Goal: Task Accomplishment & Management: Complete application form

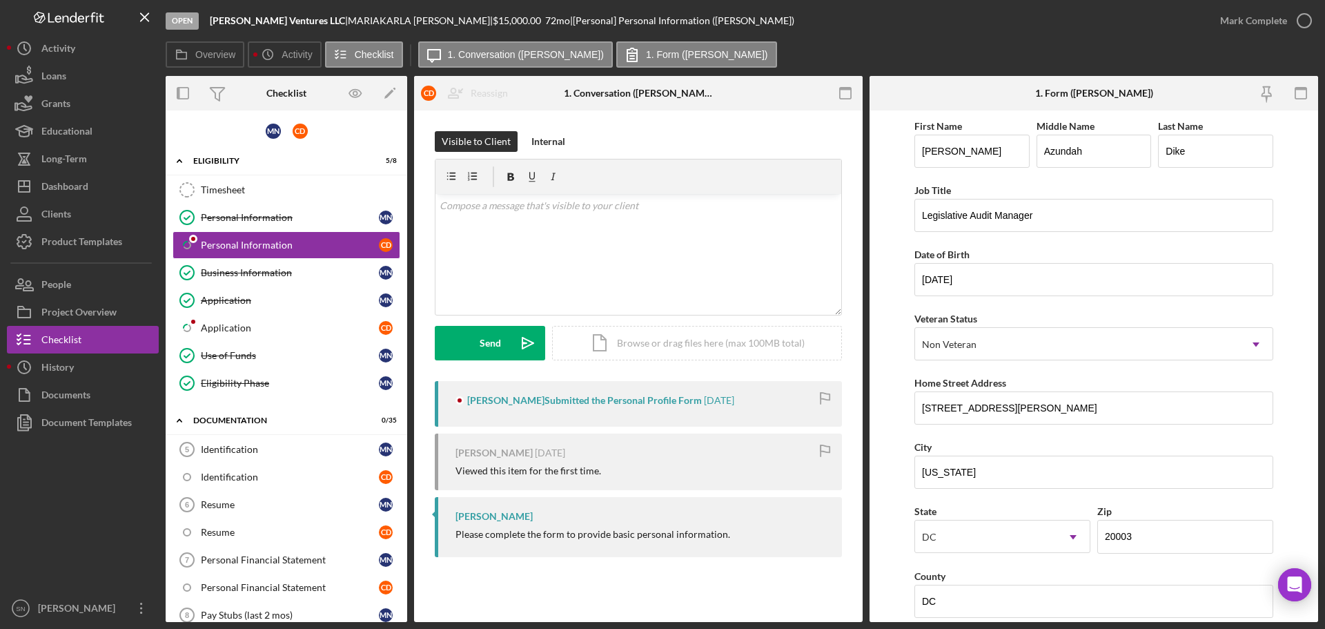
scroll to position [314, 0]
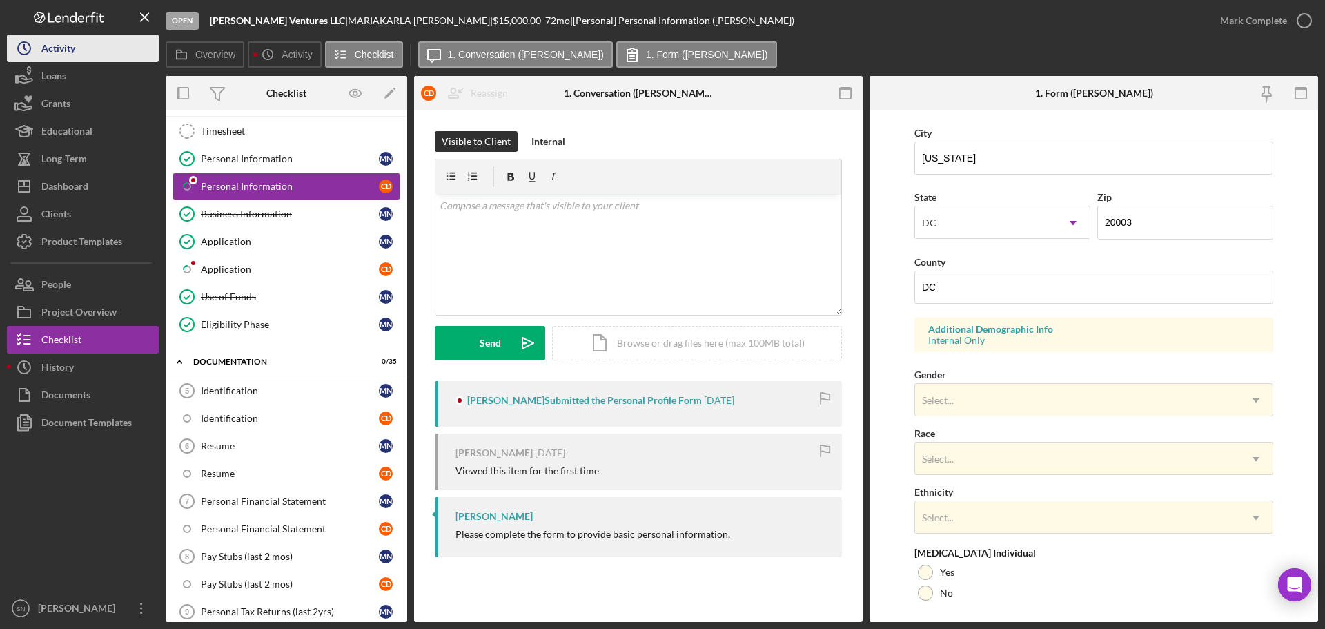
click at [101, 48] on button "Icon/History Activity" at bounding box center [83, 49] width 152 height 28
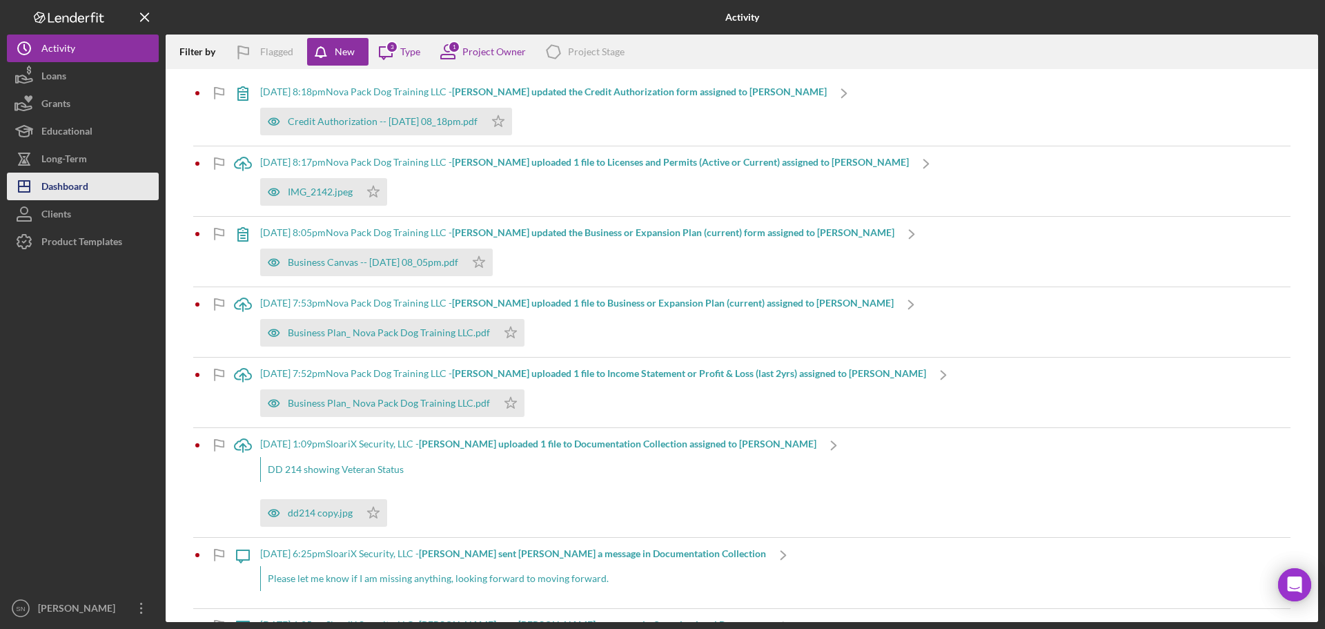
click at [83, 190] on div "Dashboard" at bounding box center [64, 188] width 47 height 31
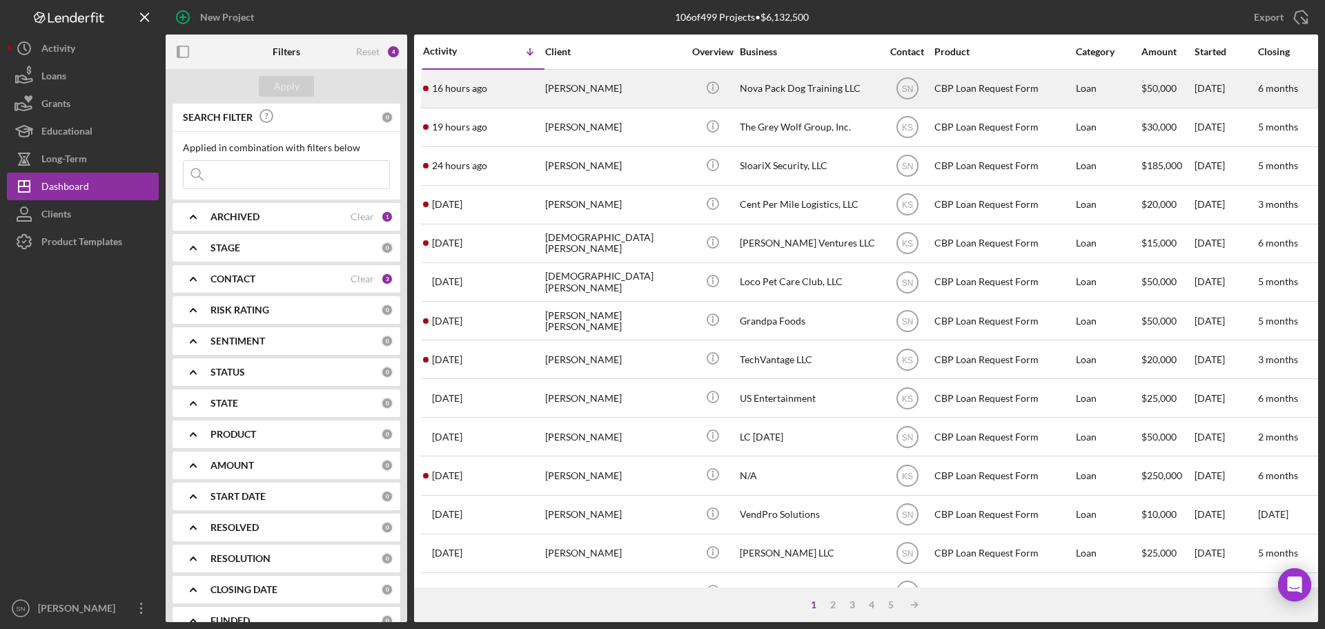
click at [611, 88] on div "[PERSON_NAME]" at bounding box center [614, 88] width 138 height 37
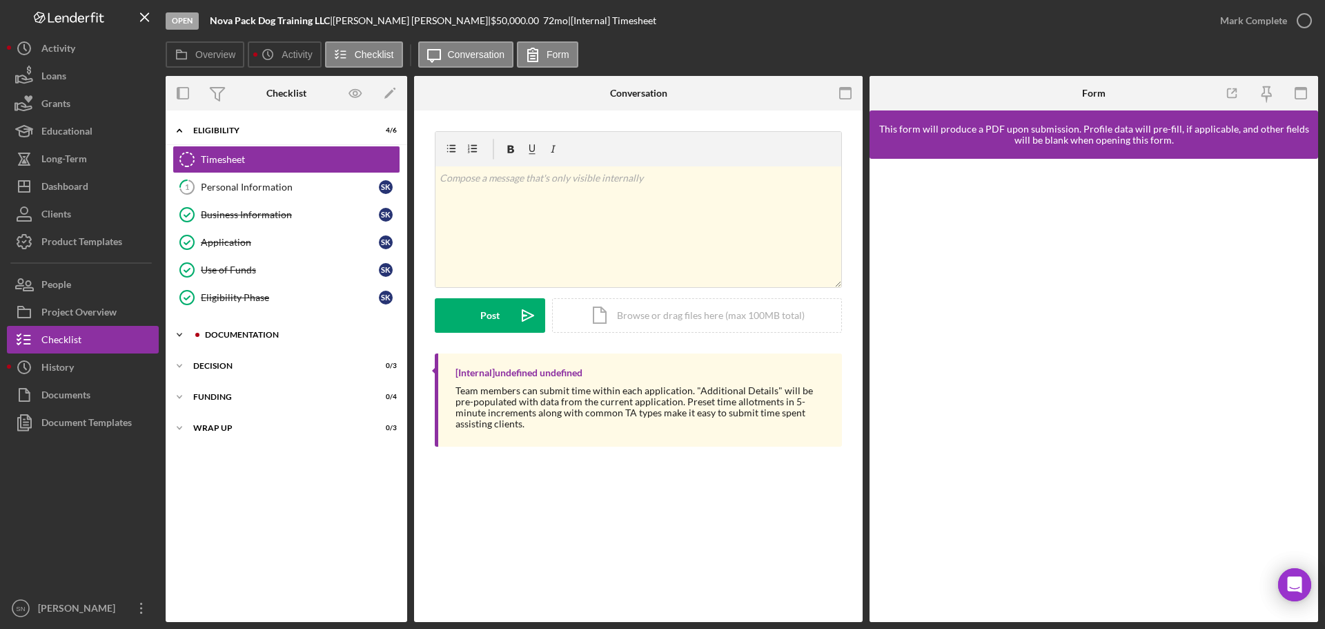
click at [173, 331] on icon "Icon/Expander" at bounding box center [180, 335] width 28 height 28
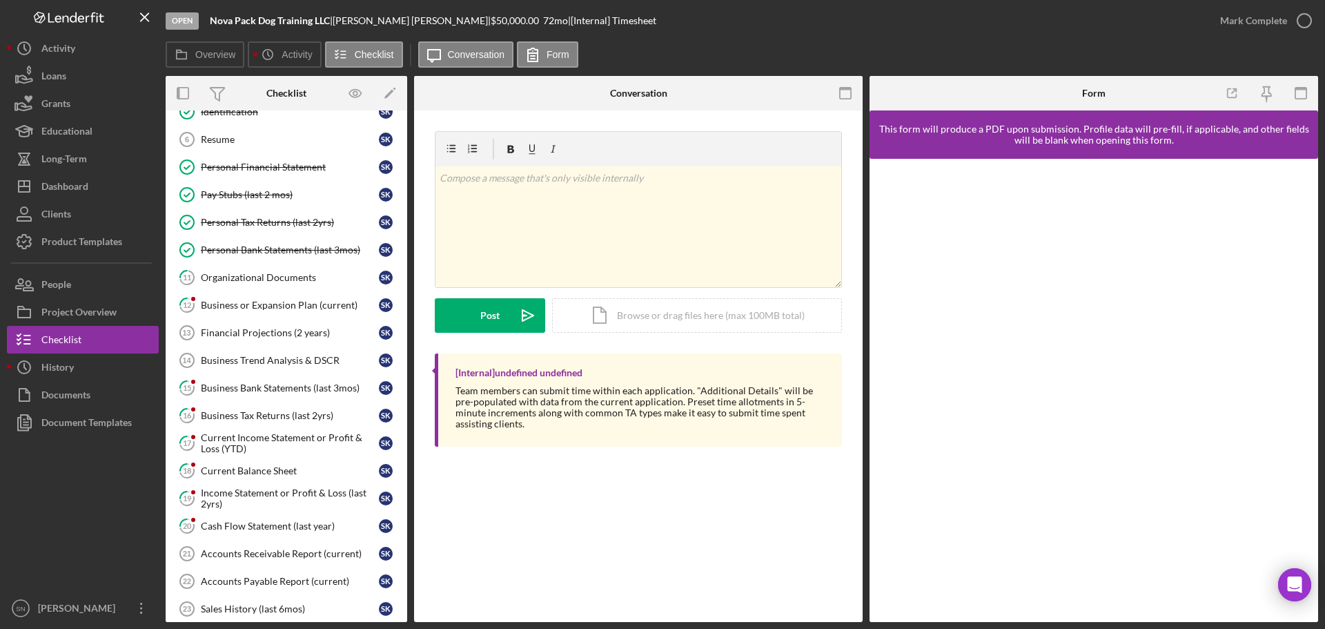
scroll to position [253, 0]
click at [93, 44] on button "Icon/History Activity" at bounding box center [83, 49] width 152 height 28
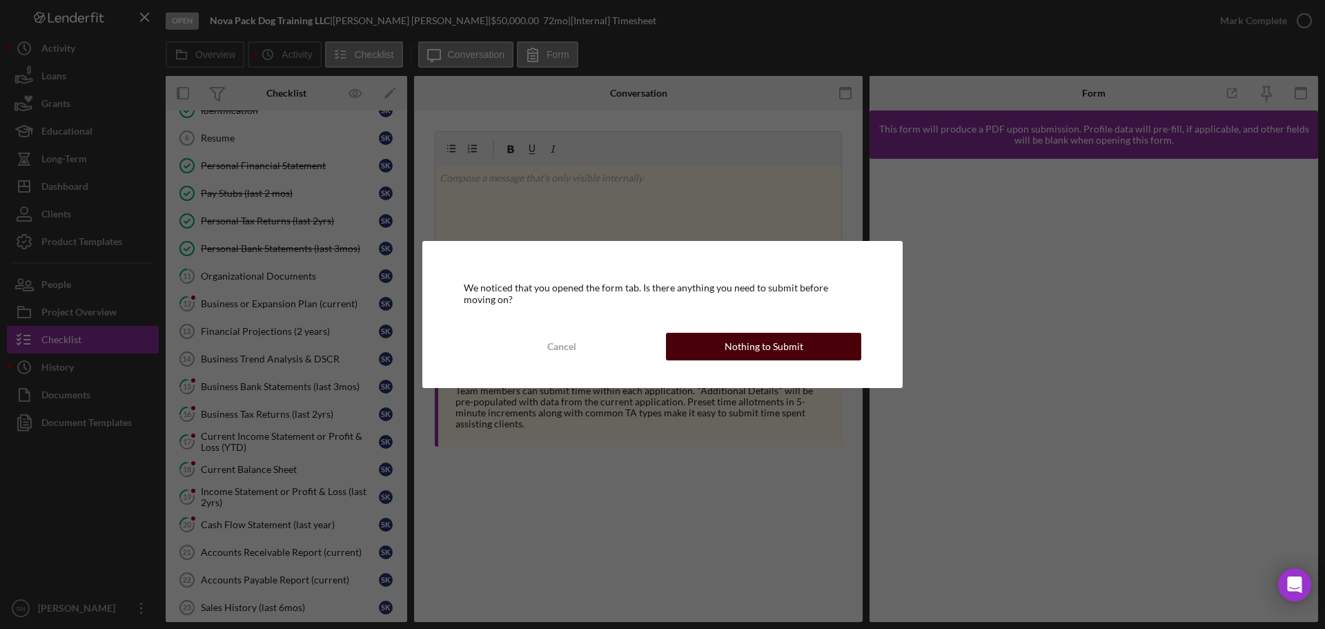
click at [744, 340] on div "Nothing to Submit" at bounding box center [764, 347] width 79 height 28
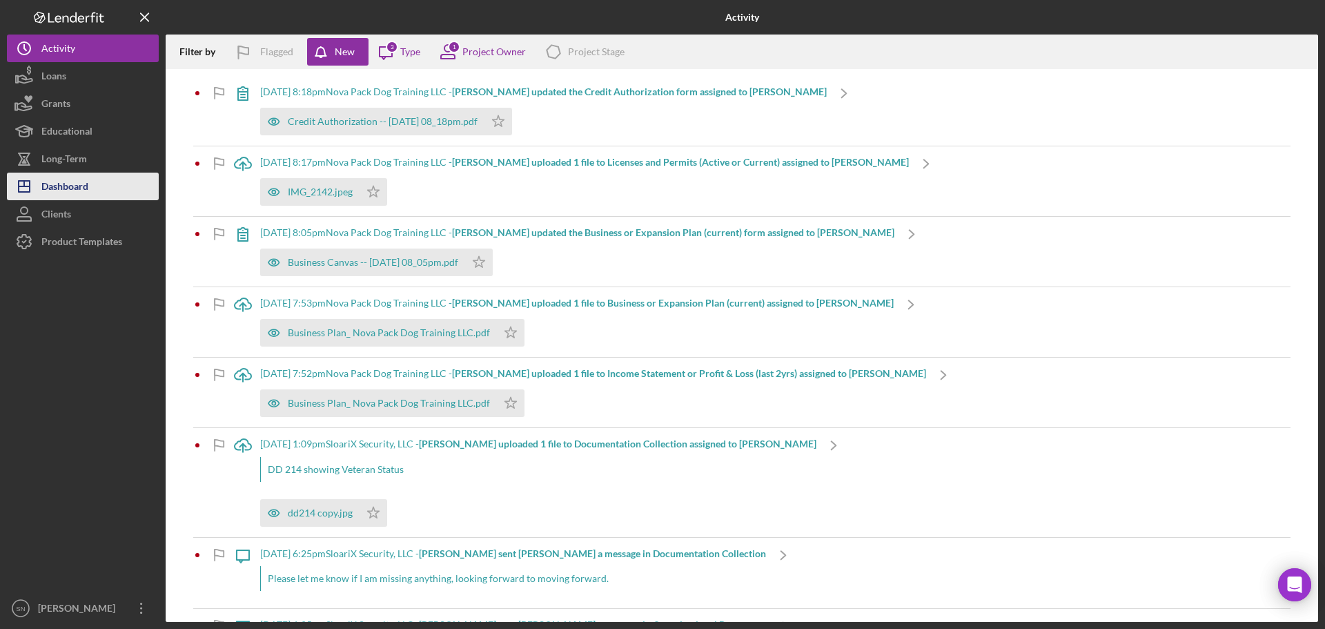
click at [72, 182] on div "Dashboard" at bounding box center [64, 188] width 47 height 31
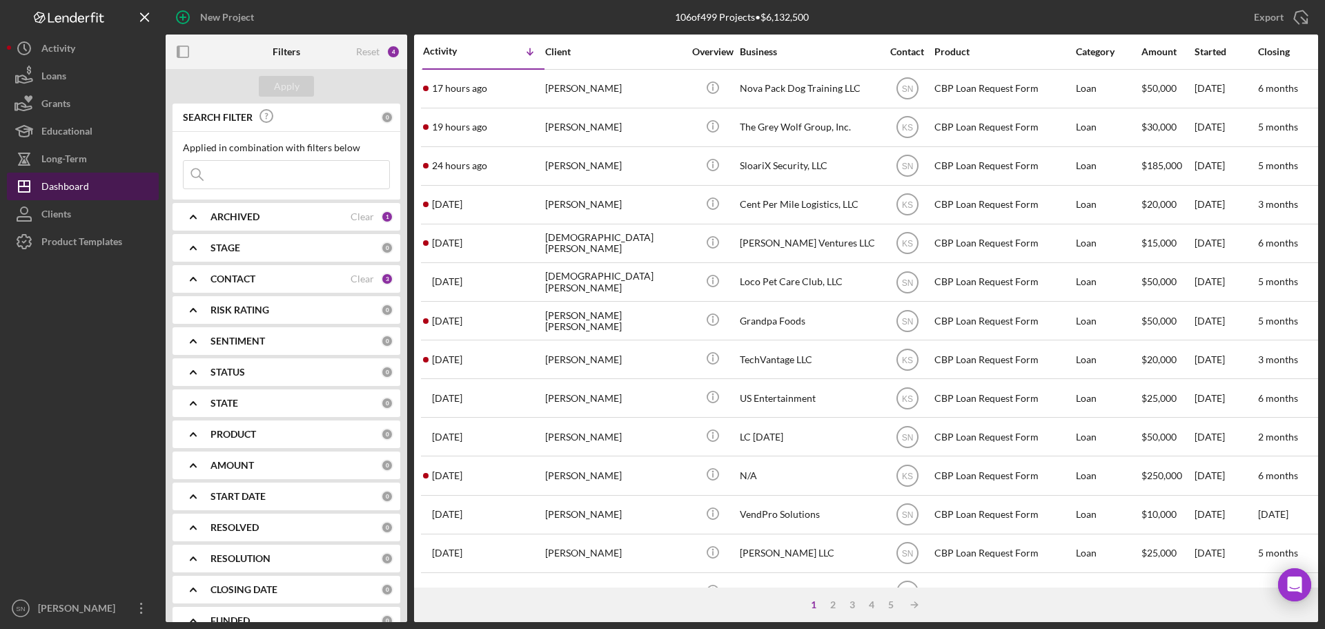
click at [7, 173] on button "Icon/Dashboard Dashboard" at bounding box center [83, 187] width 152 height 28
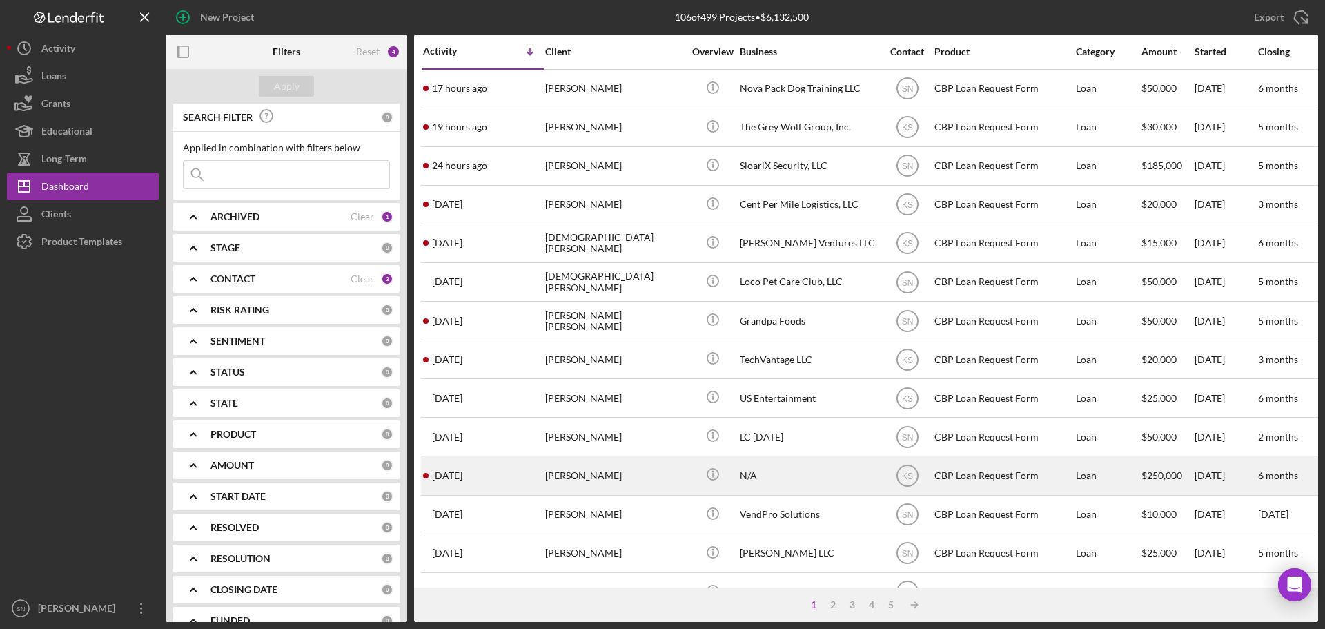
click at [558, 480] on div "[PERSON_NAME]" at bounding box center [614, 475] width 138 height 37
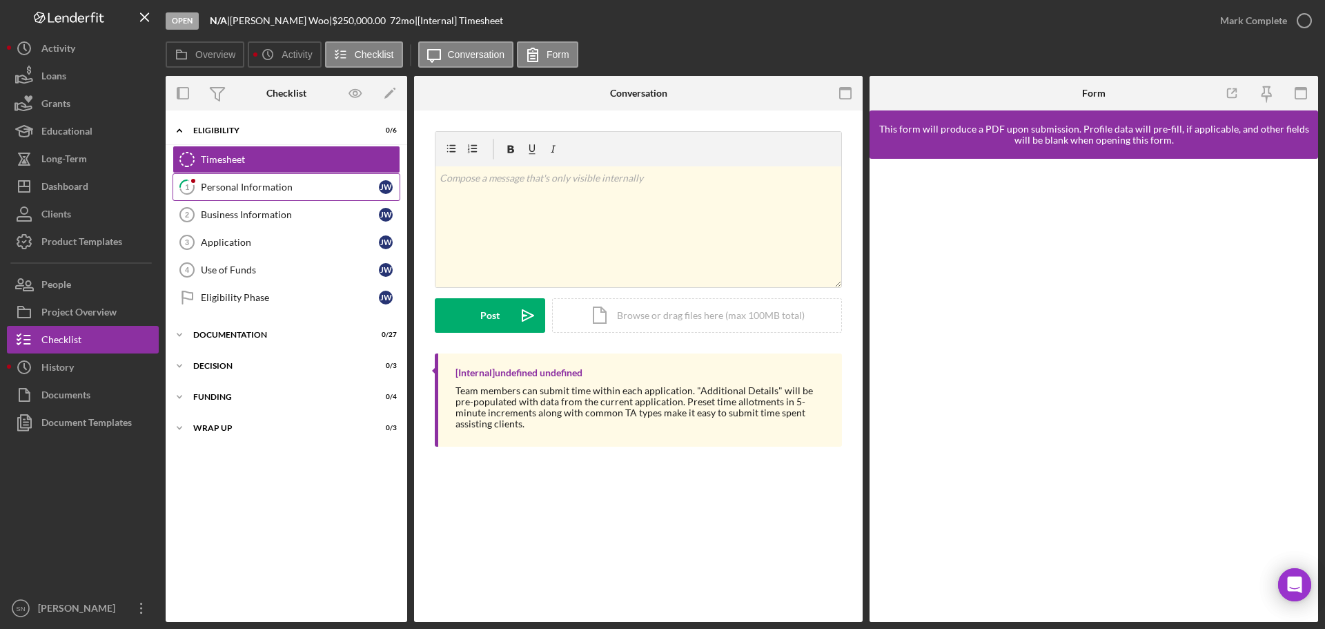
click at [188, 194] on icon at bounding box center [187, 187] width 14 height 14
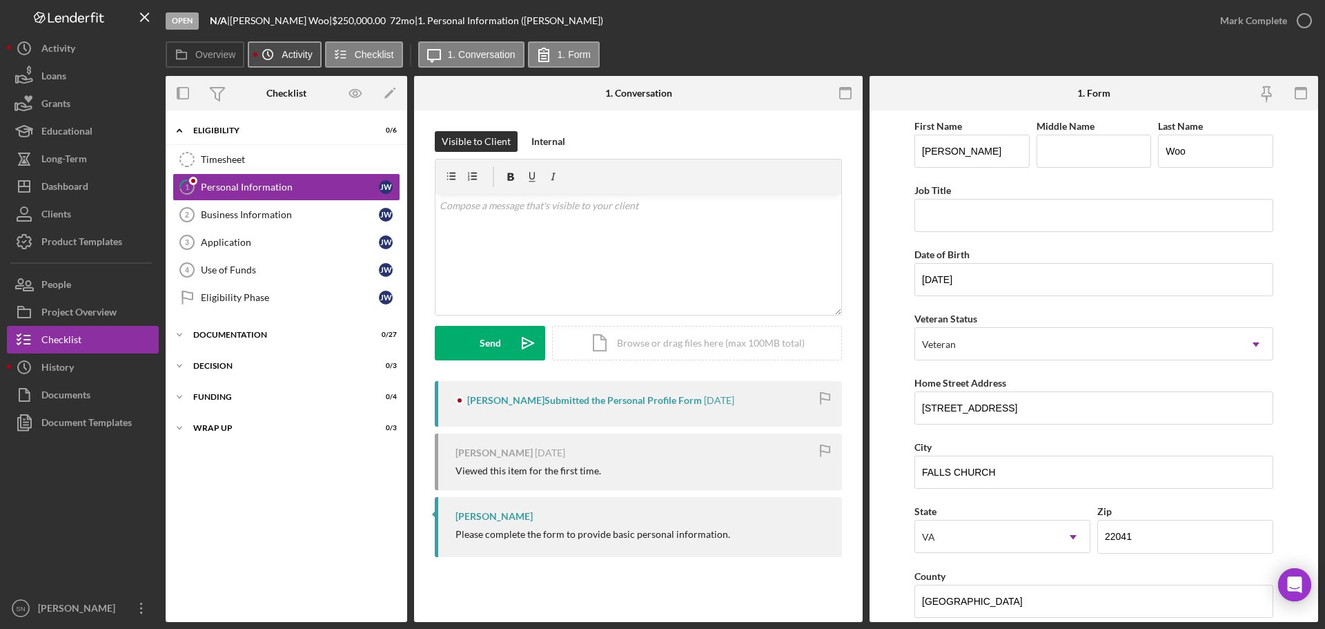
click at [297, 52] on label "Activity" at bounding box center [297, 54] width 30 height 11
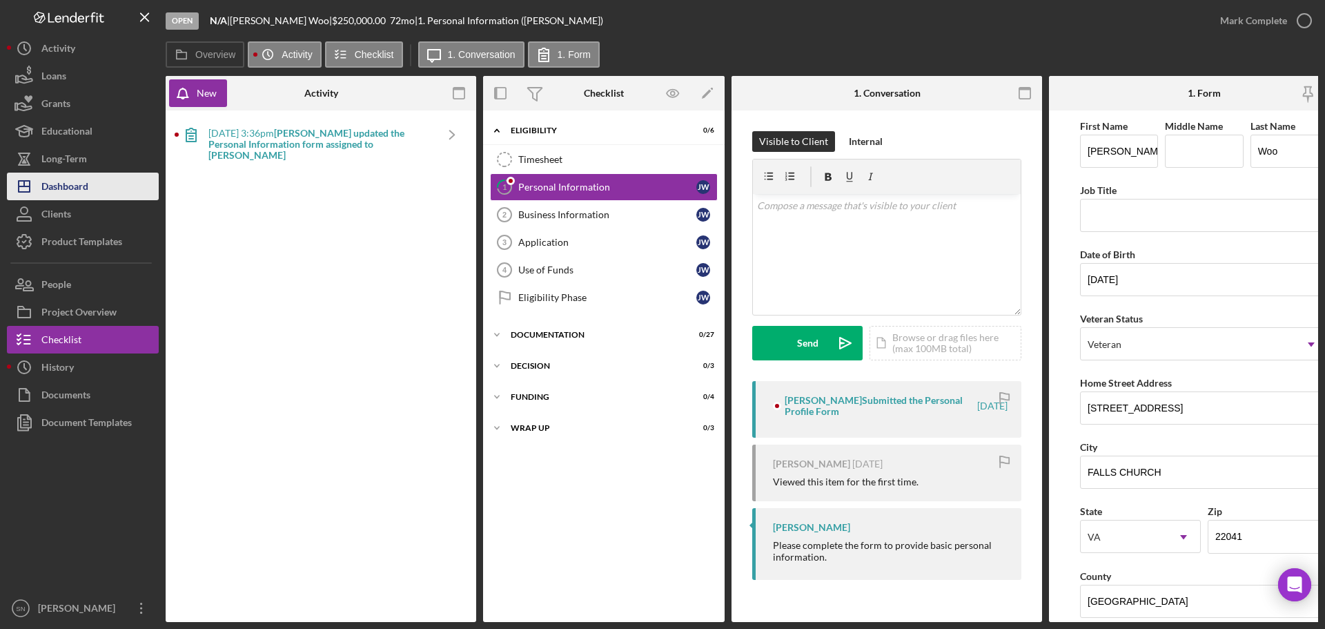
click at [57, 185] on div "Dashboard" at bounding box center [64, 188] width 47 height 31
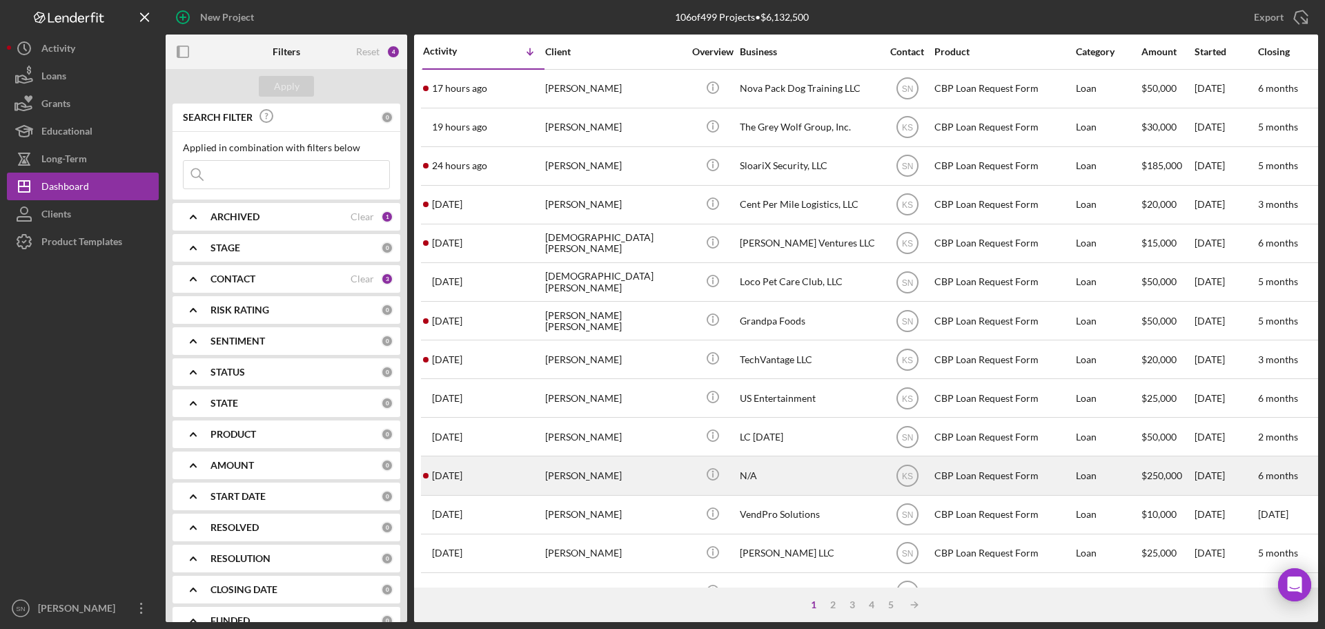
click at [462, 473] on time "[DATE]" at bounding box center [447, 475] width 30 height 11
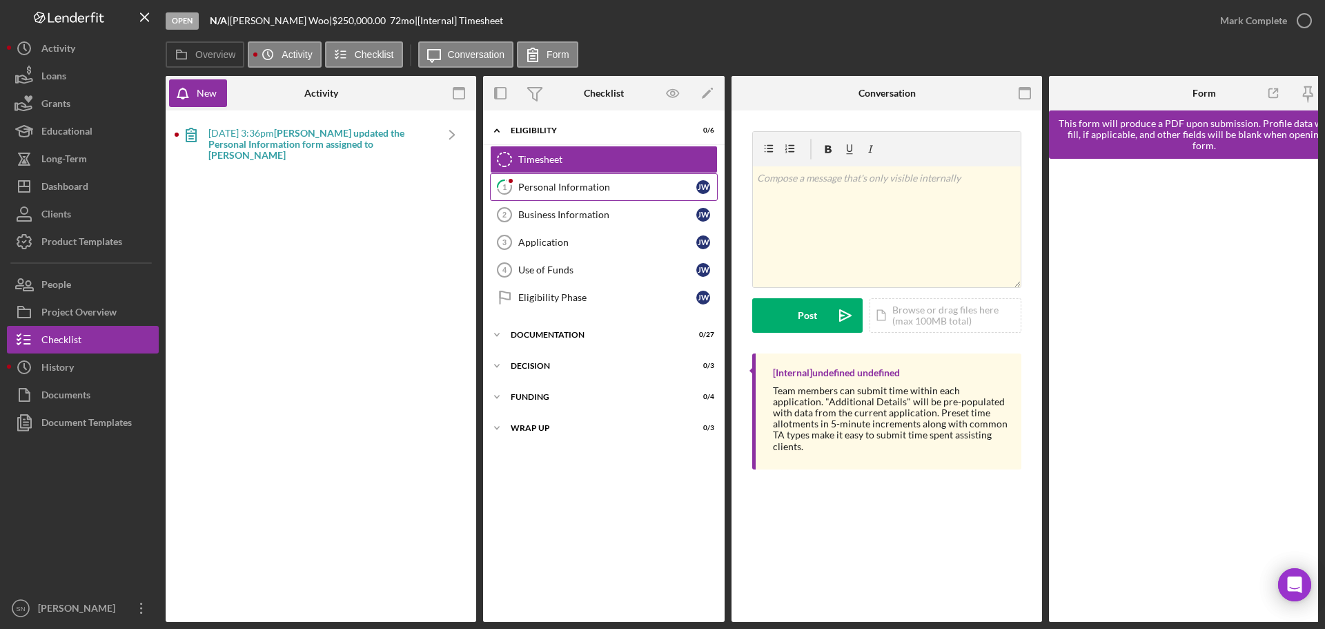
click at [527, 186] on div "Personal Information" at bounding box center [607, 187] width 178 height 11
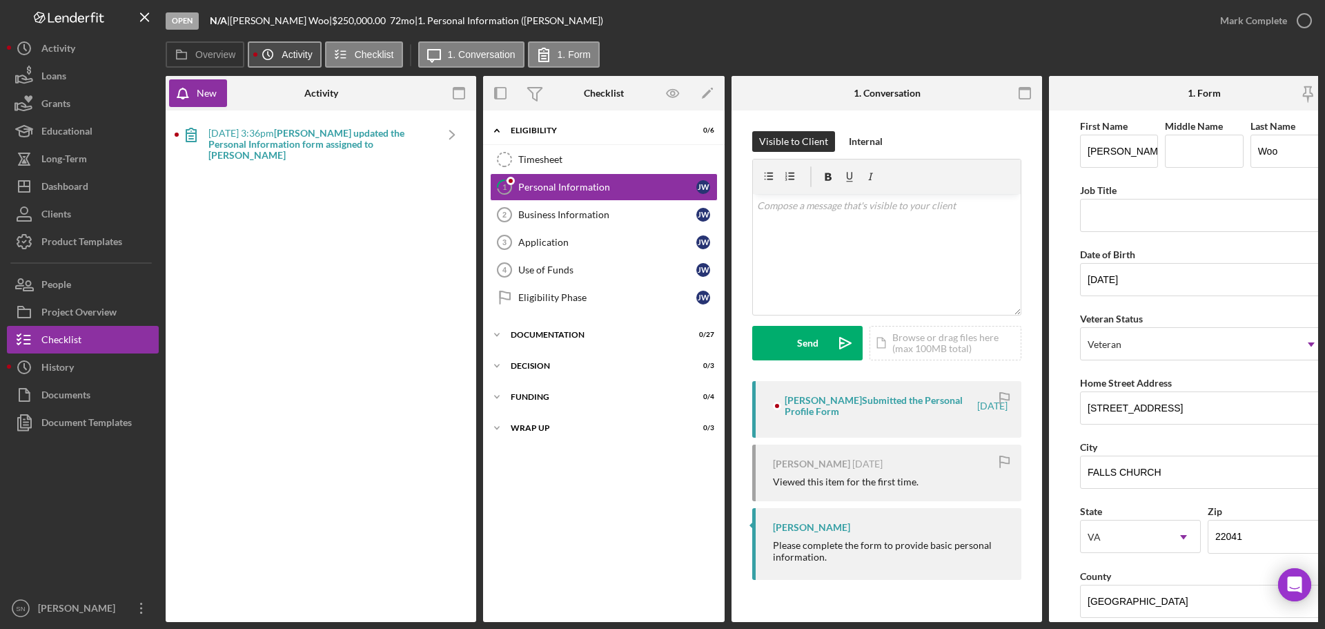
click at [285, 61] on button "Icon/History Activity" at bounding box center [284, 54] width 73 height 26
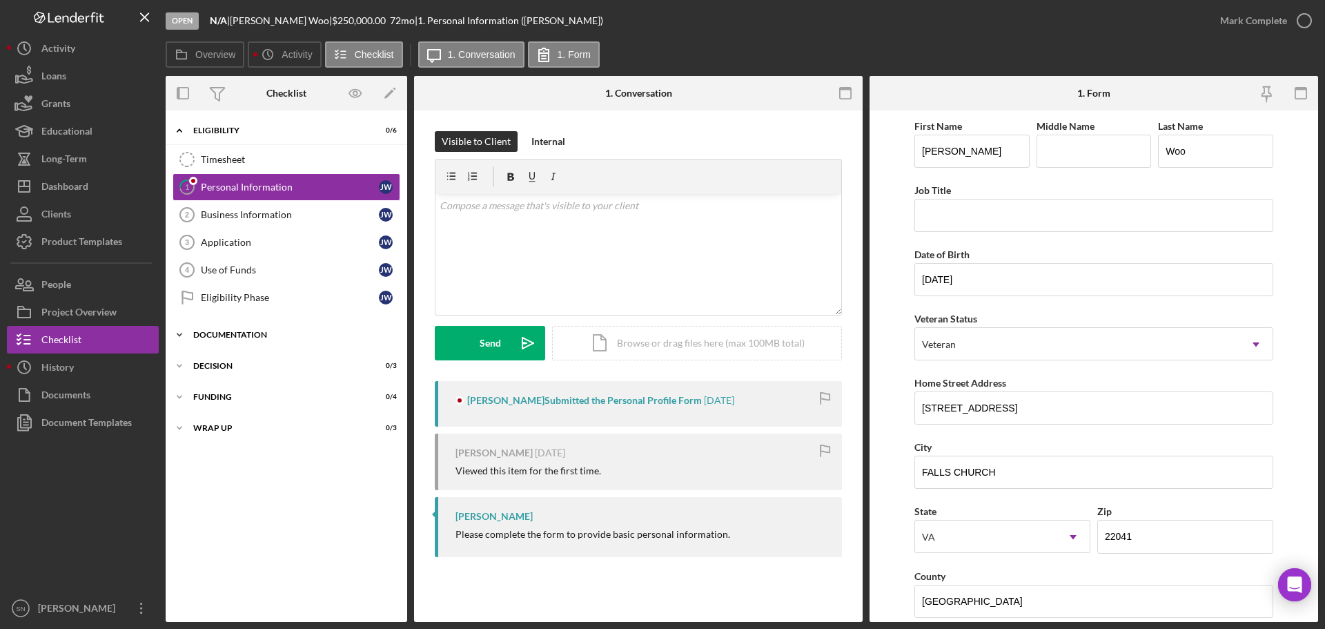
click at [181, 331] on icon "Icon/Expander" at bounding box center [180, 335] width 28 height 28
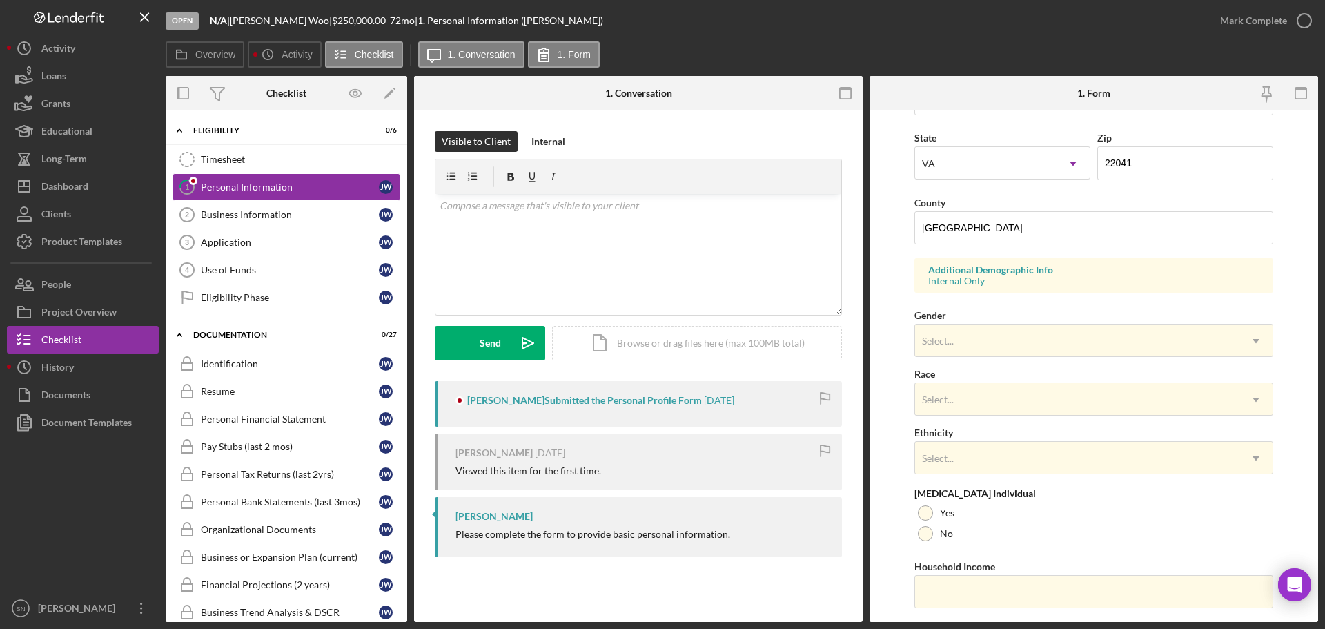
scroll to position [381, 0]
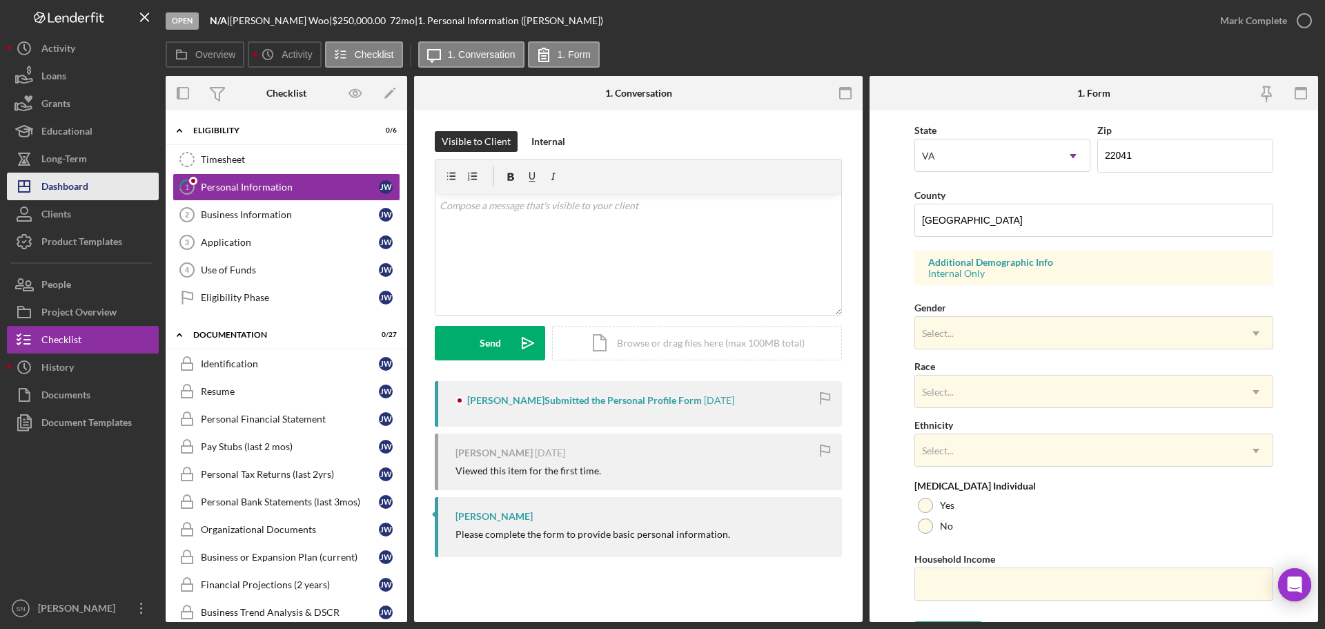
click at [79, 189] on div "Dashboard" at bounding box center [64, 188] width 47 height 31
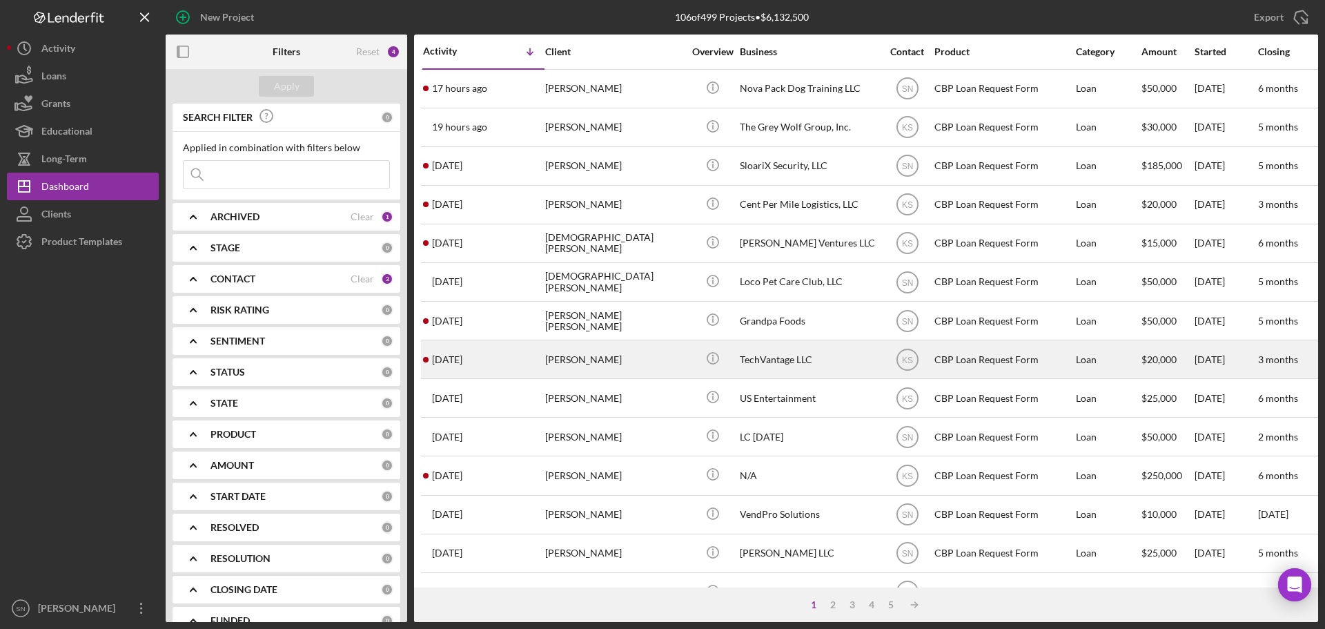
click at [507, 357] on div "[DATE] [PERSON_NAME]" at bounding box center [483, 359] width 121 height 37
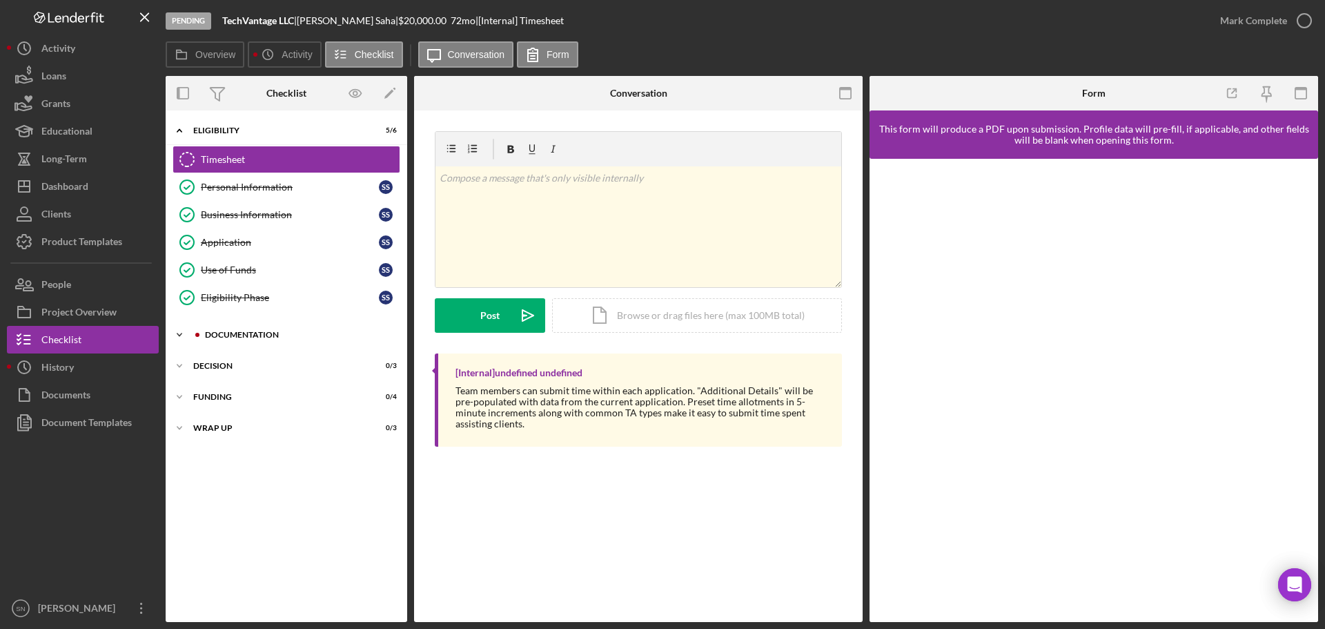
click at [179, 332] on icon "Icon/Expander" at bounding box center [180, 335] width 28 height 28
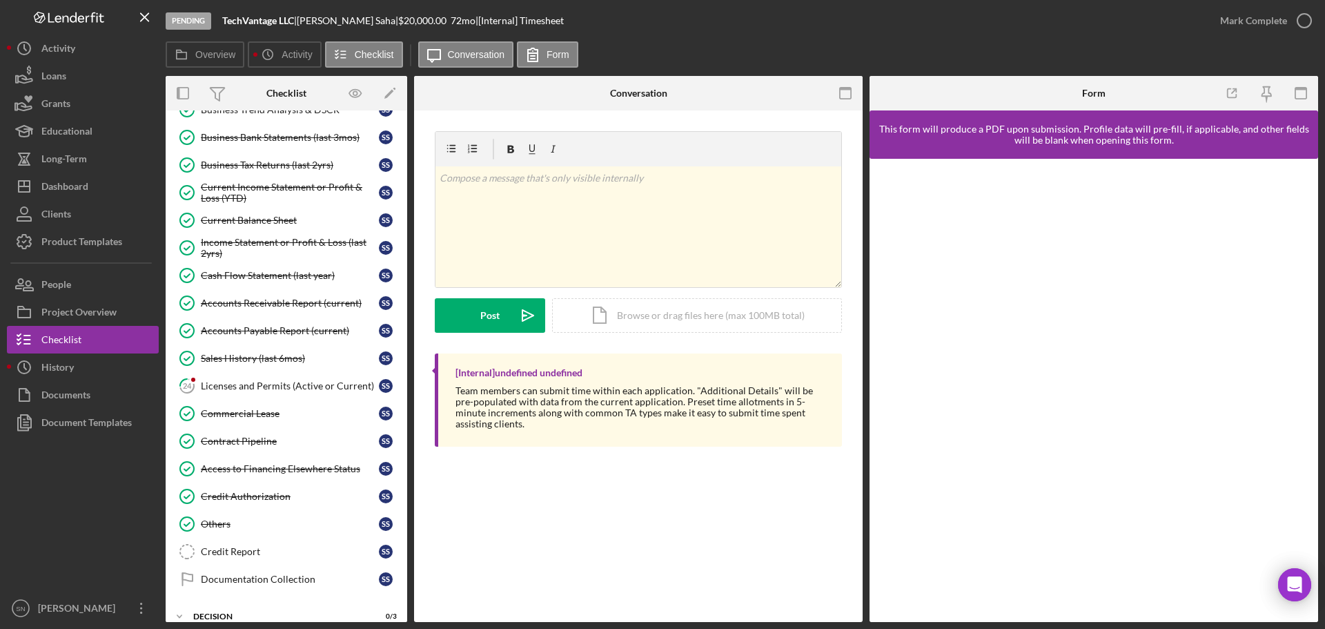
scroll to position [527, 0]
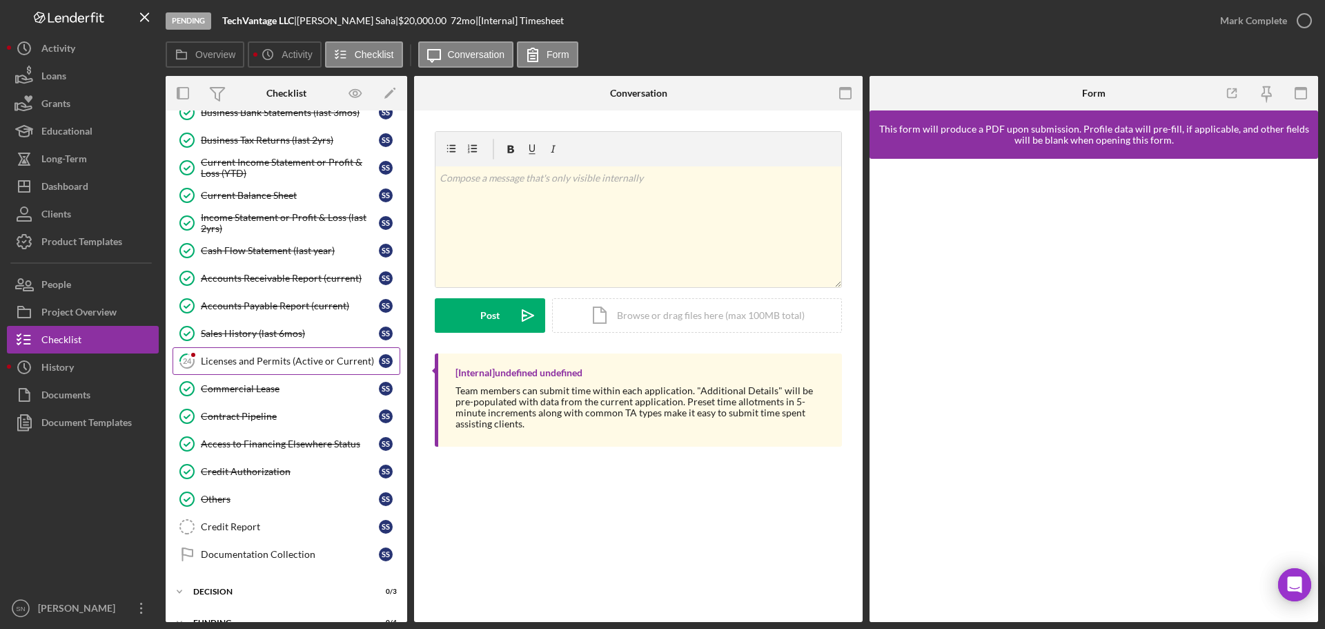
click at [286, 357] on div "Licenses and Permits (Active or Current)" at bounding box center [290, 360] width 178 height 11
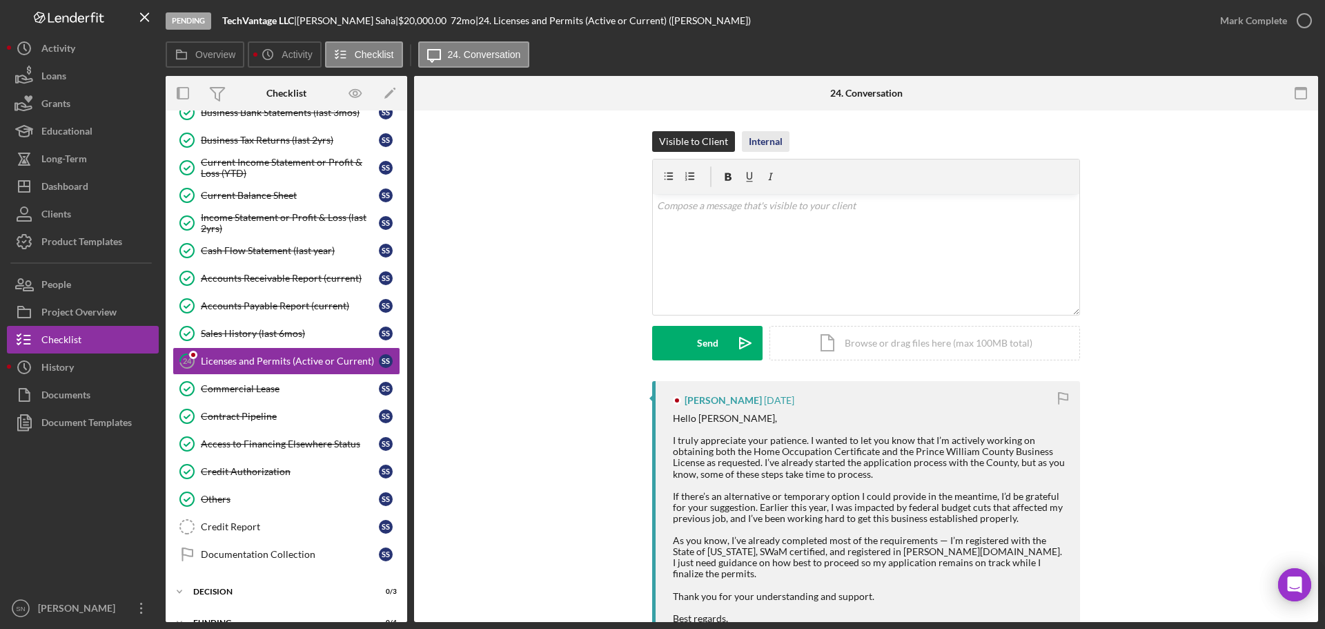
click at [762, 149] on div "Internal" at bounding box center [766, 141] width 34 height 21
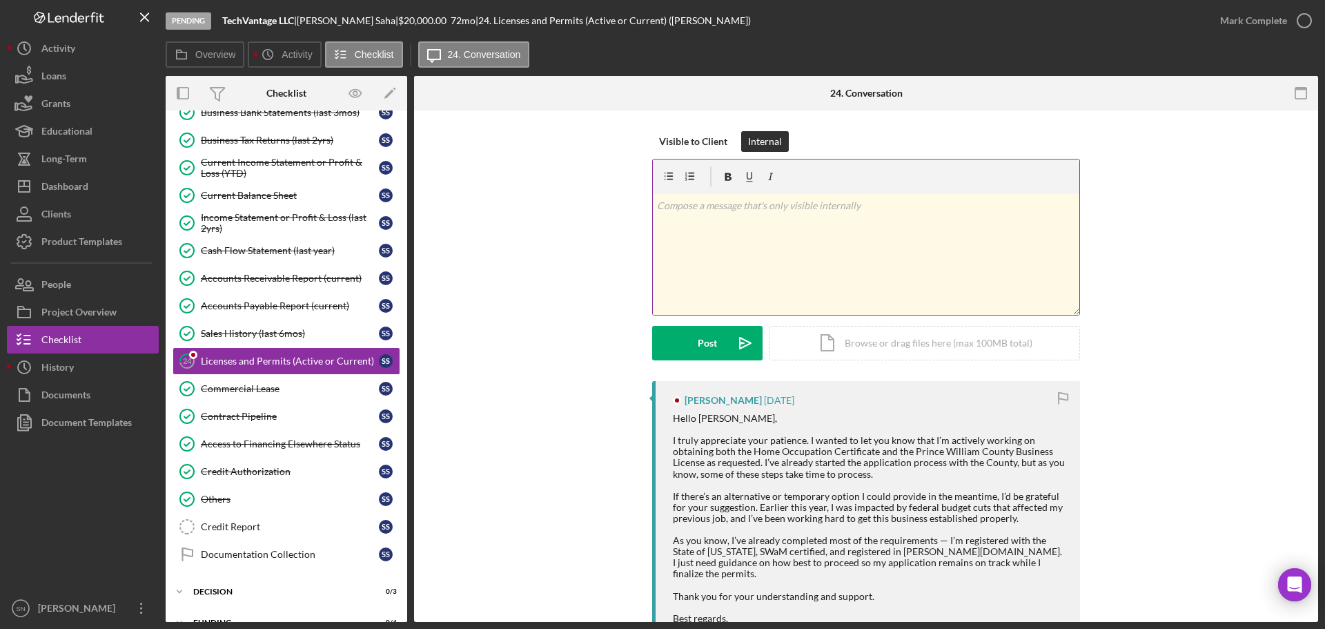
click at [760, 233] on div "v Color teal Color pink Remove color Add row above Add row below Add column bef…" at bounding box center [866, 254] width 427 height 121
click at [657, 207] on p "Home Occupanych Permit Pending" at bounding box center [866, 205] width 419 height 15
click at [698, 351] on div "Post" at bounding box center [707, 343] width 19 height 35
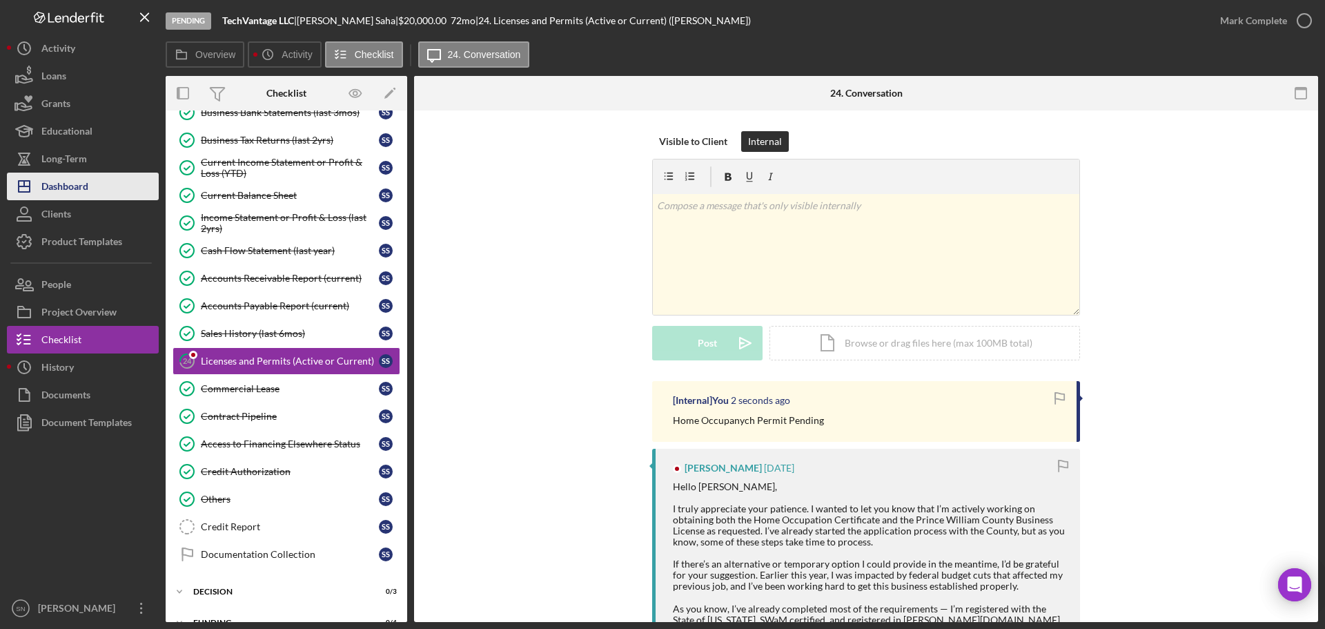
drag, startPoint x: 113, startPoint y: 187, endPoint x: 126, endPoint y: 186, distance: 13.1
click at [114, 187] on button "Icon/Dashboard Dashboard" at bounding box center [83, 187] width 152 height 28
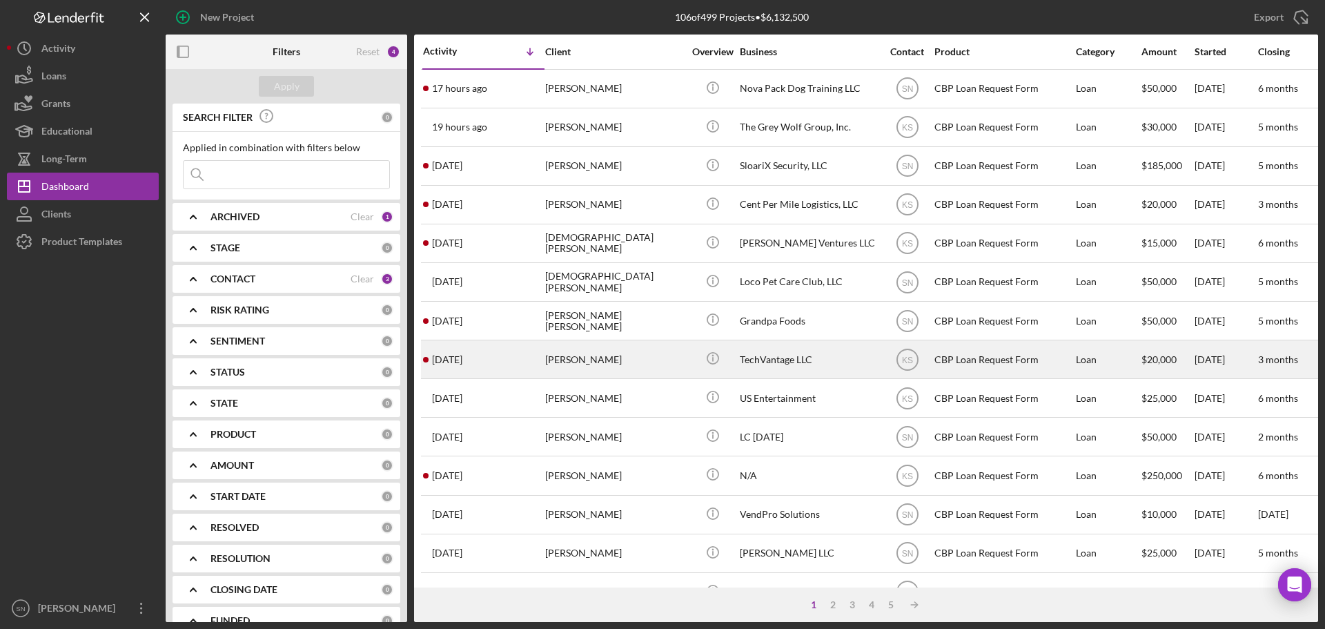
click at [599, 363] on div "[PERSON_NAME]" at bounding box center [614, 359] width 138 height 37
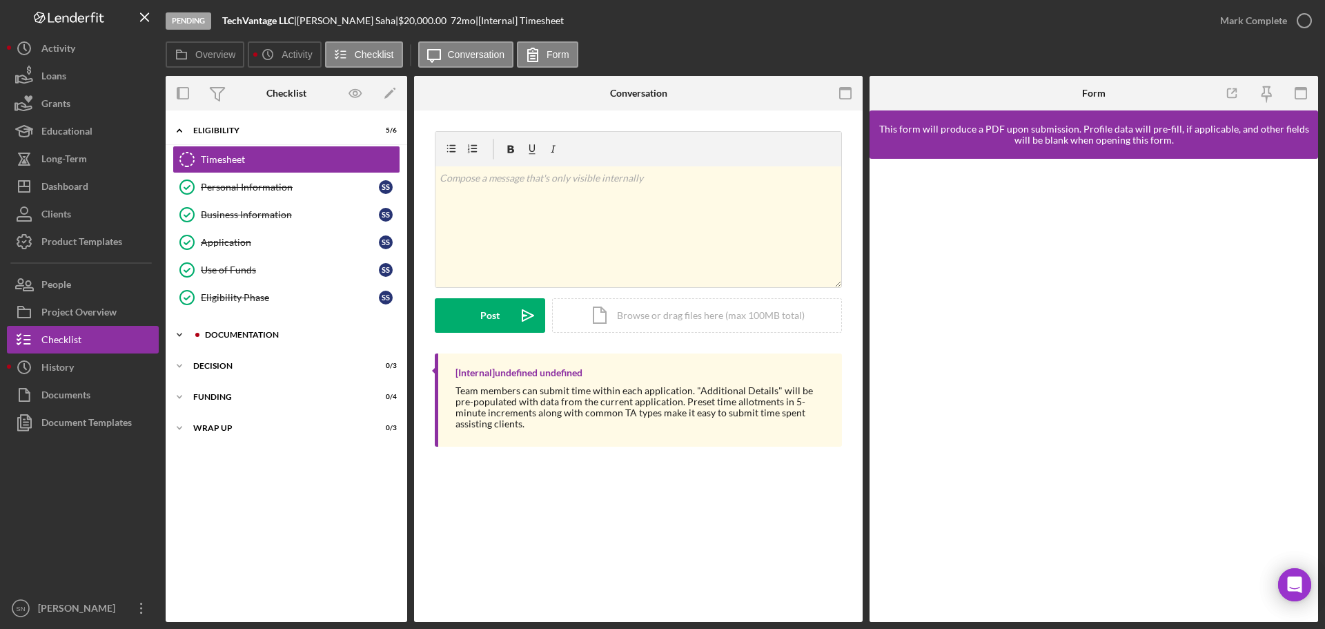
click at [177, 331] on icon "Icon/Expander" at bounding box center [180, 335] width 28 height 28
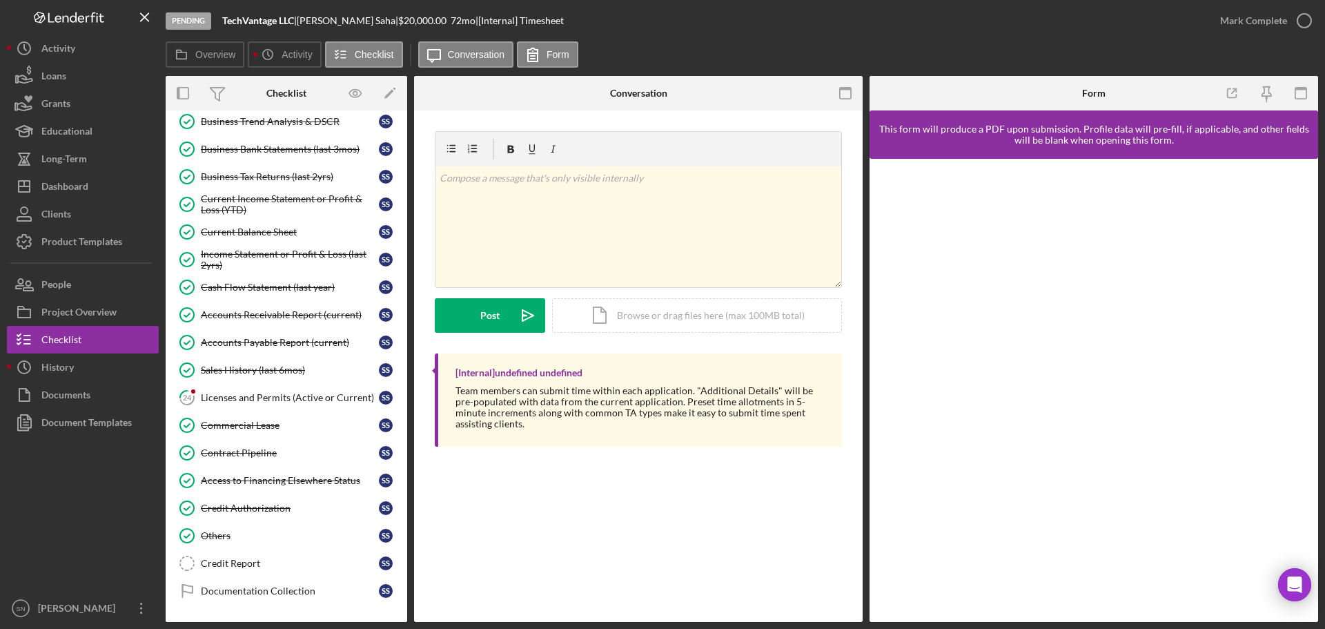
scroll to position [496, 0]
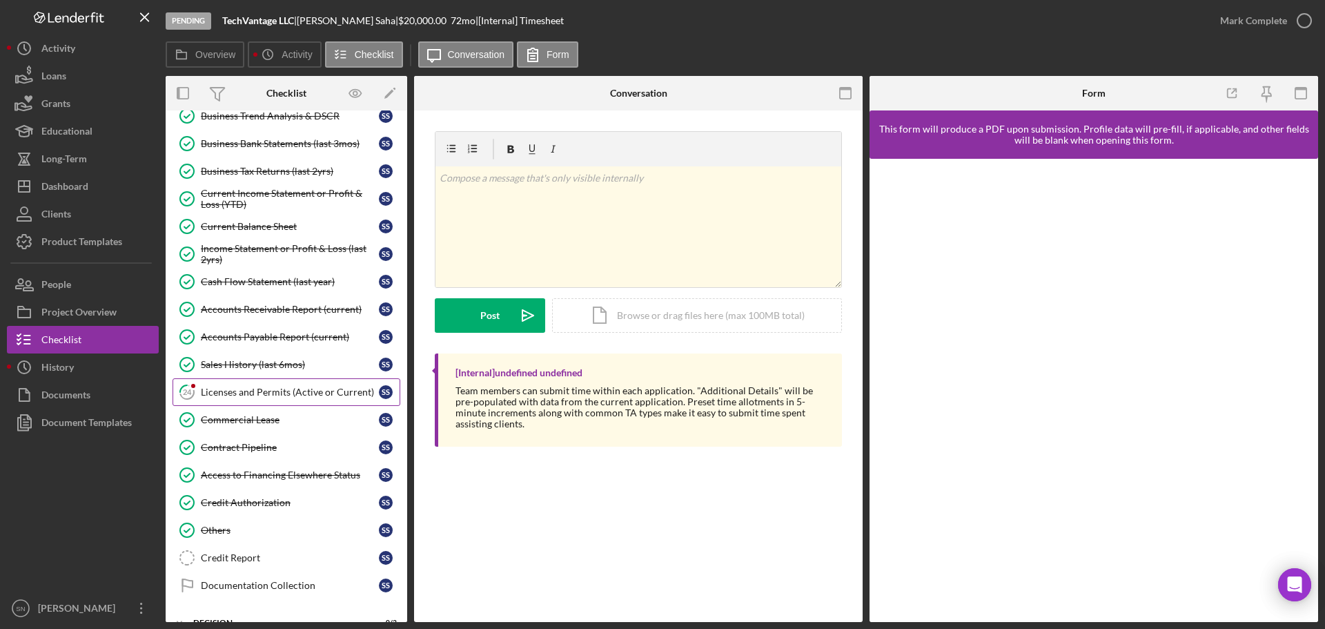
click at [251, 393] on div "Licenses and Permits (Active or Current)" at bounding box center [290, 391] width 178 height 11
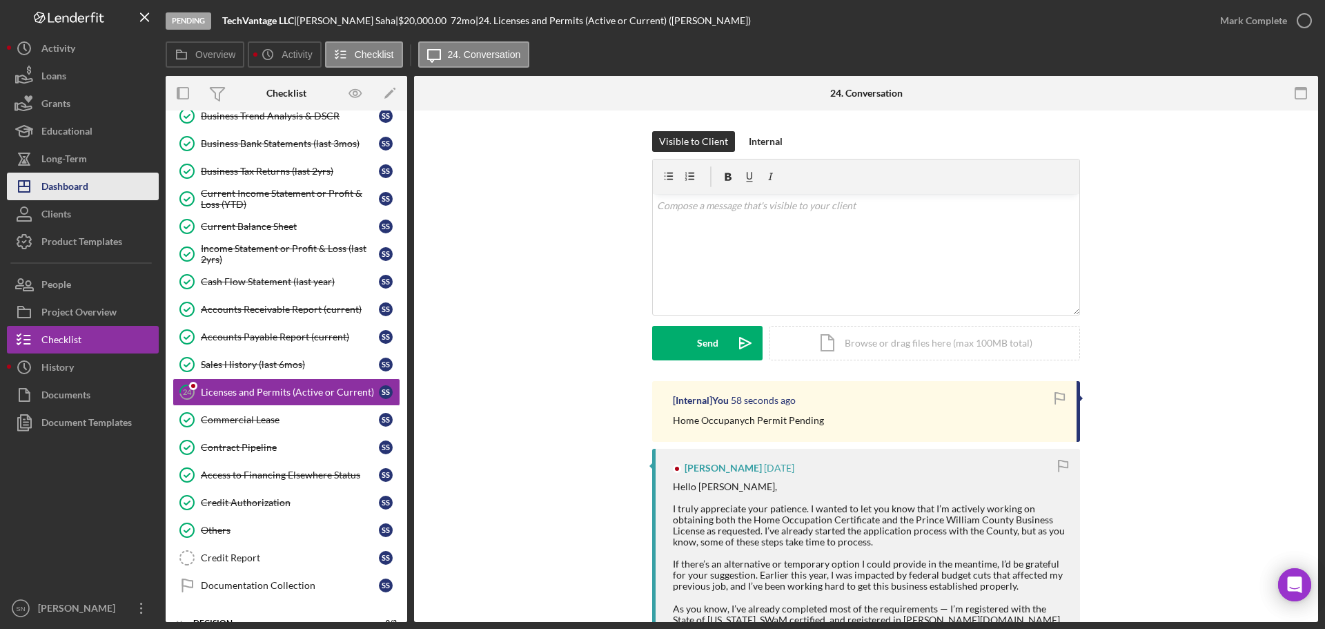
click at [102, 187] on button "Icon/Dashboard Dashboard" at bounding box center [83, 187] width 152 height 28
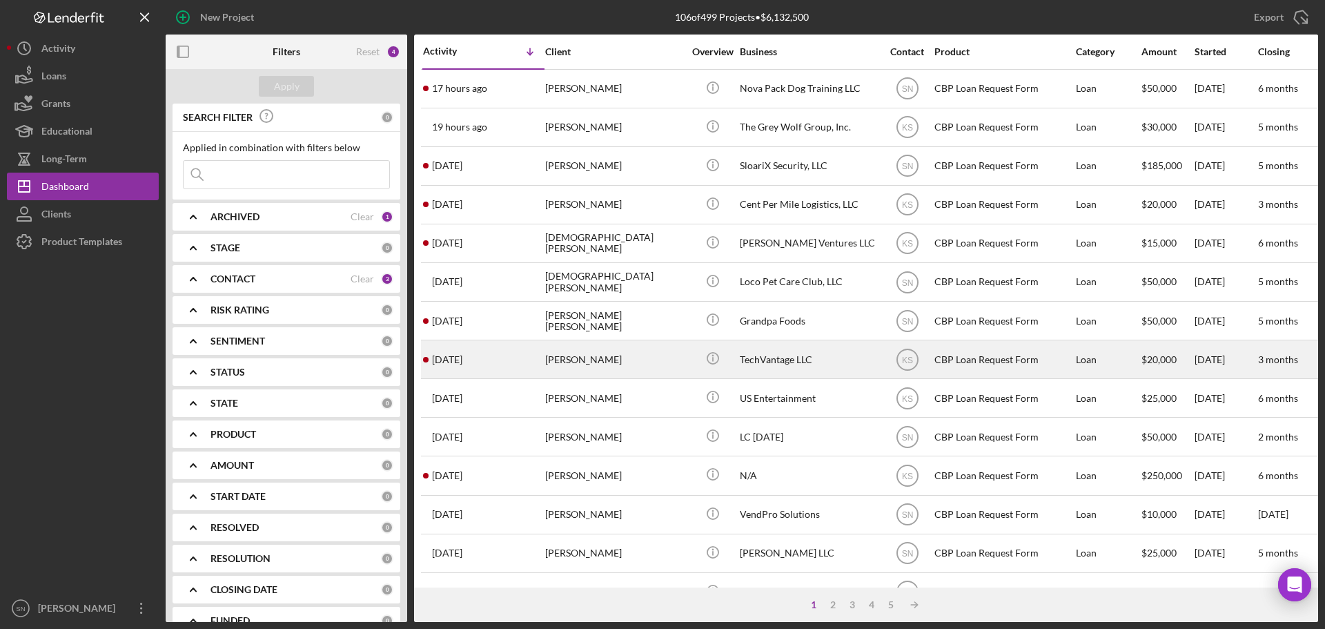
click at [440, 362] on time "[DATE]" at bounding box center [447, 359] width 30 height 11
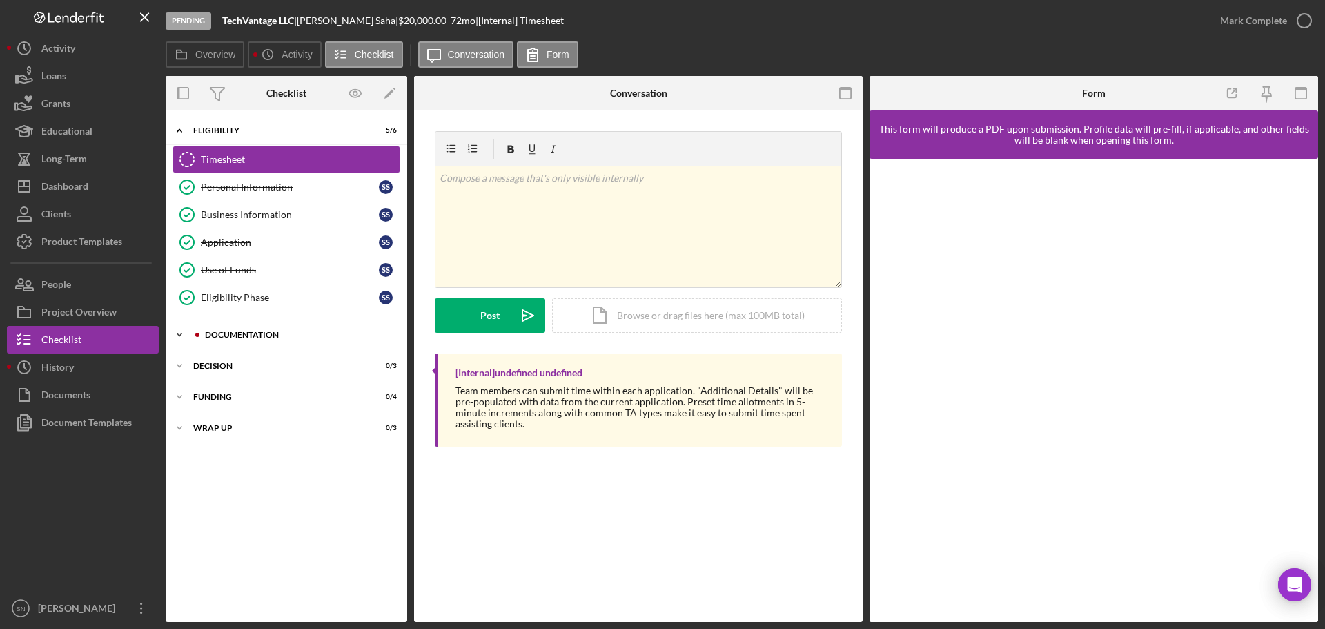
click at [183, 337] on icon "Icon/Expander" at bounding box center [180, 335] width 28 height 28
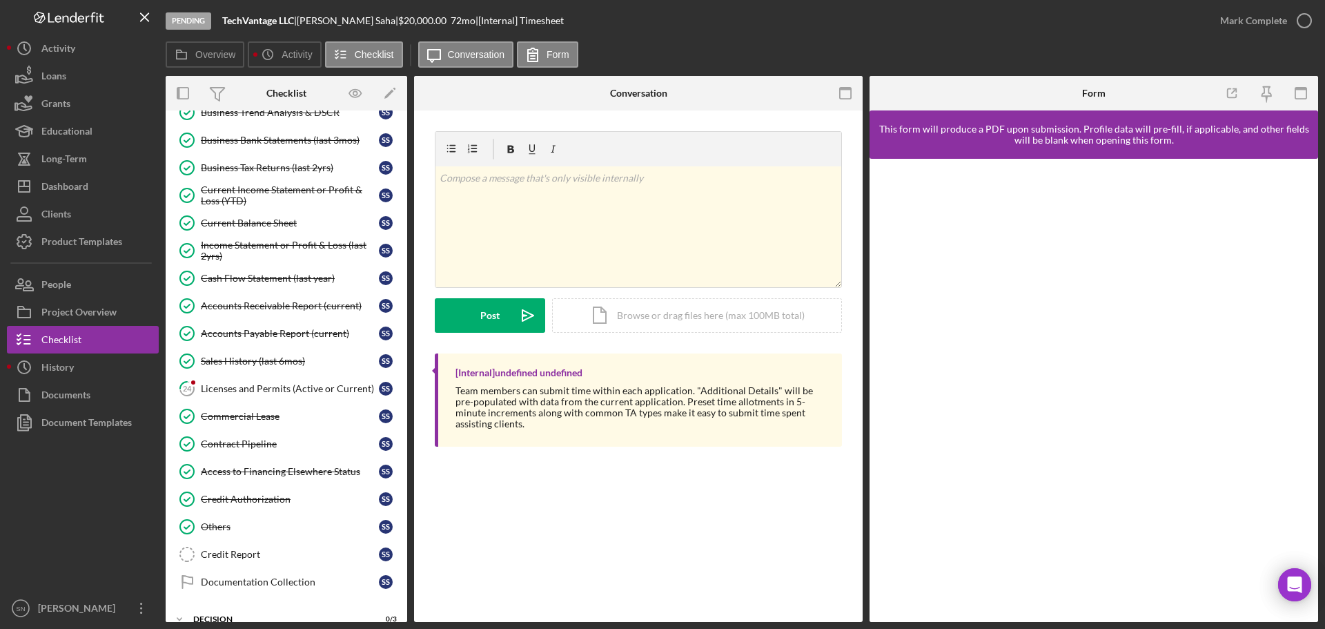
scroll to position [505, 0]
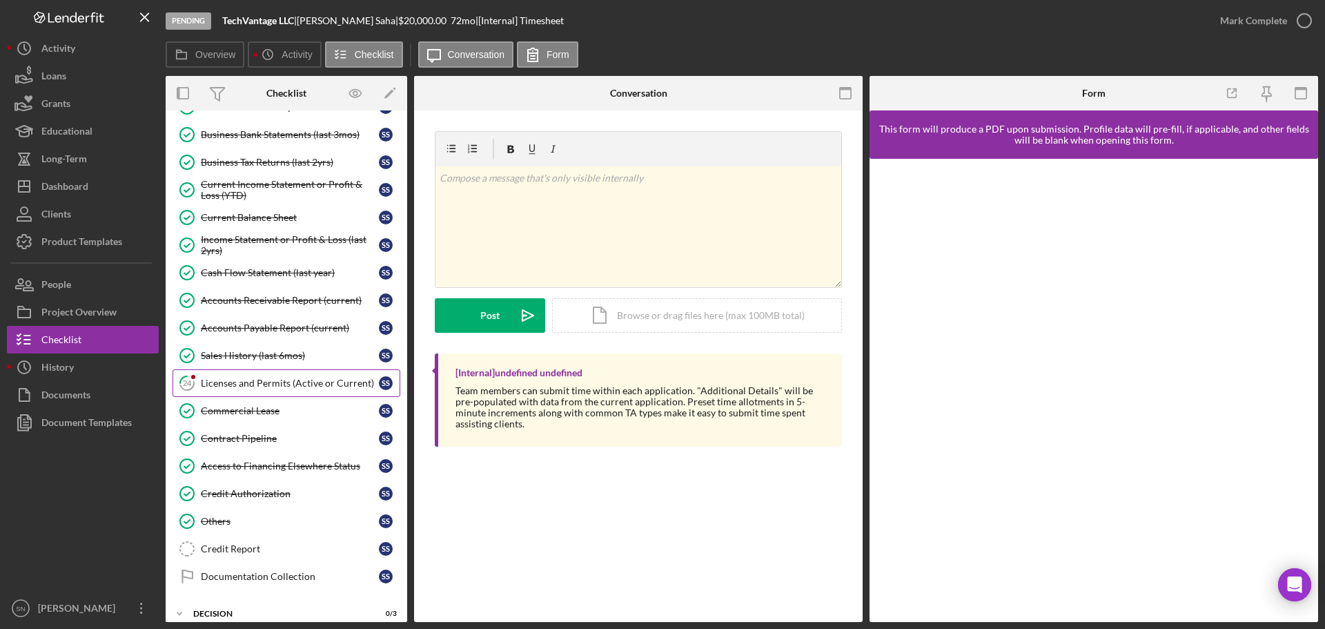
click at [277, 381] on div "Licenses and Permits (Active or Current)" at bounding box center [290, 383] width 178 height 11
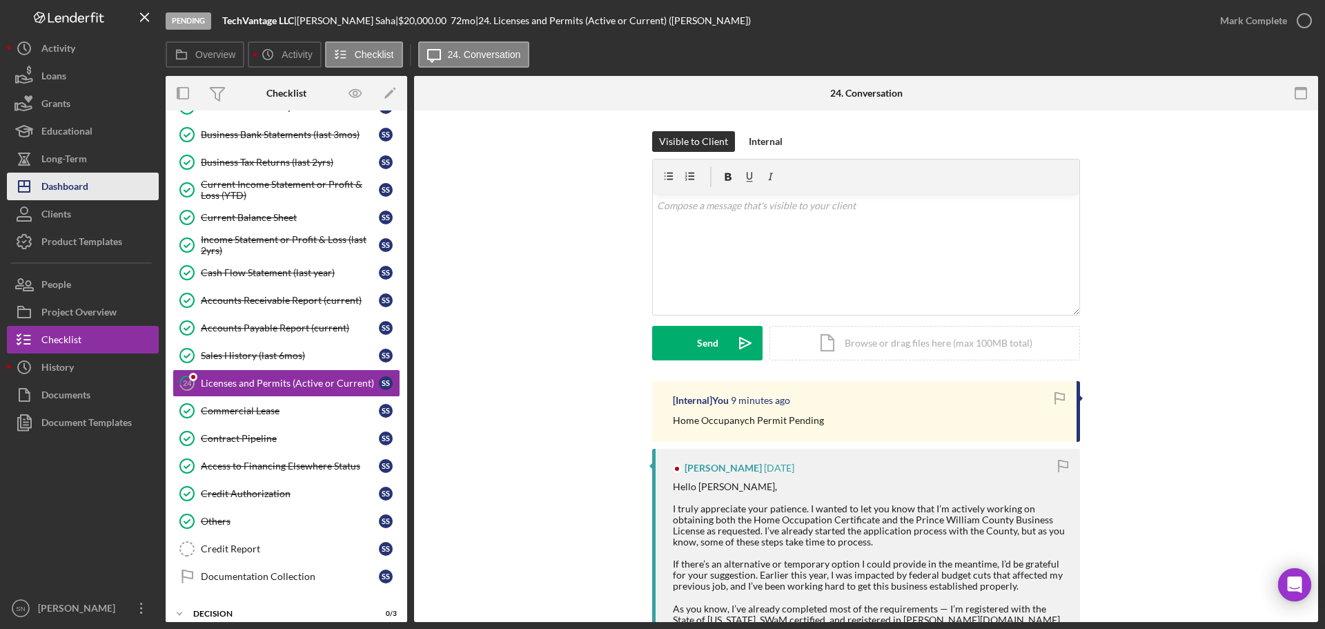
click at [86, 188] on div "Dashboard" at bounding box center [64, 188] width 47 height 31
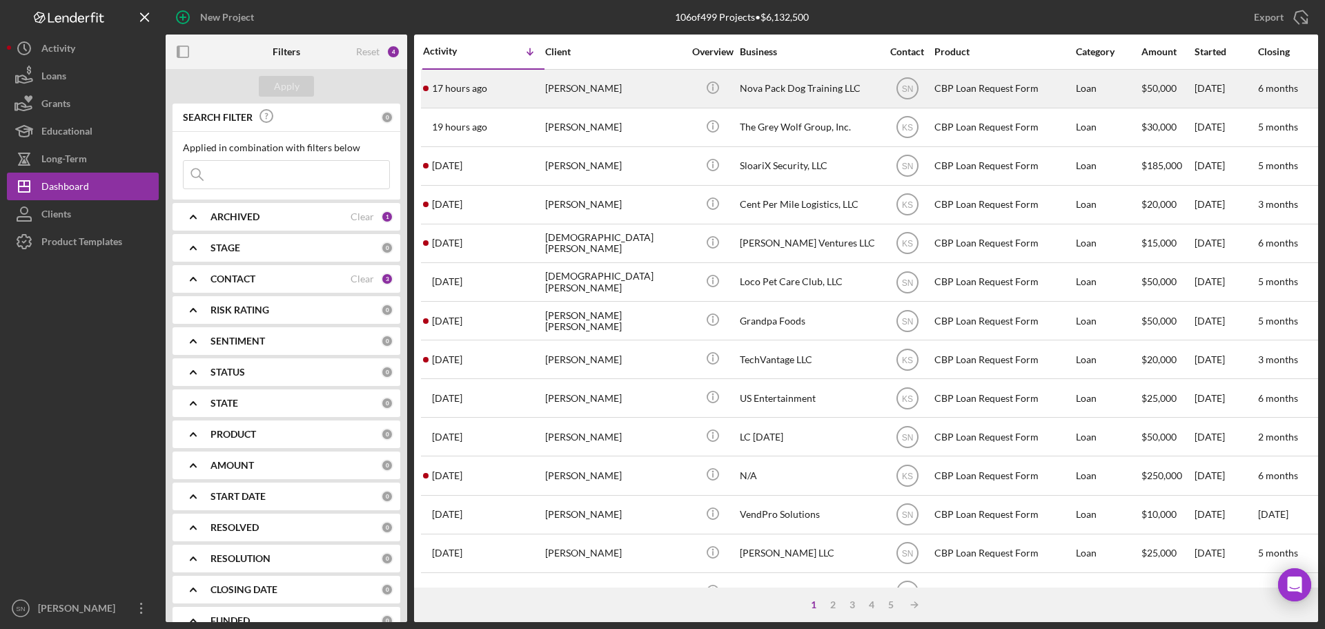
click at [514, 89] on div "17 hours ago [PERSON_NAME]" at bounding box center [483, 88] width 121 height 37
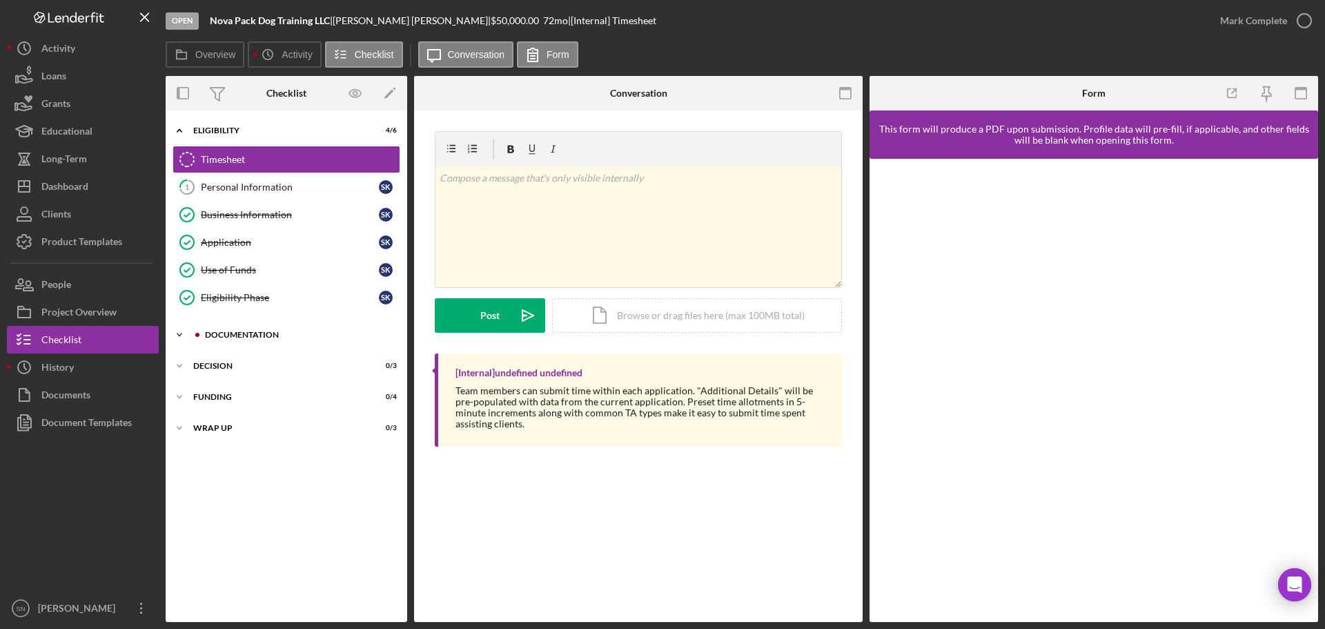
click at [171, 334] on icon "Icon/Expander" at bounding box center [180, 335] width 28 height 28
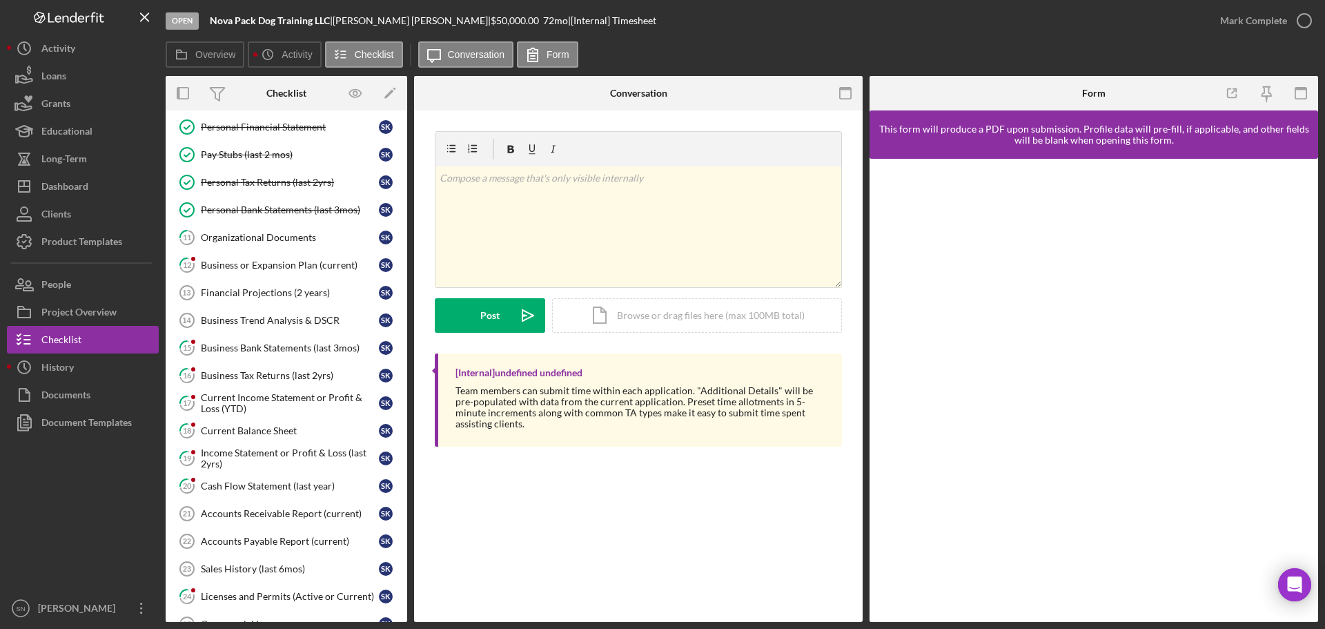
scroll to position [265, 0]
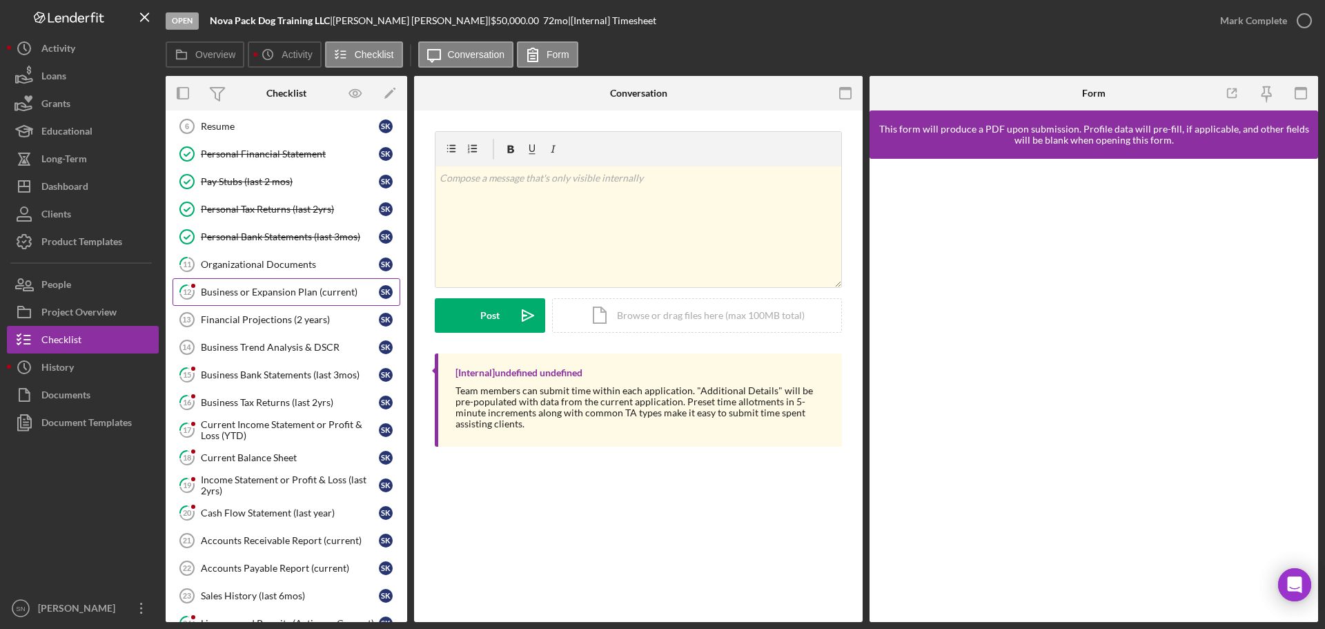
click at [277, 293] on div "Business or Expansion Plan (current)" at bounding box center [290, 291] width 178 height 11
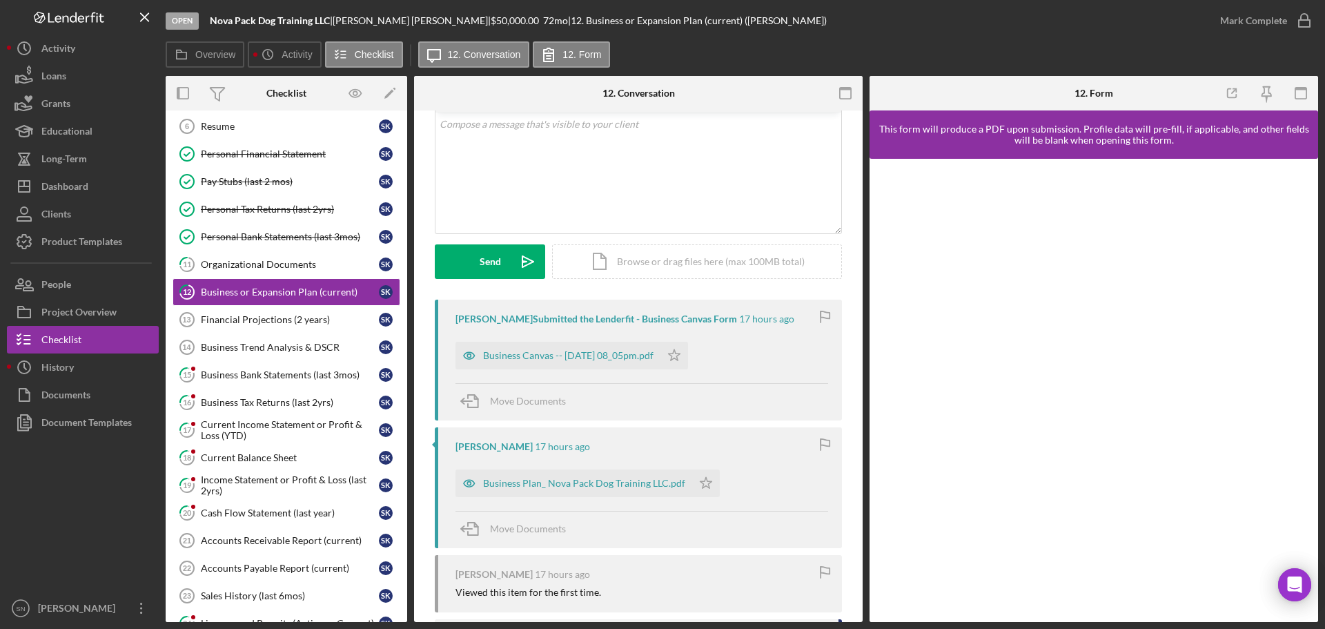
scroll to position [88, 0]
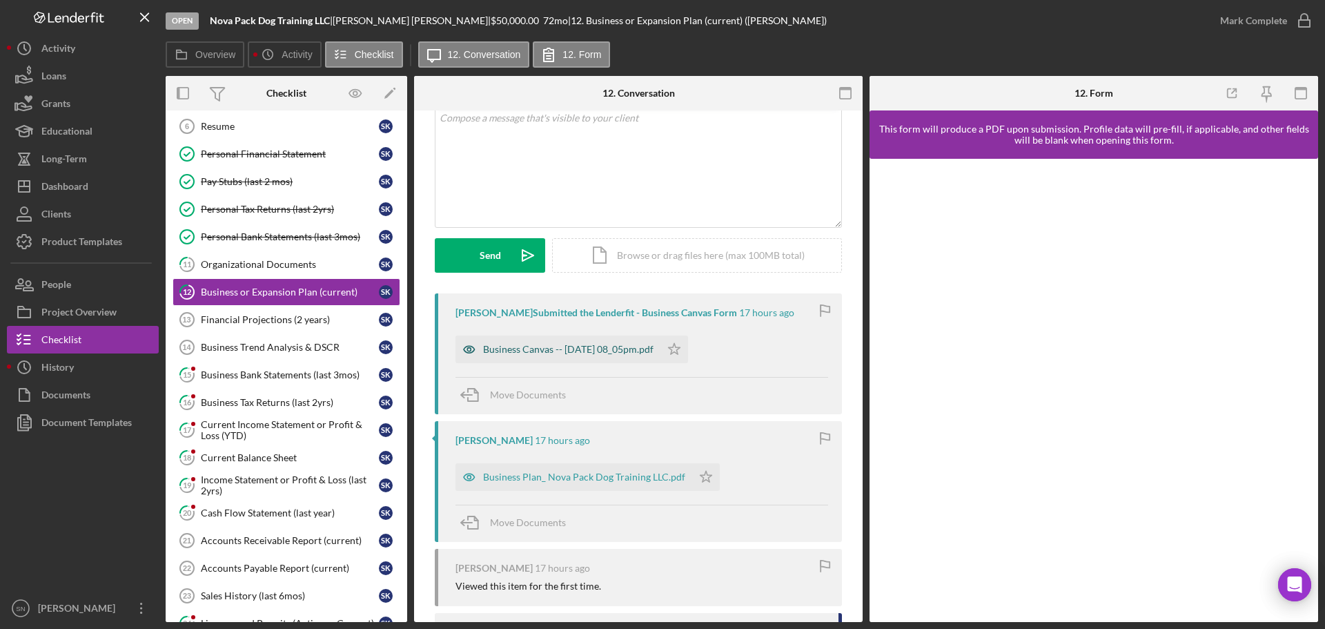
click at [533, 351] on div "Business Canvas -- [DATE] 08_05pm.pdf" at bounding box center [568, 349] width 170 height 11
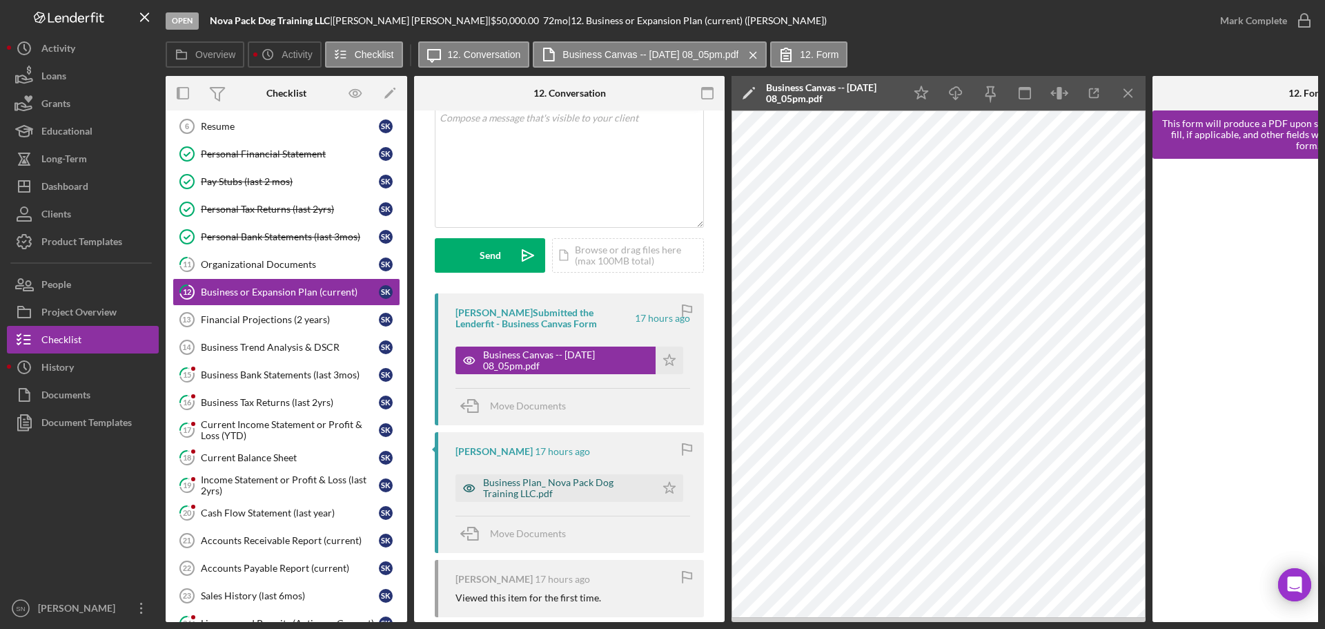
click at [588, 484] on div "Business Plan_ Nova Pack Dog Training LLC.pdf" at bounding box center [566, 488] width 166 height 22
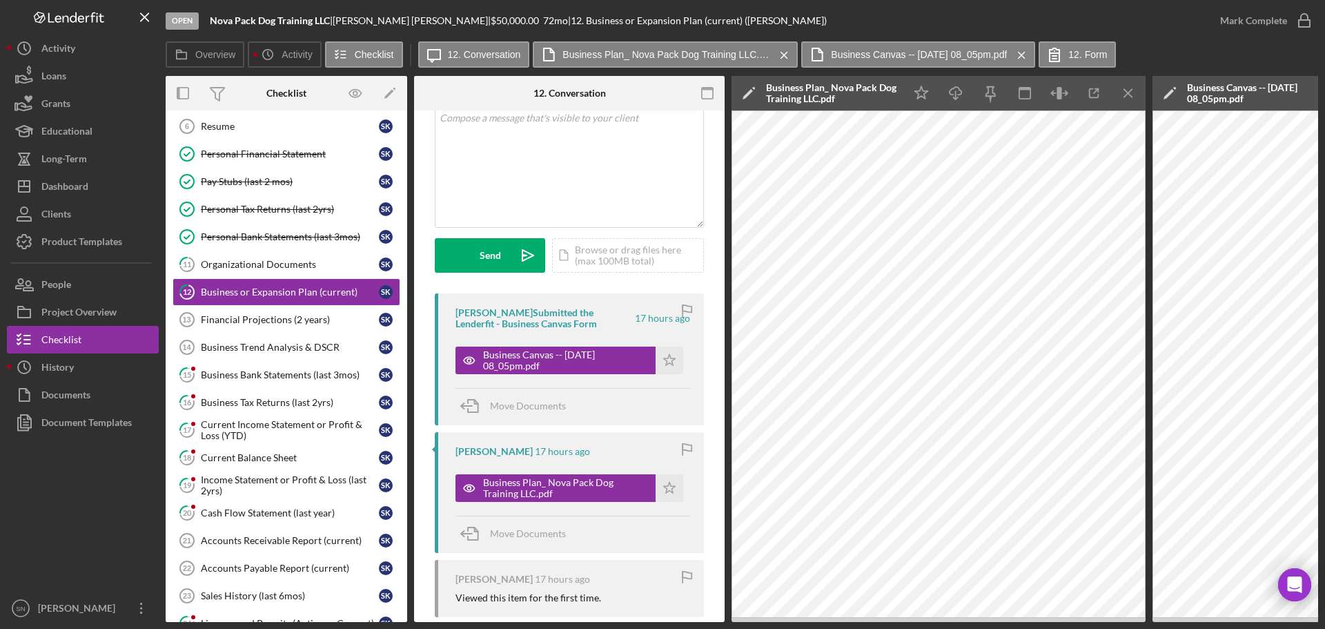
drag, startPoint x: 933, startPoint y: 622, endPoint x: 999, endPoint y: 621, distance: 65.6
click at [999, 621] on div "Open Nova Pack Dog Training LLC | [PERSON_NAME] | $50,000.00 72 mo | 12. Busine…" at bounding box center [662, 314] width 1325 height 629
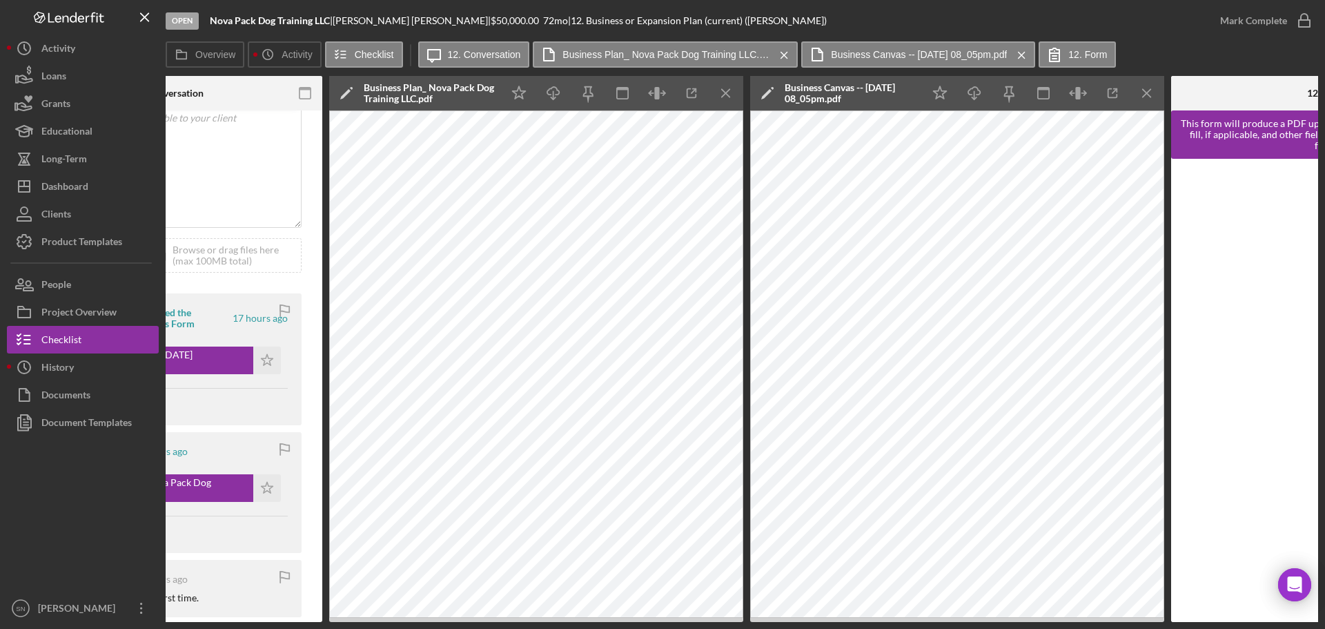
scroll to position [0, 408]
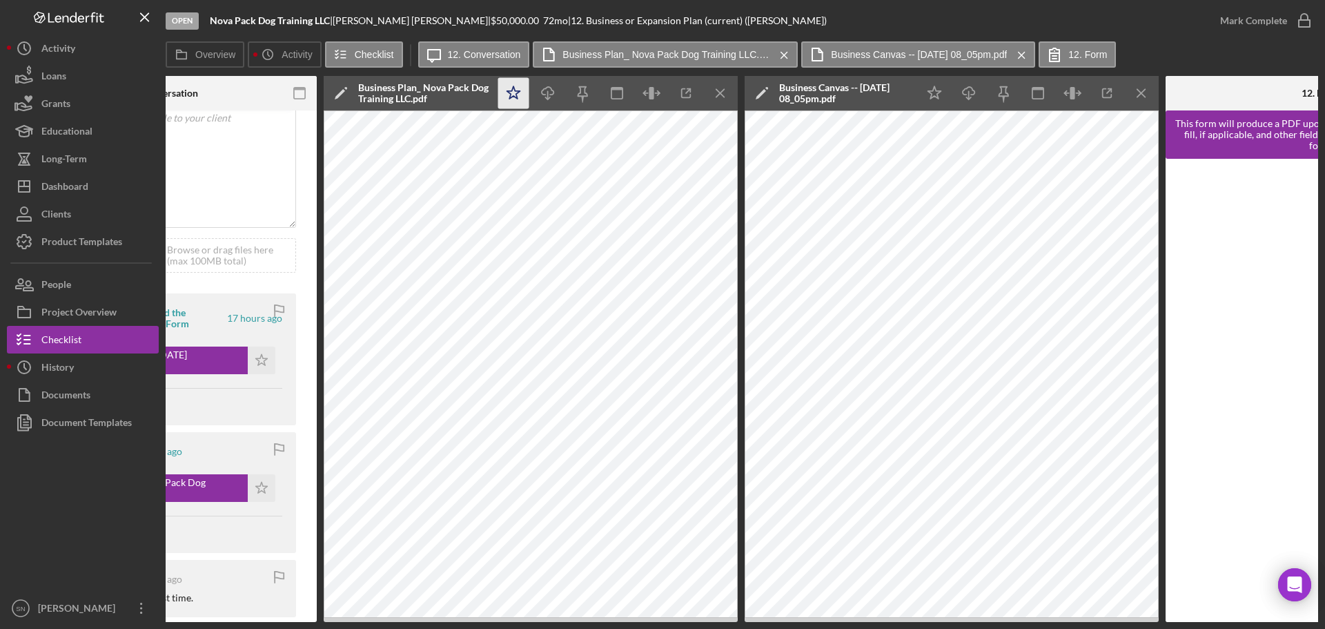
drag, startPoint x: 518, startPoint y: 90, endPoint x: 631, endPoint y: 109, distance: 114.7
click at [520, 90] on polygon "button" at bounding box center [513, 92] width 13 height 12
click at [935, 93] on icon "Icon/Star" at bounding box center [934, 93] width 31 height 31
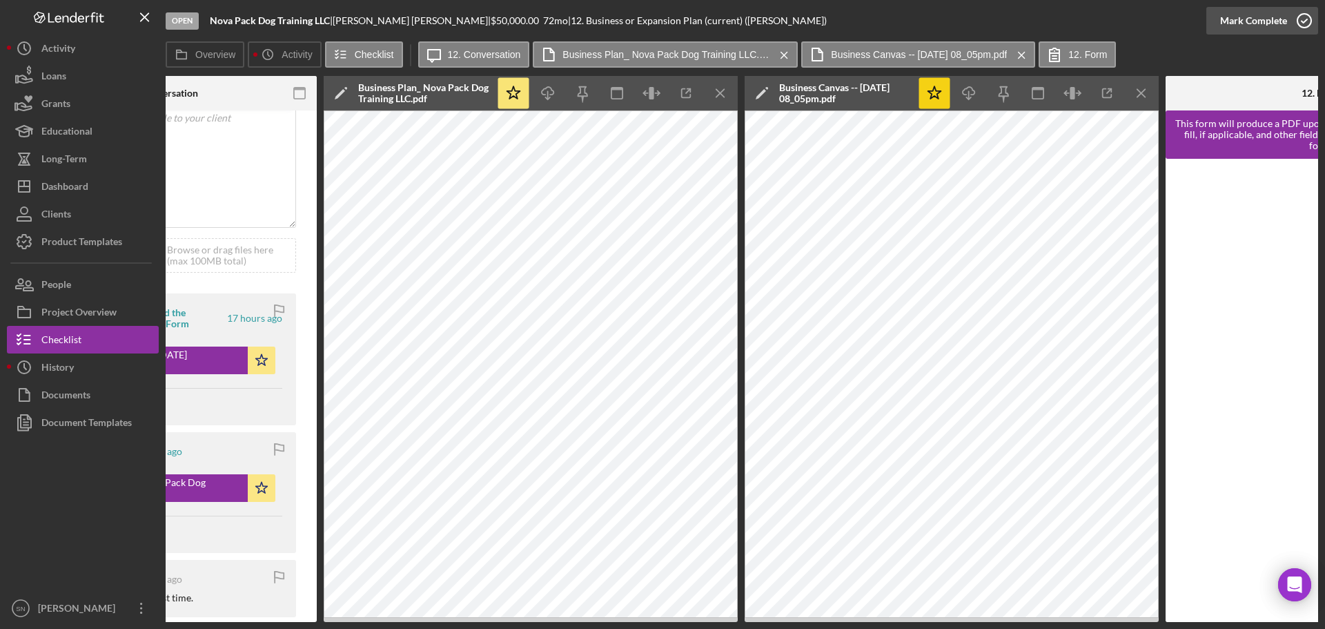
click at [1302, 14] on circle "button" at bounding box center [1304, 21] width 14 height 14
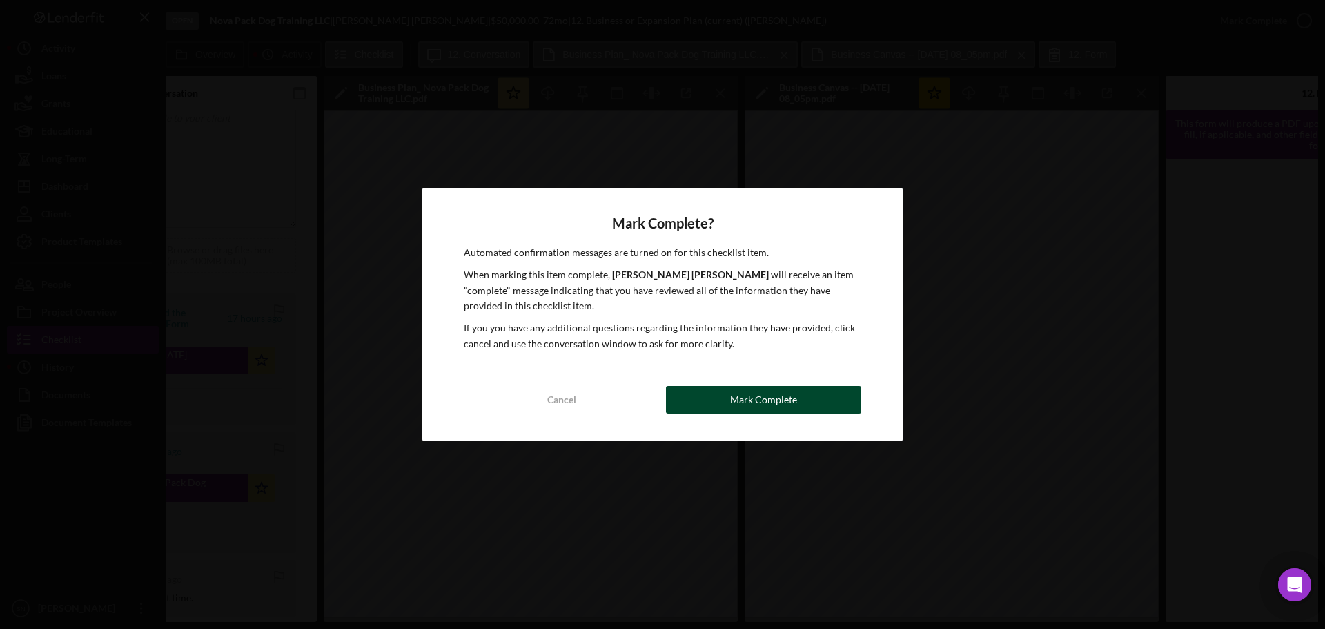
click at [758, 404] on div "Mark Complete" at bounding box center [763, 400] width 67 height 28
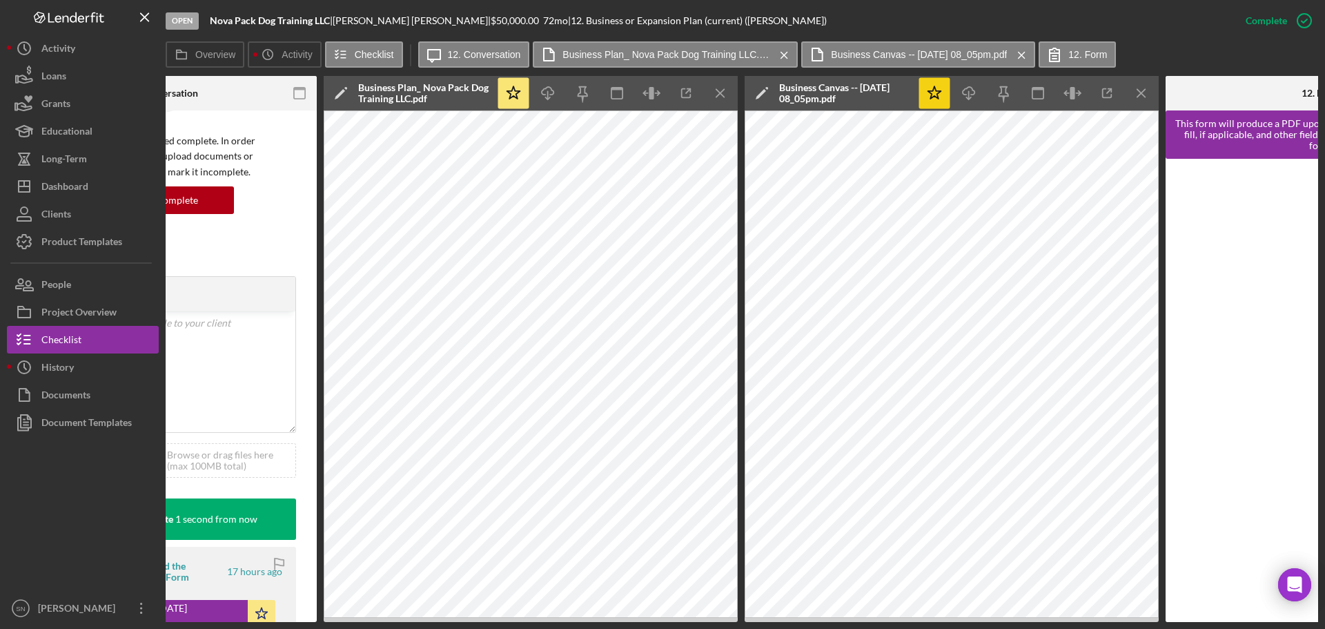
scroll to position [293, 0]
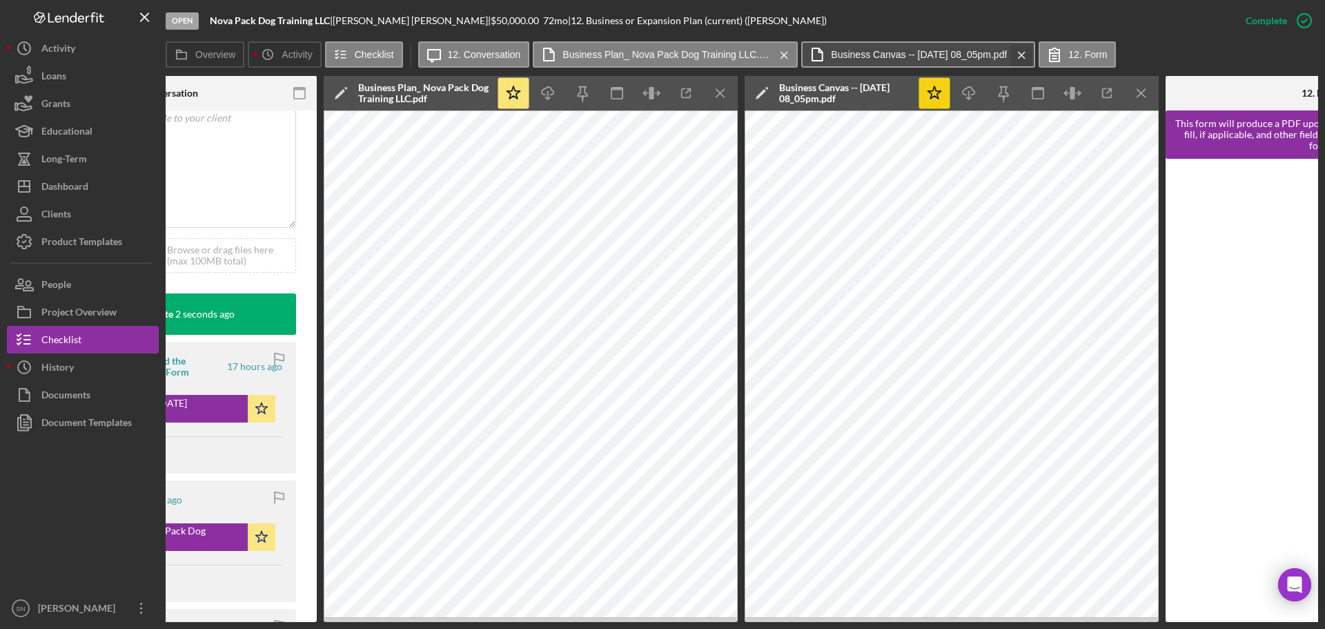
click at [1035, 54] on button "Business Canvas -- [DATE] 08_05pm.pdf Icon/Menu Close" at bounding box center [918, 54] width 234 height 26
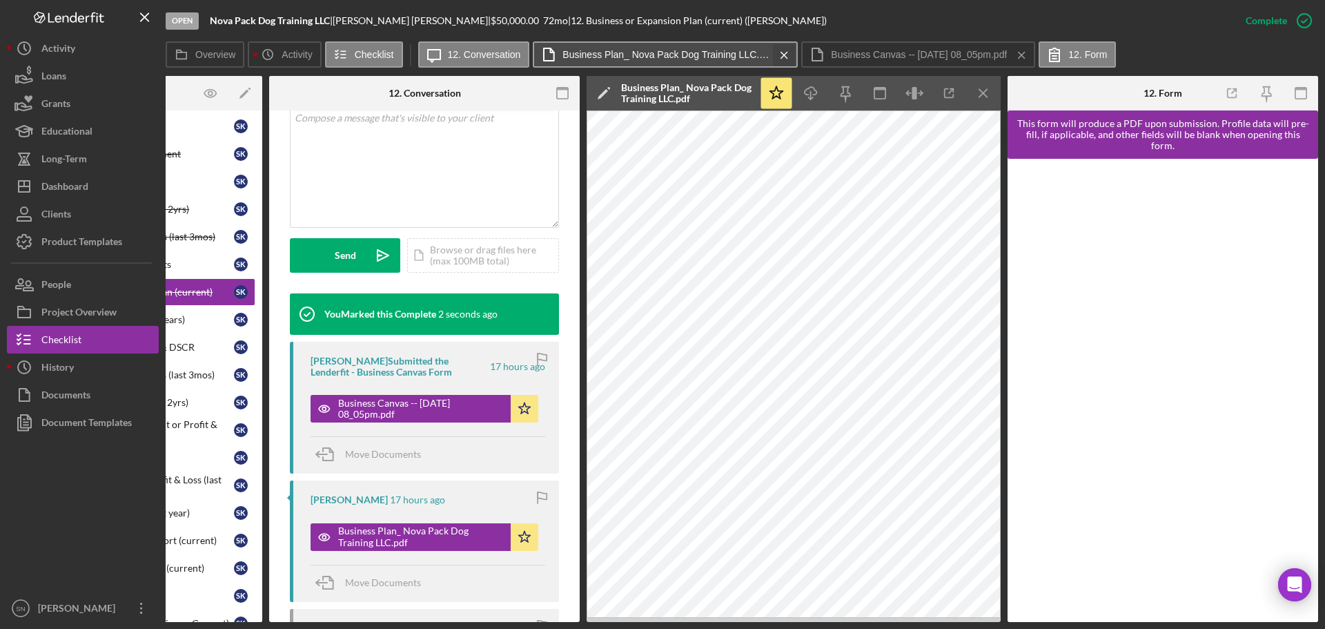
click at [787, 53] on icon "Icon/Menu Close" at bounding box center [784, 55] width 24 height 35
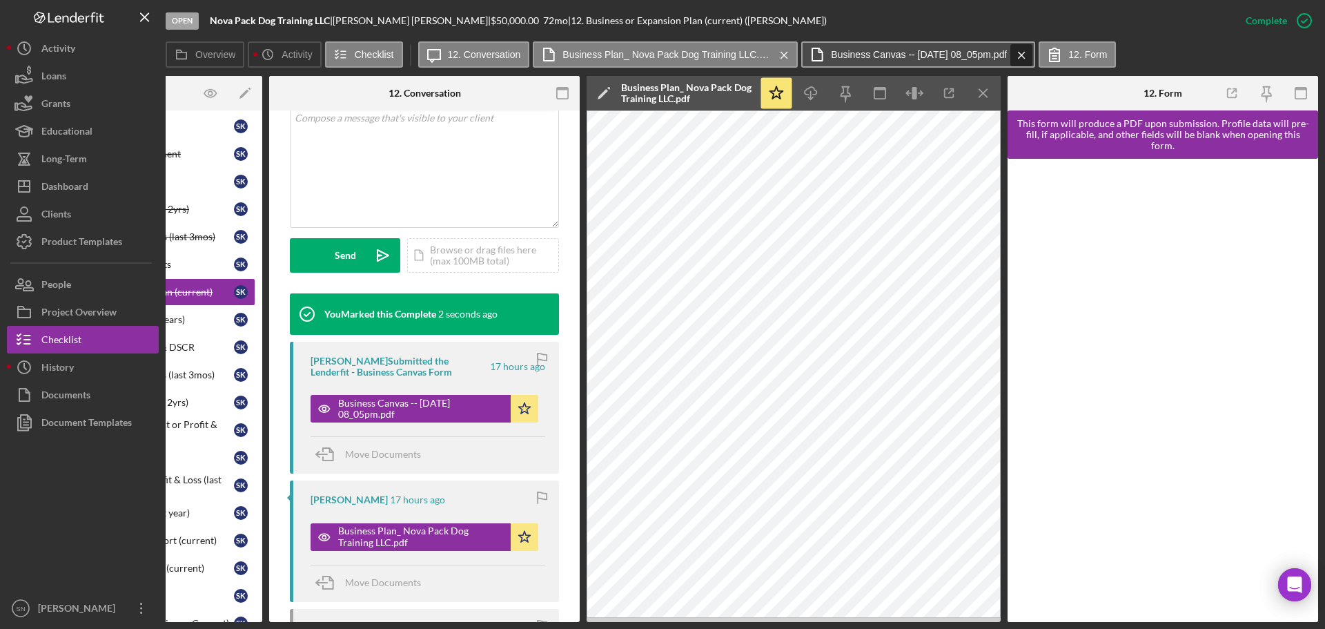
scroll to position [277, 0]
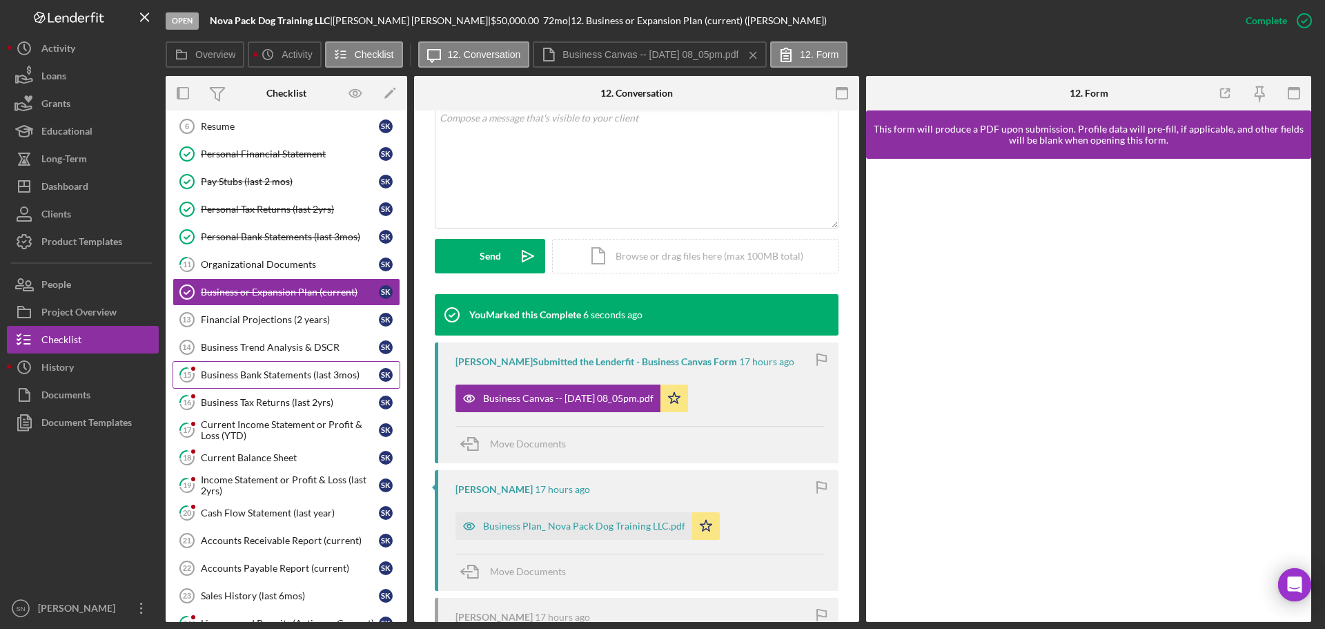
click at [256, 374] on div "Business Bank Statements (last 3mos)" at bounding box center [290, 374] width 178 height 11
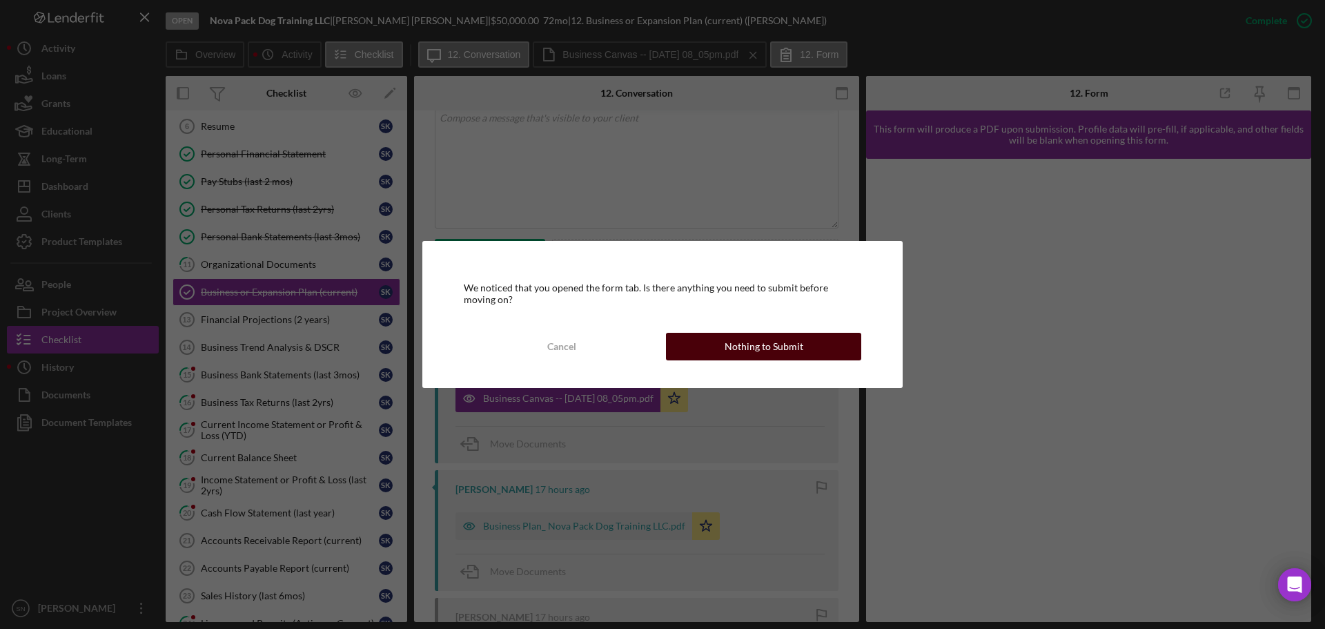
click at [783, 350] on div "Nothing to Submit" at bounding box center [764, 347] width 79 height 28
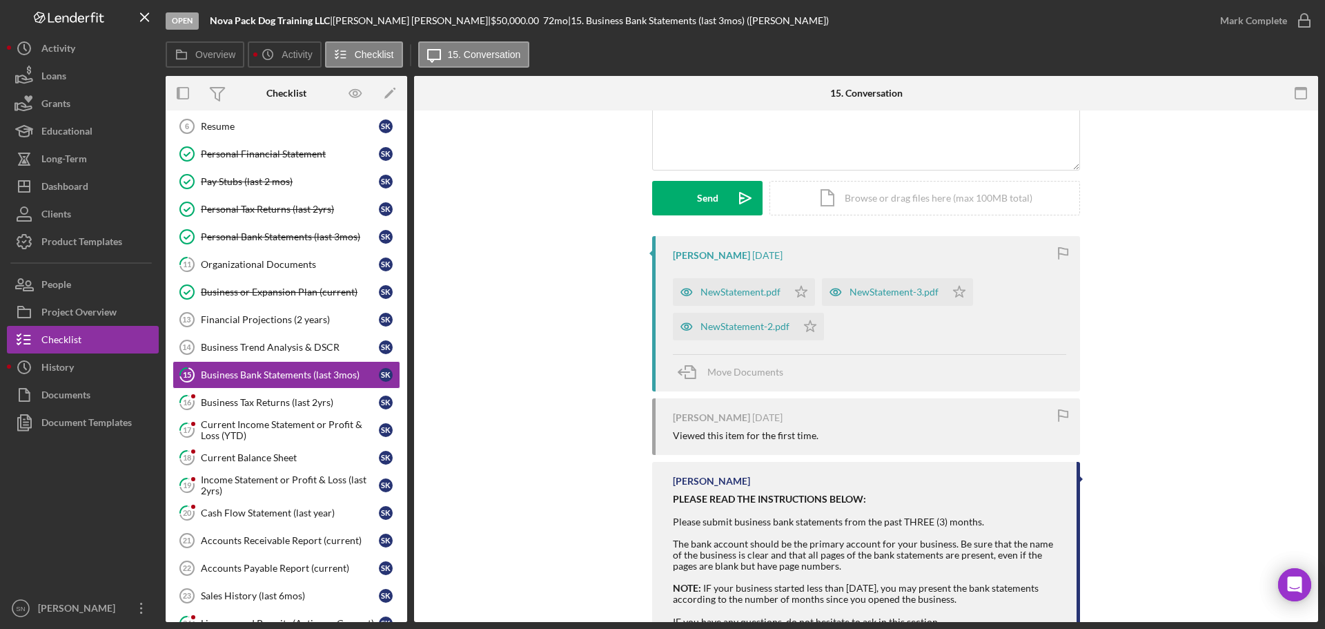
scroll to position [147, 0]
click at [703, 329] on div "NewStatement-2.pdf" at bounding box center [744, 324] width 89 height 11
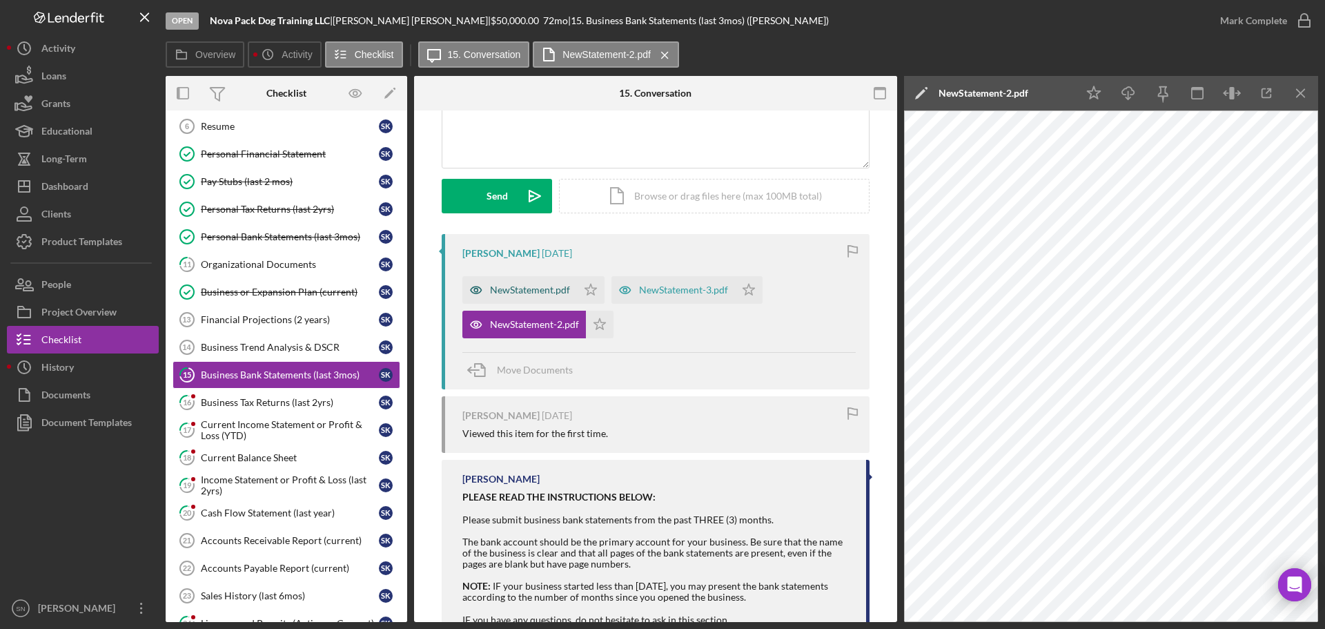
click at [537, 296] on div "NewStatement.pdf" at bounding box center [519, 290] width 115 height 28
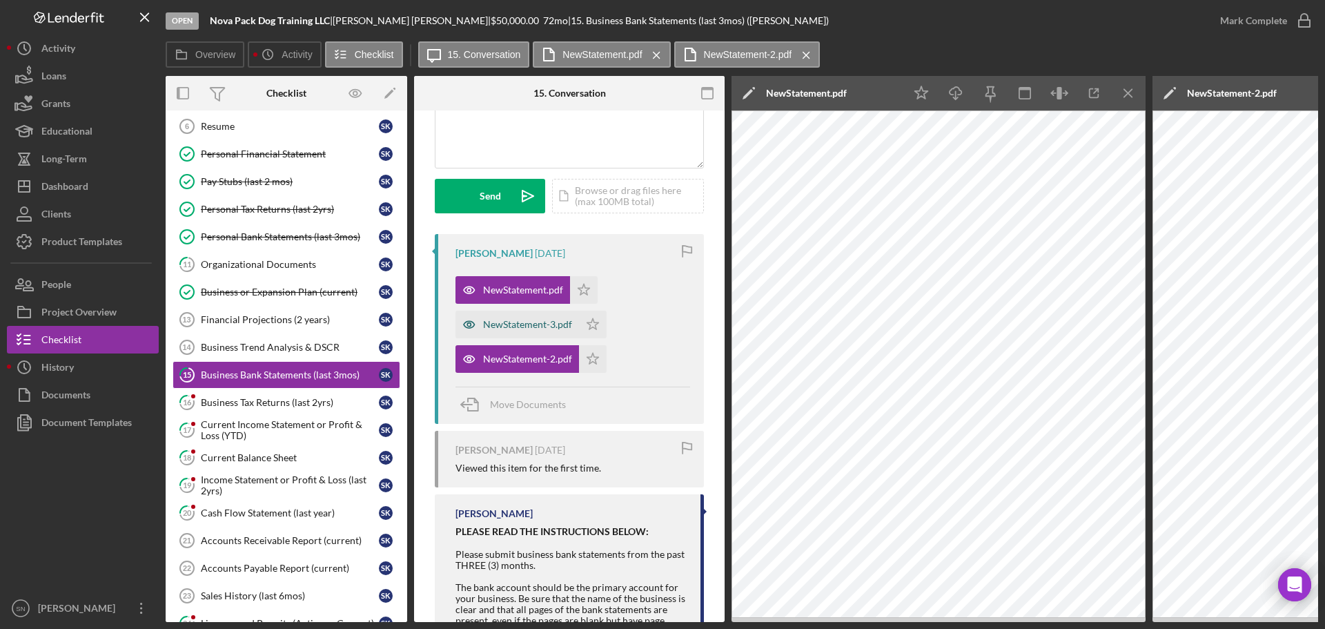
click at [503, 326] on div "NewStatement-3.pdf" at bounding box center [527, 324] width 89 height 11
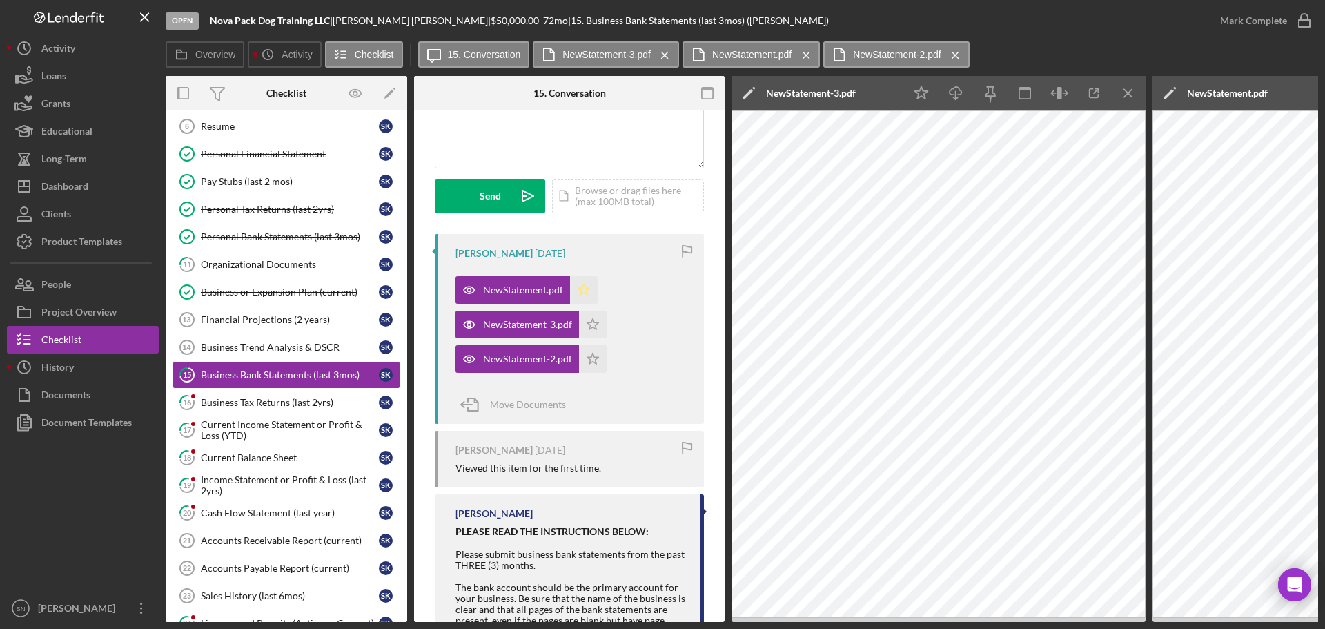
click at [580, 290] on polygon "button" at bounding box center [584, 289] width 12 height 11
click at [594, 324] on icon "Icon/Star" at bounding box center [593, 325] width 28 height 28
drag, startPoint x: 596, startPoint y: 358, endPoint x: 683, endPoint y: 325, distance: 92.4
click at [597, 357] on polygon "button" at bounding box center [593, 358] width 12 height 11
click at [1300, 18] on icon "button" at bounding box center [1304, 20] width 35 height 35
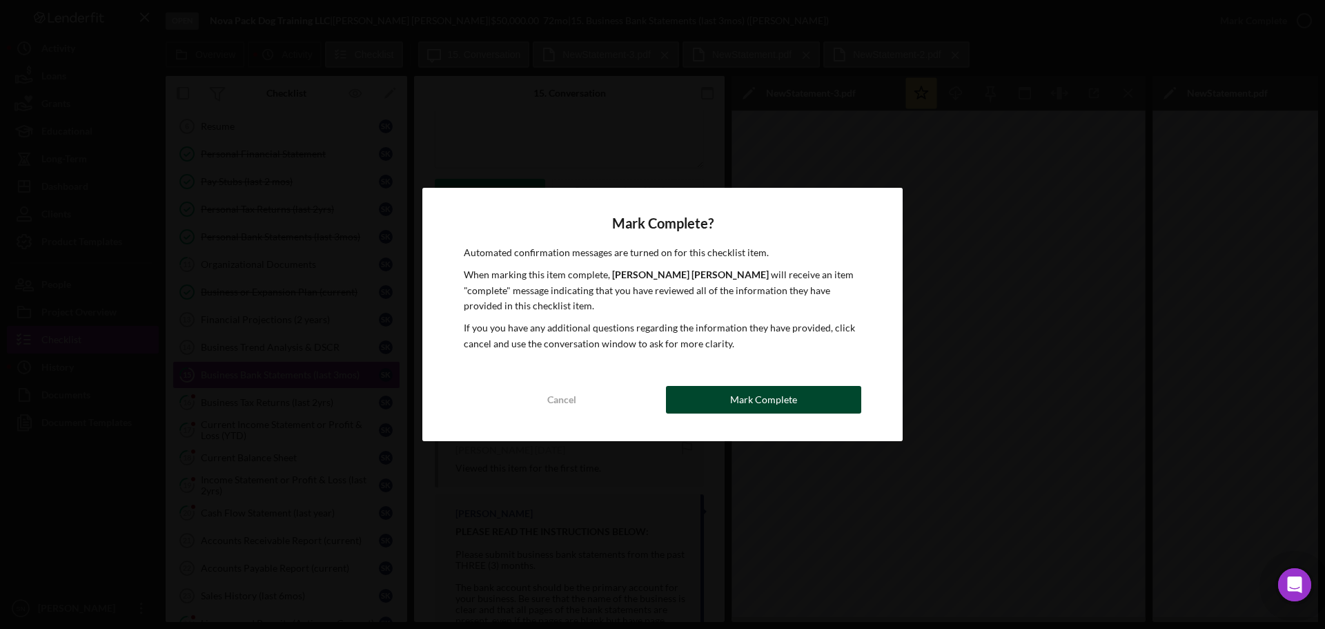
click at [775, 404] on div "Mark Complete" at bounding box center [763, 400] width 67 height 28
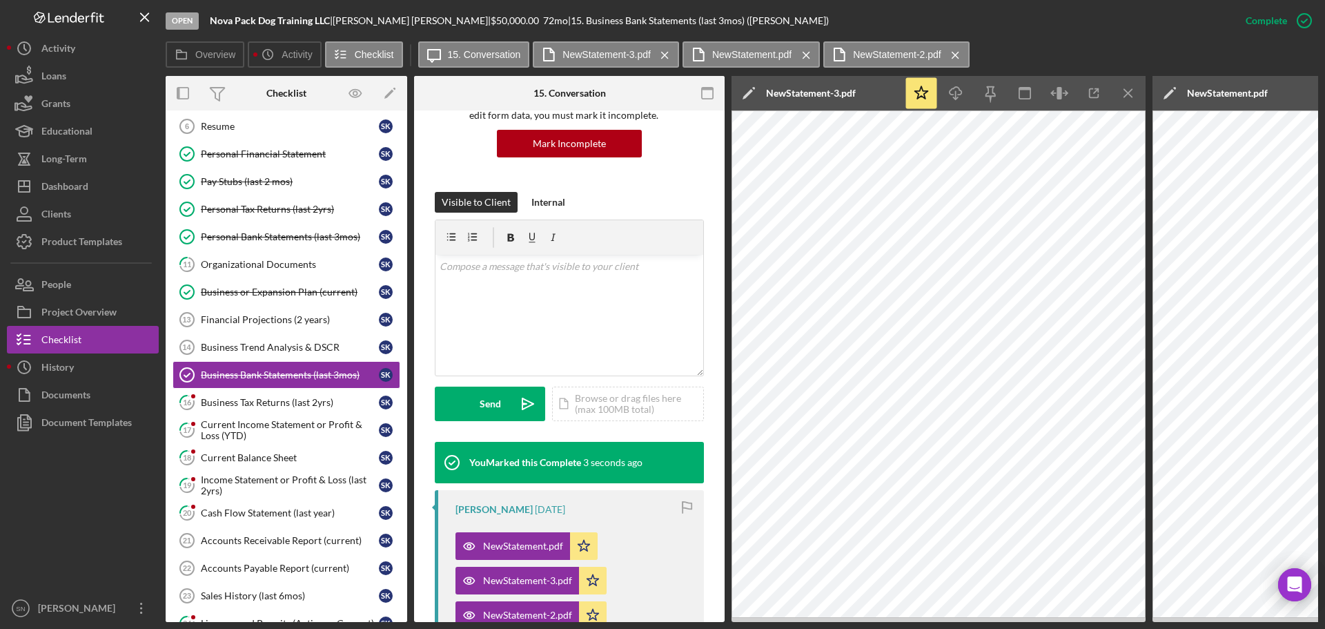
scroll to position [139, 0]
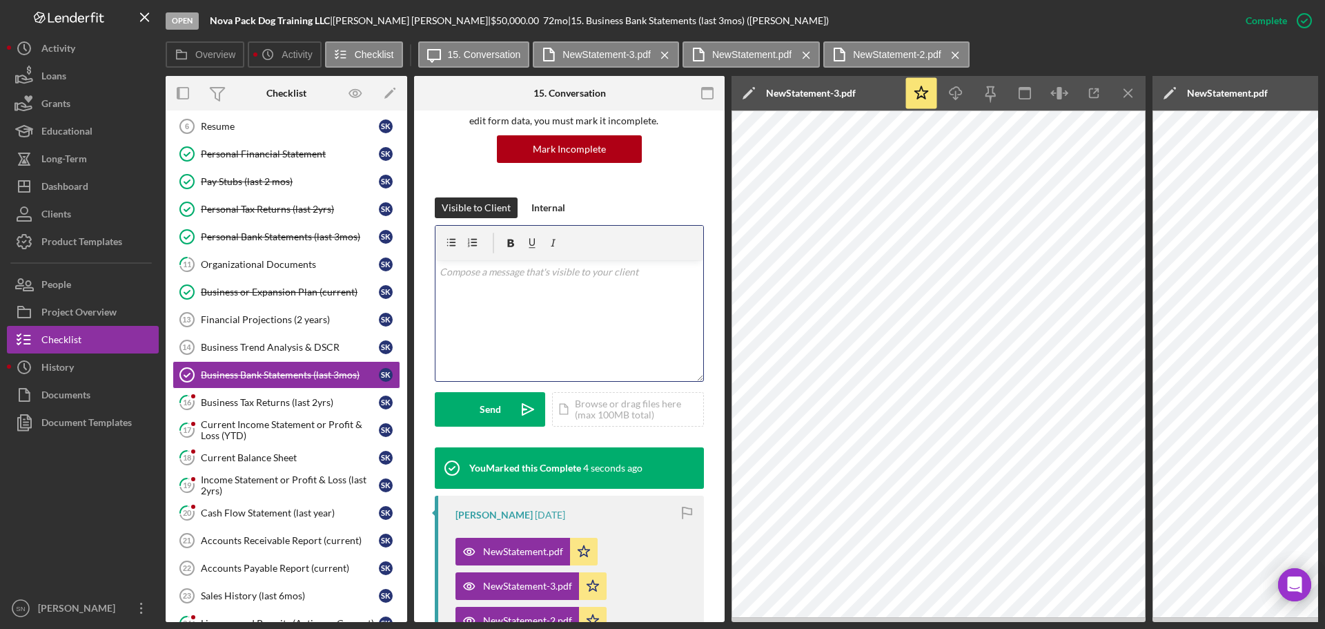
click at [539, 301] on div "v Color teal Color pink Remove color Add row above Add row below Add column bef…" at bounding box center [569, 320] width 268 height 121
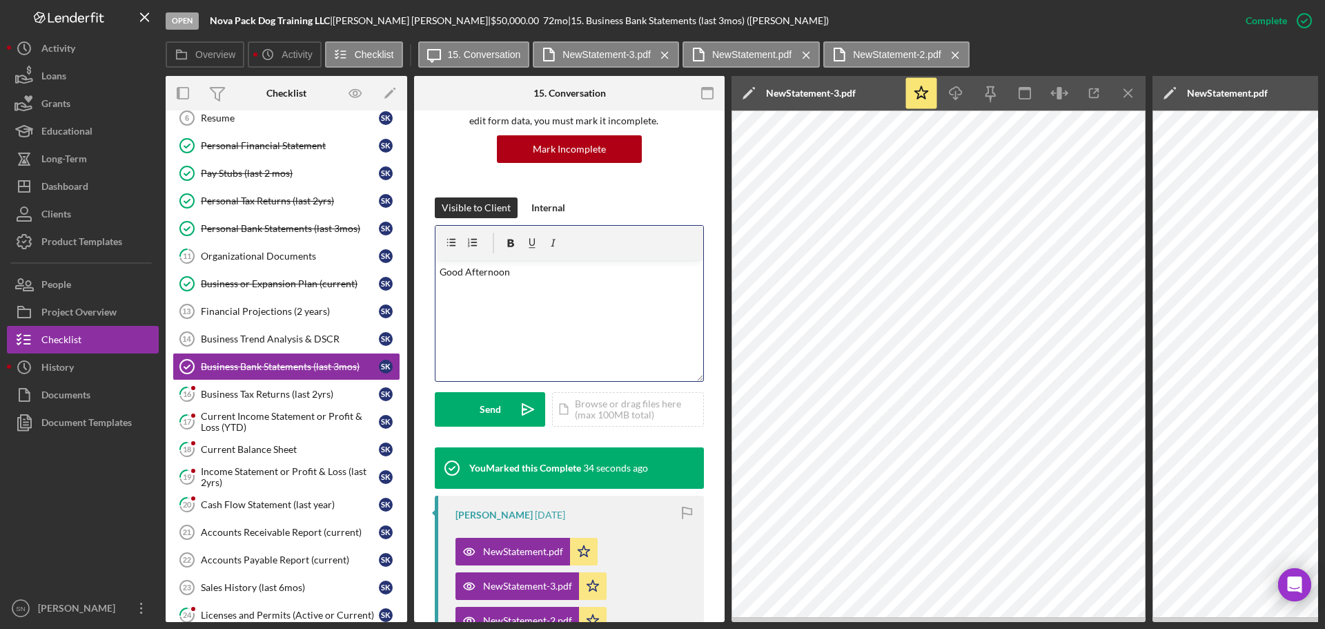
scroll to position [143, 0]
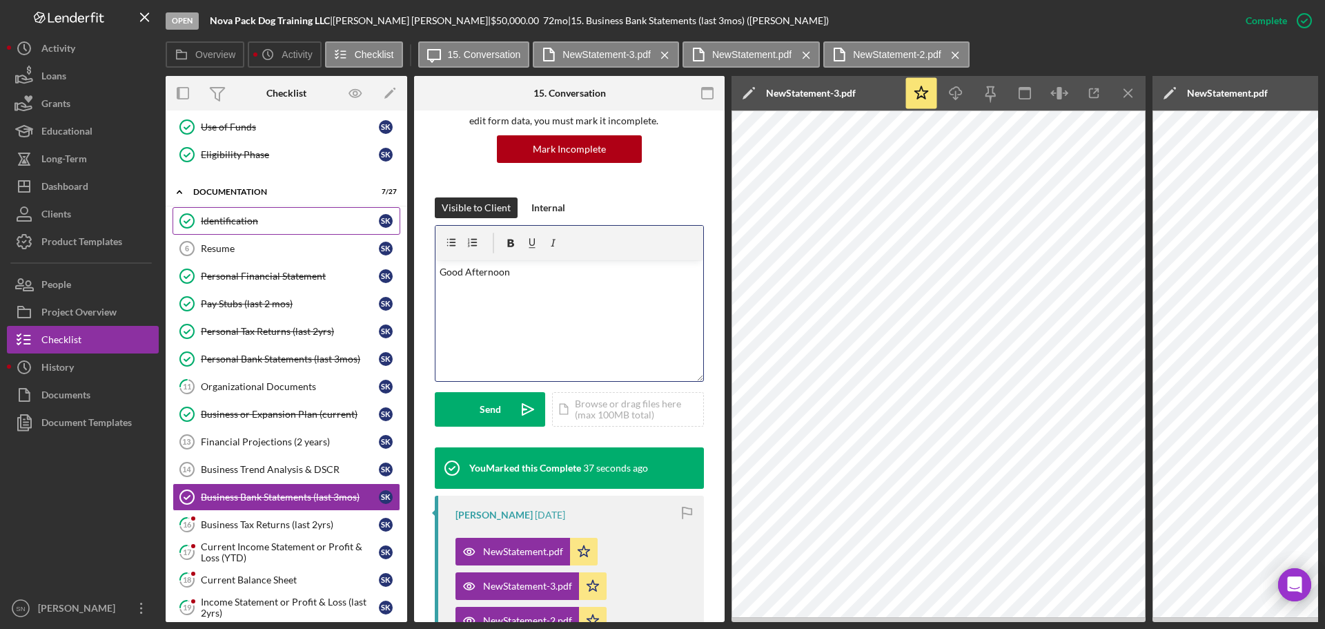
click at [217, 224] on div "Identification" at bounding box center [290, 220] width 178 height 11
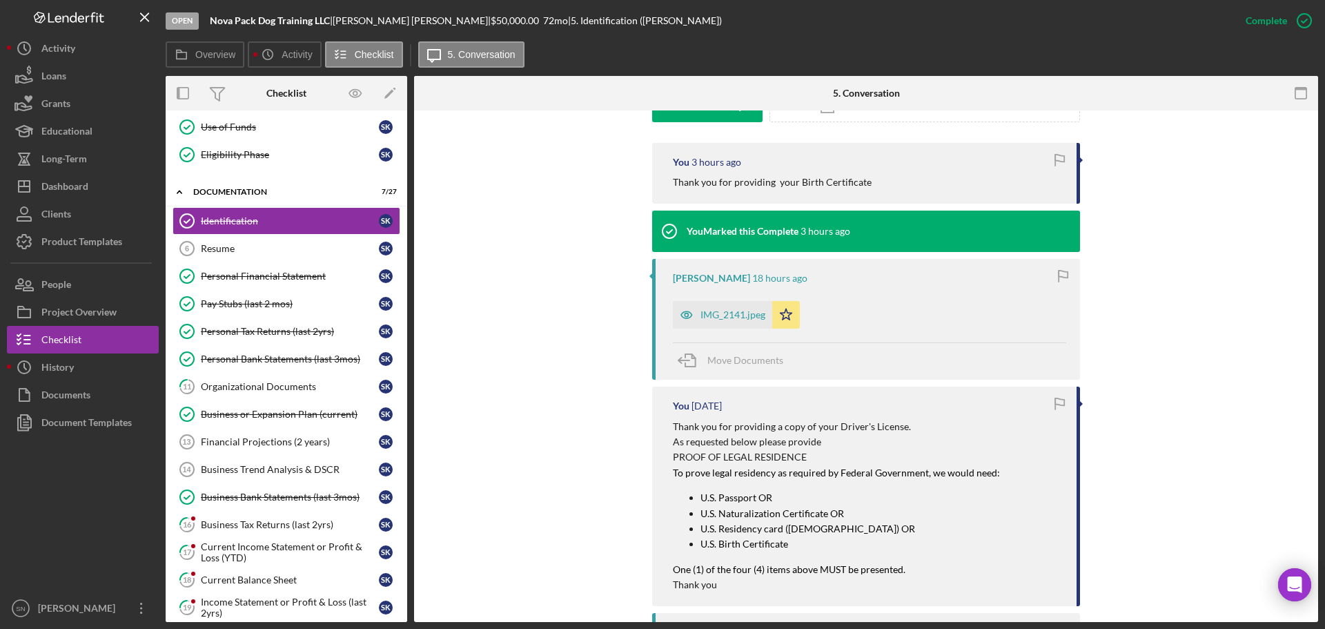
scroll to position [442, 0]
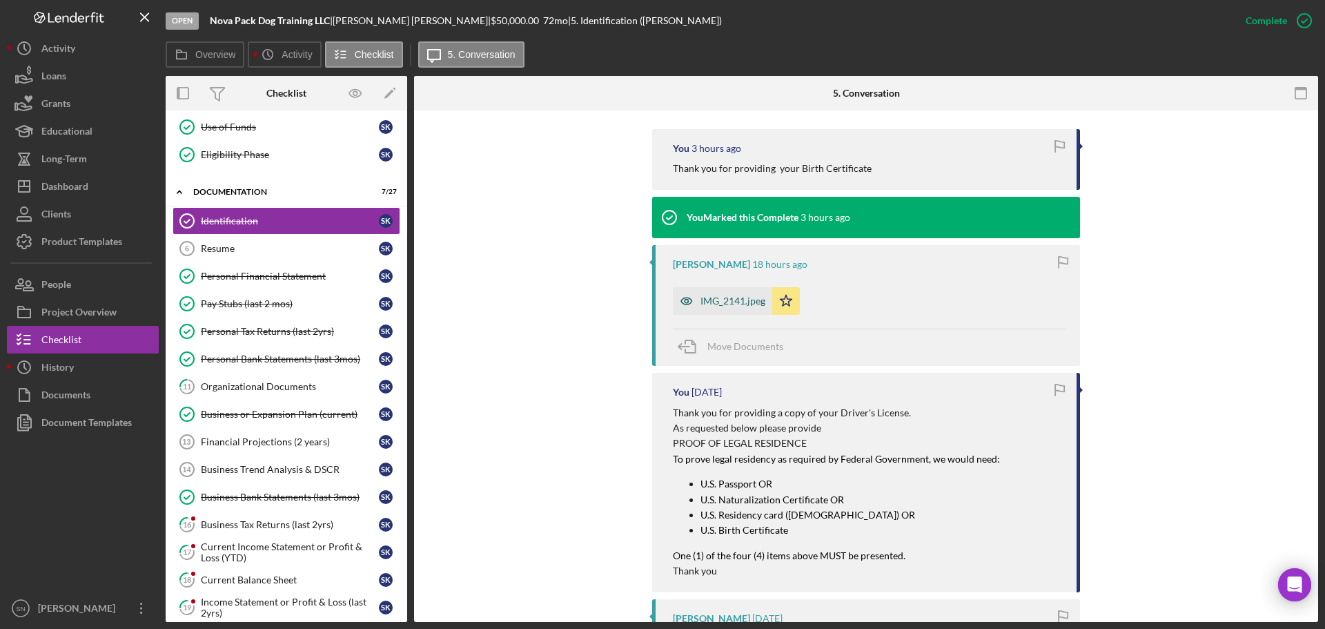
click at [717, 306] on div "IMG_2141.jpeg" at bounding box center [732, 300] width 65 height 11
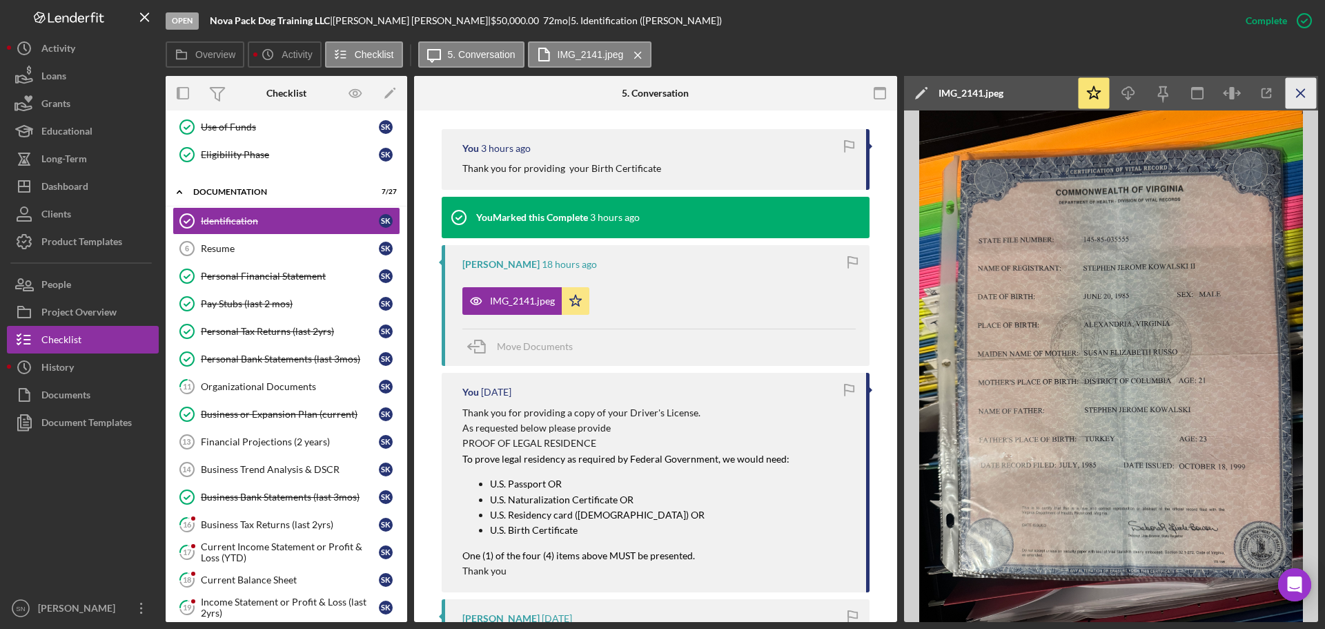
click at [1300, 95] on line "button" at bounding box center [1301, 93] width 8 height 8
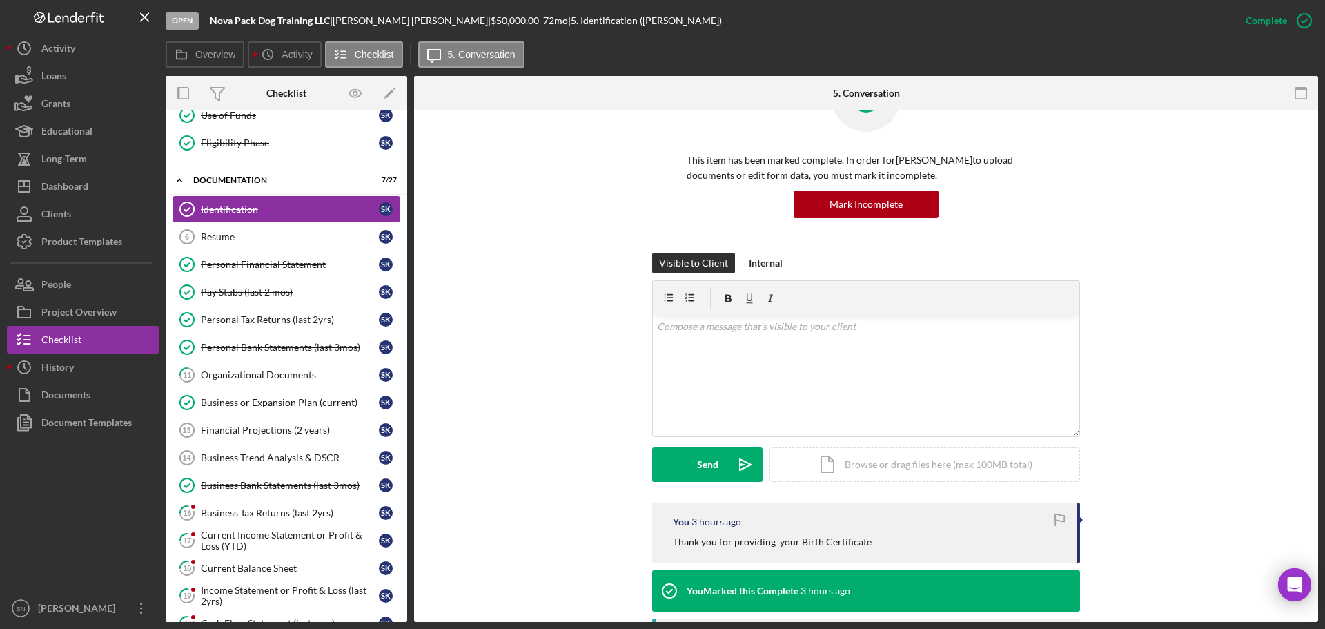
scroll to position [59, 0]
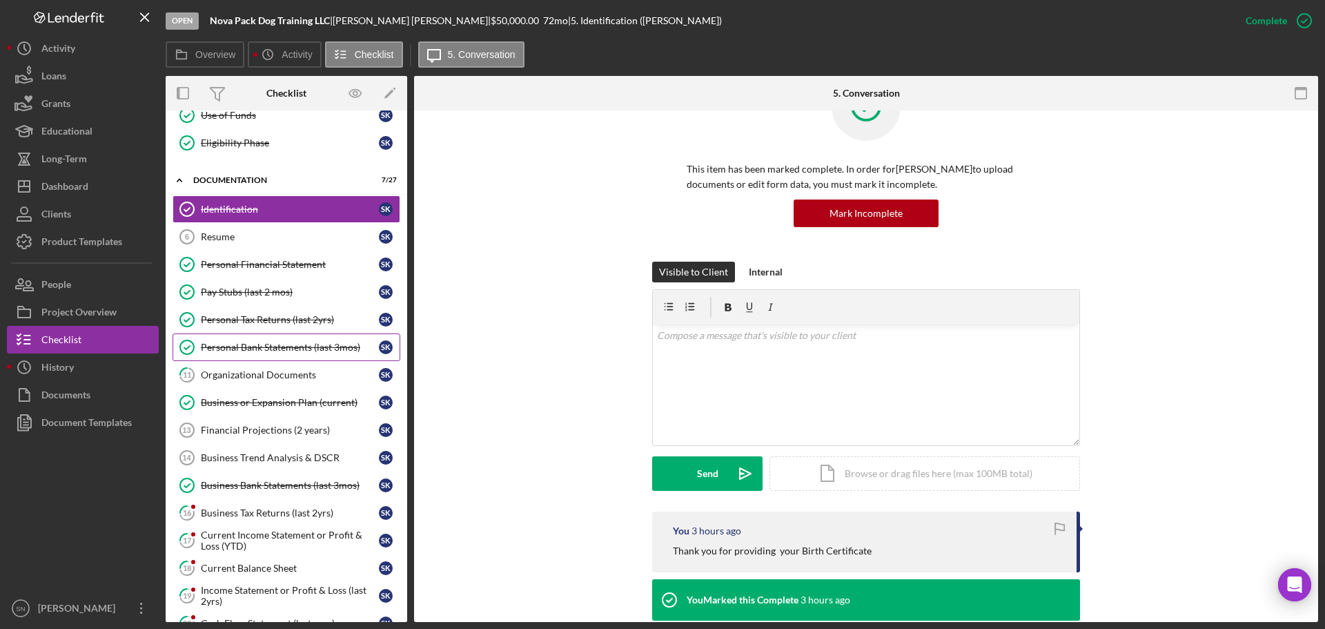
click at [282, 349] on div "Personal Bank Statements (last 3mos)" at bounding box center [290, 347] width 178 height 11
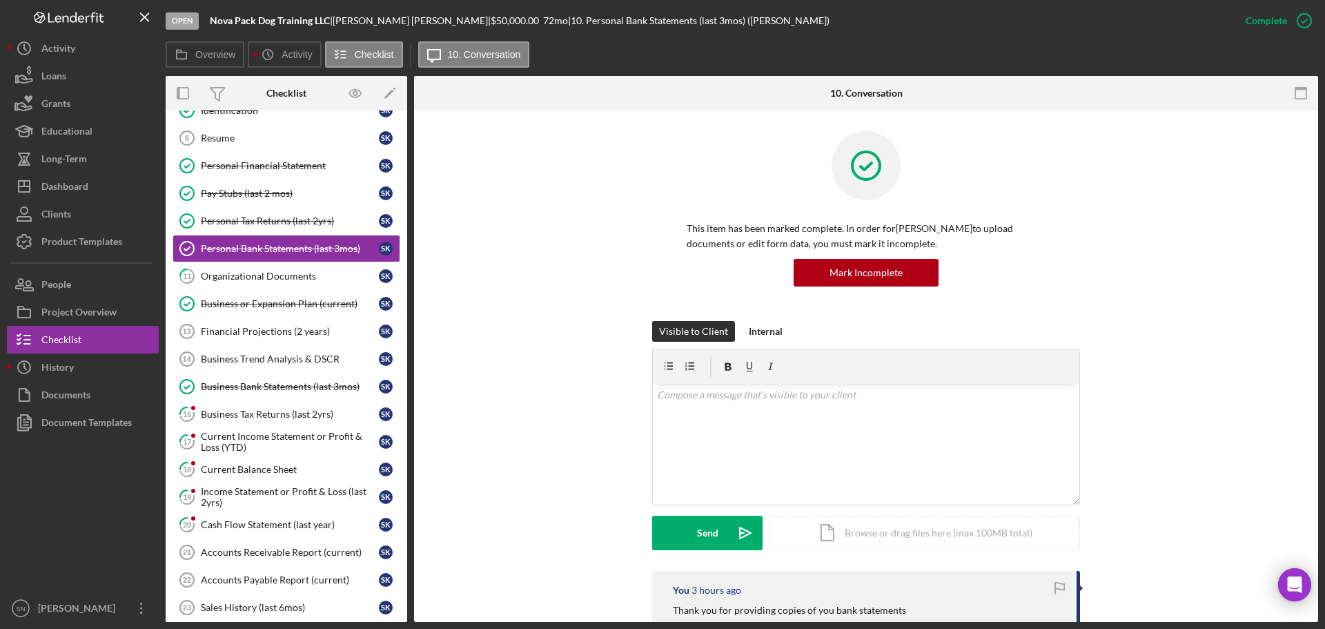
scroll to position [274, 0]
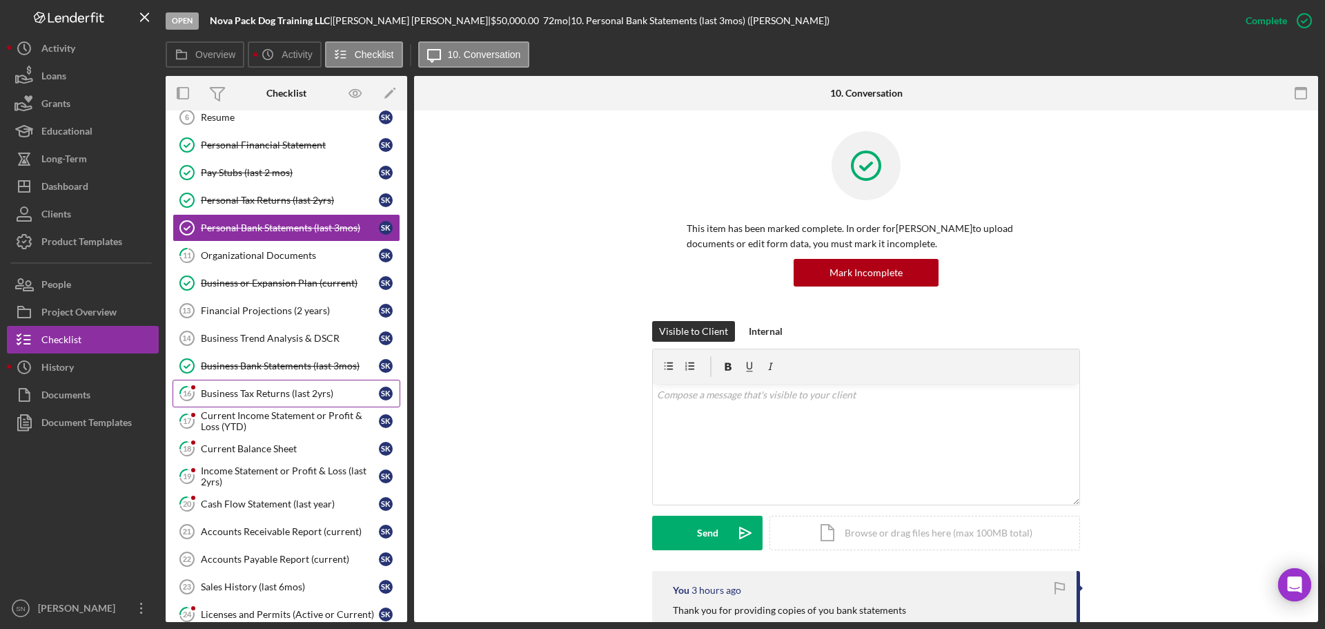
click at [246, 390] on div "Business Tax Returns (last 2yrs)" at bounding box center [290, 393] width 178 height 11
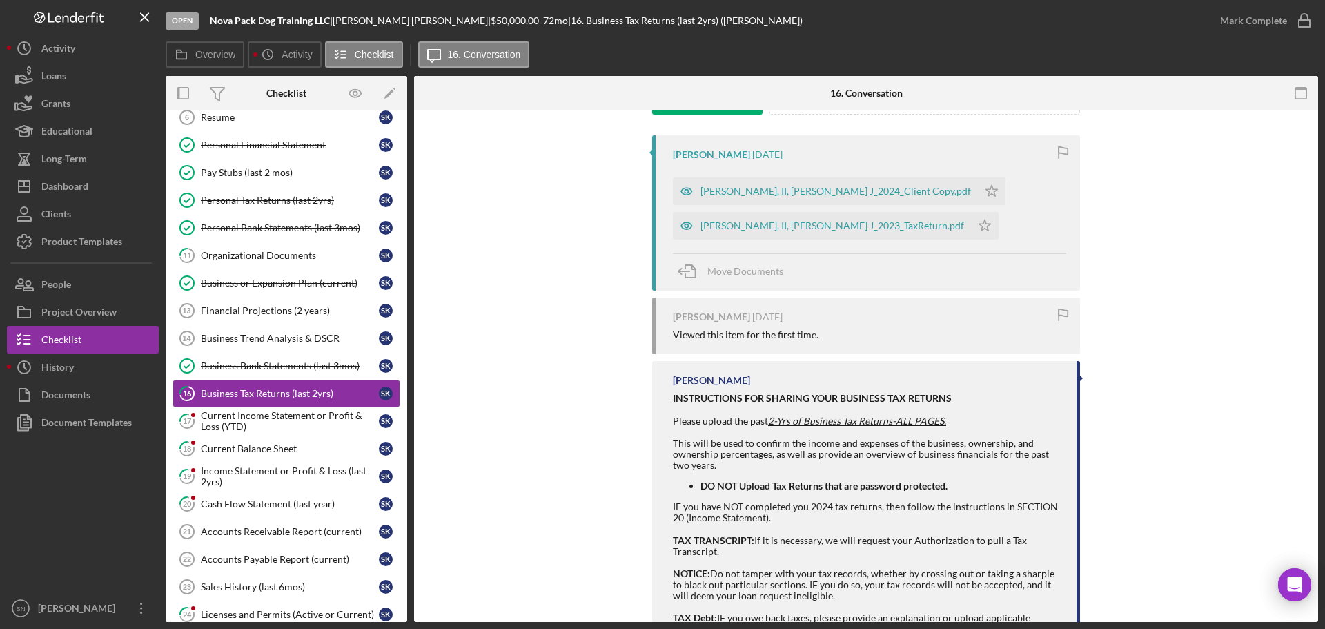
scroll to position [222, 0]
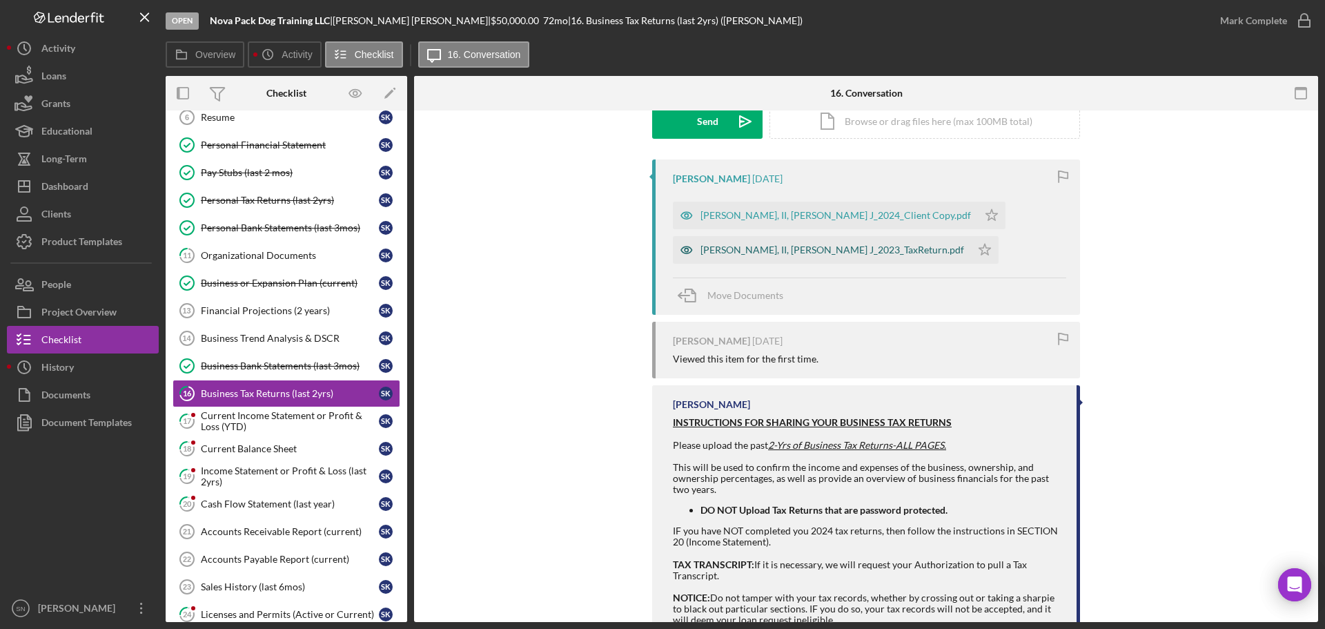
click at [842, 259] on div "[PERSON_NAME], II, [PERSON_NAME] J_2023_TaxReturn.pdf" at bounding box center [822, 250] width 298 height 28
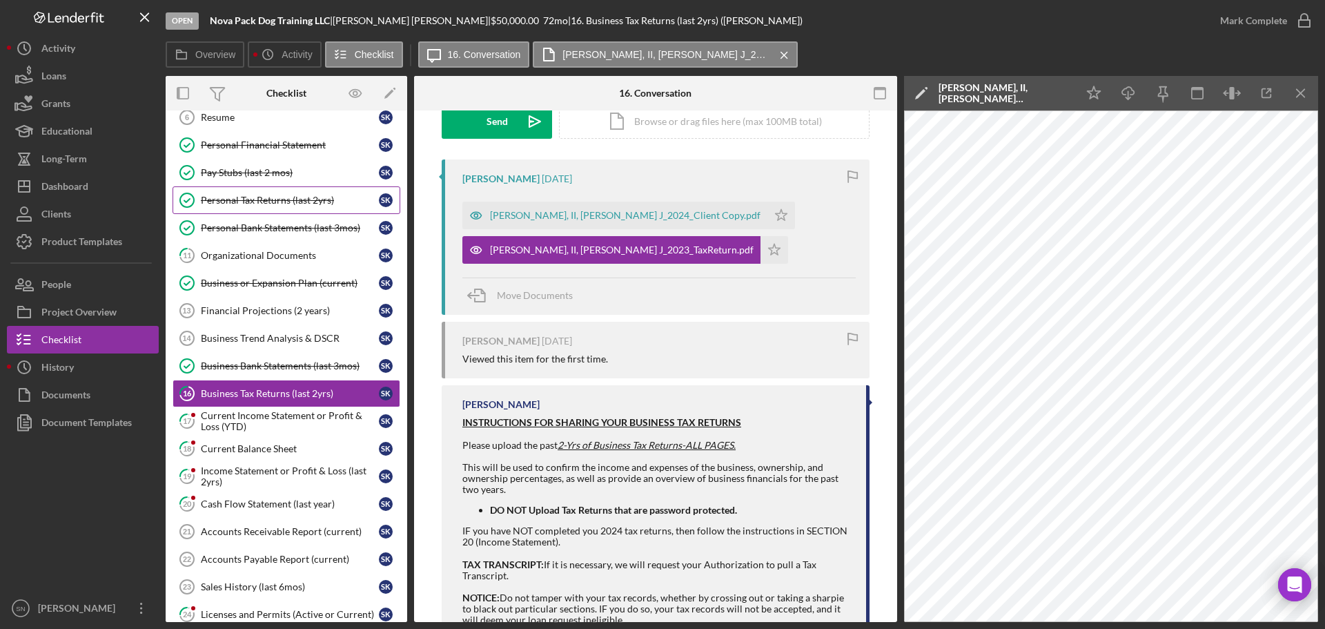
click at [282, 201] on div "Personal Tax Returns (last 2yrs)" at bounding box center [290, 200] width 178 height 11
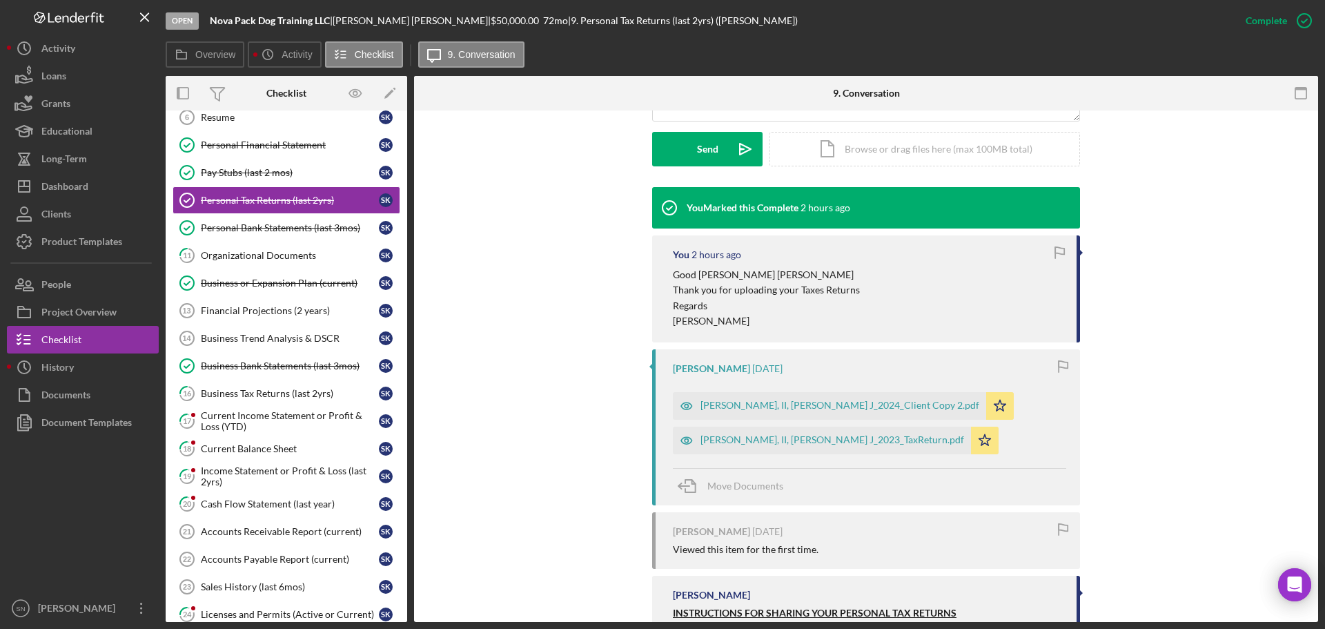
scroll to position [400, 0]
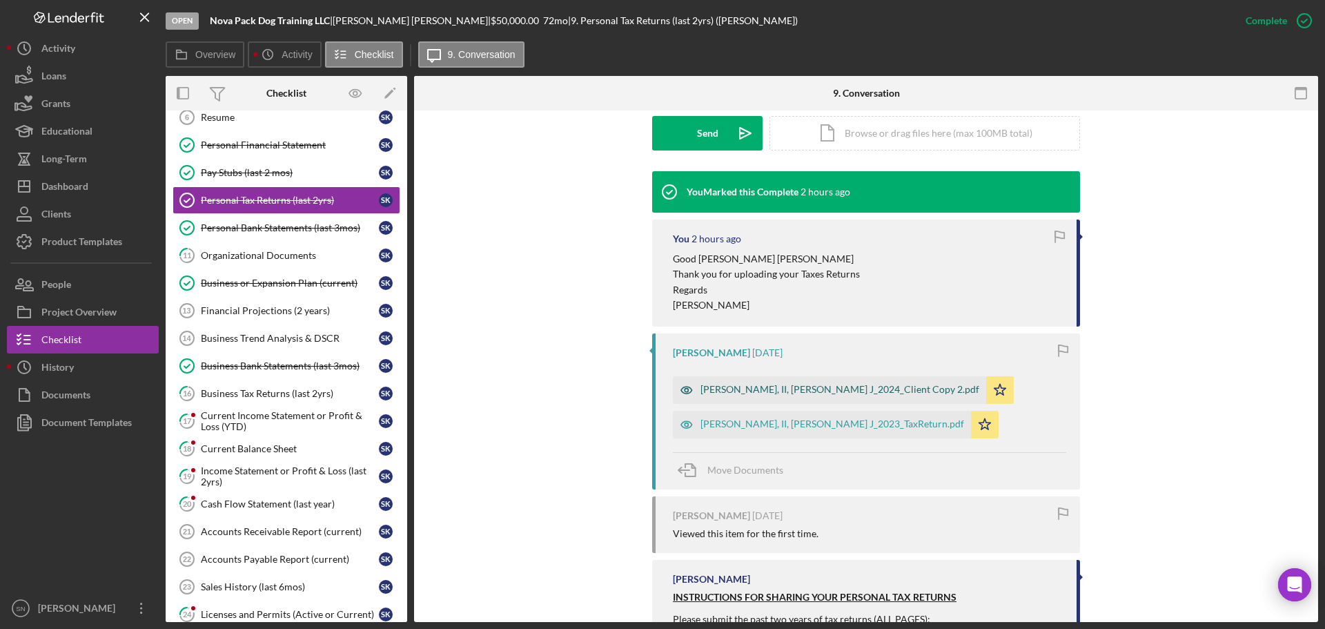
click at [817, 391] on div "[PERSON_NAME], II, [PERSON_NAME] J_2024_Client Copy 2.pdf" at bounding box center [839, 389] width 279 height 11
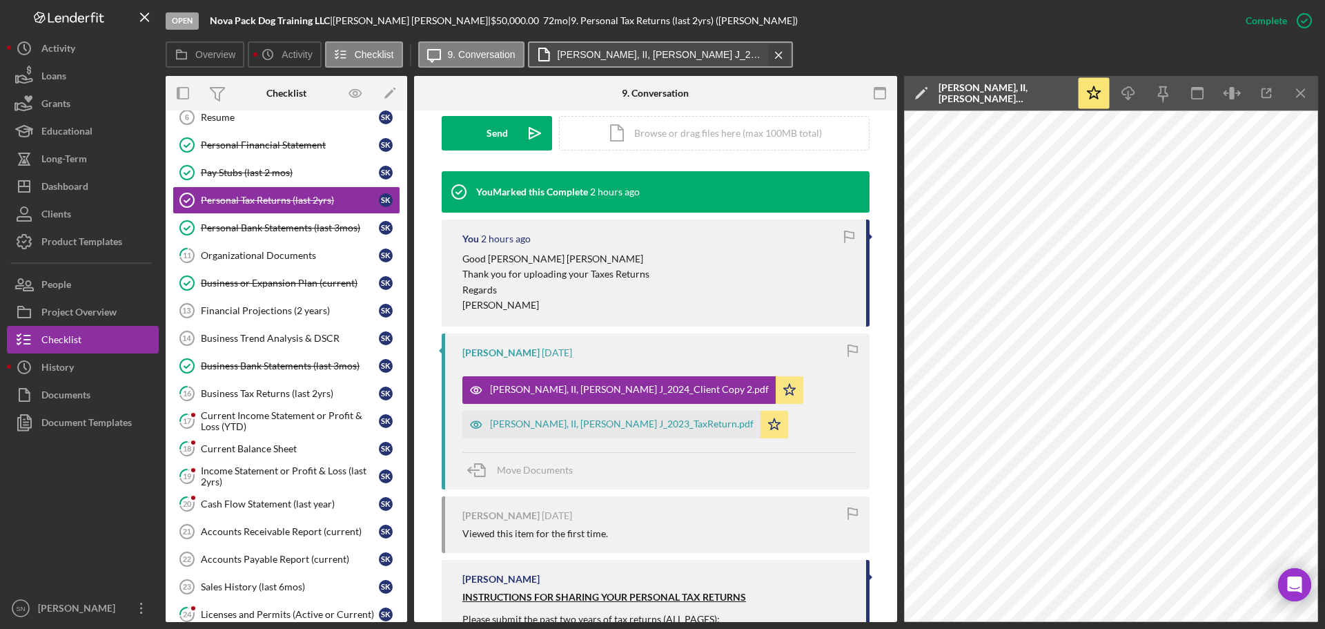
click at [780, 53] on icon "Icon/Menu Close" at bounding box center [779, 55] width 24 height 35
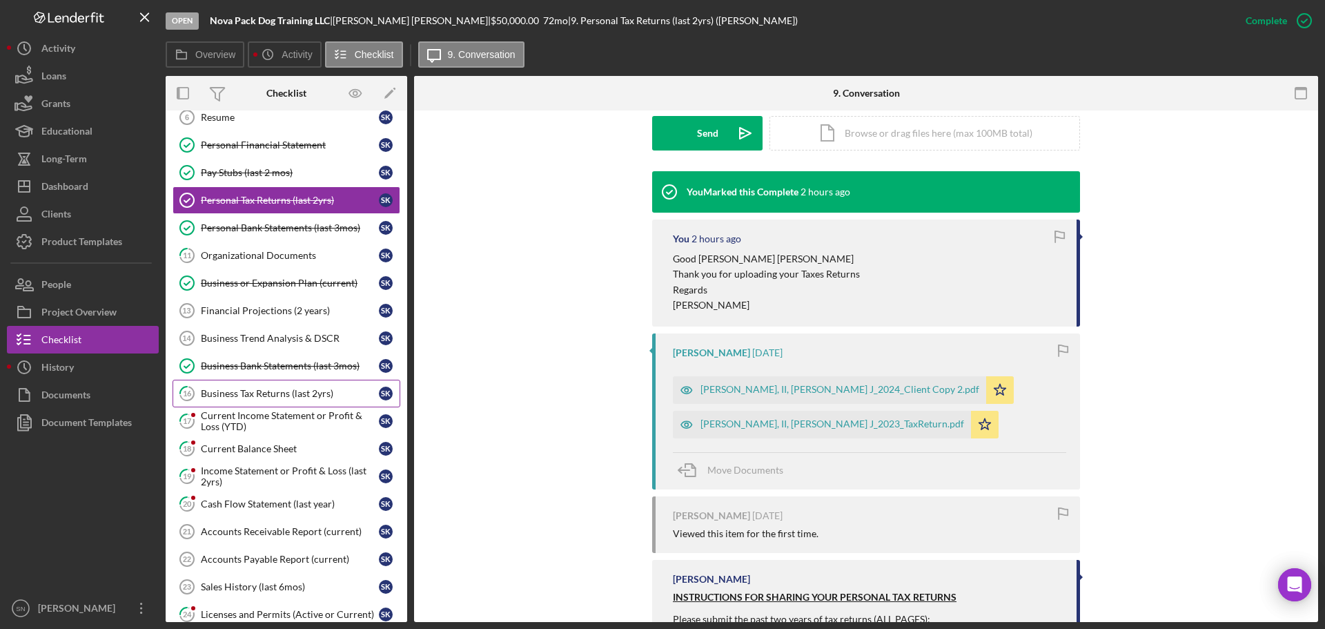
click at [320, 396] on div "Business Tax Returns (last 2yrs)" at bounding box center [290, 393] width 178 height 11
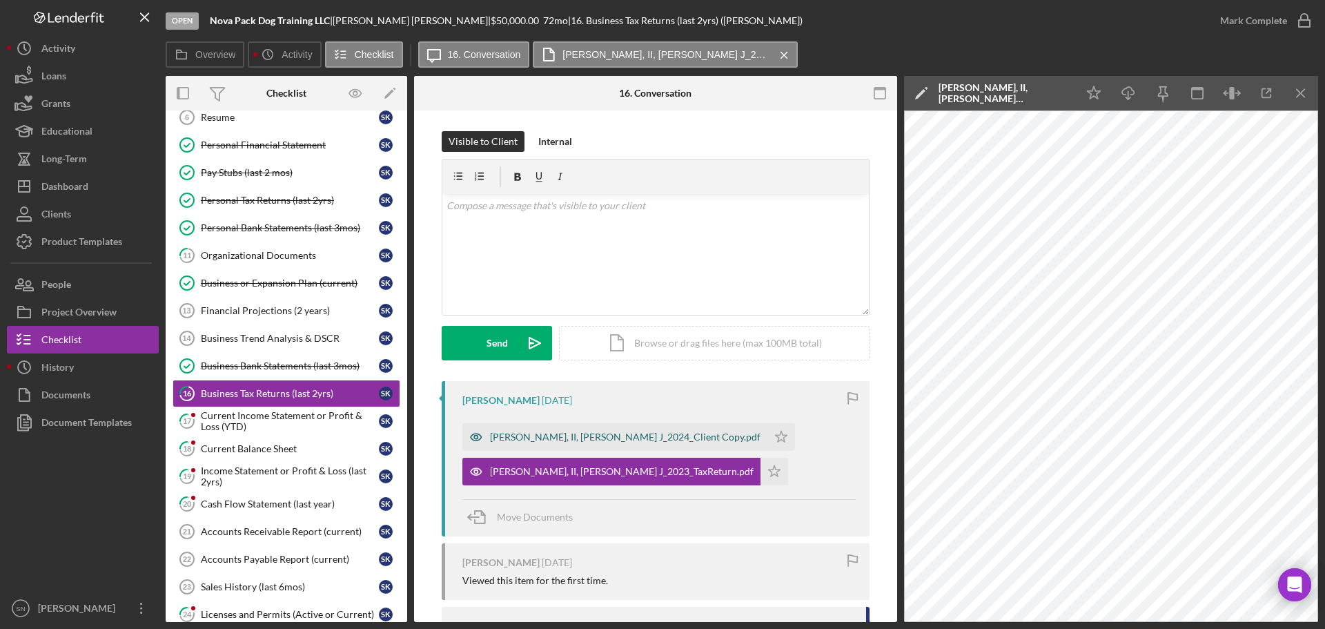
click at [585, 440] on div "[PERSON_NAME], II, [PERSON_NAME] J_2024_Client Copy.pdf" at bounding box center [625, 436] width 271 height 11
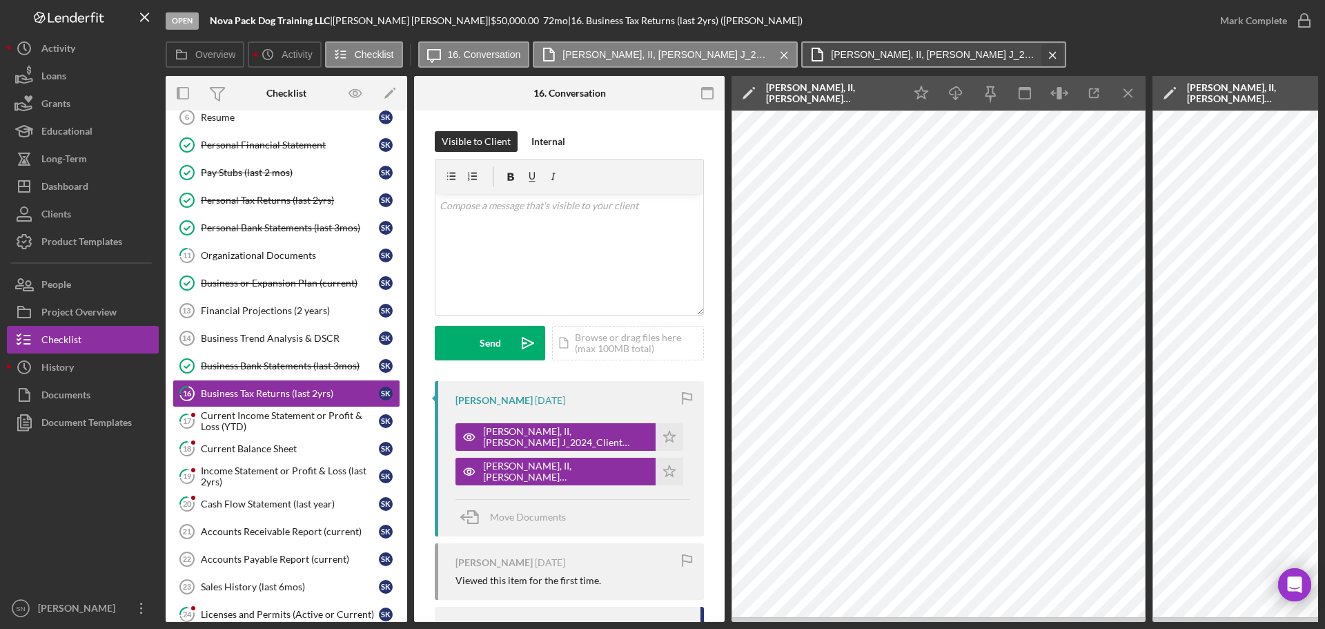
click at [1041, 53] on icon "Icon/Menu Close" at bounding box center [1053, 55] width 24 height 35
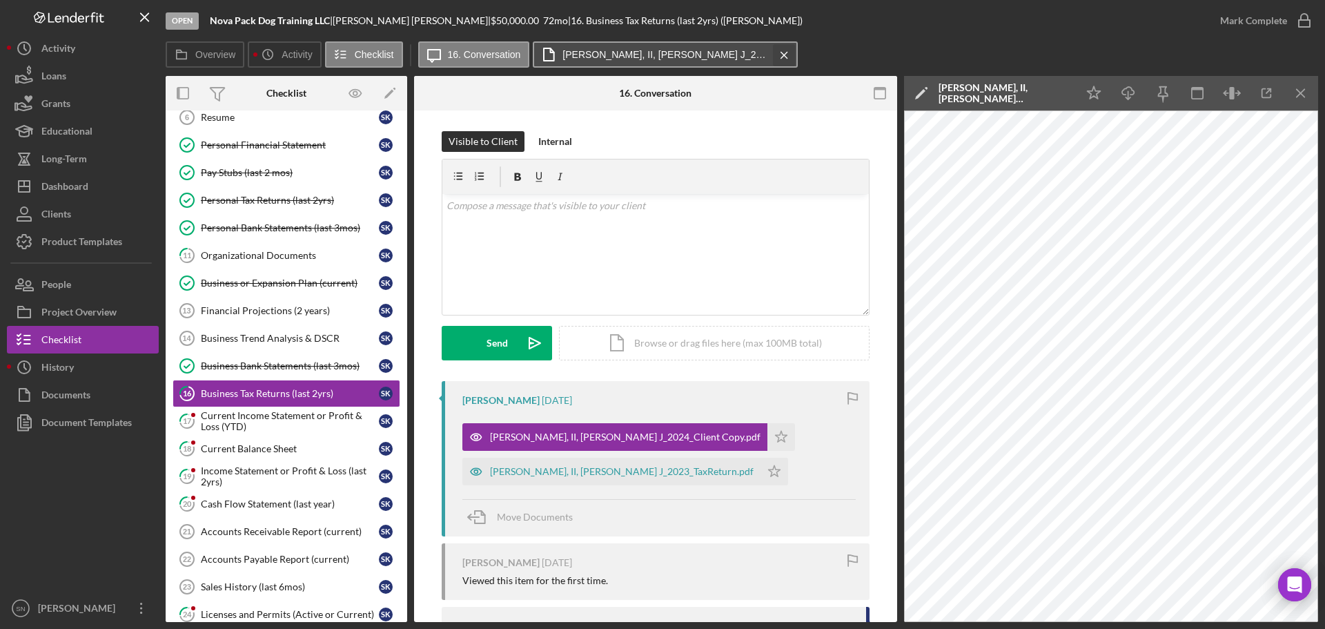
click at [779, 55] on icon "Icon/Menu Close" at bounding box center [784, 55] width 24 height 35
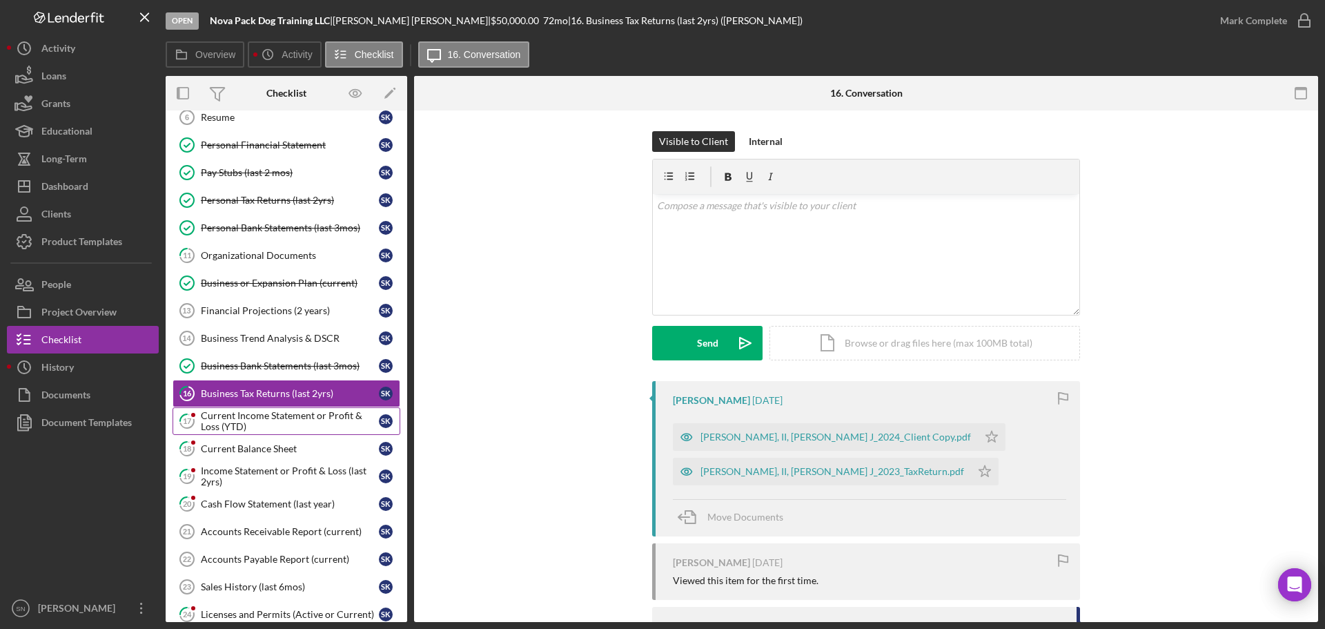
click at [280, 411] on div "Current Income Statement or Profit & Loss (YTD)" at bounding box center [290, 421] width 178 height 22
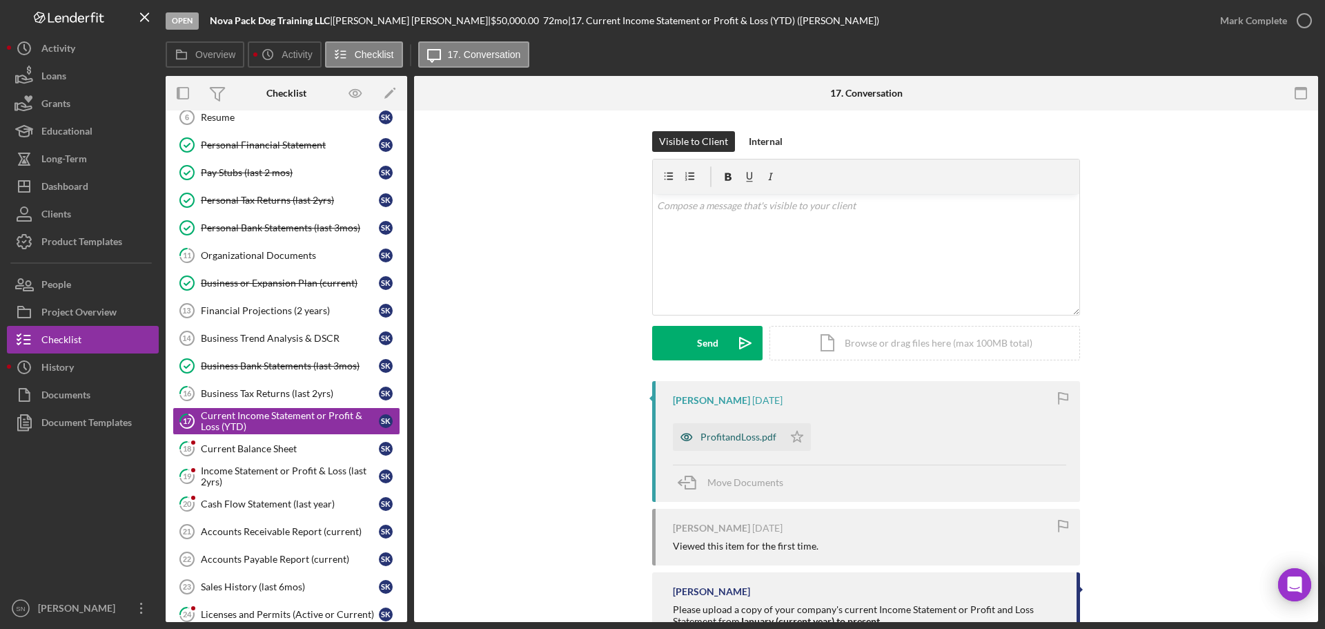
click at [737, 440] on div "ProfitandLoss.pdf" at bounding box center [738, 436] width 76 height 11
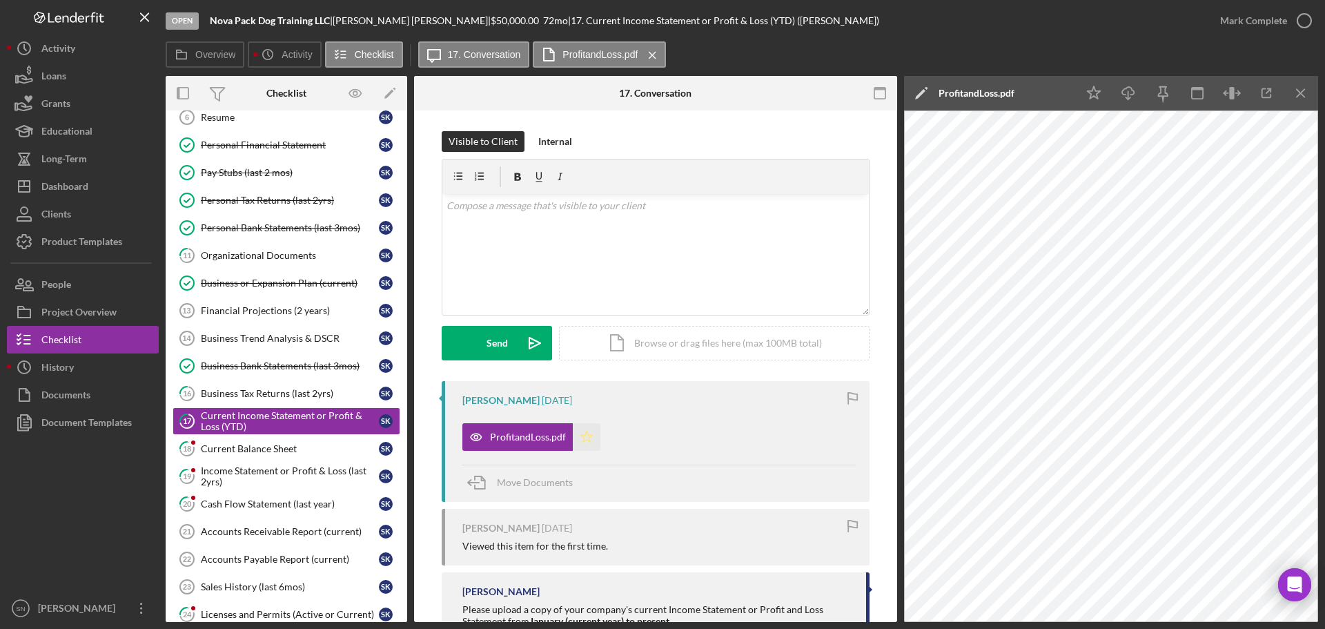
click at [582, 435] on icon "Icon/Star" at bounding box center [587, 437] width 28 height 28
click at [1306, 21] on icon "button" at bounding box center [1304, 20] width 35 height 35
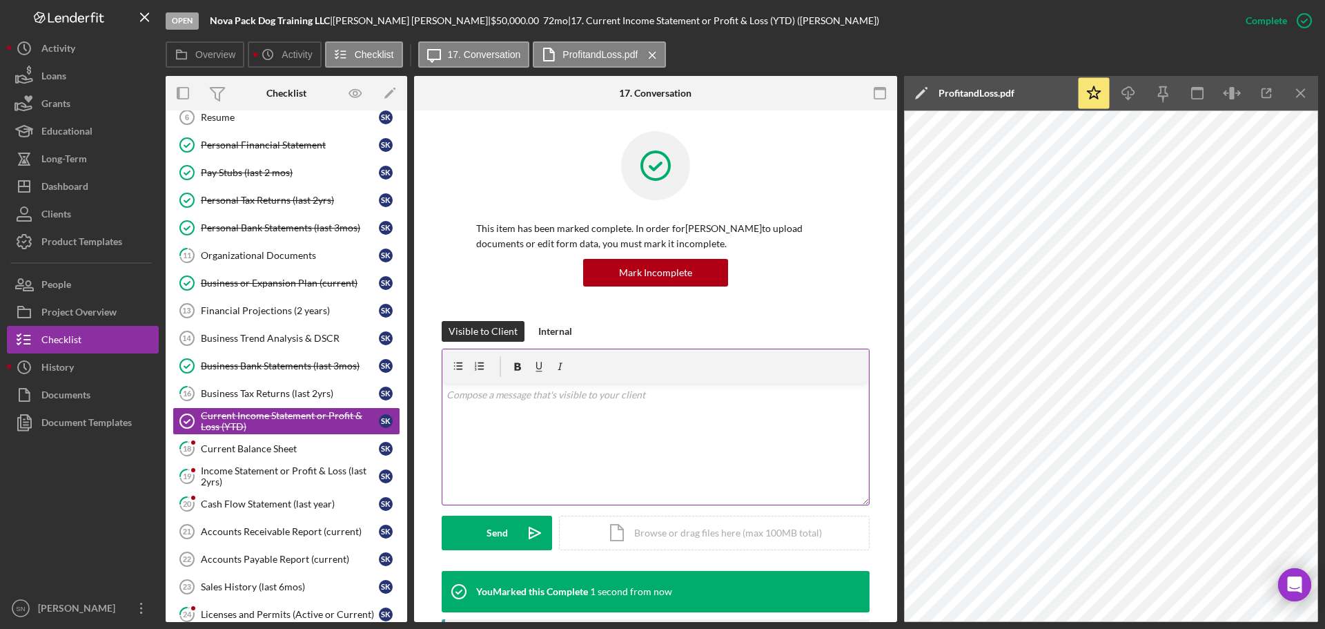
click at [589, 419] on div "v Color teal Color pink Remove color Add row above Add row below Add column bef…" at bounding box center [655, 444] width 427 height 121
click at [507, 531] on button "Send Icon/icon-invite-send" at bounding box center [497, 533] width 110 height 35
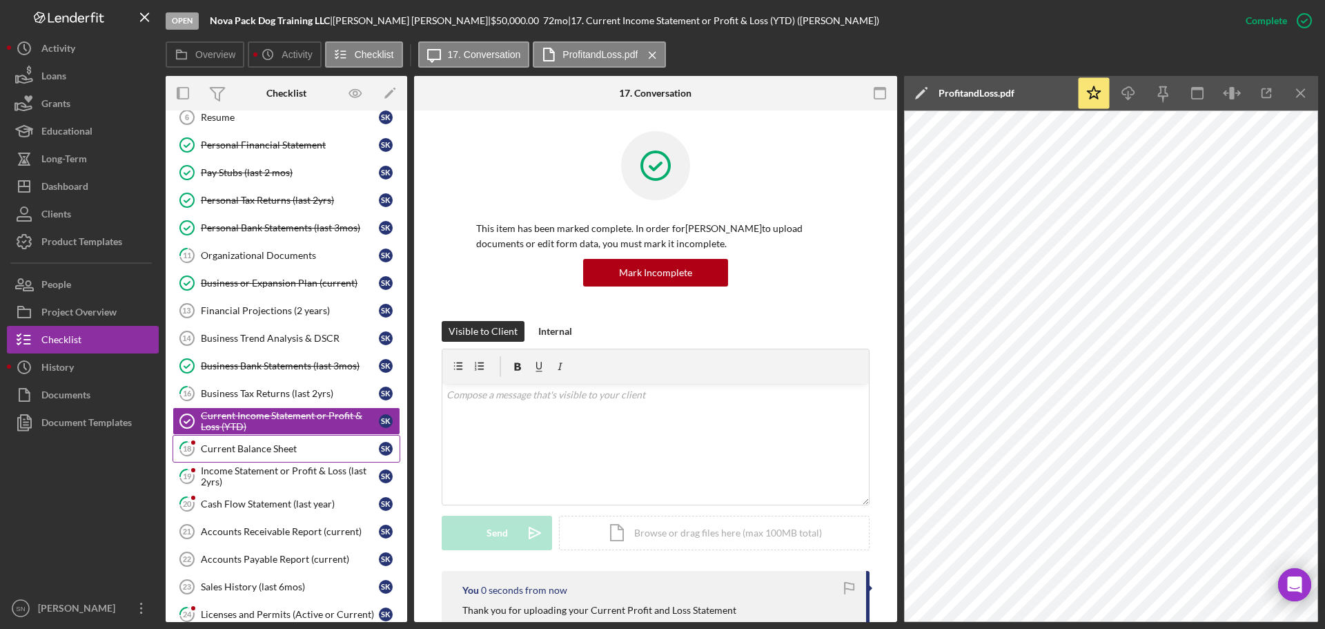
click at [301, 453] on div "Current Balance Sheet" at bounding box center [290, 448] width 178 height 11
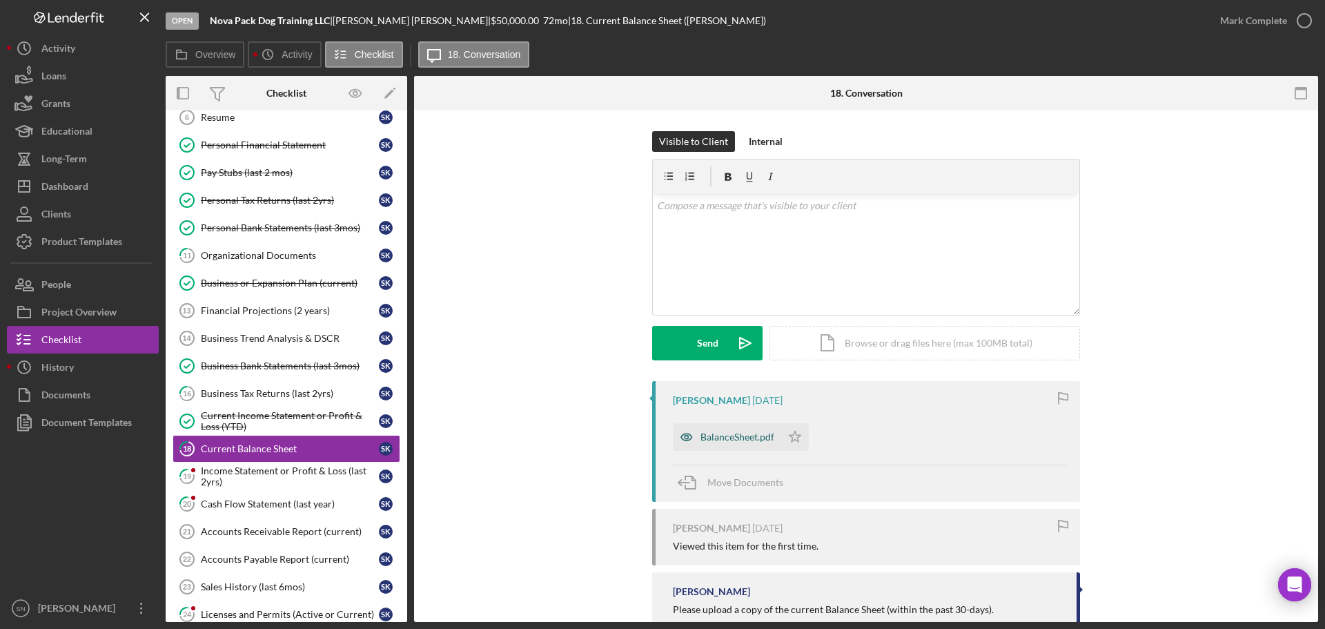
click at [747, 435] on div "BalanceSheet.pdf" at bounding box center [737, 436] width 74 height 11
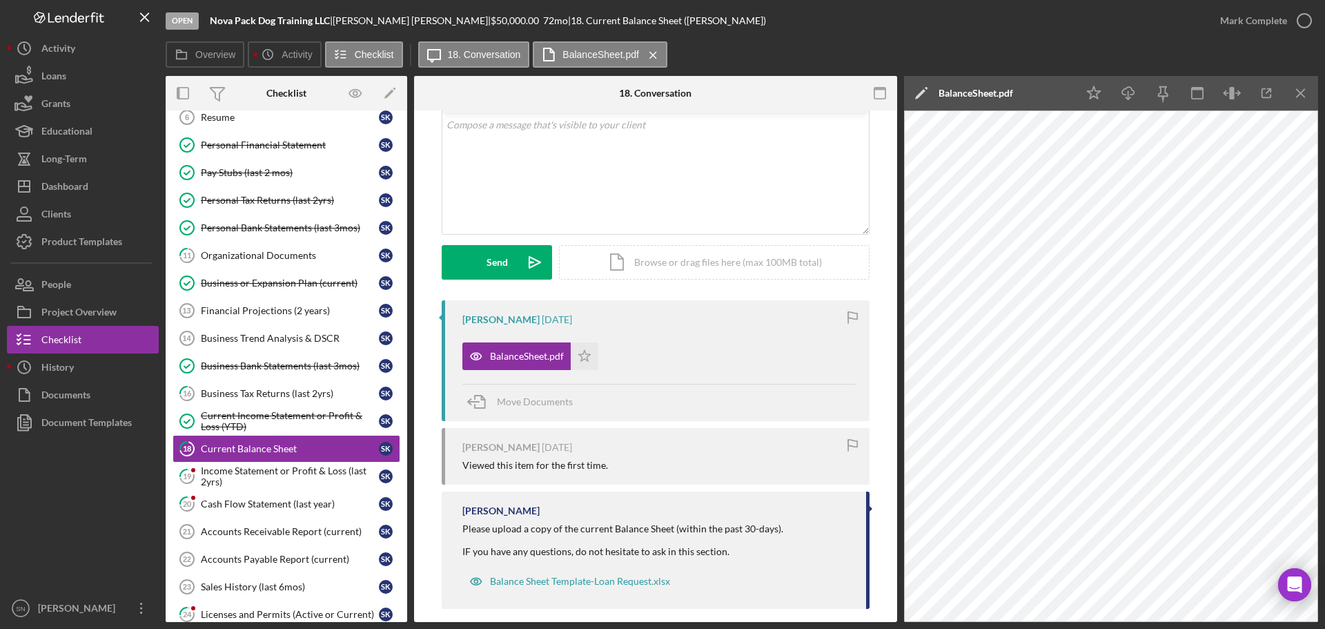
scroll to position [58, 0]
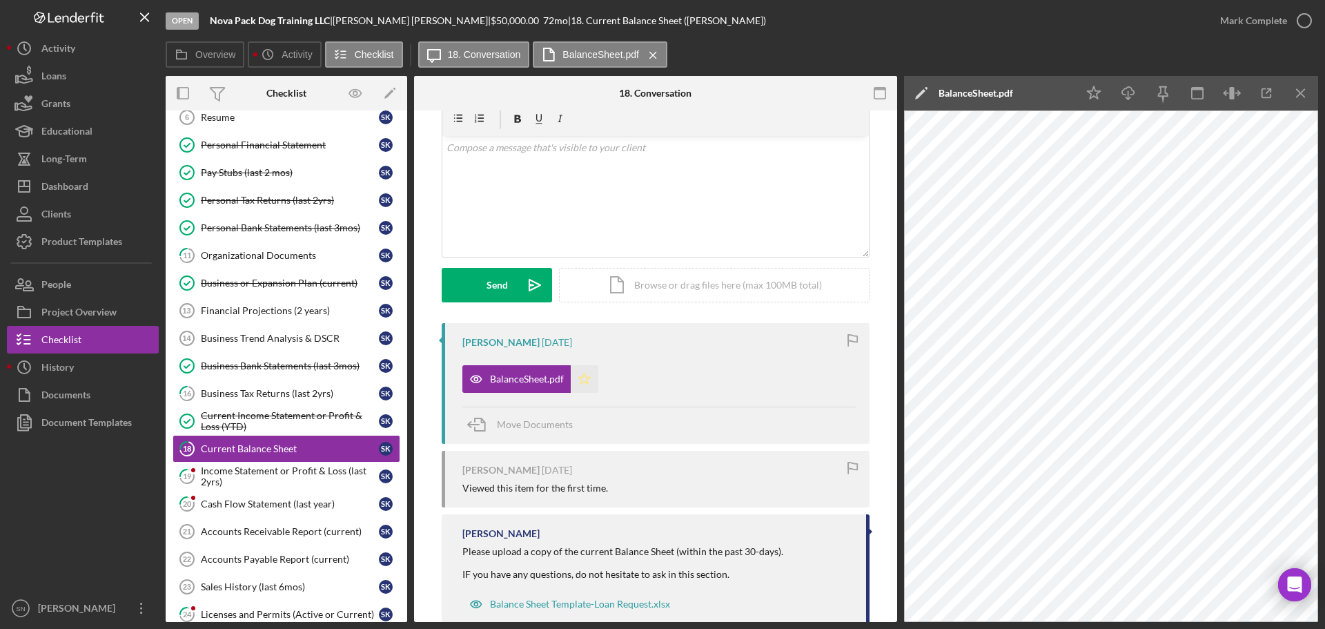
click at [582, 381] on icon "Icon/Star" at bounding box center [585, 379] width 28 height 28
click at [1302, 17] on icon "button" at bounding box center [1304, 20] width 35 height 35
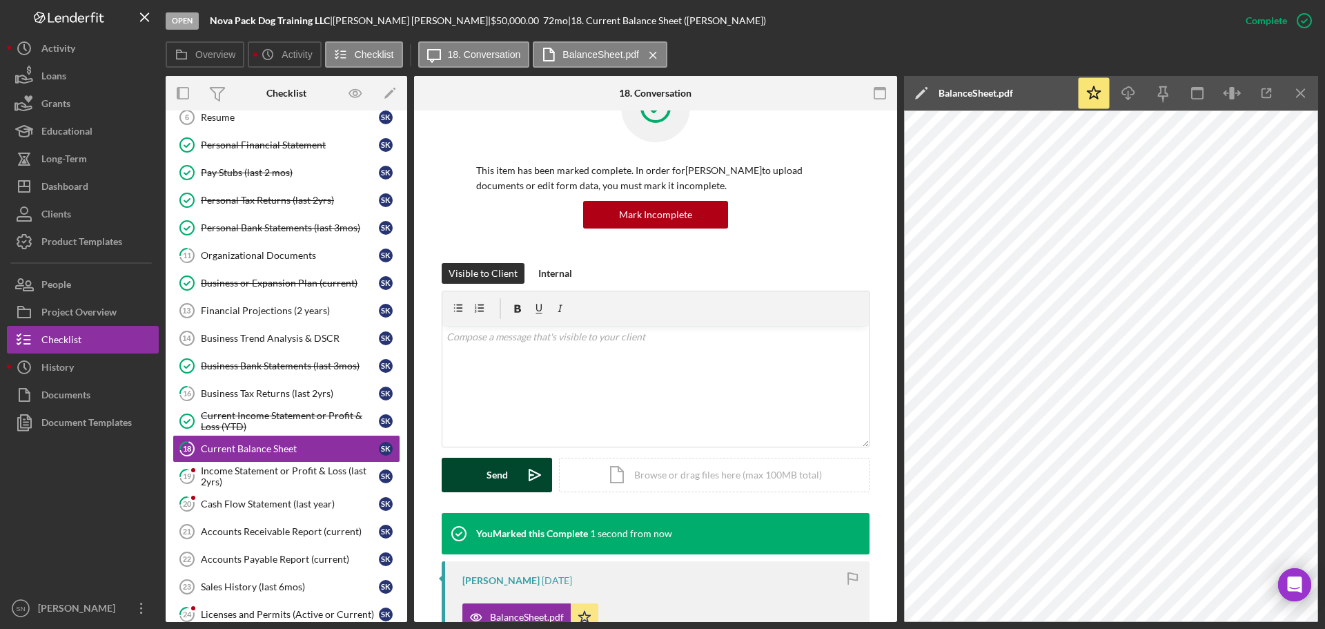
scroll to position [248, 0]
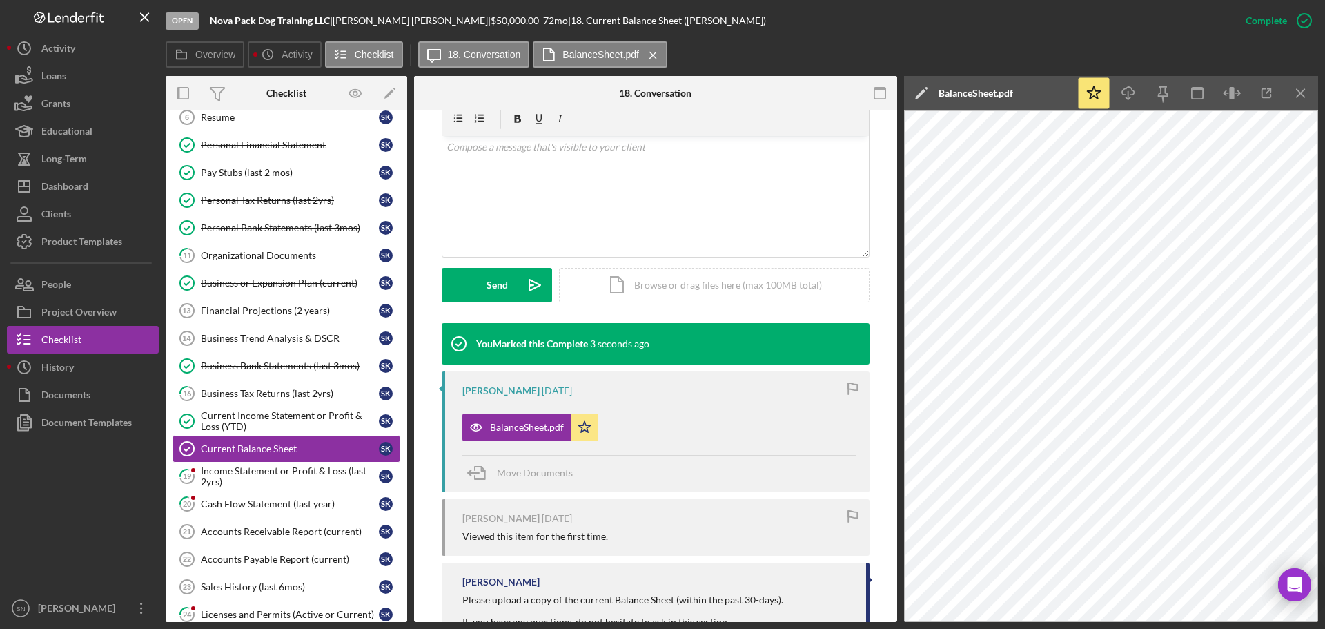
drag, startPoint x: 512, startPoint y: 284, endPoint x: 465, endPoint y: 341, distance: 73.5
click at [511, 288] on button "Send Icon/icon-invite-send" at bounding box center [497, 285] width 110 height 35
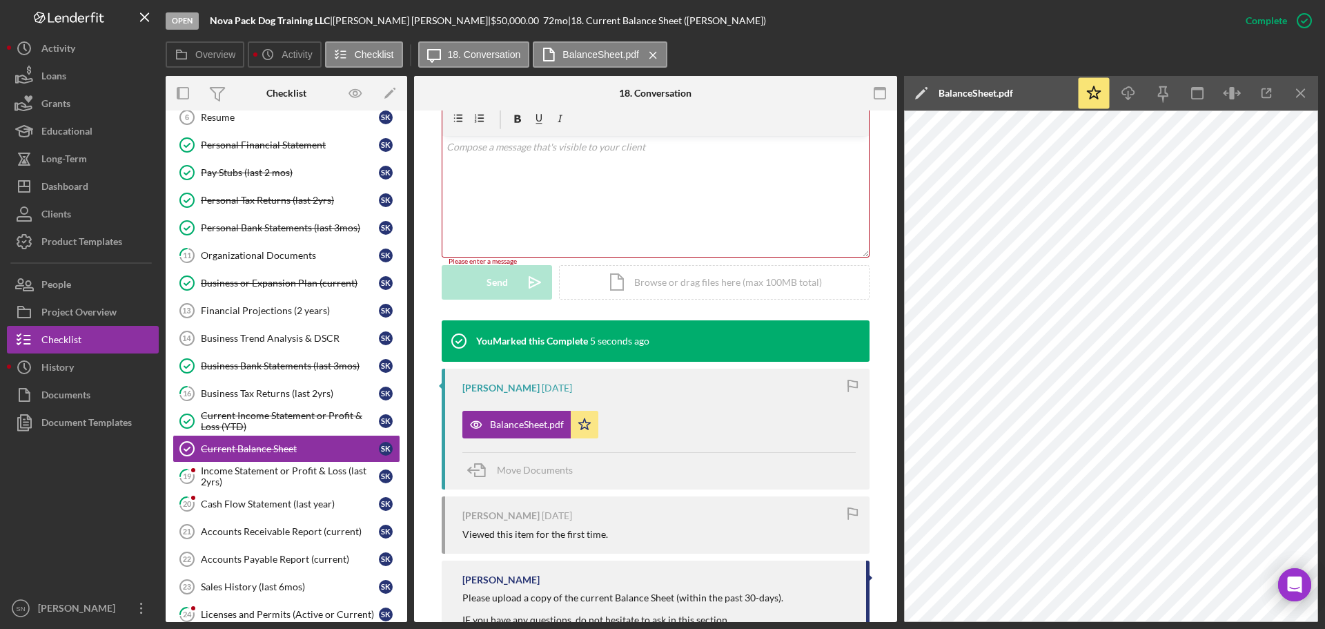
drag, startPoint x: 491, startPoint y: 173, endPoint x: 538, endPoint y: 187, distance: 49.1
click at [491, 173] on div "v Color teal Color pink Remove color Add row above Add row below Add column bef…" at bounding box center [655, 196] width 427 height 121
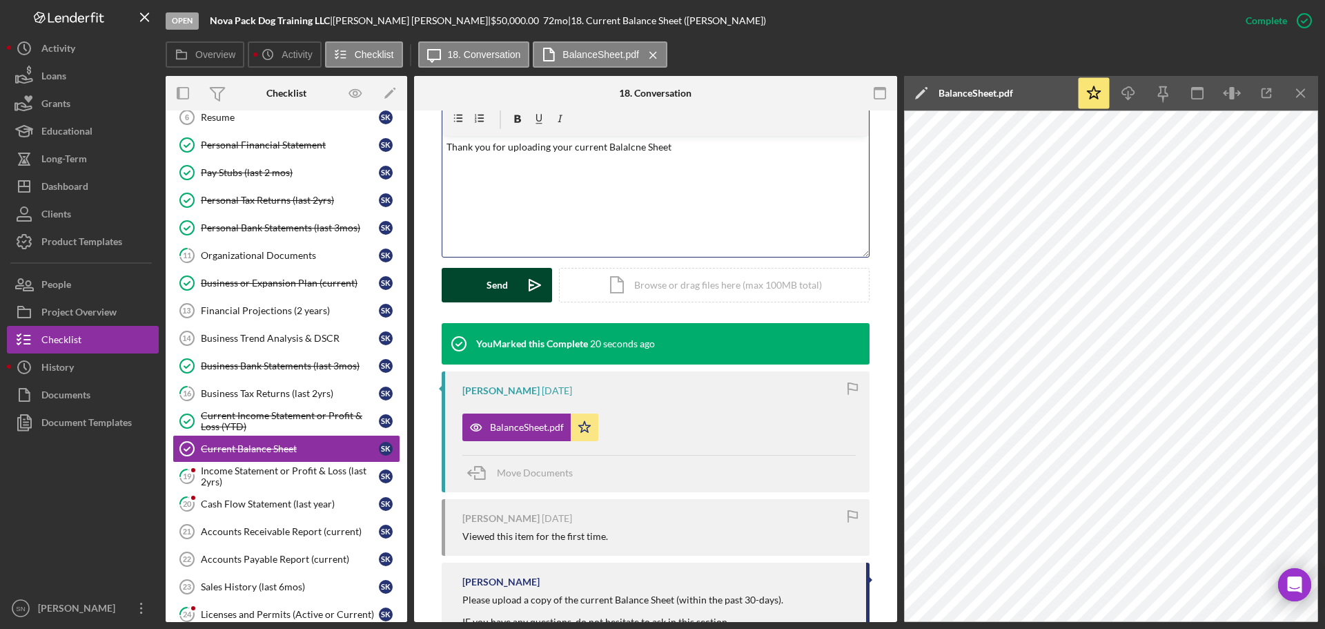
click at [507, 276] on button "Send Icon/icon-invite-send" at bounding box center [497, 285] width 110 height 35
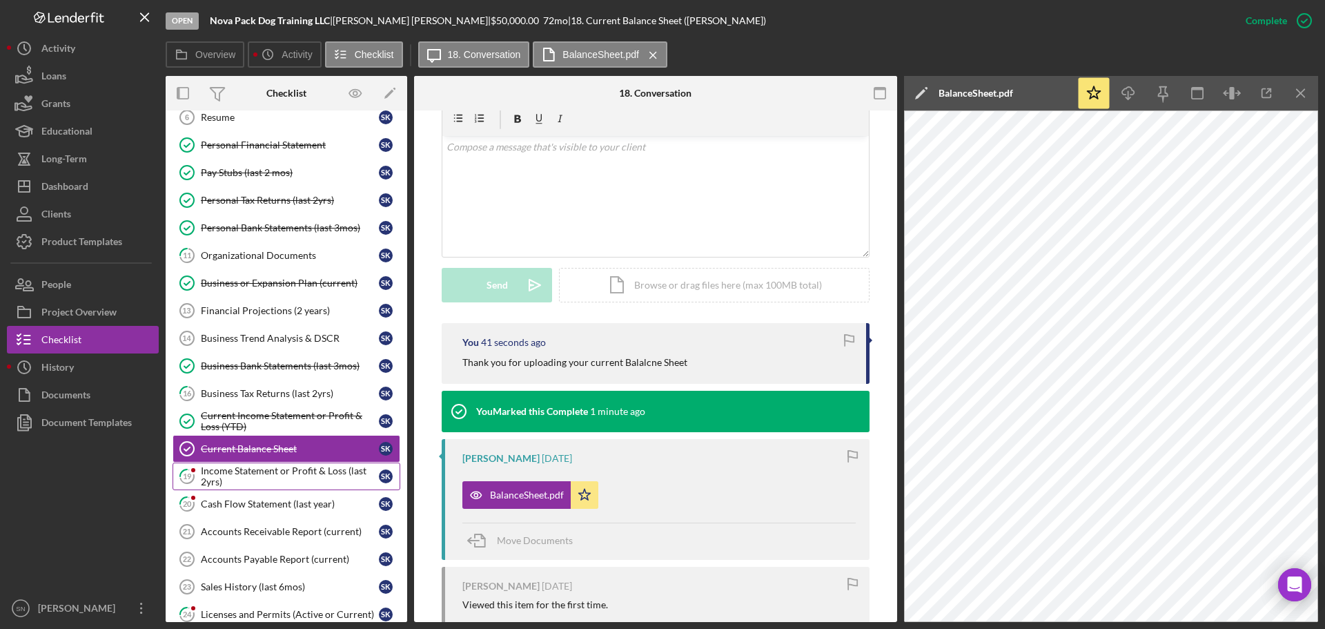
click at [301, 476] on div "Income Statement or Profit & Loss (last 2yrs)" at bounding box center [290, 476] width 178 height 22
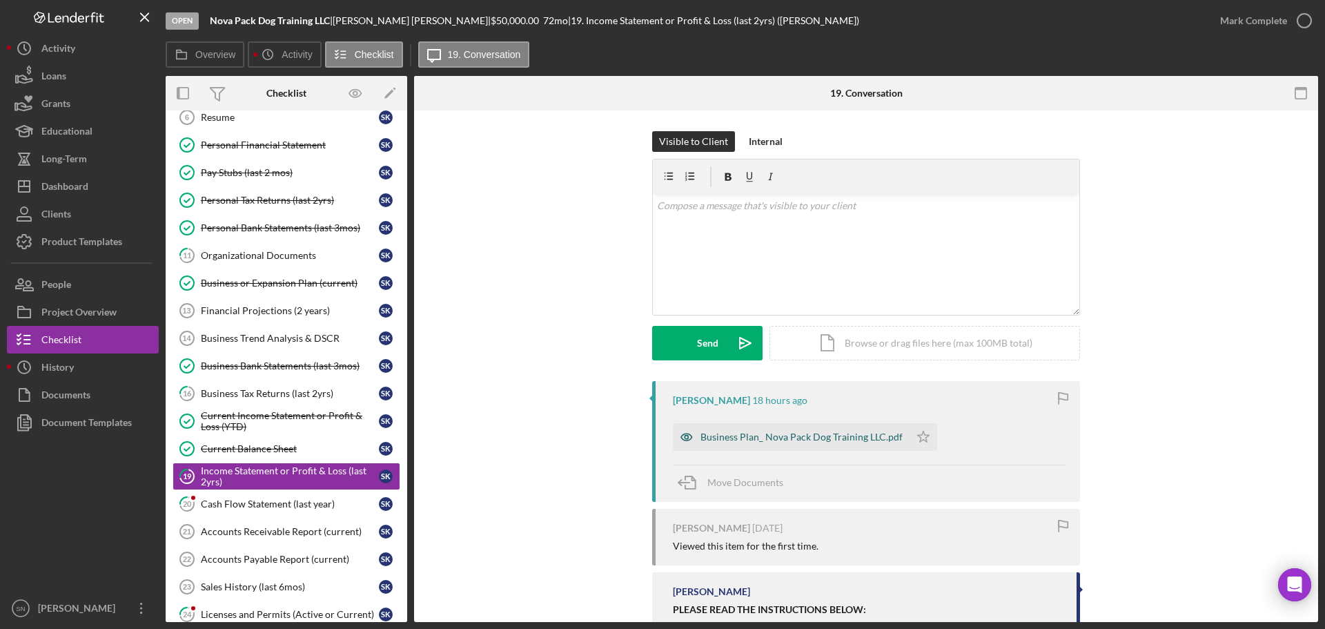
click at [836, 440] on div "Business Plan_ Nova Pack Dog Training LLC.pdf" at bounding box center [801, 436] width 202 height 11
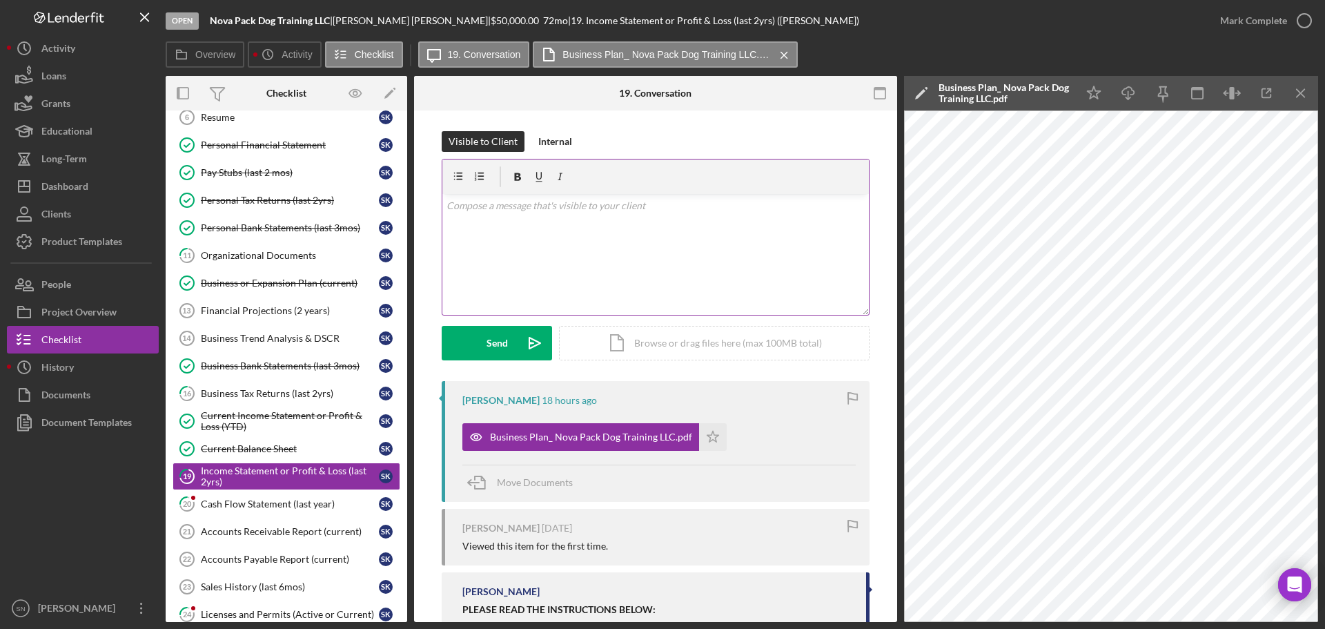
click at [643, 233] on div "v Color teal Color pink Remove color Add row above Add row below Add column bef…" at bounding box center [655, 254] width 427 height 121
click at [1304, 18] on icon "button" at bounding box center [1304, 20] width 35 height 35
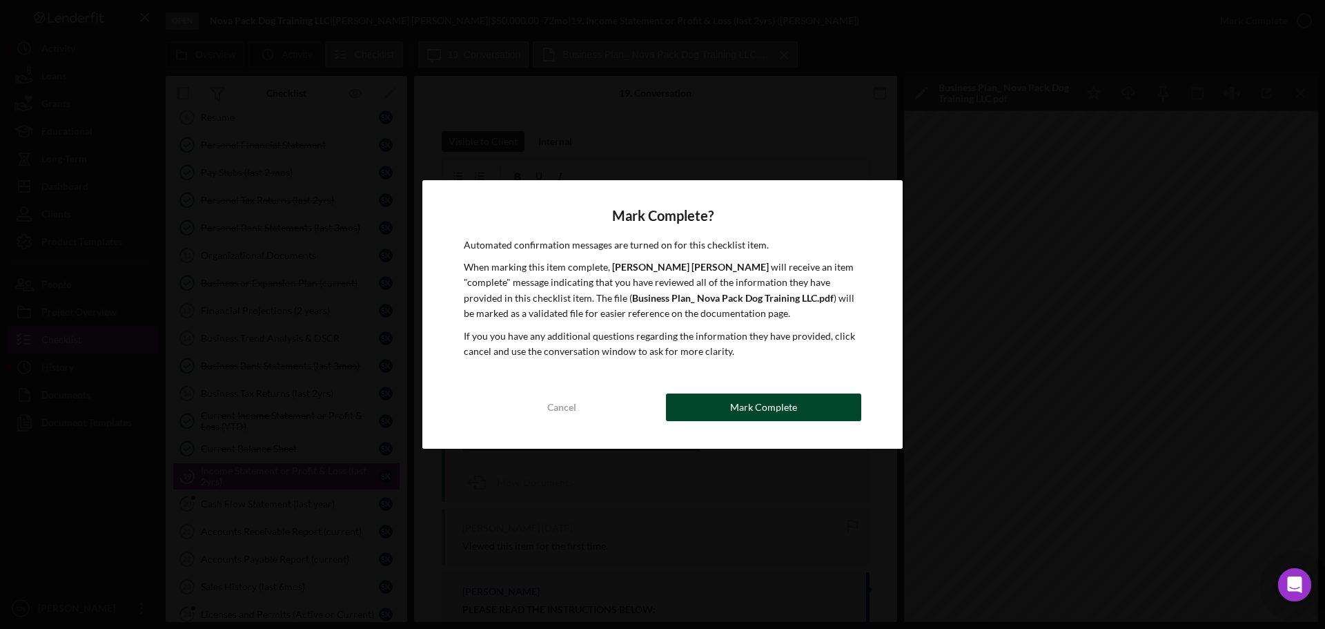
click at [770, 409] on div "Mark Complete" at bounding box center [763, 407] width 67 height 28
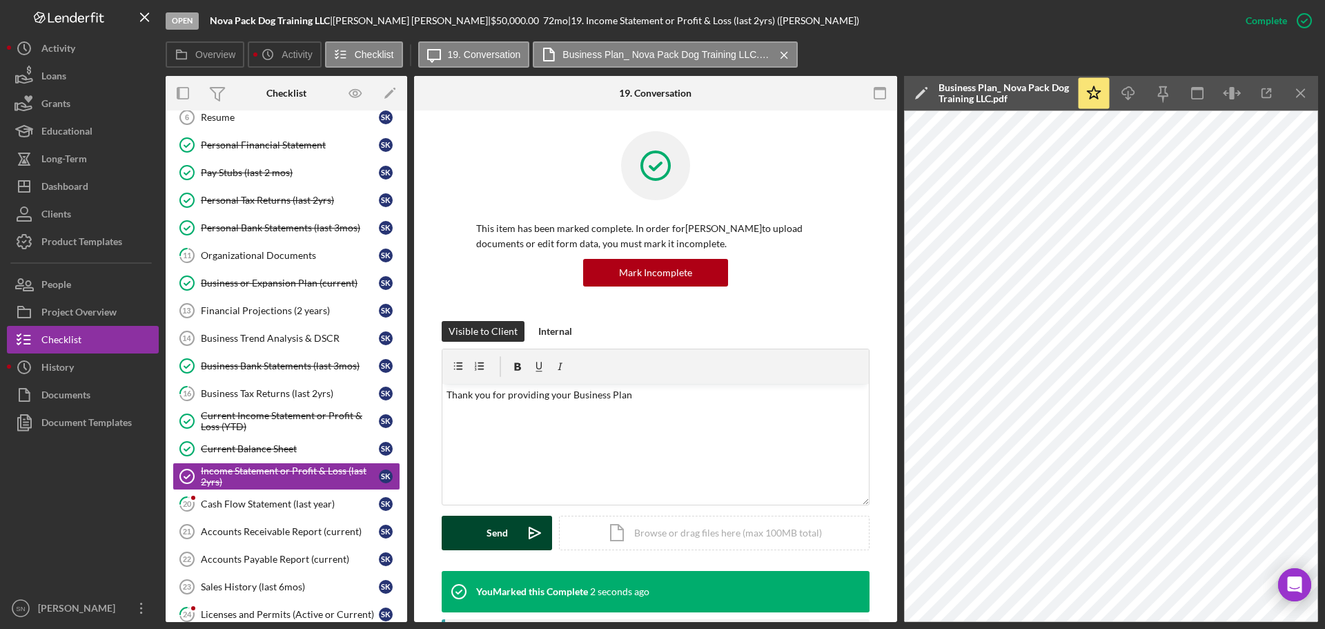
click at [476, 540] on button "Send Icon/icon-invite-send" at bounding box center [497, 533] width 110 height 35
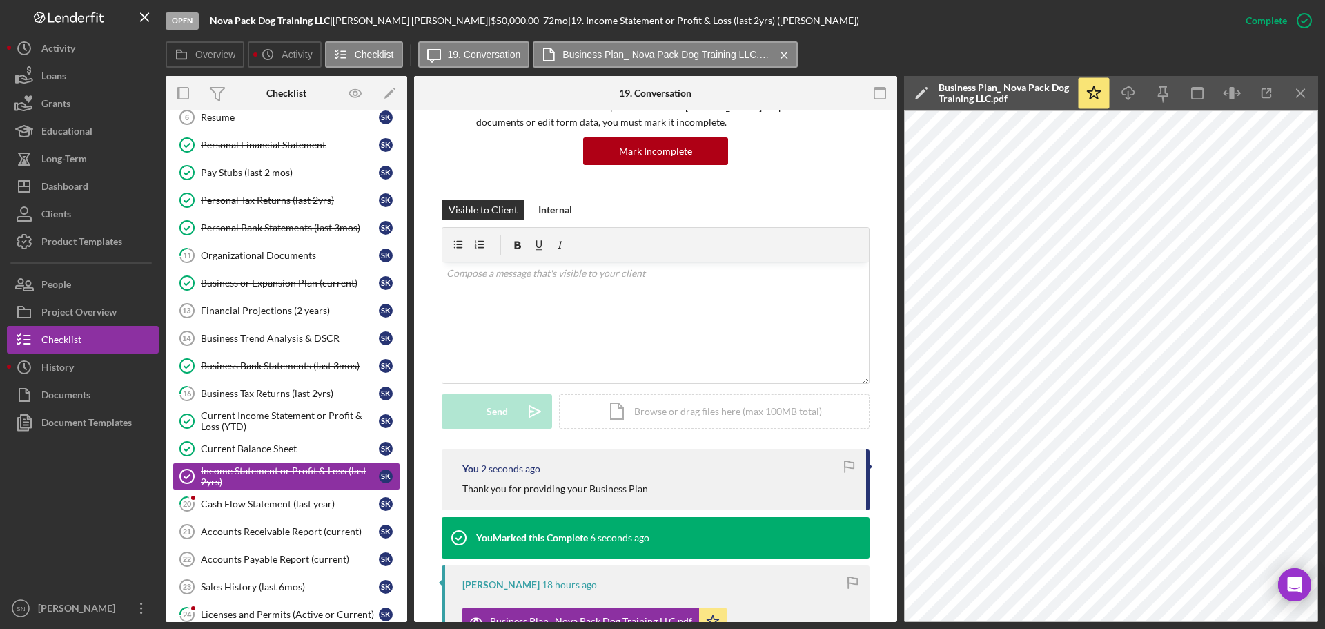
scroll to position [118, 0]
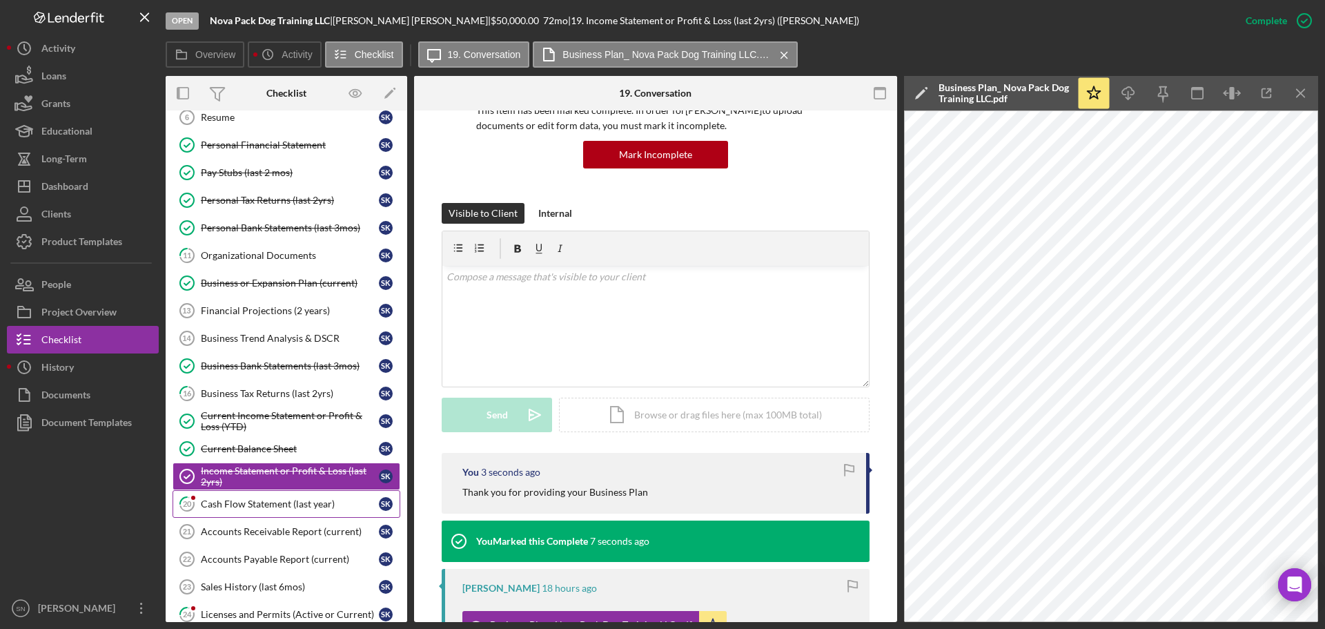
click at [235, 500] on div "Cash Flow Statement (last year)" at bounding box center [290, 503] width 178 height 11
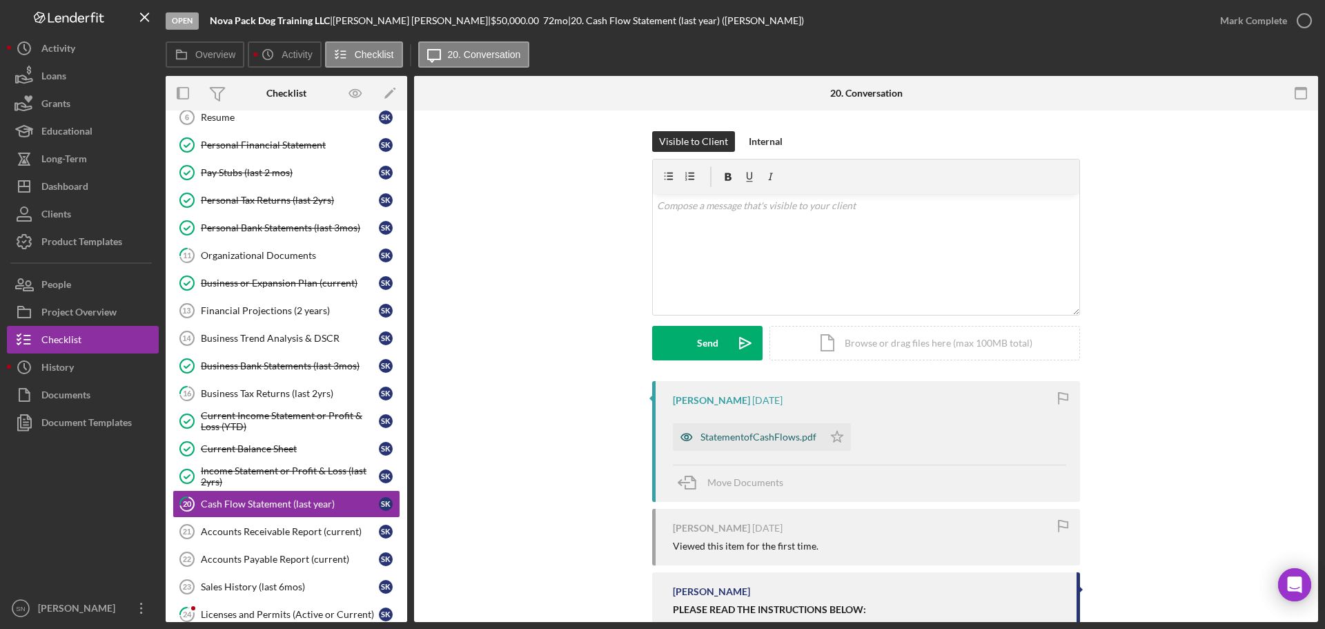
click at [750, 435] on div "StatementofCashFlows.pdf" at bounding box center [758, 436] width 116 height 11
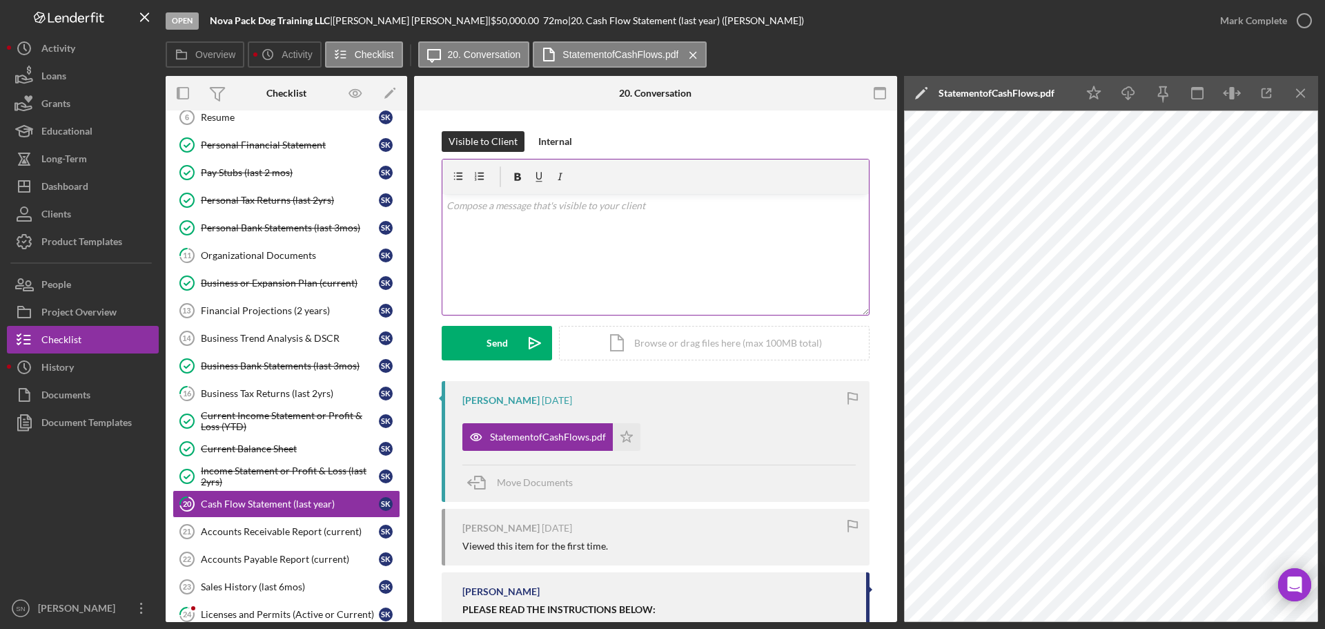
click at [592, 242] on div "v Color teal Color pink Remove color Add row above Add row below Add column bef…" at bounding box center [655, 254] width 427 height 121
click at [582, 204] on p "Thank you for uploading your CAsh Flow Statement" at bounding box center [656, 205] width 419 height 15
click at [1301, 16] on icon "button" at bounding box center [1304, 20] width 35 height 35
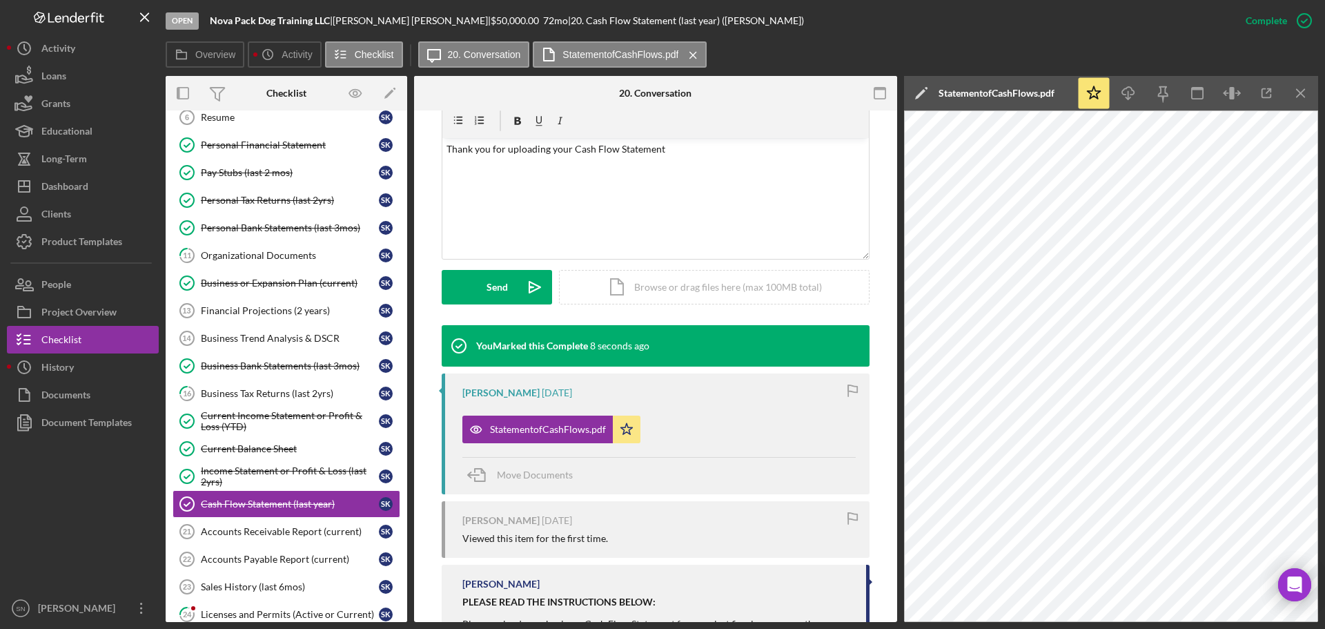
scroll to position [247, 0]
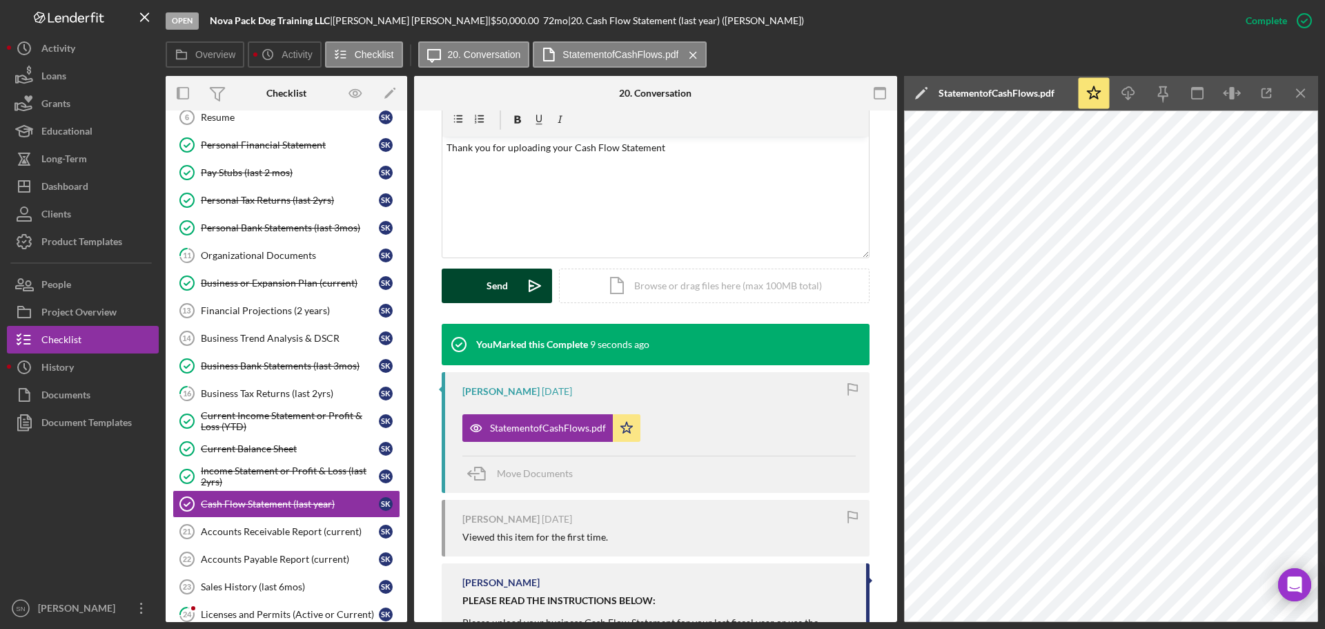
click at [518, 297] on icon "Icon/icon-invite-send" at bounding box center [535, 285] width 35 height 35
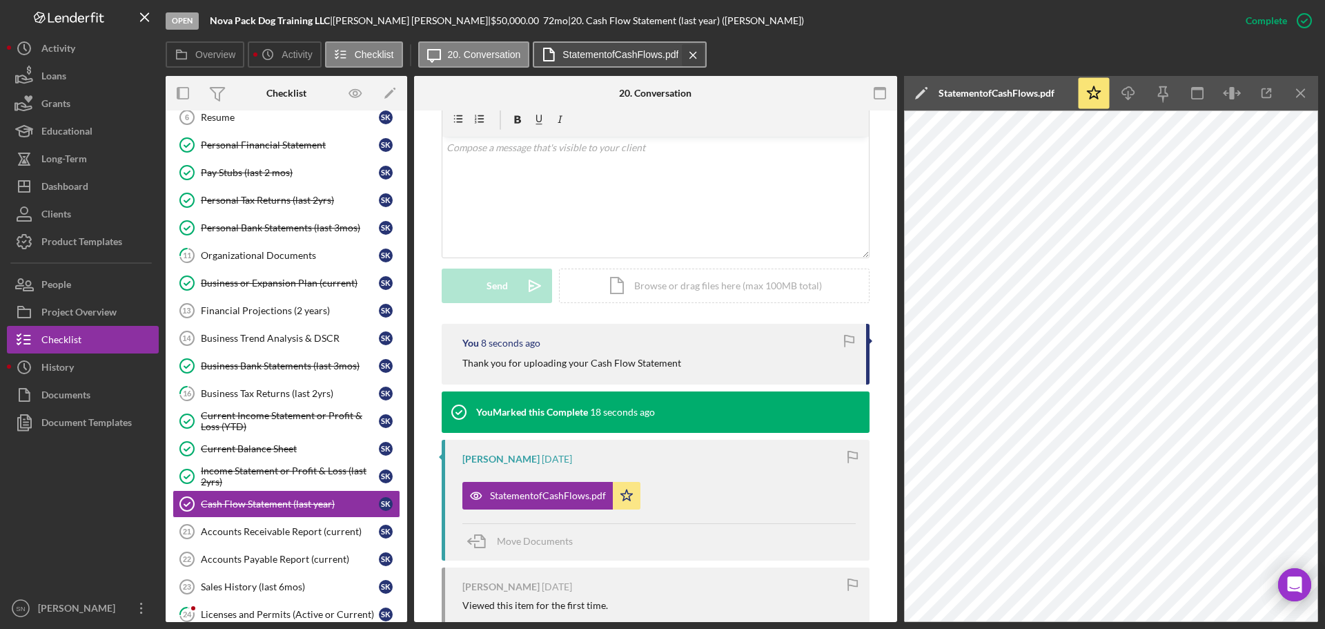
click at [700, 55] on icon "Icon/Menu Close" at bounding box center [693, 55] width 24 height 35
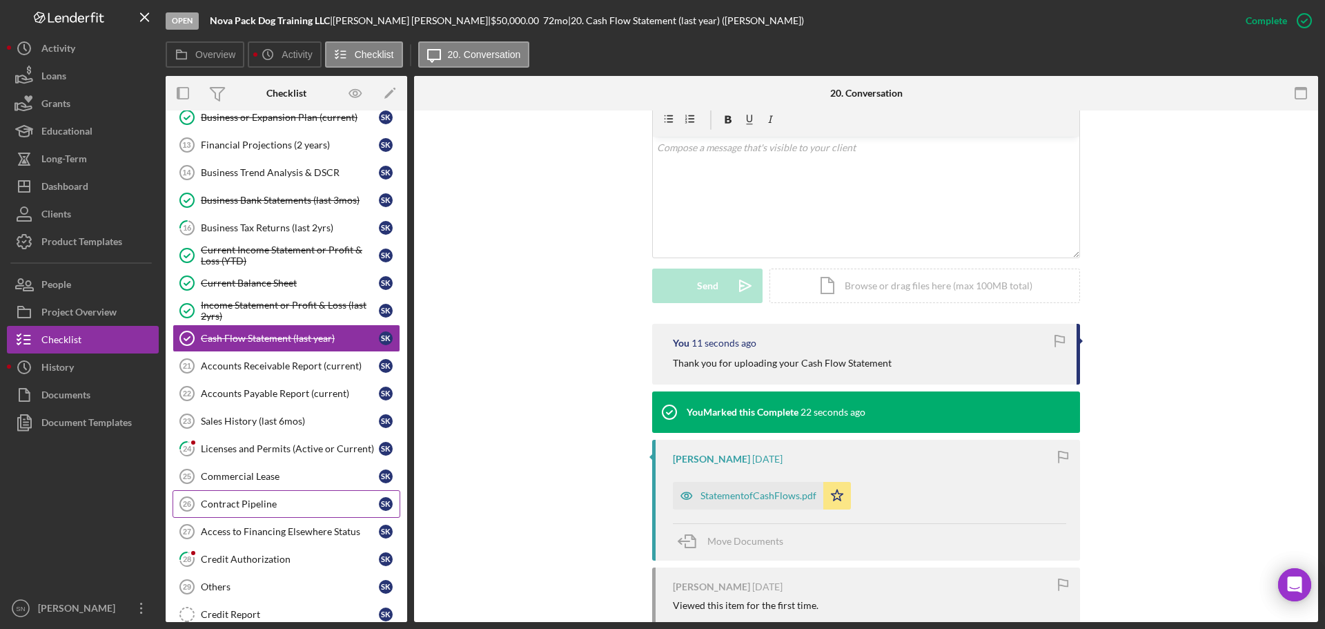
scroll to position [438, 0]
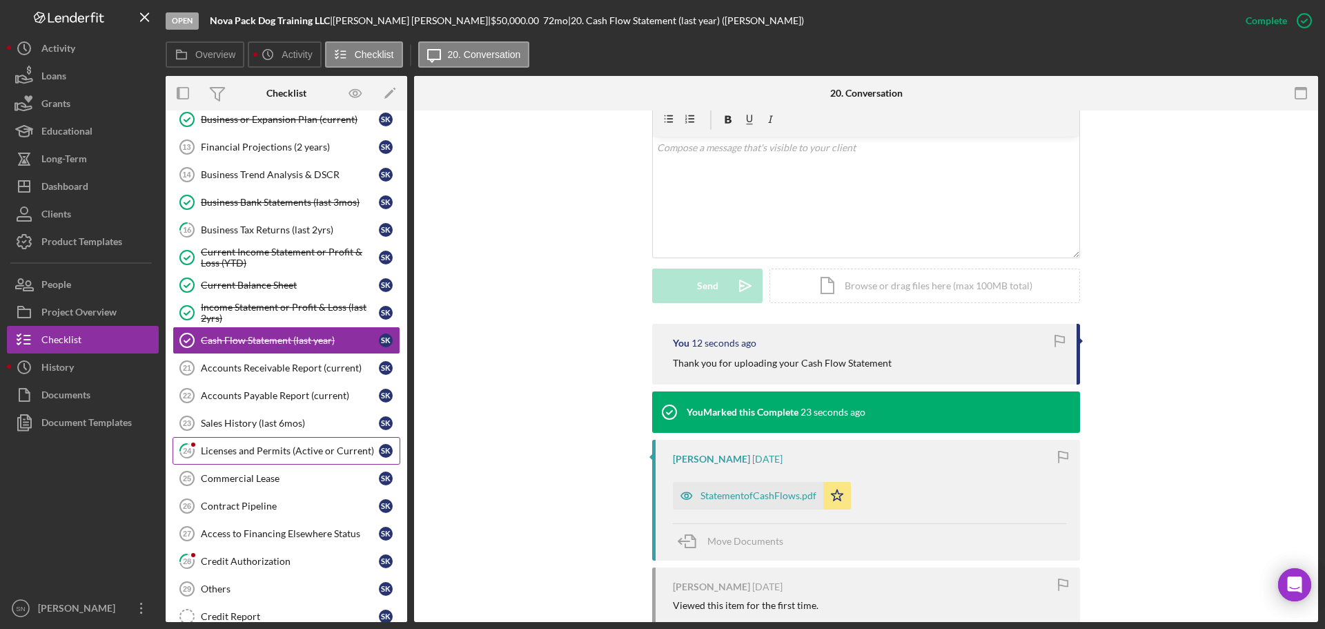
click at [331, 453] on div "Licenses and Permits (Active or Current)" at bounding box center [290, 450] width 178 height 11
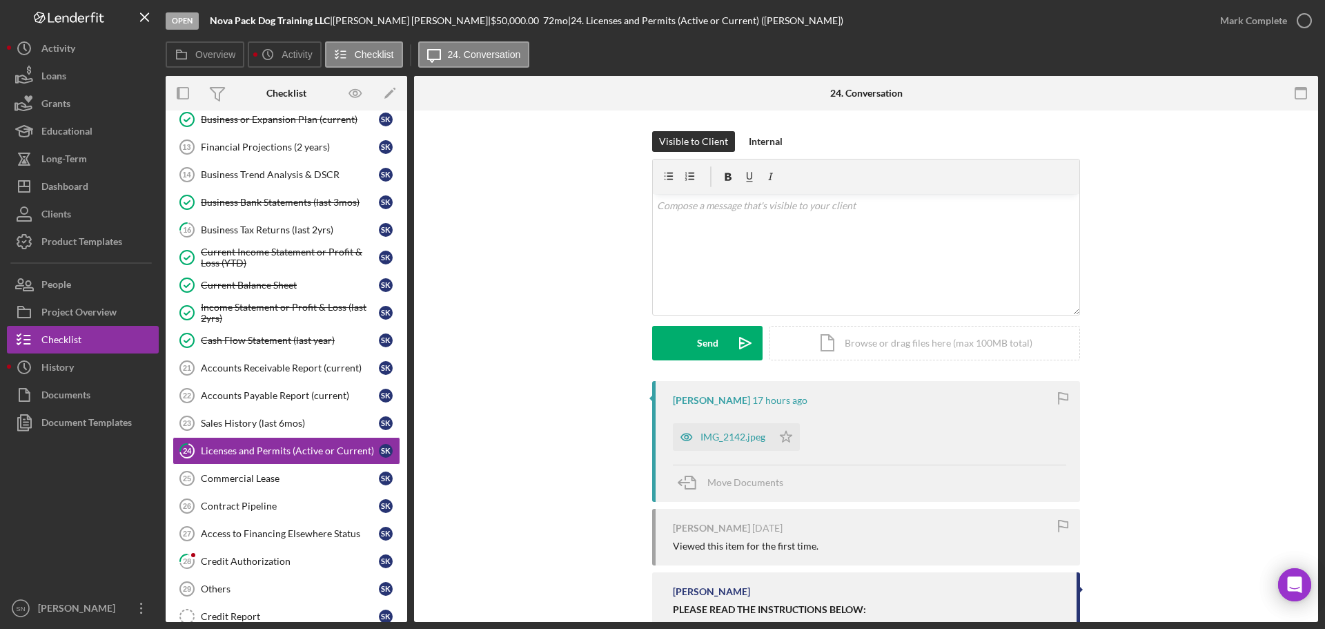
drag, startPoint x: 1312, startPoint y: 327, endPoint x: 1313, endPoint y: 375, distance: 48.3
click at [1313, 375] on div "Visible to Client Internal v Color teal Color pink Remove color Add row above A…" at bounding box center [866, 529] width 904 height 838
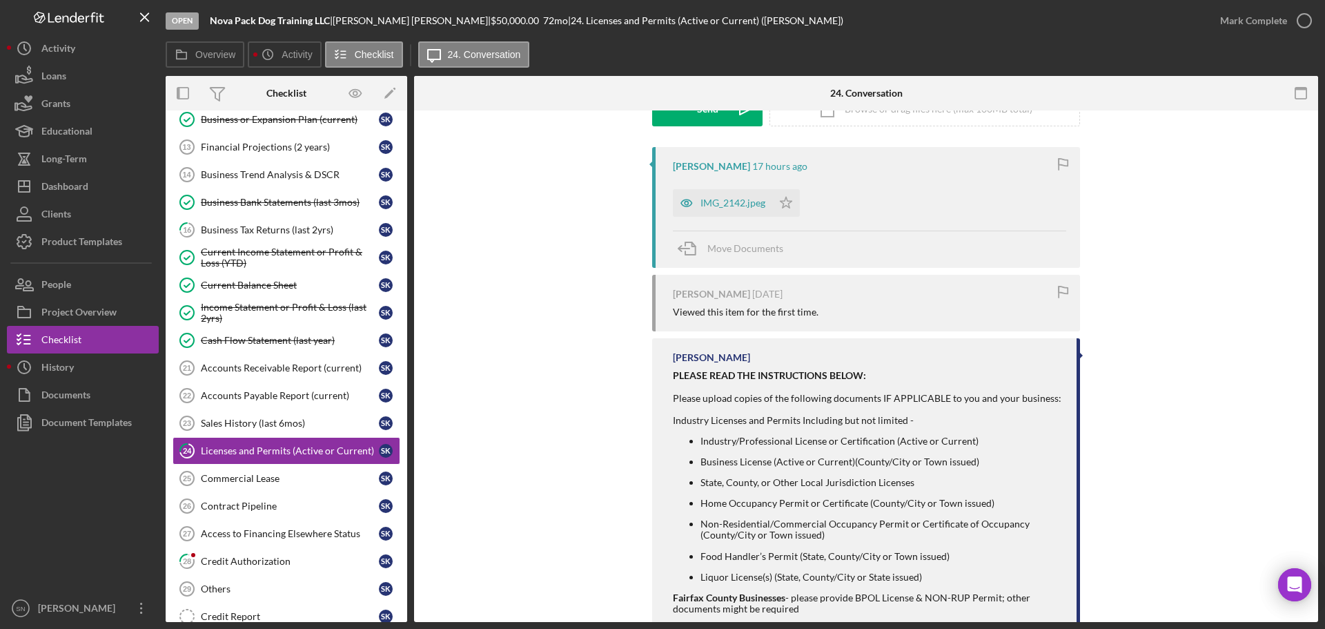
scroll to position [158, 0]
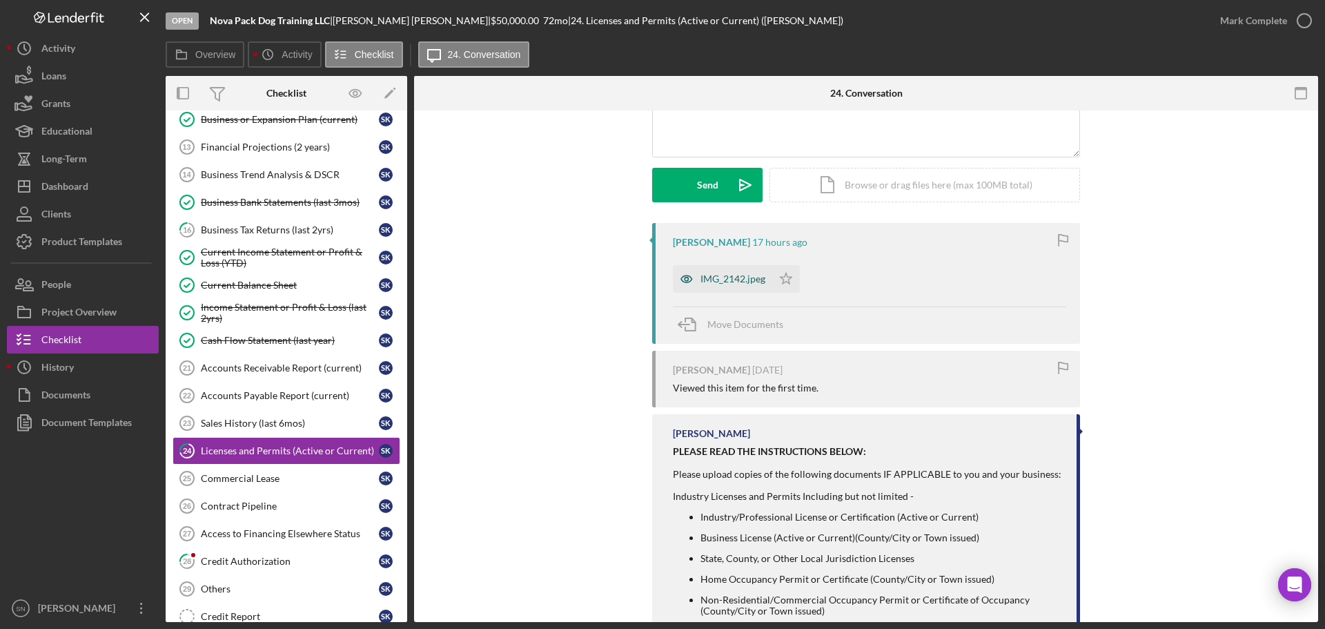
click at [730, 287] on div "IMG_2142.jpeg" at bounding box center [722, 279] width 99 height 28
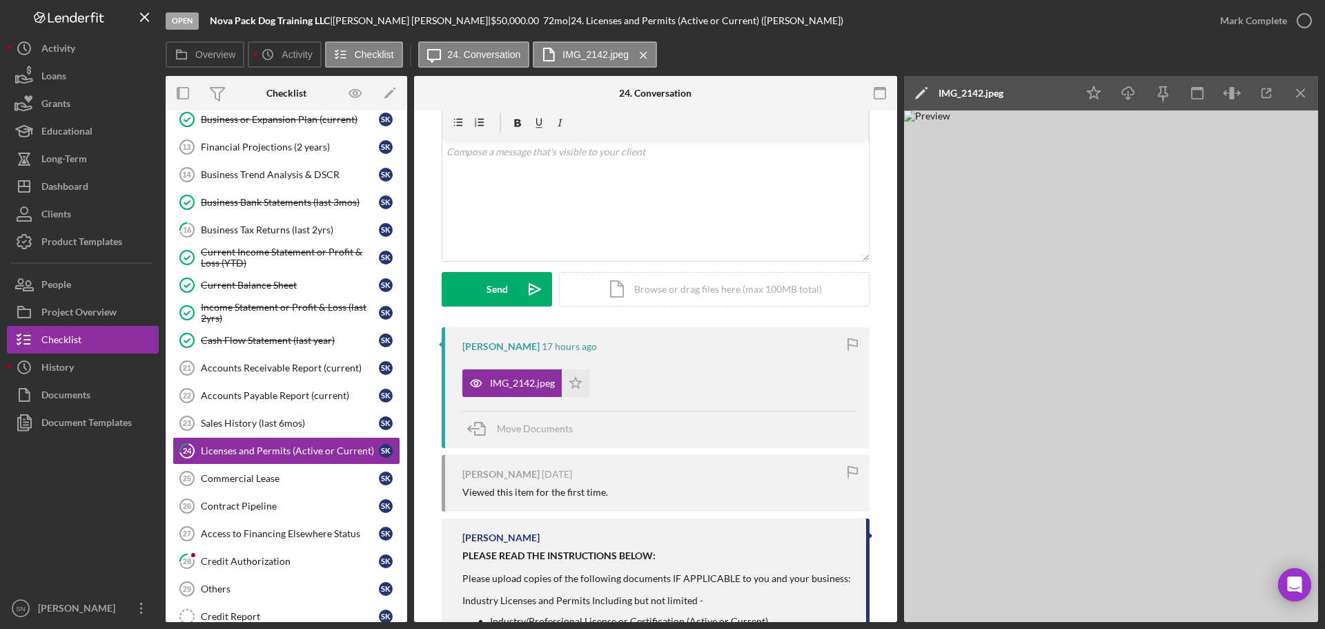
scroll to position [17, 0]
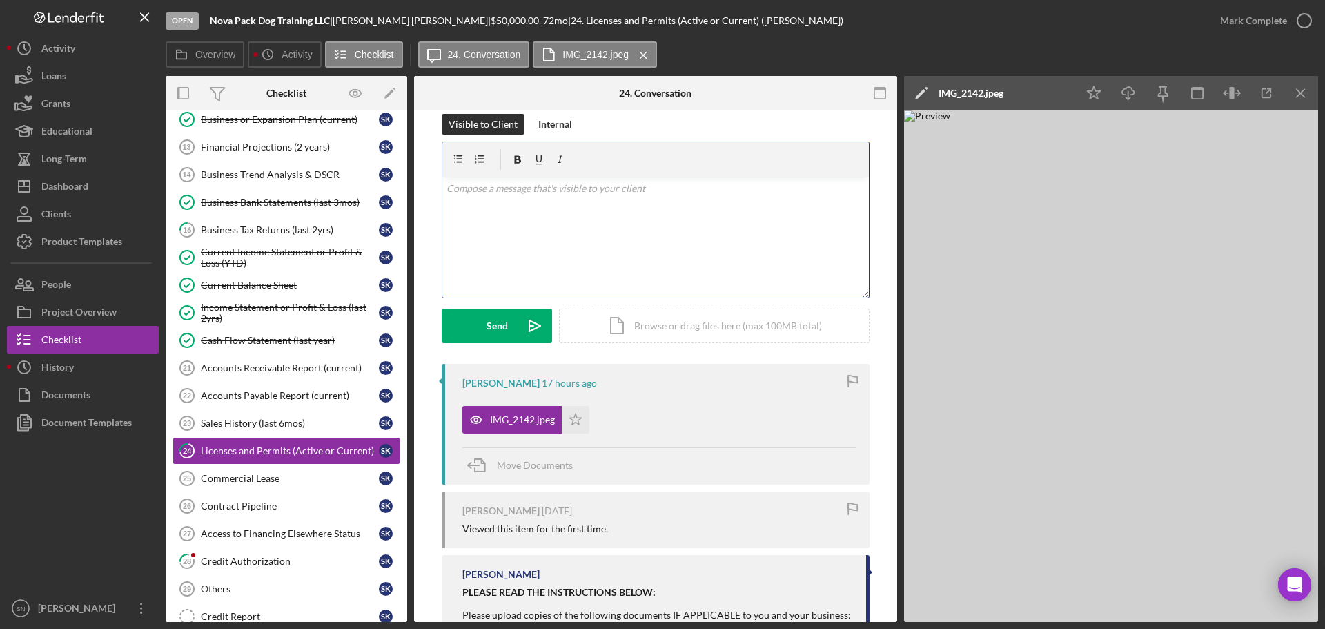
click at [598, 225] on div "v Color teal Color pink Remove color Add row above Add row below Add column bef…" at bounding box center [655, 237] width 427 height 121
click at [578, 419] on polygon "button" at bounding box center [576, 418] width 12 height 11
click at [1301, 23] on icon "button" at bounding box center [1304, 20] width 35 height 35
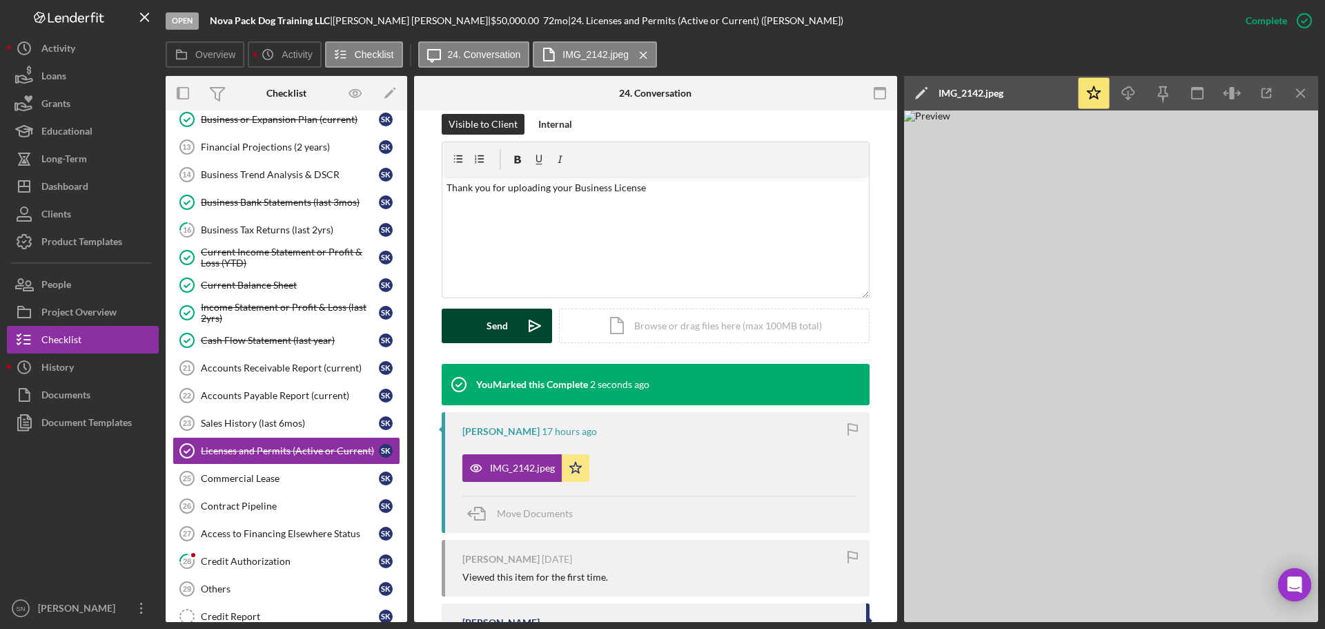
click at [504, 323] on div "Send" at bounding box center [497, 325] width 21 height 35
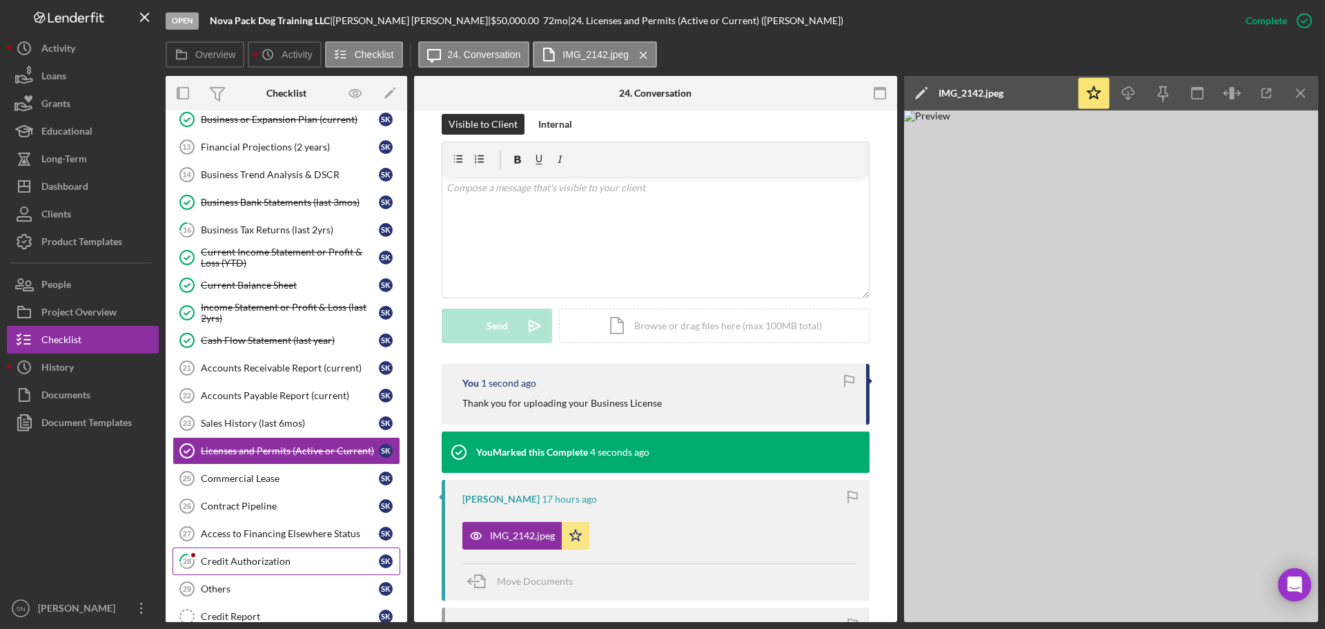
click at [295, 561] on div "Credit Authorization" at bounding box center [290, 561] width 178 height 11
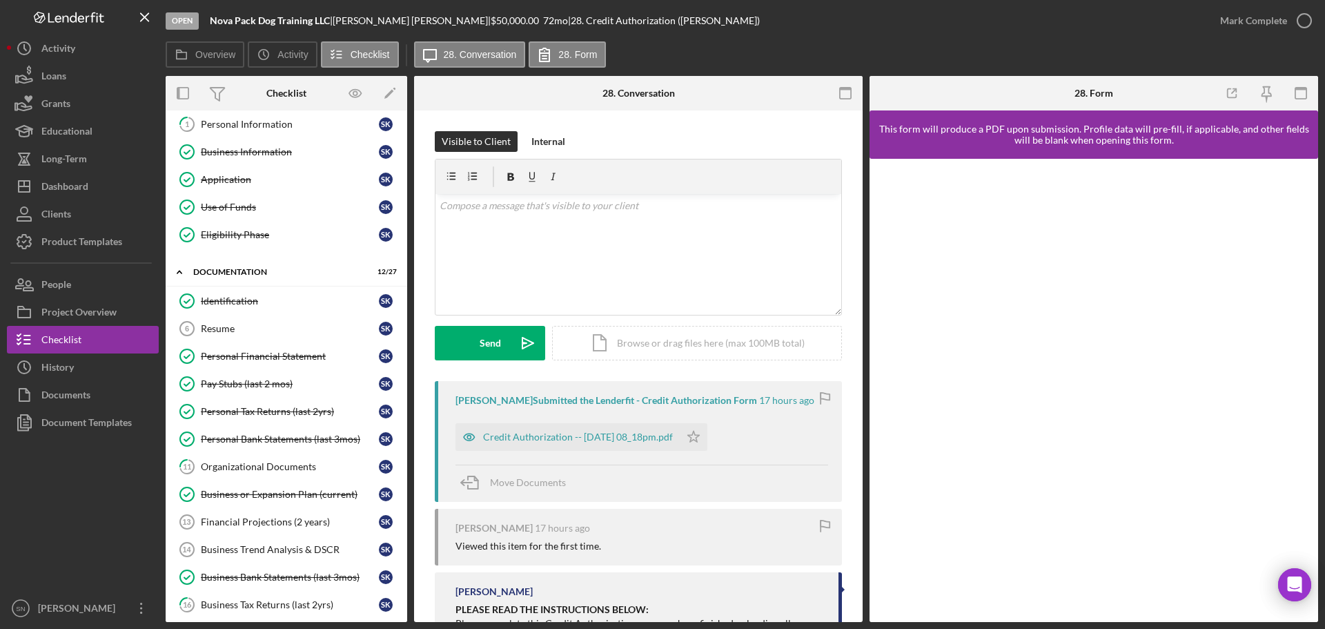
scroll to position [70, 0]
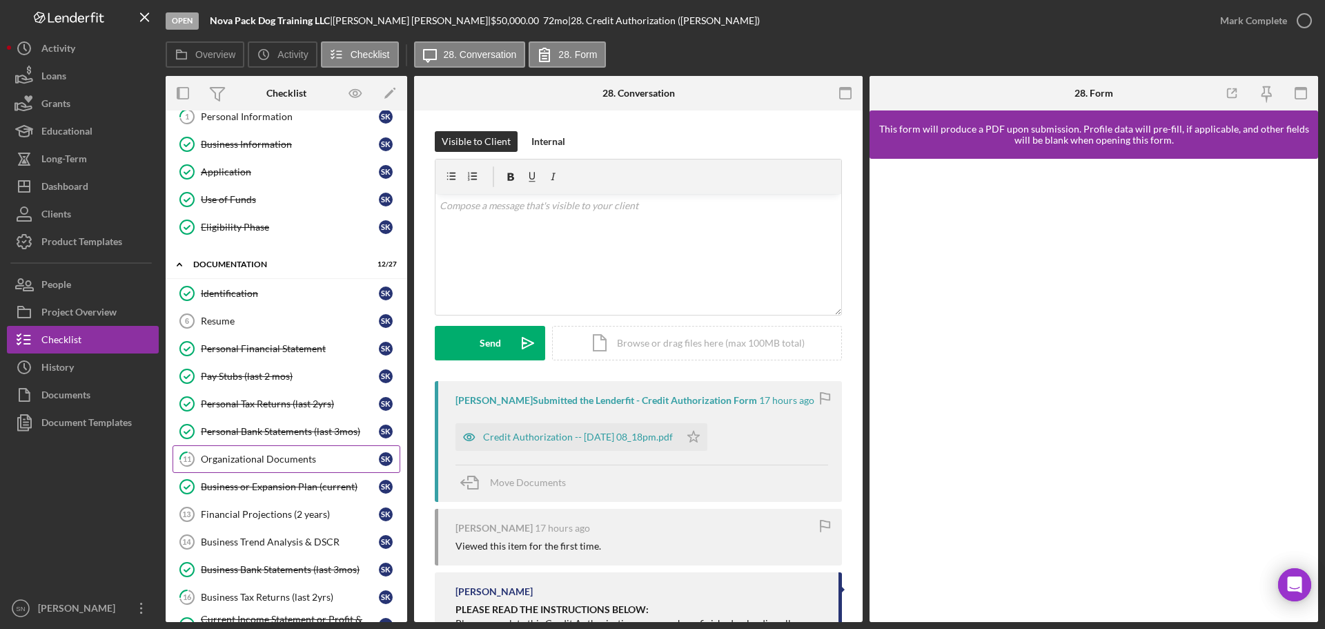
click at [235, 459] on div "Organizational Documents" at bounding box center [290, 458] width 178 height 11
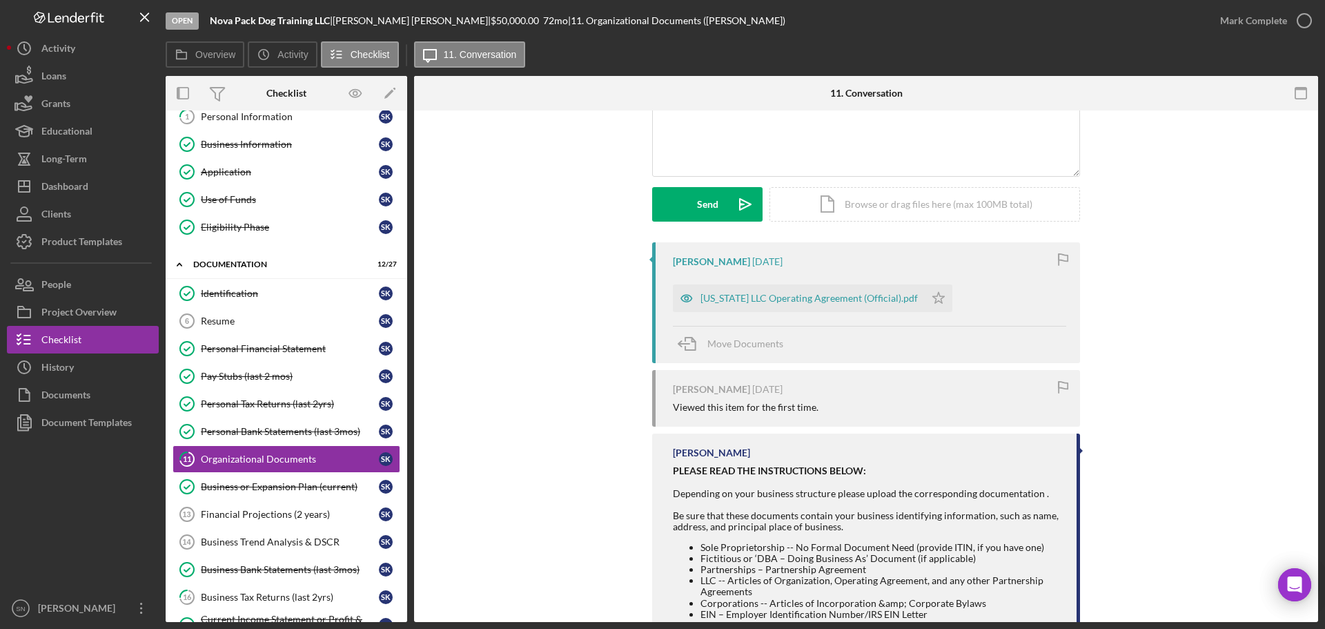
scroll to position [191, 0]
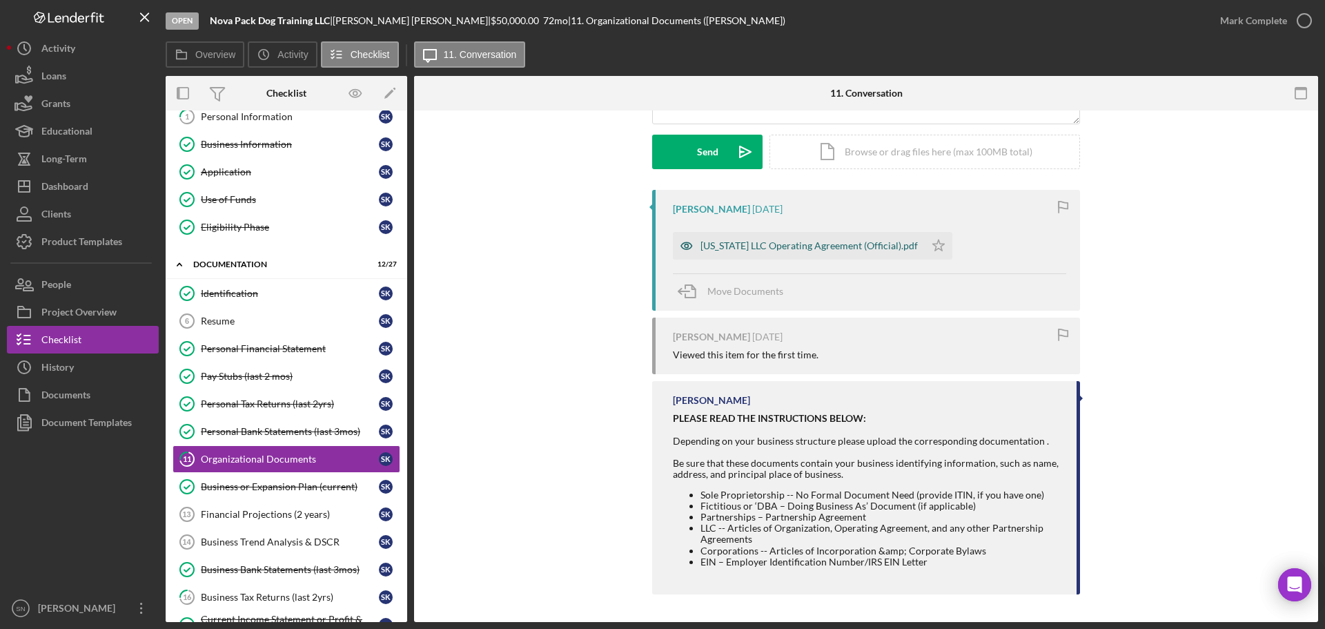
click at [845, 253] on div "[US_STATE] LLC Operating Agreement (Official).pdf" at bounding box center [799, 246] width 252 height 28
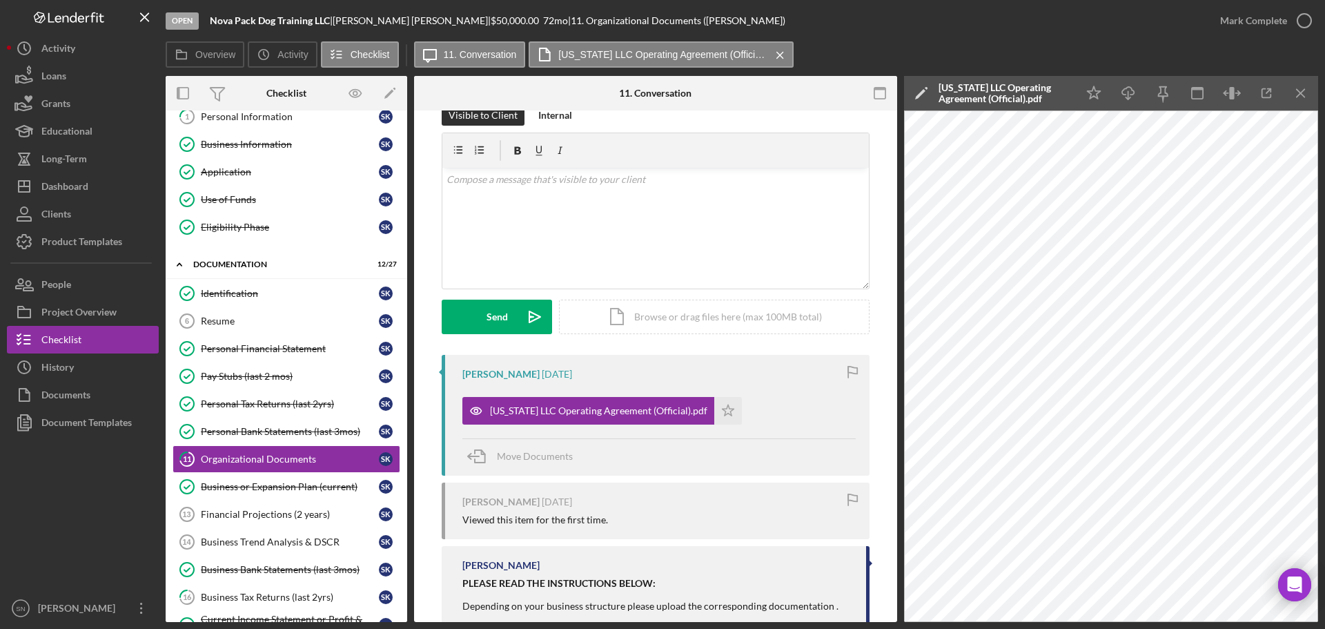
scroll to position [0, 0]
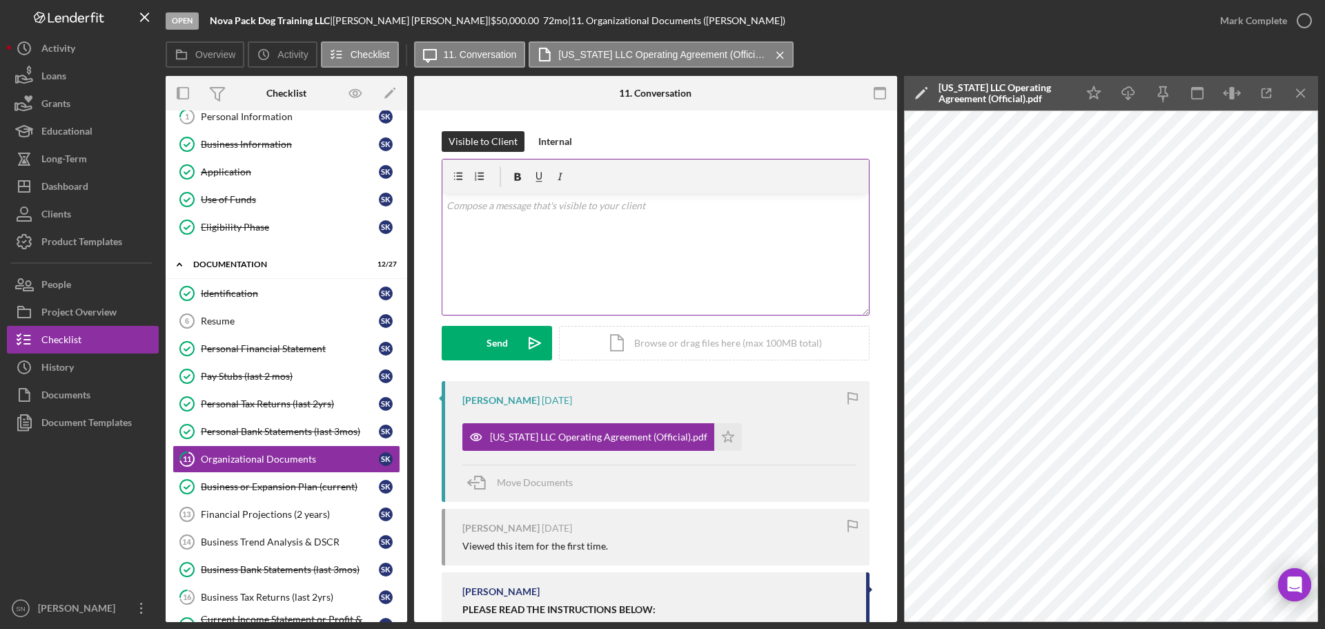
click at [750, 225] on div "v Color teal Color pink Remove color Add row above Add row below Add column bef…" at bounding box center [655, 254] width 427 height 121
click at [565, 225] on p "Please provide a signed" at bounding box center [656, 224] width 419 height 15
click at [504, 264] on p "REgards" at bounding box center [656, 263] width 419 height 15
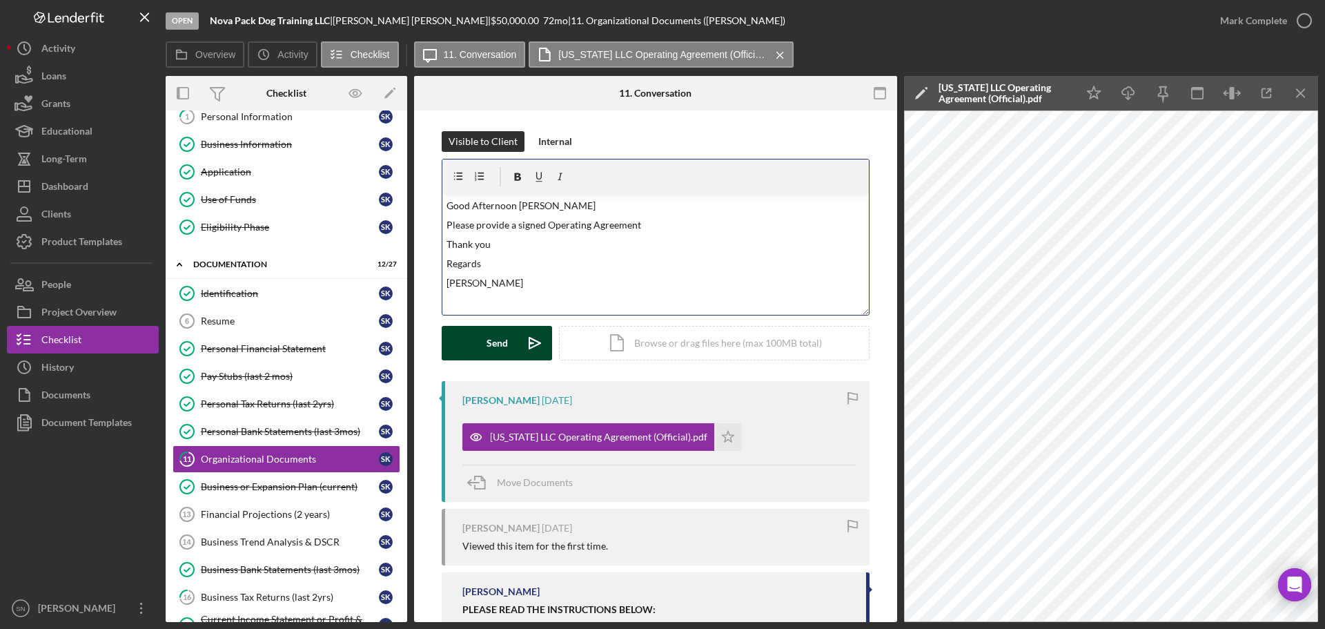
click at [487, 340] on div "Send" at bounding box center [497, 343] width 21 height 35
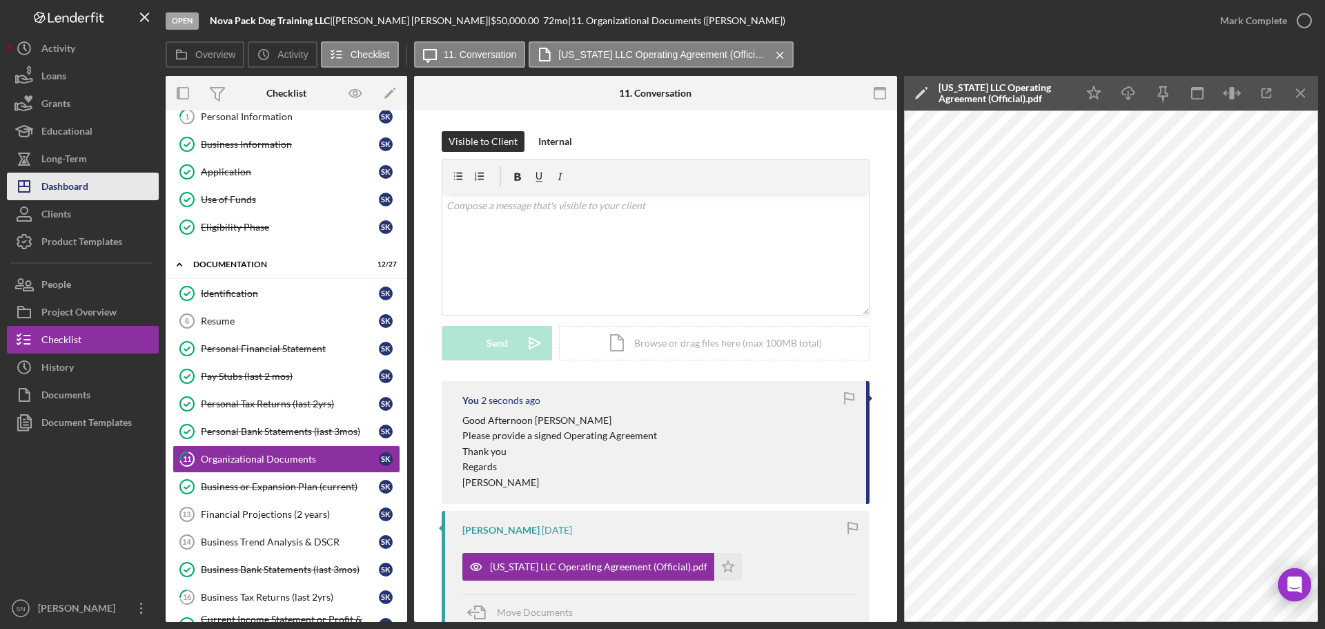
click at [70, 186] on div "Dashboard" at bounding box center [64, 188] width 47 height 31
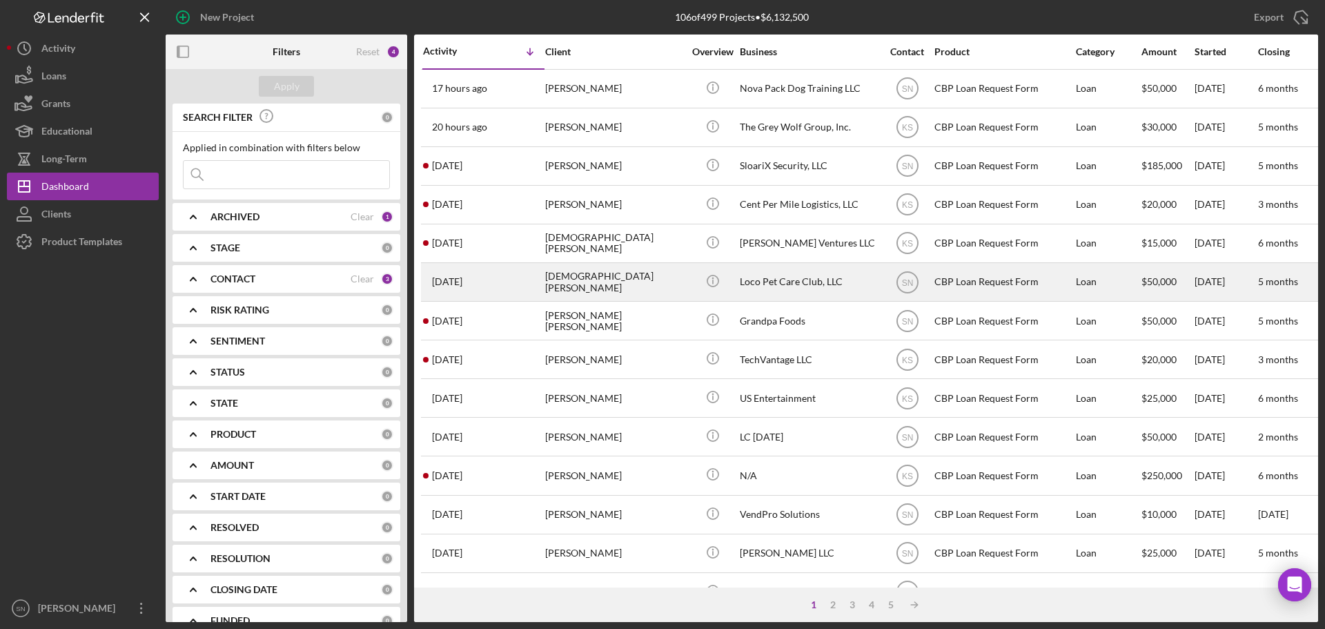
click at [551, 284] on div "[DEMOGRAPHIC_DATA][PERSON_NAME]" at bounding box center [614, 282] width 138 height 37
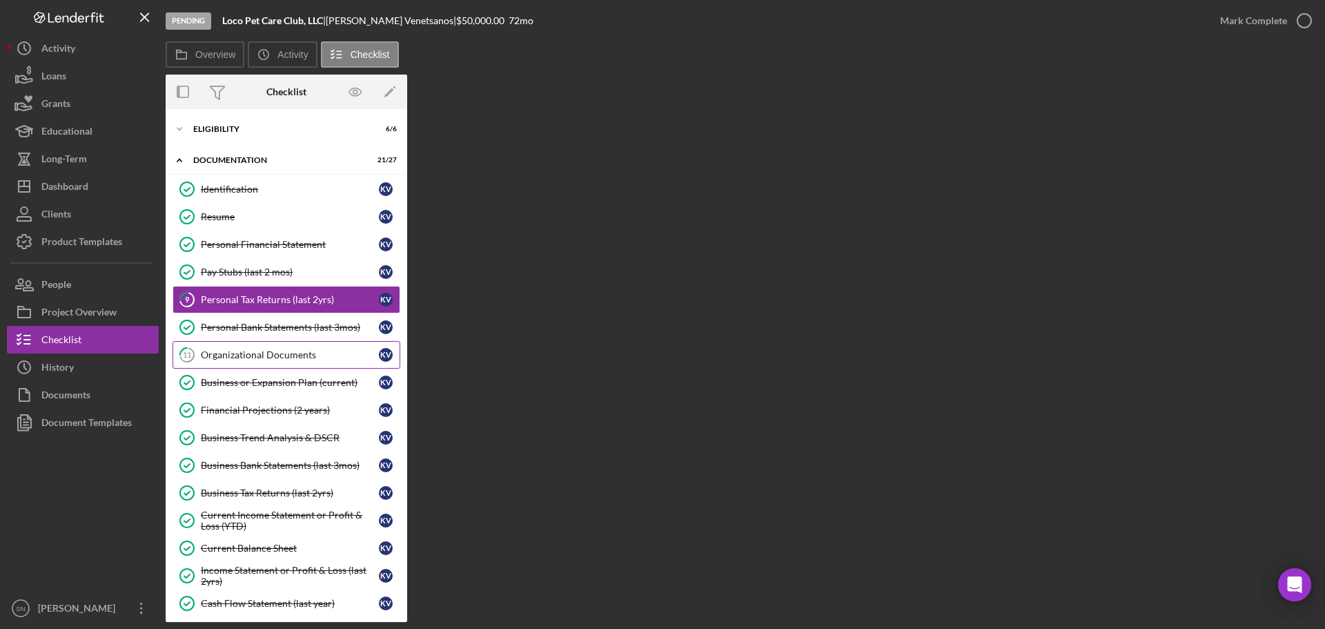
click at [295, 354] on div "Organizational Documents" at bounding box center [290, 354] width 178 height 11
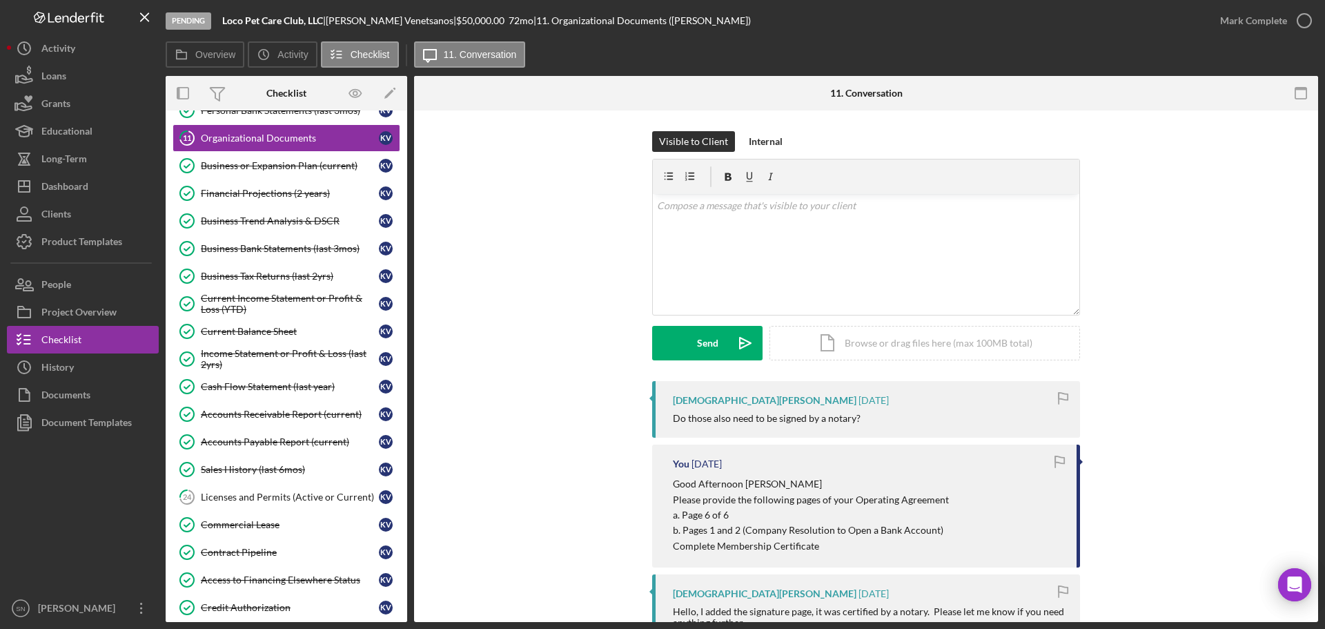
scroll to position [228, 0]
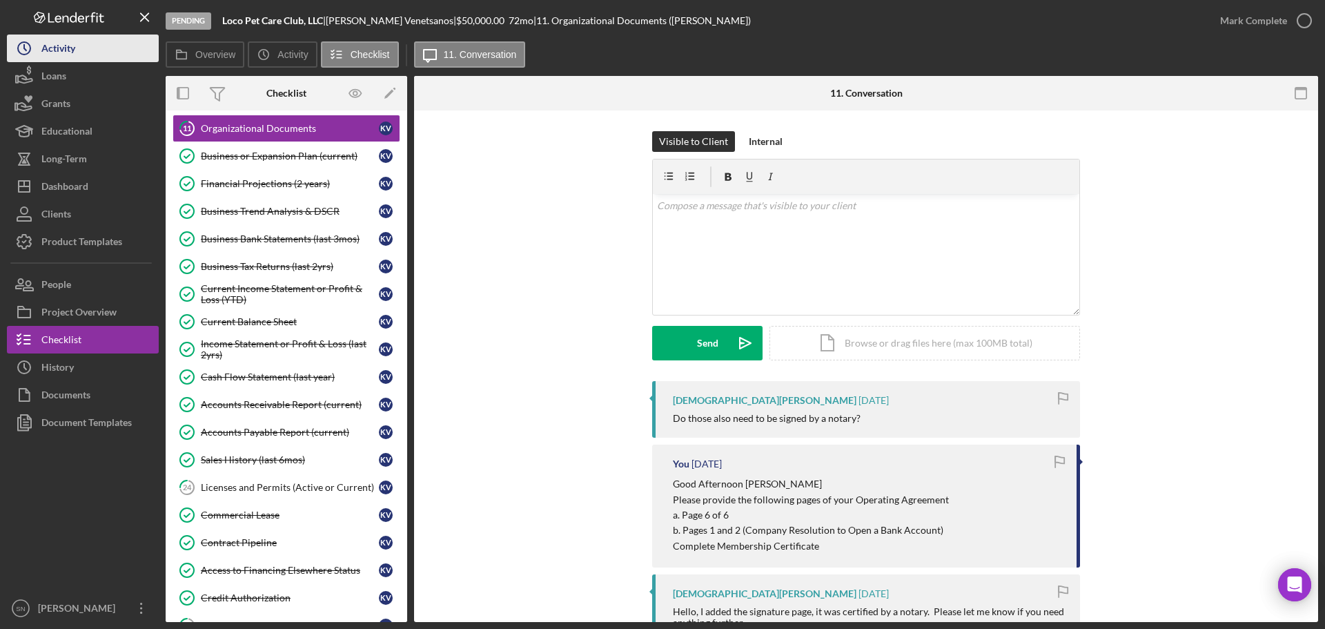
click at [69, 50] on div "Activity" at bounding box center [58, 50] width 34 height 31
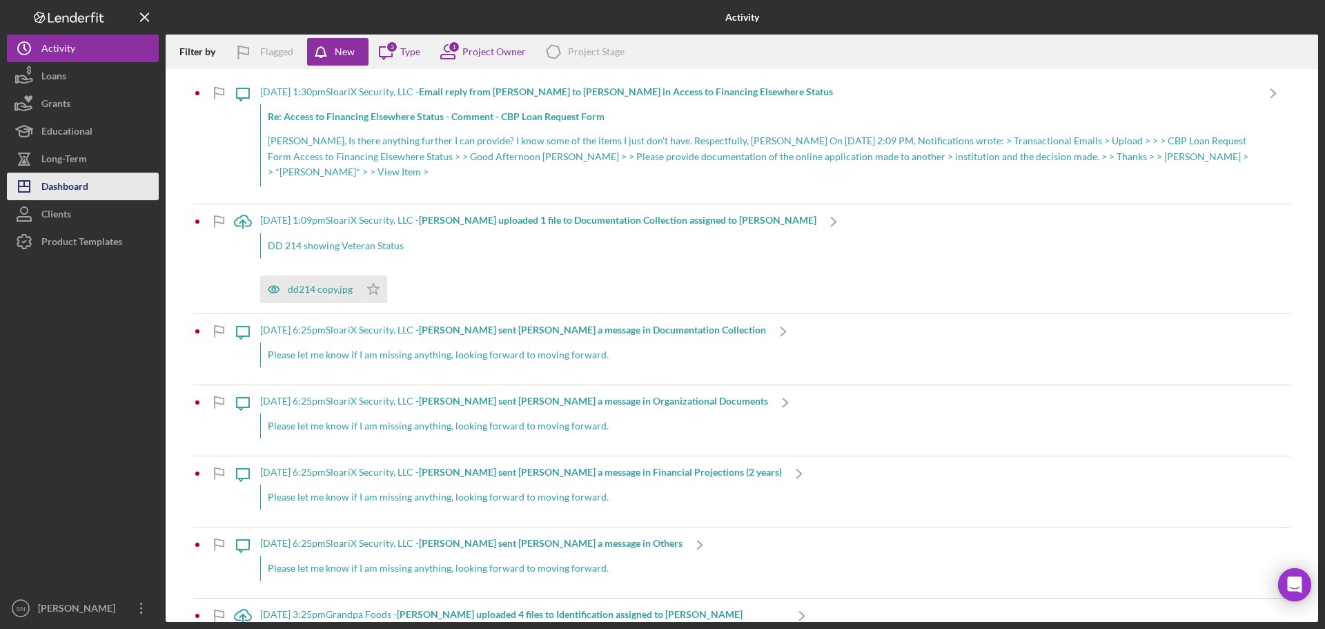
click at [63, 178] on div "Dashboard" at bounding box center [64, 188] width 47 height 31
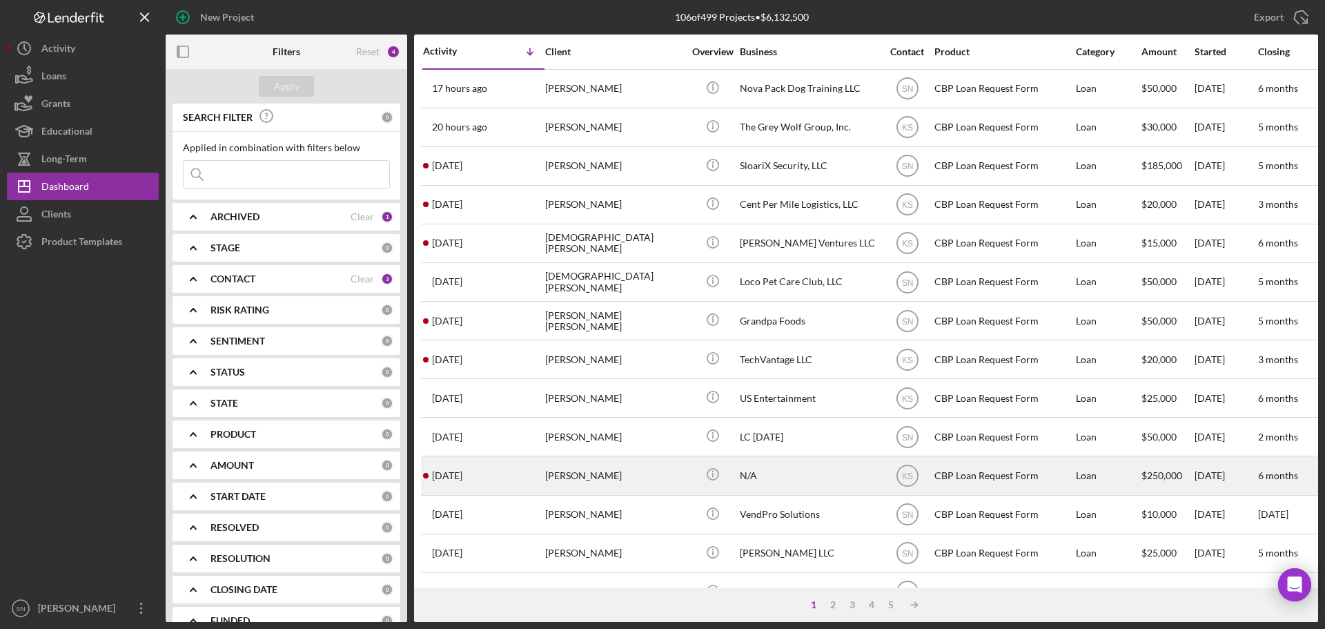
click at [508, 482] on div "[DATE] [PERSON_NAME]" at bounding box center [483, 475] width 121 height 37
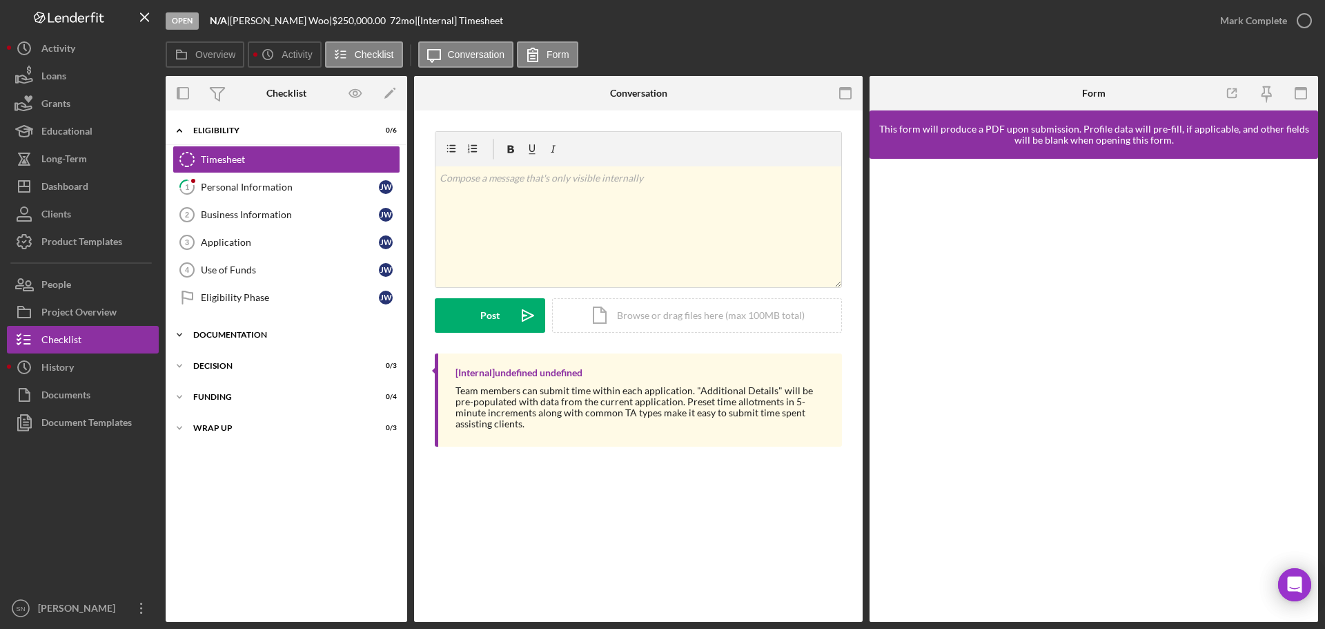
click at [178, 132] on polyline at bounding box center [179, 130] width 4 height 3
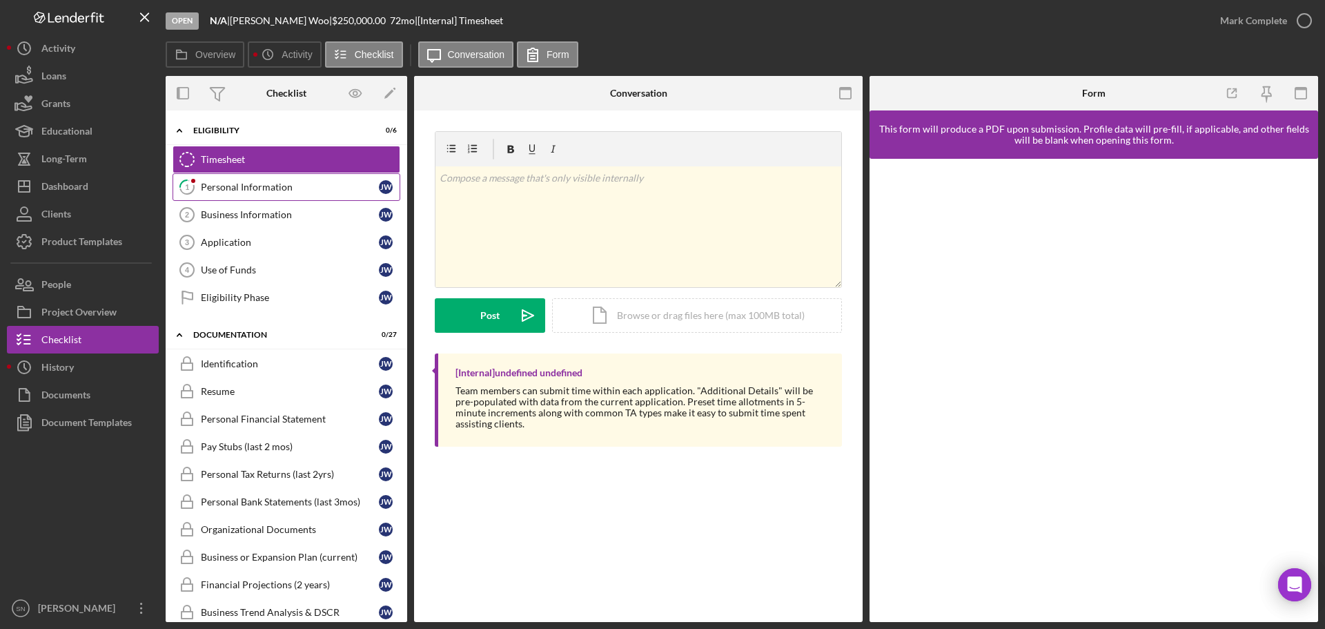
click at [214, 185] on div "Personal Information" at bounding box center [290, 187] width 178 height 11
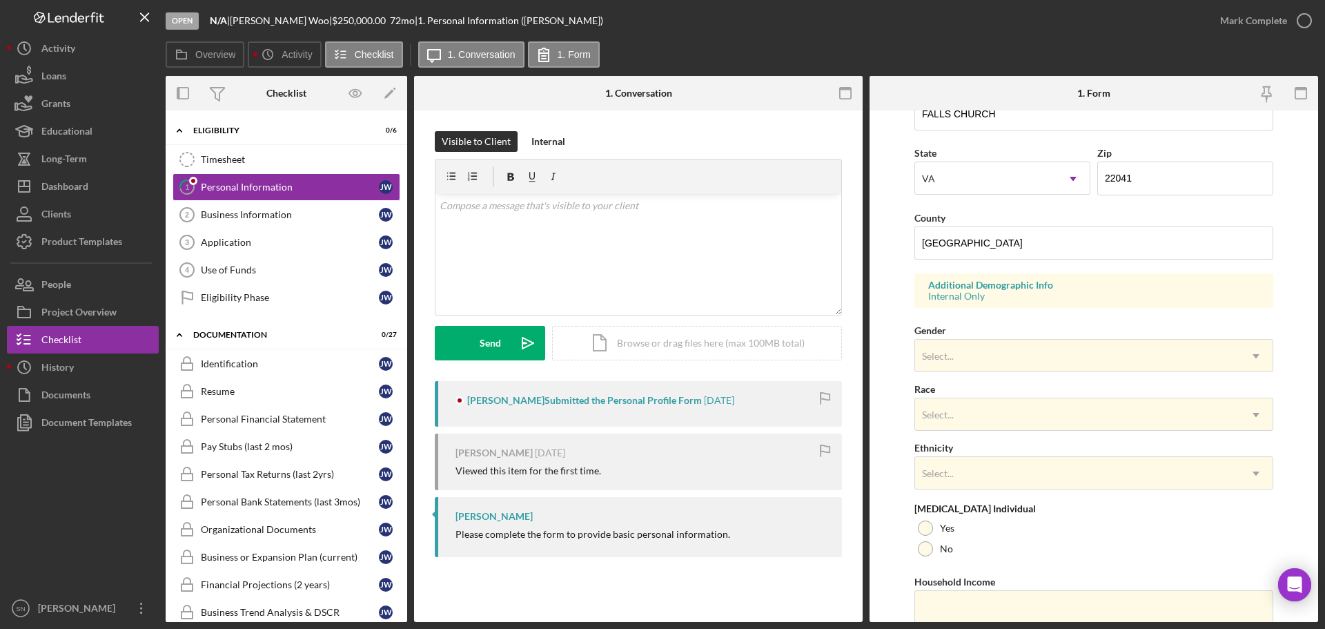
scroll to position [356, 0]
click at [95, 184] on button "Icon/Dashboard Dashboard" at bounding box center [83, 187] width 152 height 28
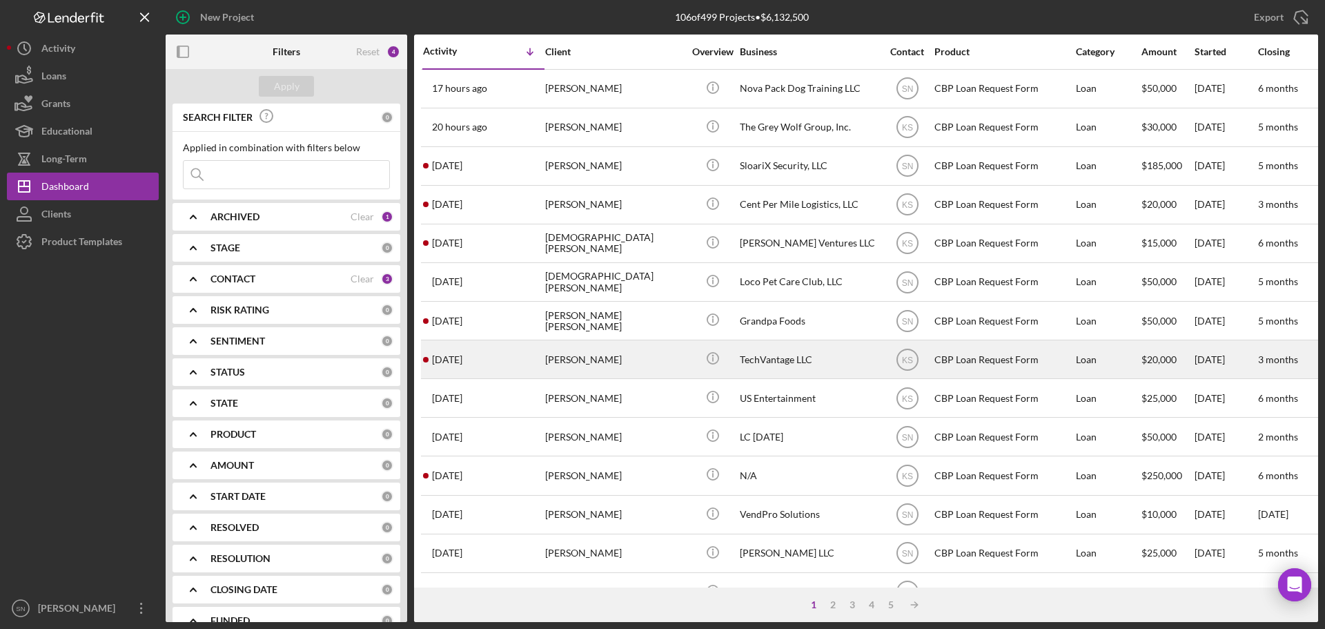
click at [462, 363] on time "[DATE]" at bounding box center [447, 359] width 30 height 11
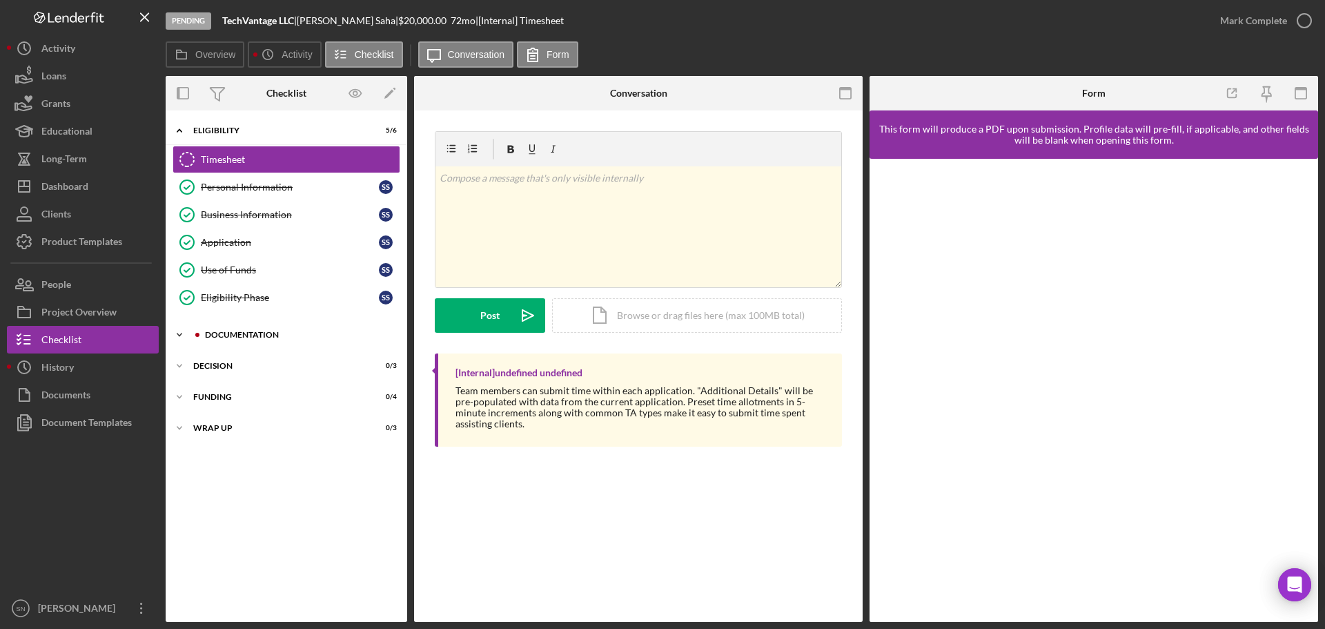
drag, startPoint x: 178, startPoint y: 334, endPoint x: 188, endPoint y: 335, distance: 10.4
click at [178, 132] on polyline at bounding box center [179, 130] width 4 height 3
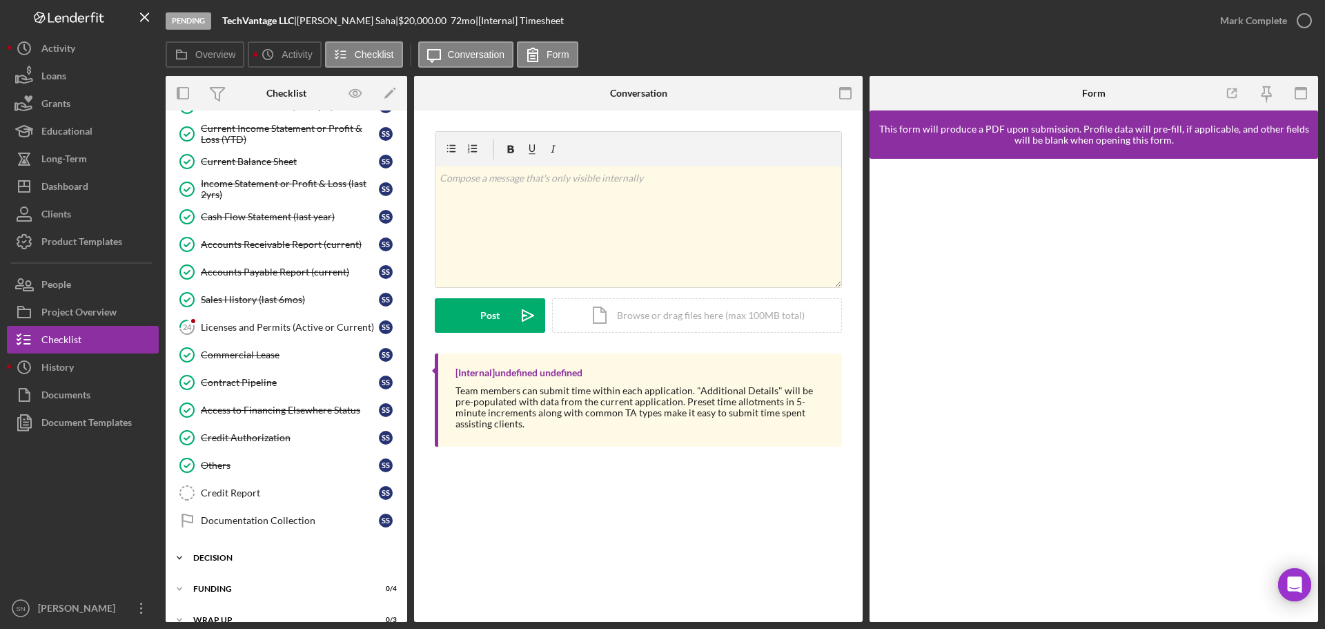
scroll to position [562, 0]
click at [210, 326] on div "Licenses and Permits (Active or Current)" at bounding box center [290, 326] width 178 height 11
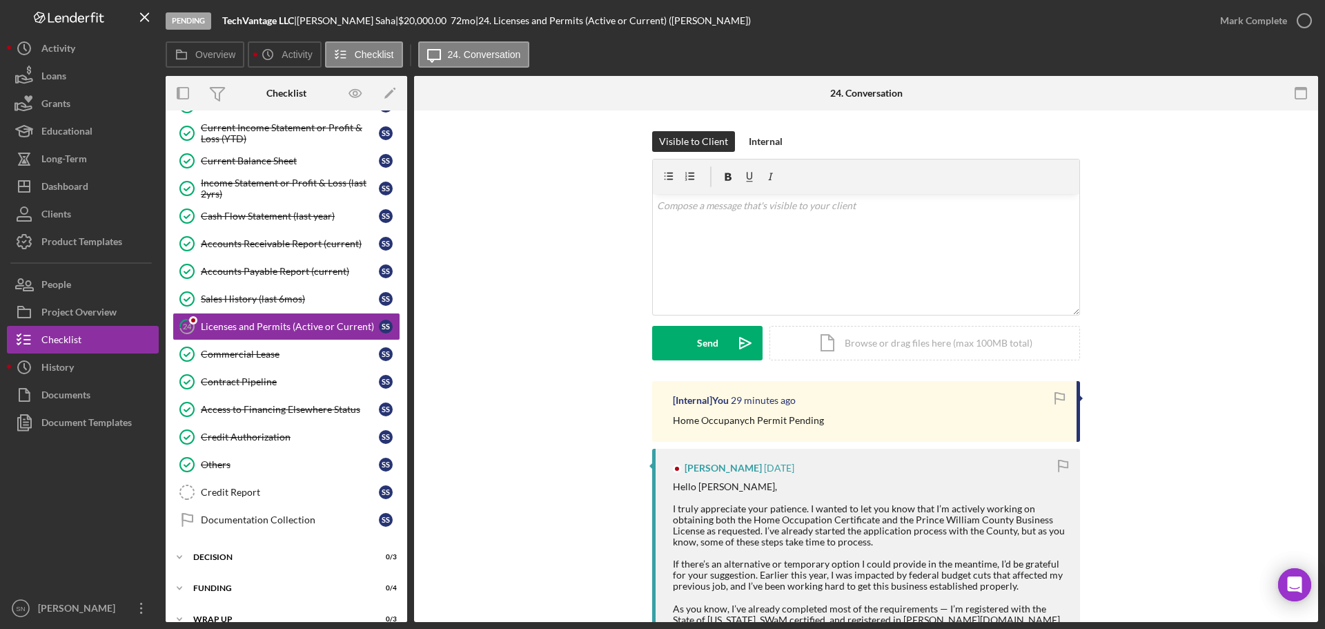
click at [746, 418] on p "Home Occupanych Permit Pending" at bounding box center [748, 420] width 151 height 15
click at [47, 188] on div "Dashboard" at bounding box center [64, 188] width 47 height 31
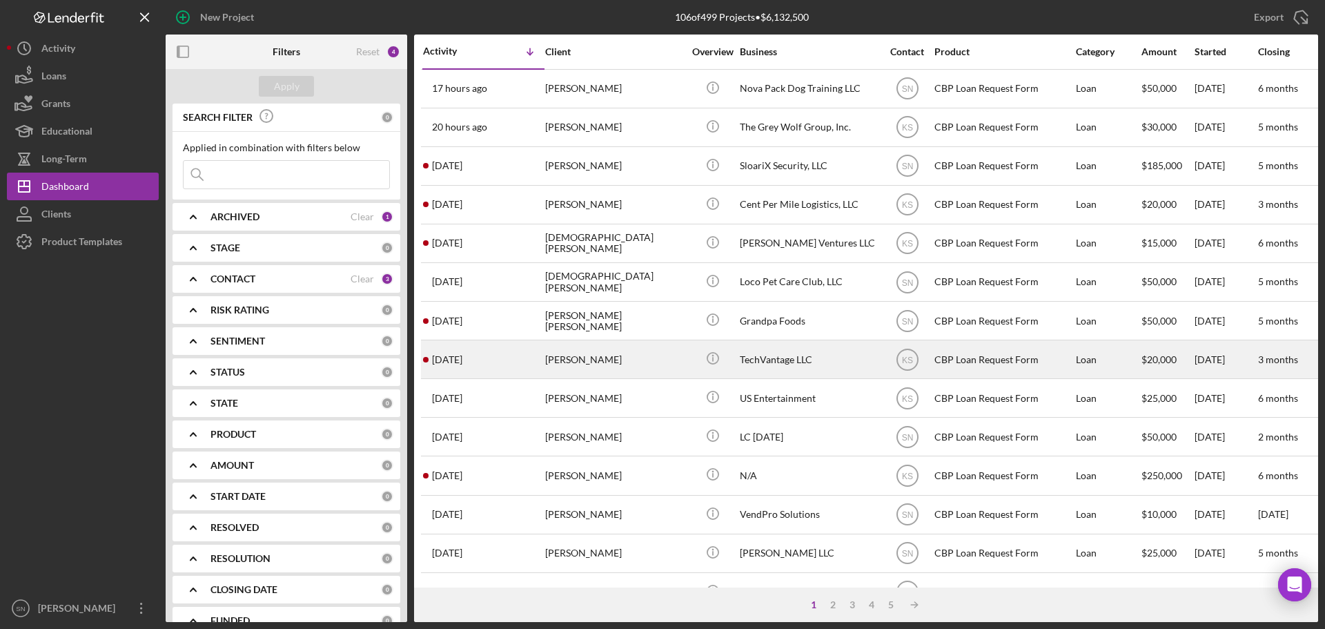
click at [600, 364] on div "[PERSON_NAME]" at bounding box center [614, 359] width 138 height 37
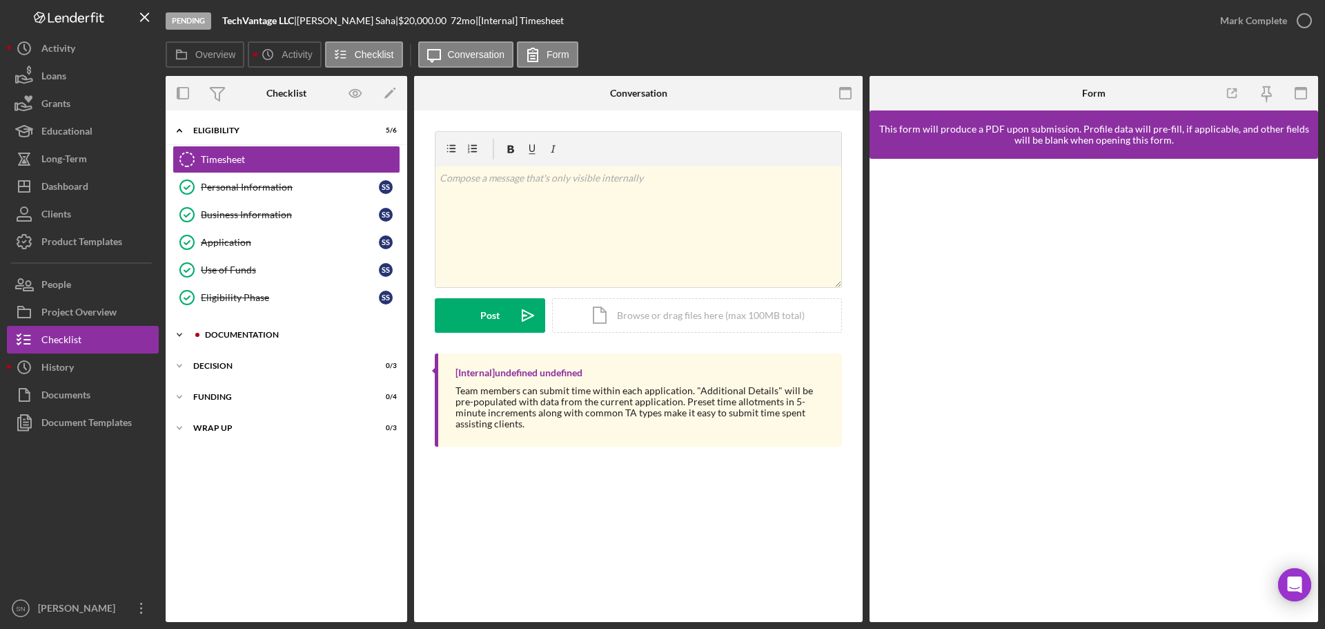
click at [180, 334] on icon "Icon/Expander" at bounding box center [180, 335] width 28 height 28
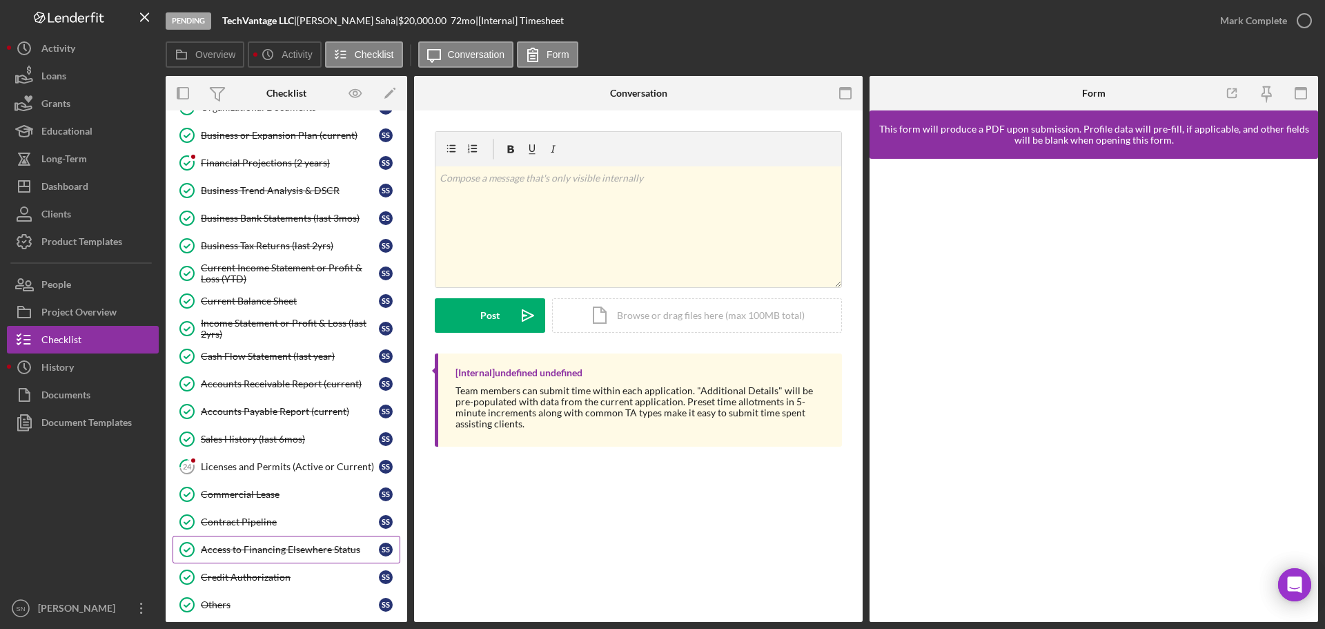
scroll to position [422, 0]
click at [296, 469] on div "Licenses and Permits (Active or Current)" at bounding box center [290, 465] width 178 height 11
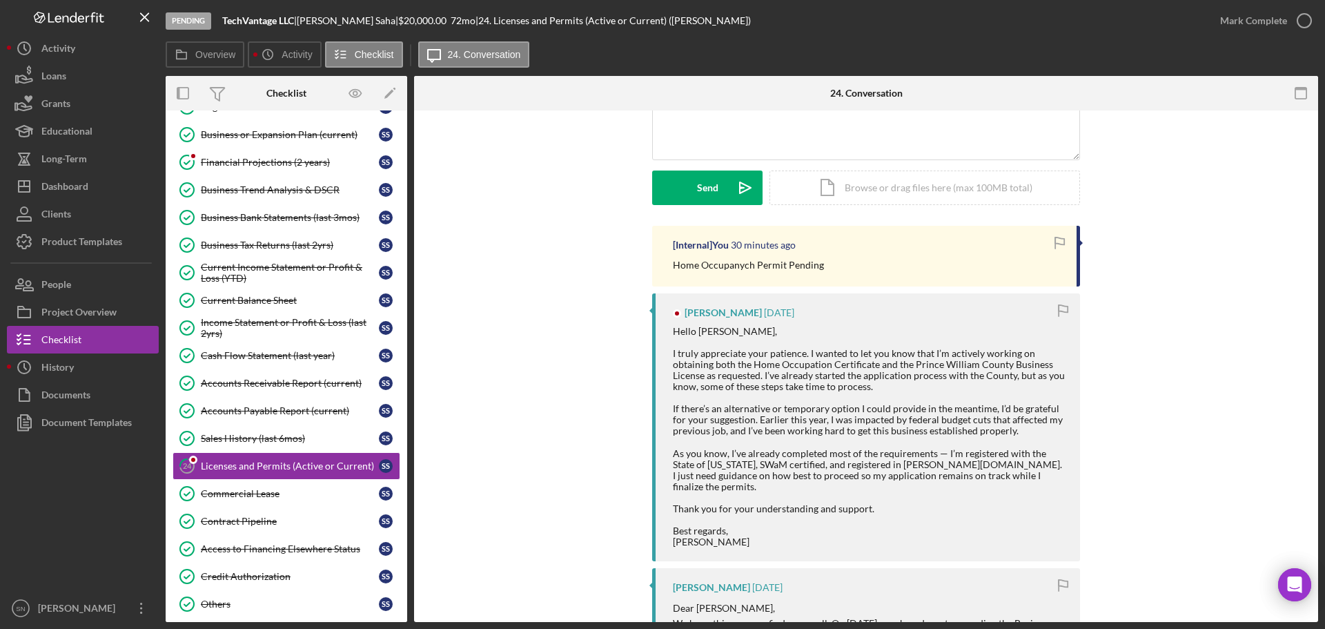
scroll to position [156, 0]
drag, startPoint x: 95, startPoint y: 183, endPoint x: 104, endPoint y: 180, distance: 9.4
click at [95, 184] on button "Icon/Dashboard Dashboard" at bounding box center [83, 187] width 152 height 28
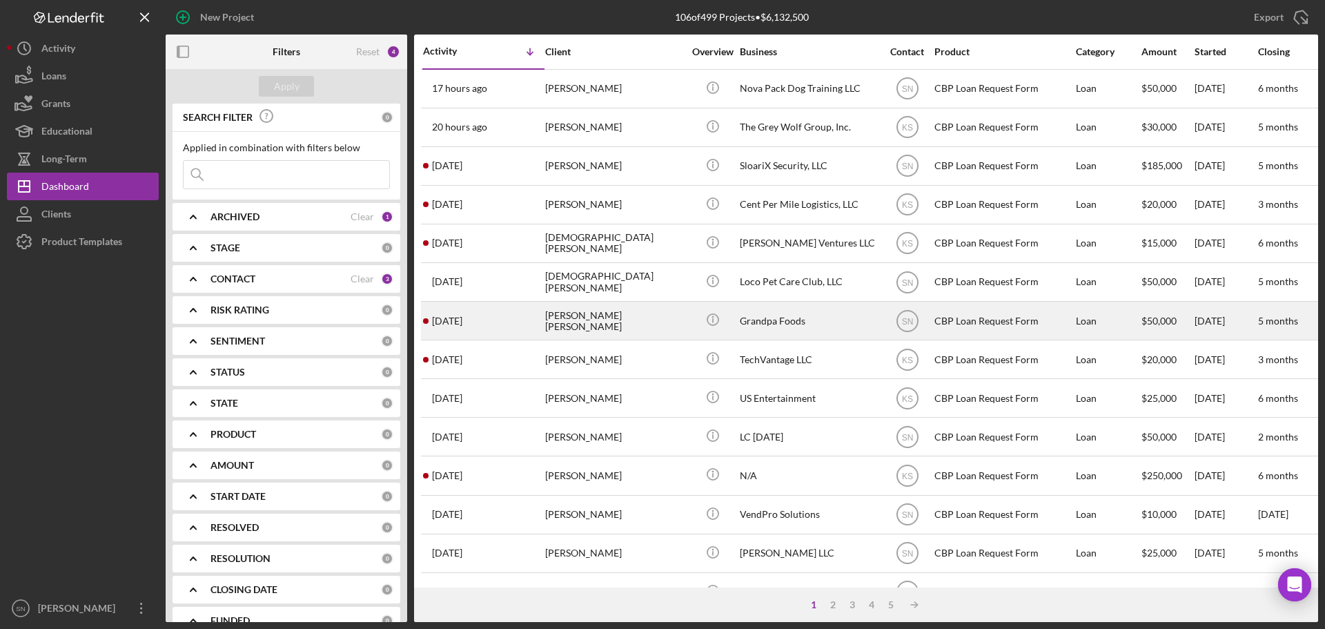
click at [462, 319] on time "[DATE]" at bounding box center [447, 320] width 30 height 11
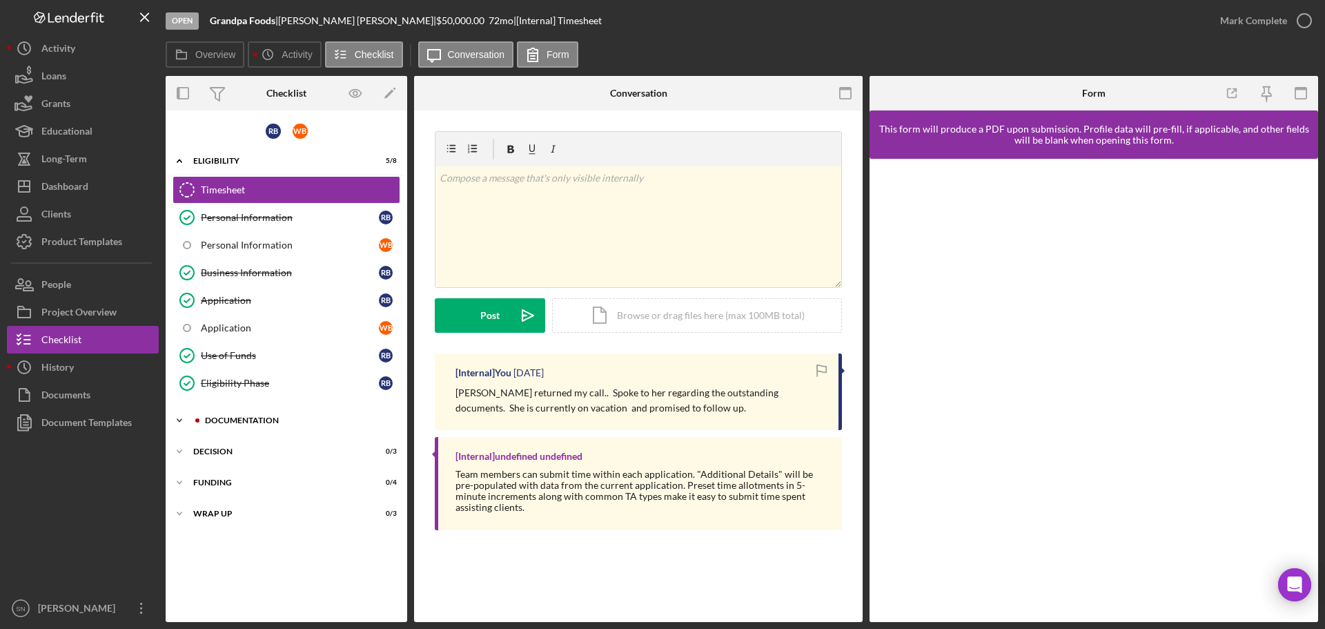
click at [173, 419] on icon "Icon/Expander" at bounding box center [180, 420] width 28 height 28
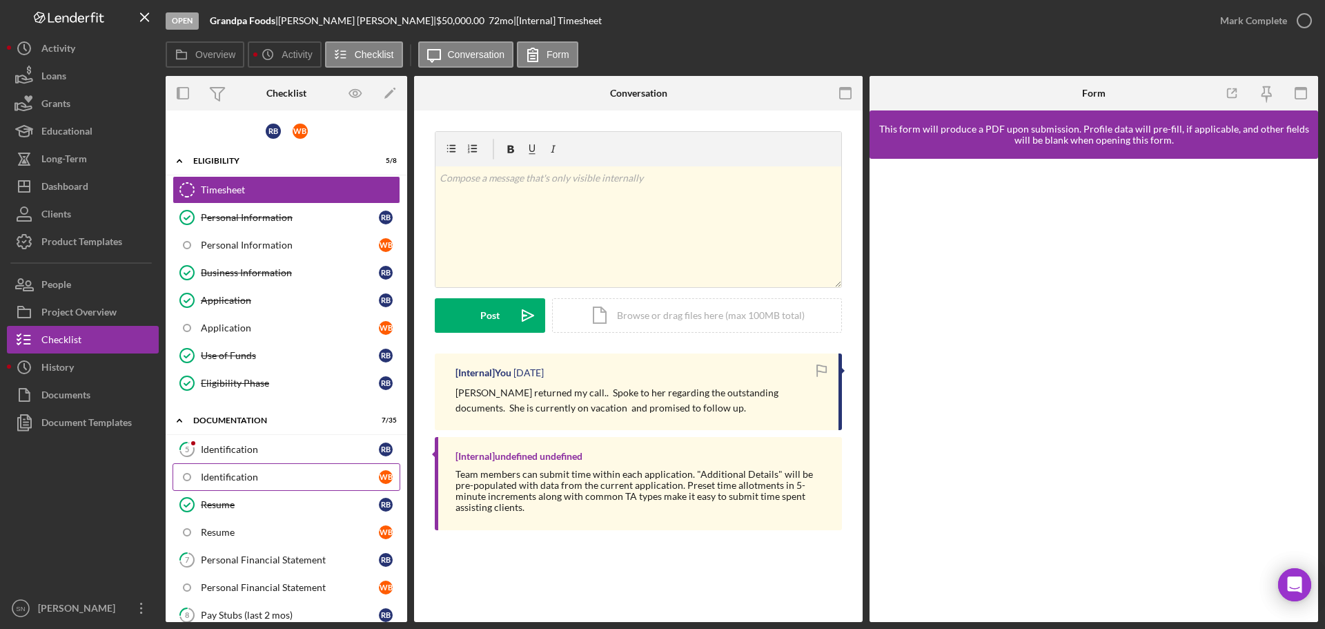
click at [237, 473] on div "Identification" at bounding box center [290, 476] width 178 height 11
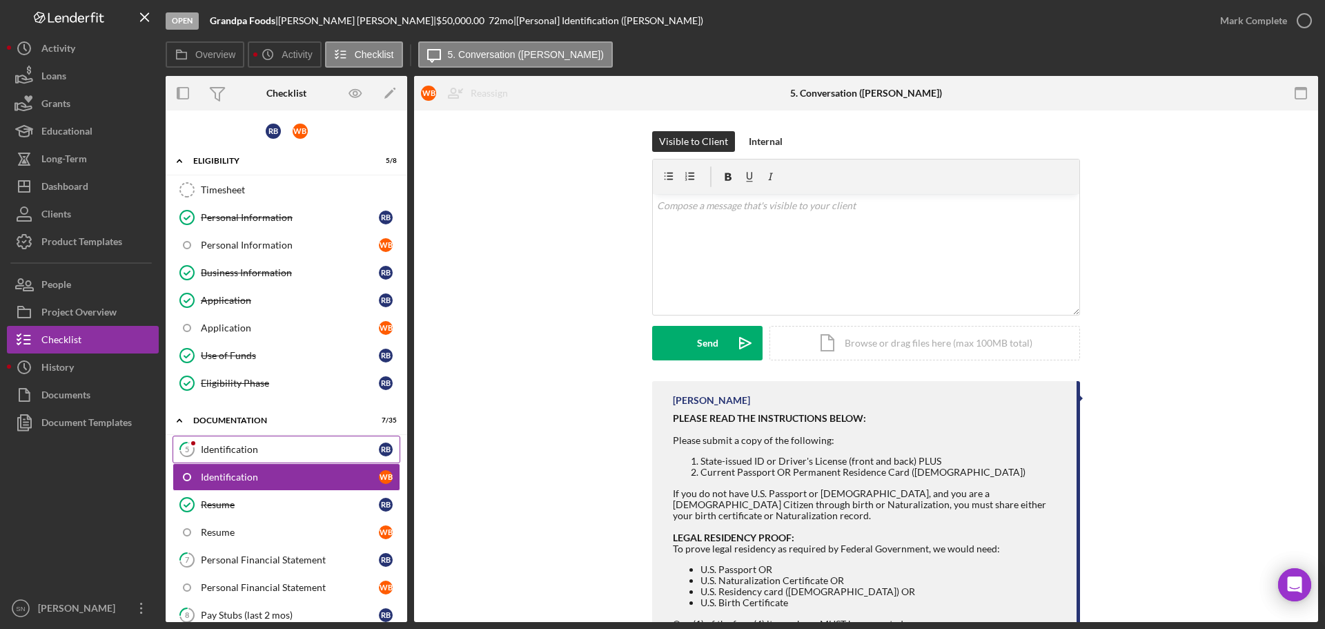
click at [236, 449] on div "Identification" at bounding box center [290, 449] width 178 height 11
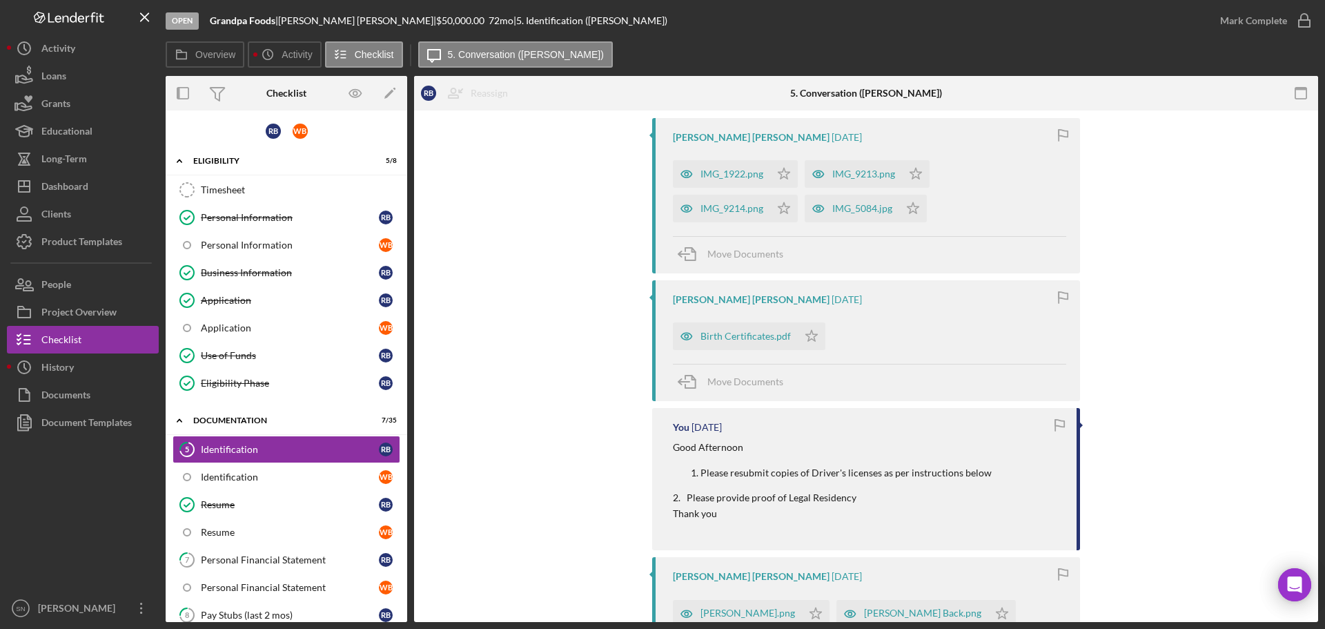
scroll to position [231, 0]
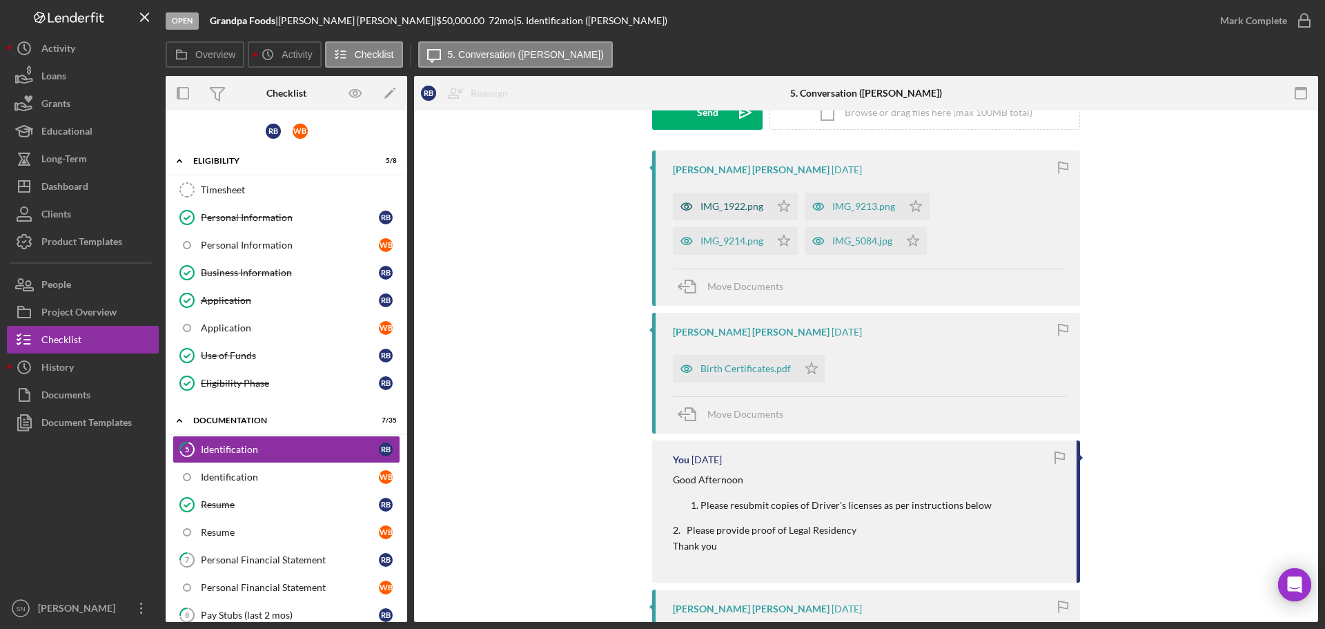
click at [723, 204] on div "IMG_1922.png" at bounding box center [731, 206] width 63 height 11
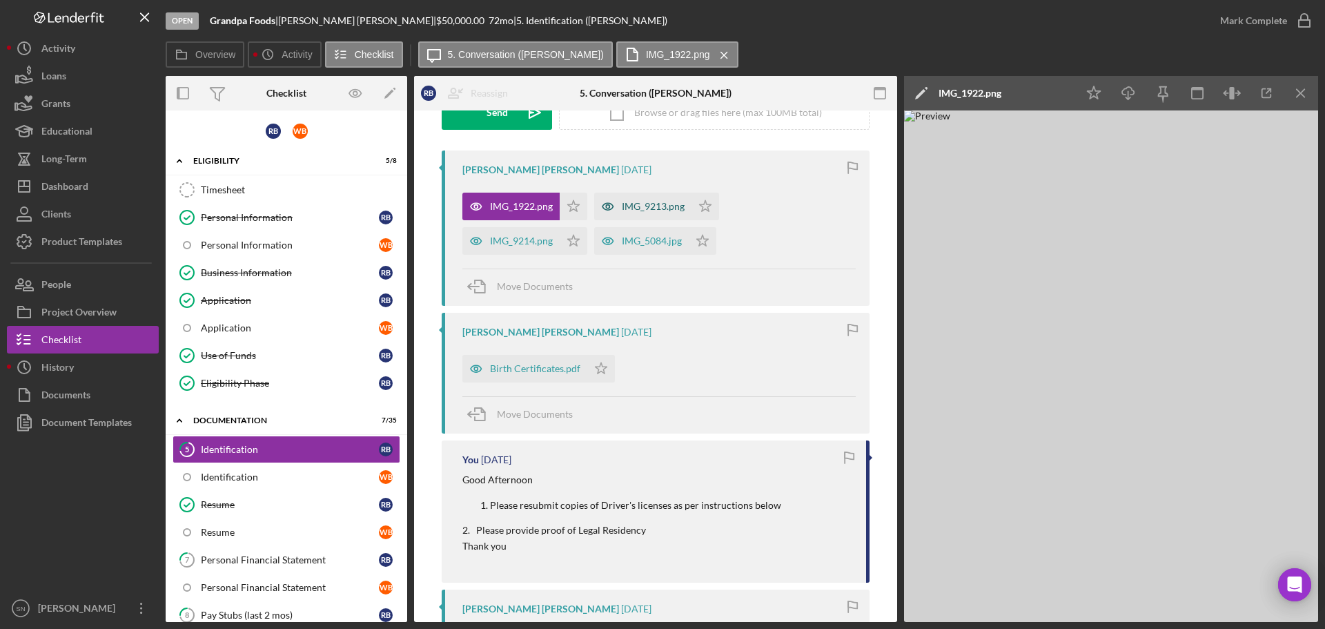
click at [673, 206] on div "IMG_9213.png" at bounding box center [653, 206] width 63 height 11
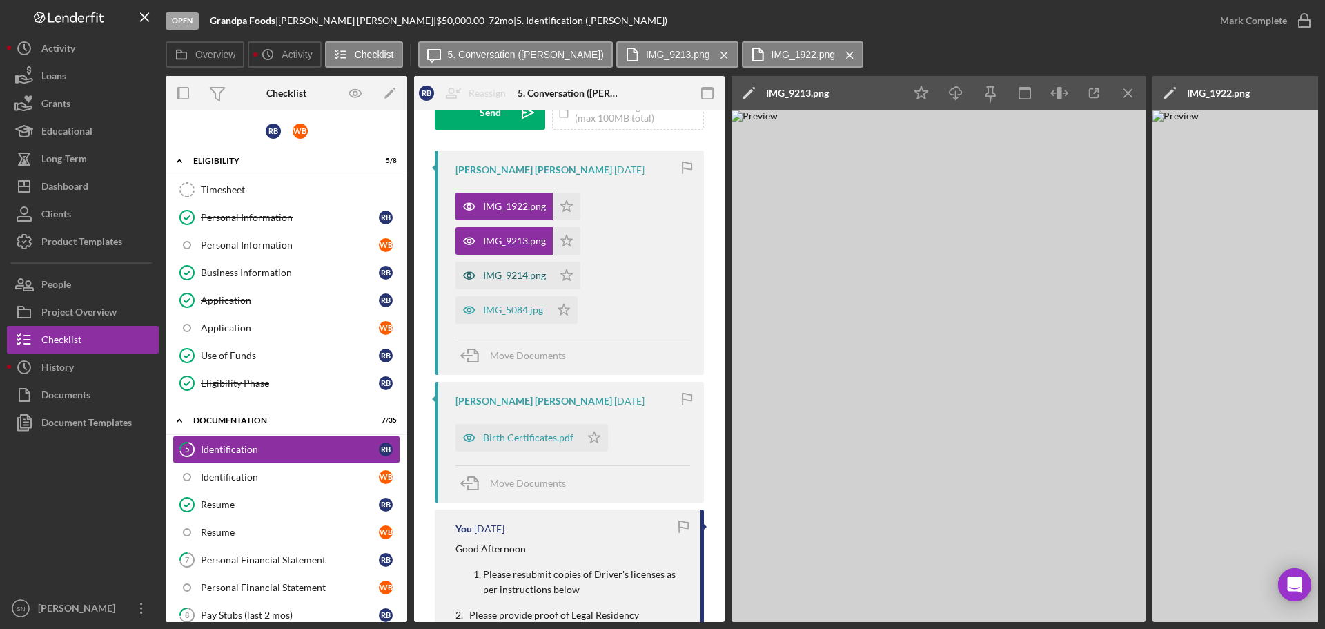
click at [531, 278] on div "IMG_9214.png" at bounding box center [514, 275] width 63 height 11
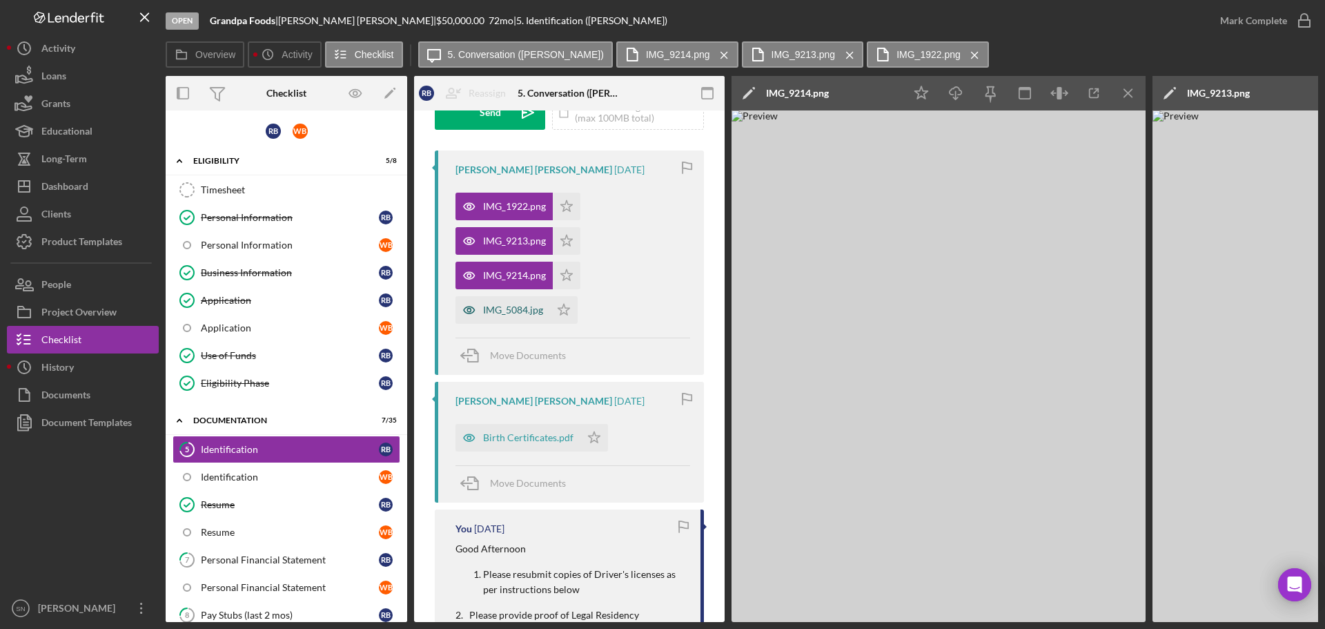
click at [519, 308] on div "IMG_5084.jpg" at bounding box center [513, 309] width 60 height 11
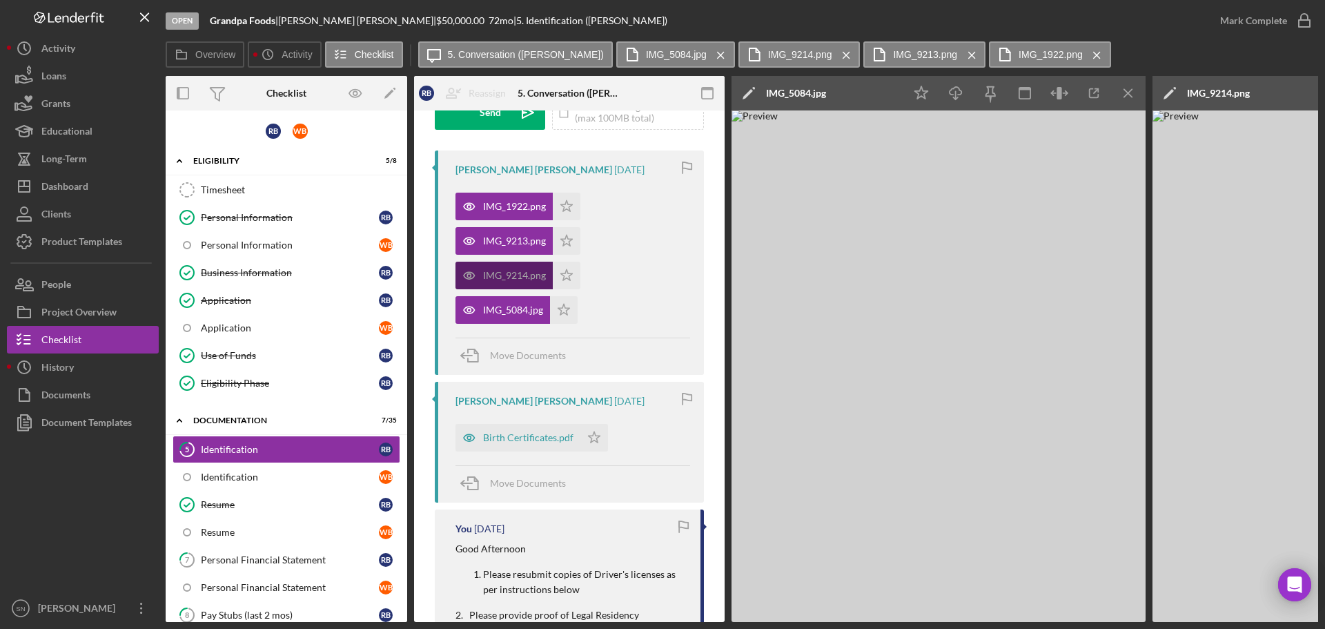
click at [530, 282] on div "IMG_9214.png" at bounding box center [503, 276] width 97 height 28
click at [530, 281] on div "IMG_9214.png" at bounding box center [503, 276] width 97 height 28
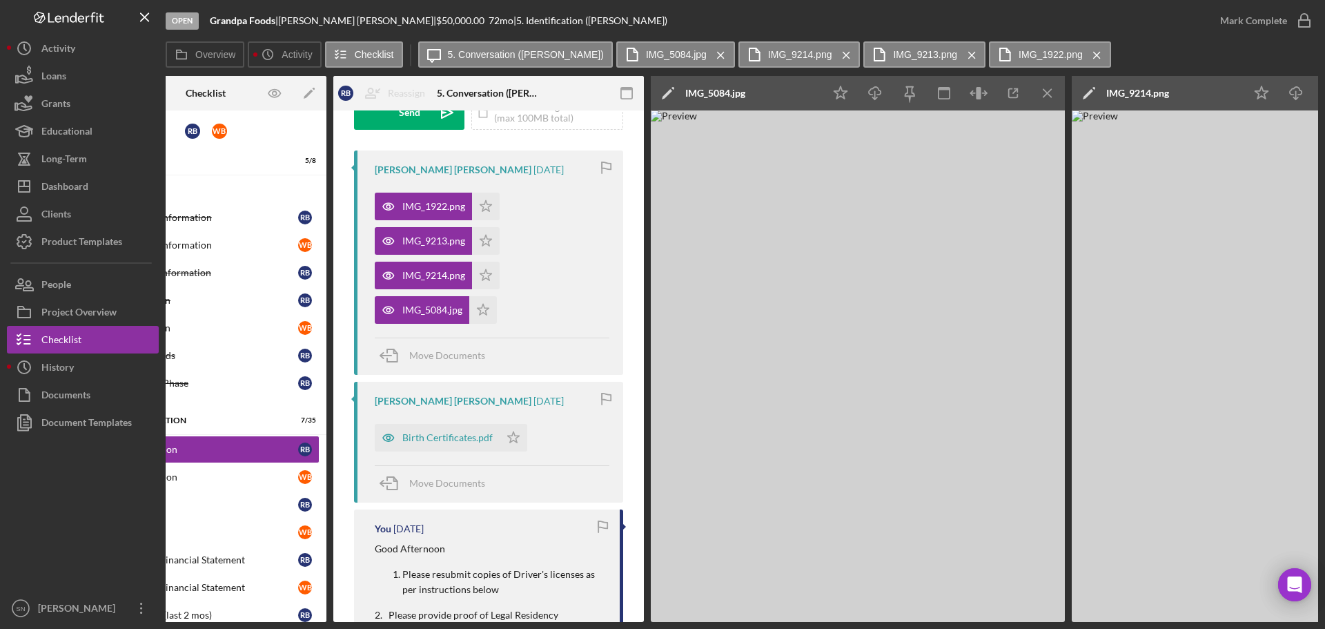
scroll to position [0, 0]
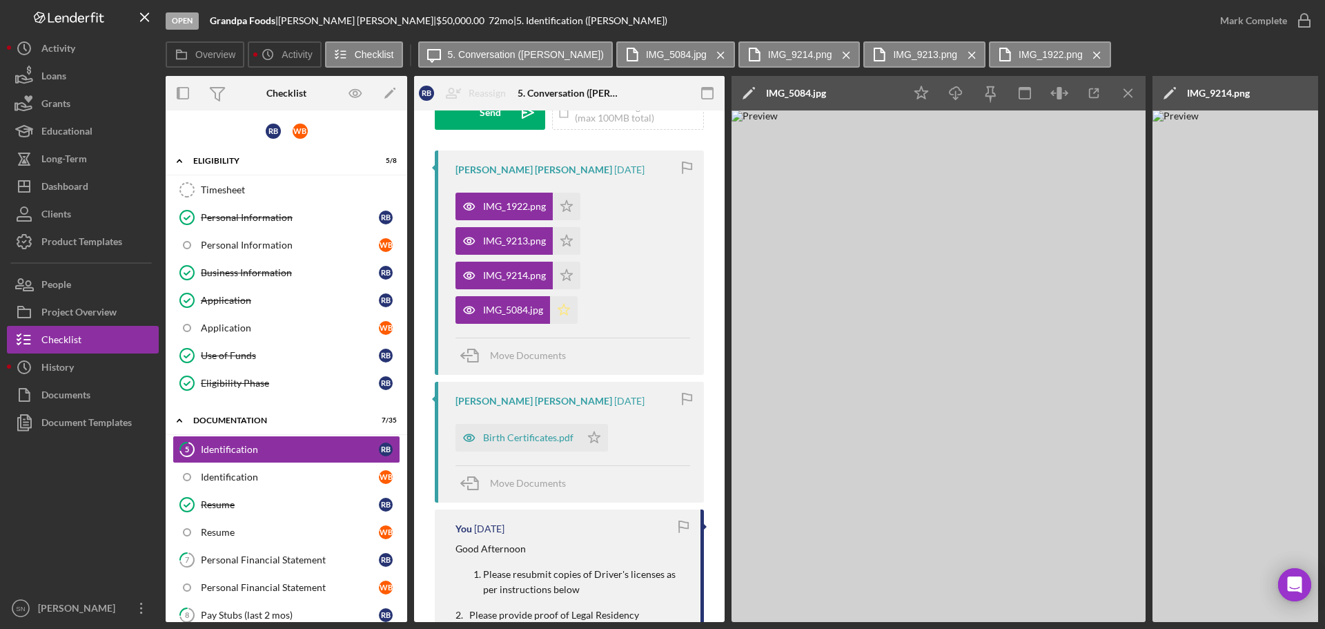
click at [566, 308] on icon "Icon/Star" at bounding box center [564, 310] width 28 height 28
click at [567, 211] on polygon "button" at bounding box center [567, 205] width 12 height 11
click at [565, 242] on icon "Icon/Star" at bounding box center [567, 241] width 28 height 28
click at [569, 203] on icon "Icon/Star" at bounding box center [567, 207] width 28 height 28
click at [536, 436] on div "Birth Certificates.pdf" at bounding box center [528, 437] width 90 height 11
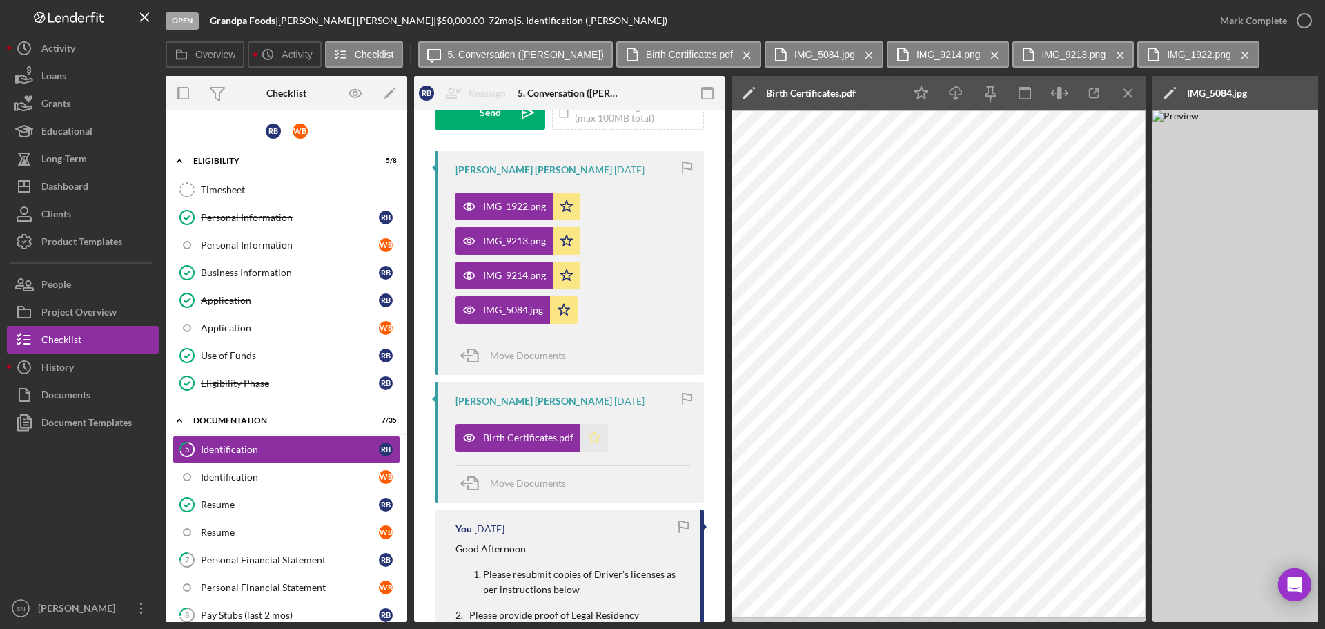
click at [598, 440] on icon "Icon/Star" at bounding box center [594, 438] width 28 height 28
click at [1306, 19] on icon "button" at bounding box center [1304, 20] width 35 height 35
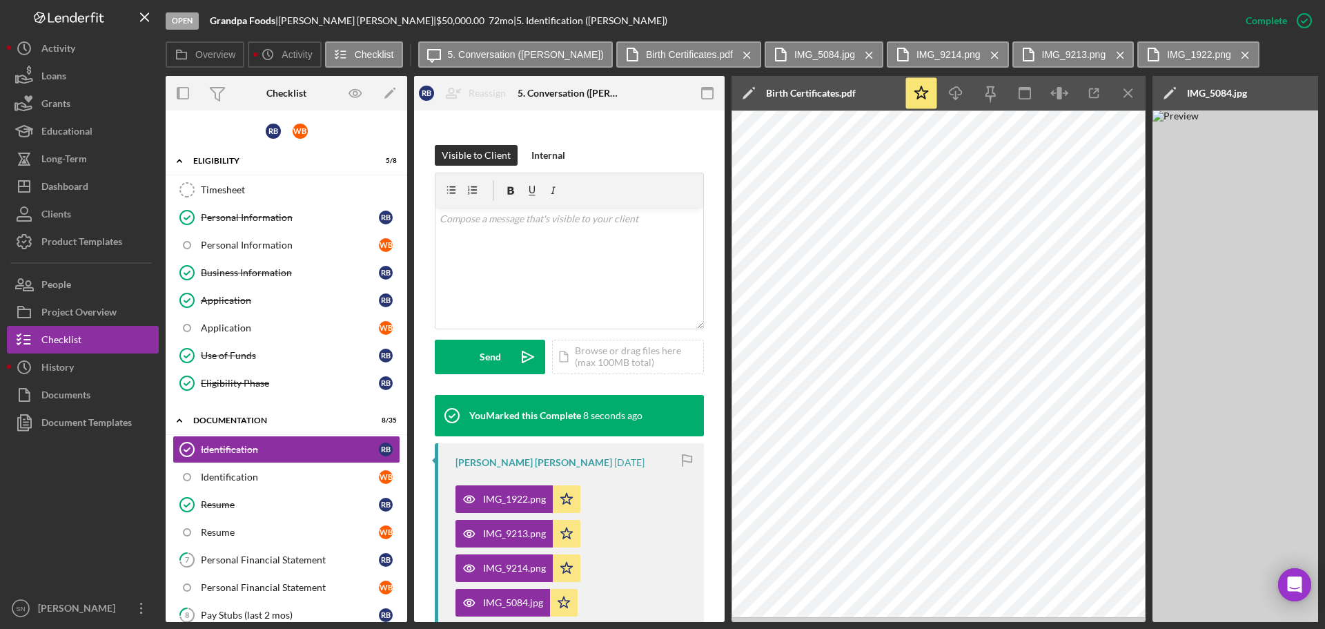
scroll to position [210, 0]
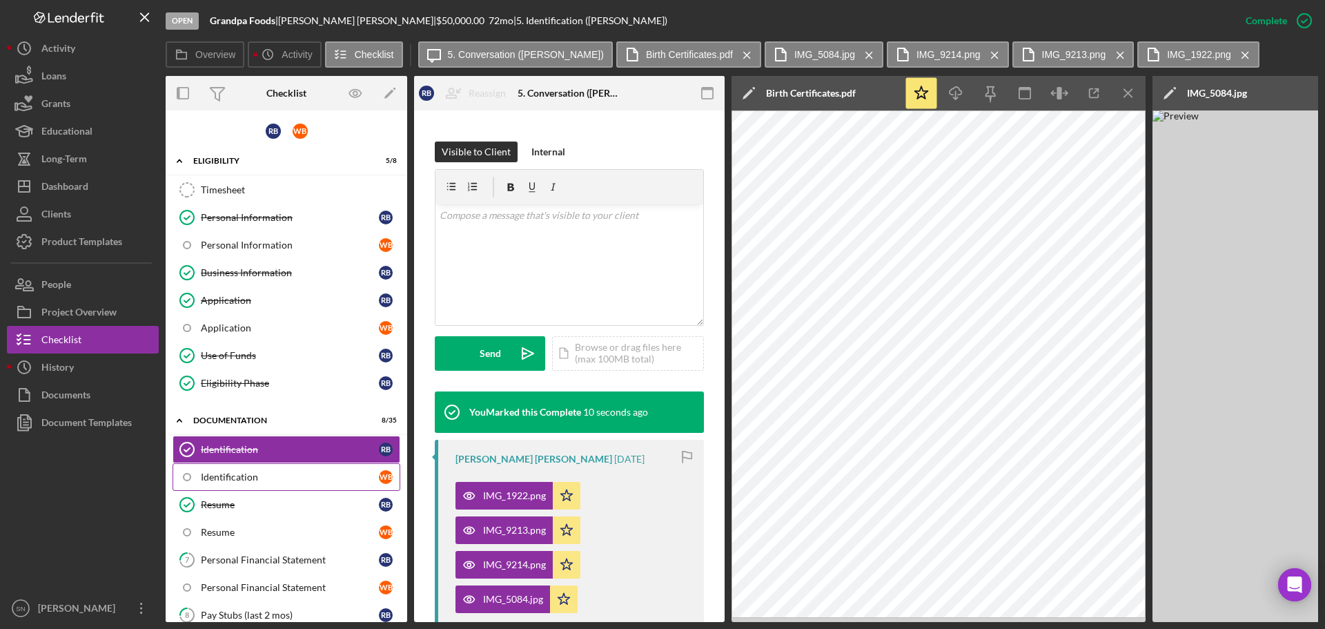
click at [188, 480] on circle at bounding box center [187, 476] width 7 height 7
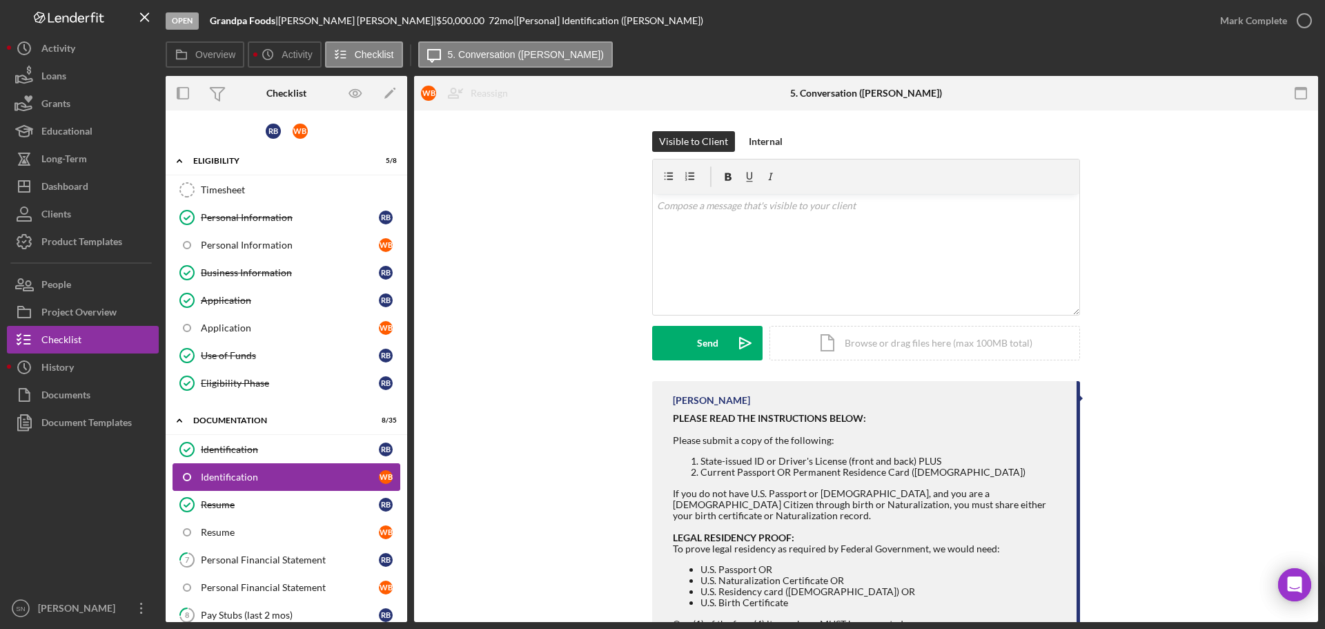
click at [189, 475] on circle at bounding box center [187, 476] width 7 height 7
click at [1308, 24] on icon "button" at bounding box center [1304, 20] width 35 height 35
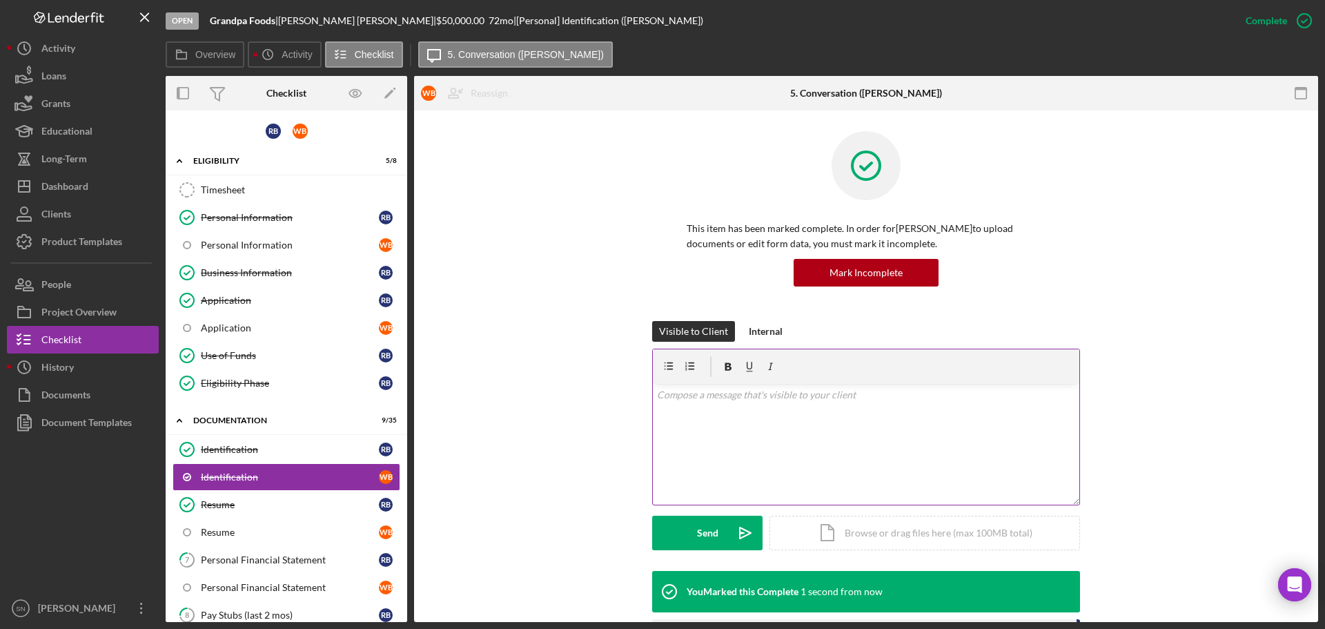
click at [857, 424] on div "v Color teal Color pink Remove color Add row above Add row below Add column bef…" at bounding box center [866, 444] width 427 height 121
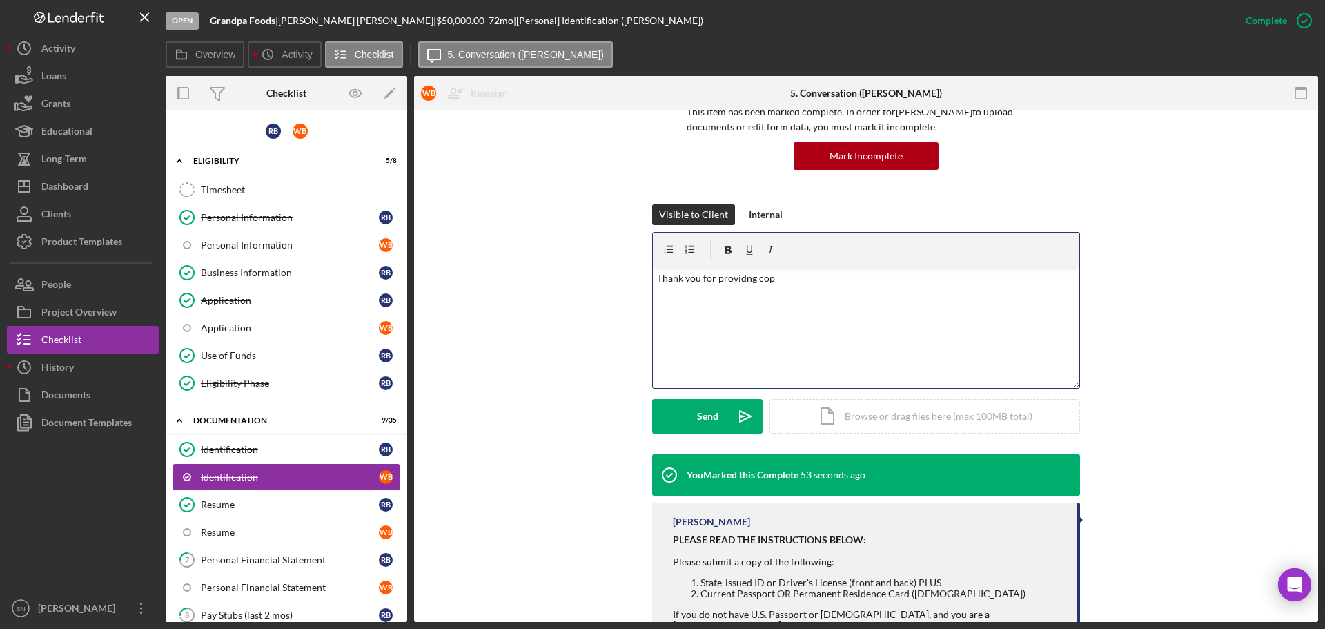
scroll to position [111, 0]
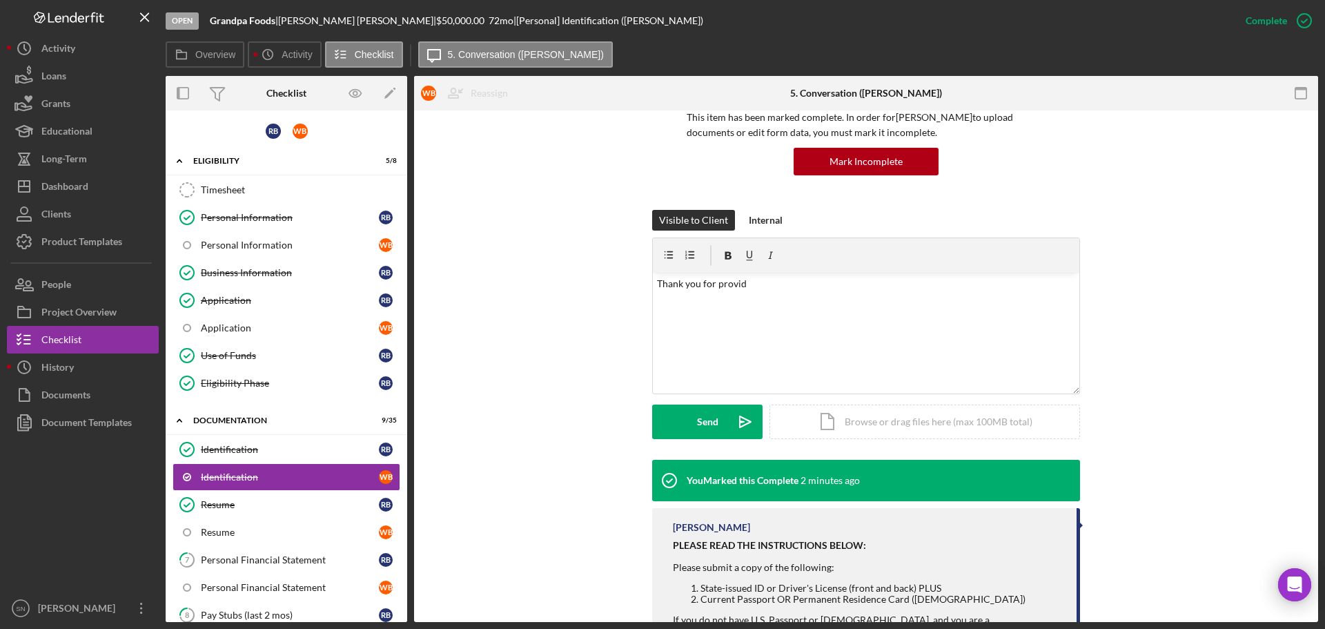
drag, startPoint x: 1318, startPoint y: 411, endPoint x: 1319, endPoint y: 428, distance: 16.6
click at [1318, 440] on div "Open Grandpa Foods | [PERSON_NAME] [PERSON_NAME] | $50,000.00 72 mo | [Personal…" at bounding box center [662, 314] width 1325 height 629
drag, startPoint x: 1319, startPoint y: 415, endPoint x: 1320, endPoint y: 430, distance: 14.5
click at [1320, 430] on div "Open Grandpa Foods | [PERSON_NAME] [PERSON_NAME] | $50,000.00 72 mo | [Personal…" at bounding box center [662, 314] width 1325 height 629
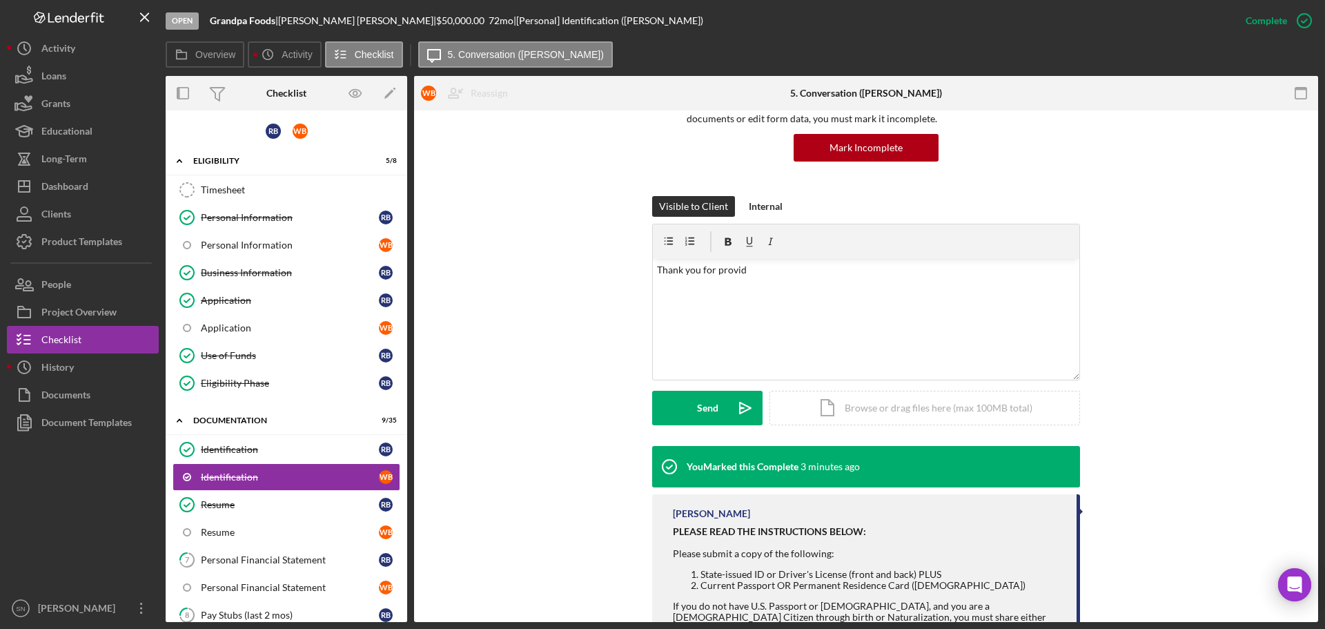
scroll to position [84, 0]
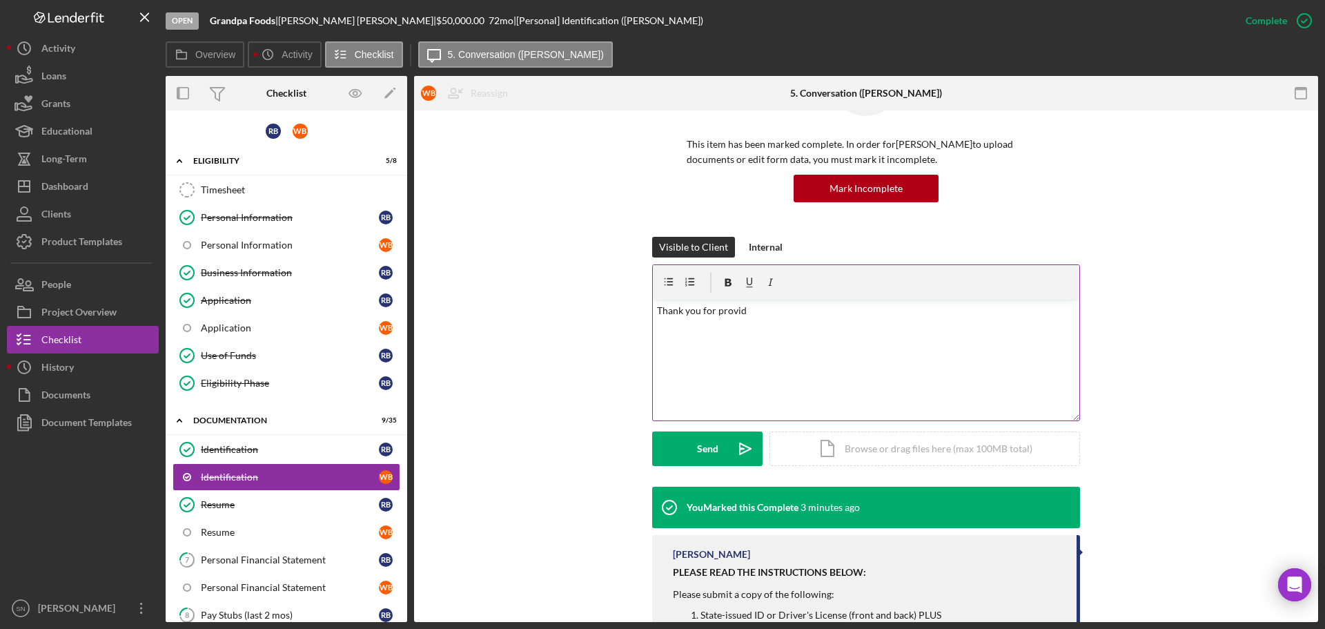
click at [758, 313] on p "Thank you for provid" at bounding box center [866, 310] width 419 height 15
click at [964, 311] on p "Thank you for providing copies of your identification and proof of Legal REside…" at bounding box center [866, 310] width 419 height 15
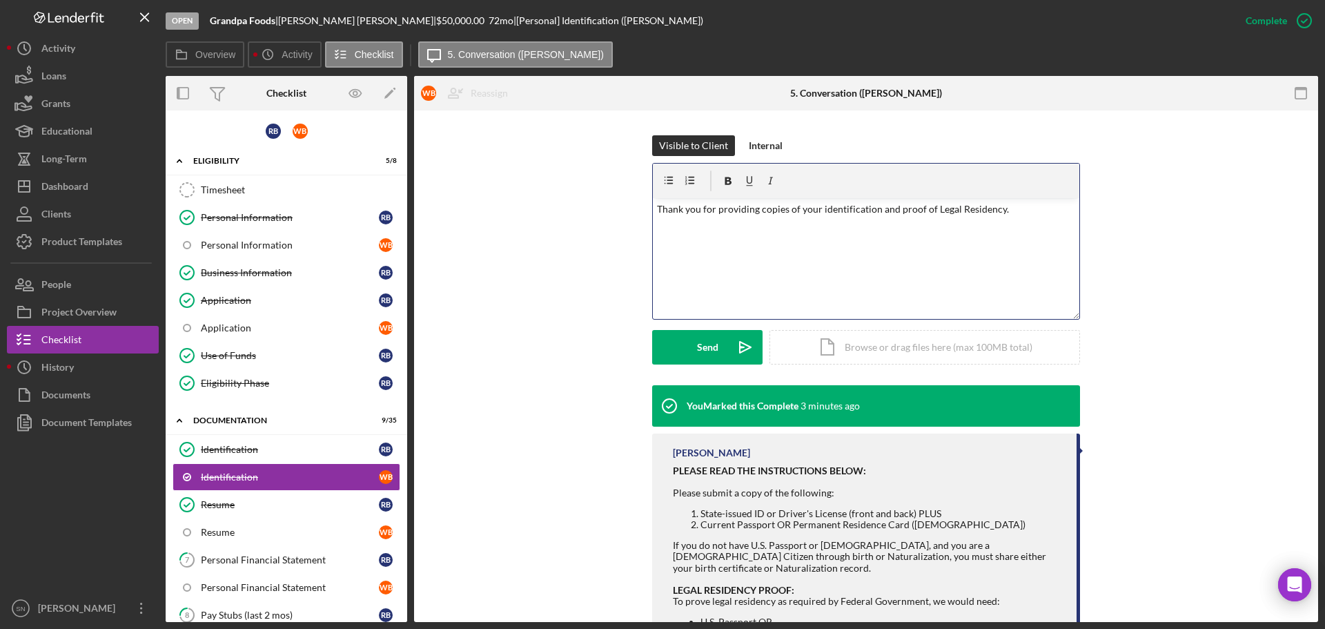
scroll to position [178, 0]
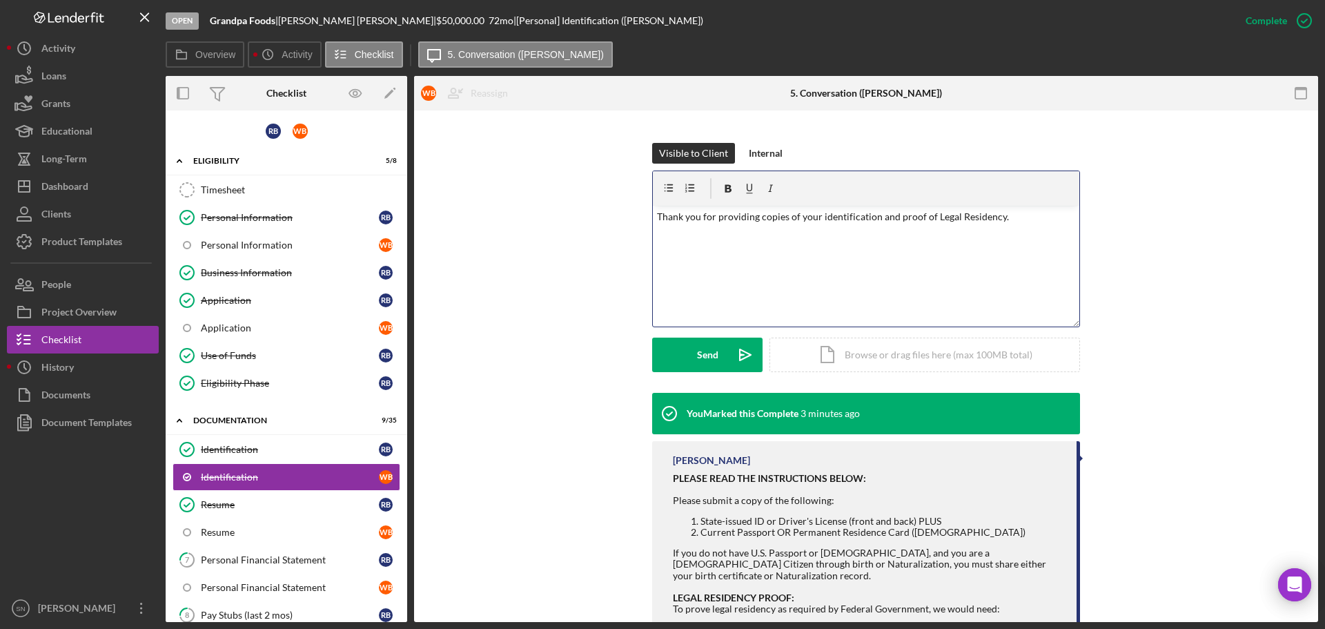
click at [1016, 244] on div "v Color teal Color pink Remove color Add row above Add row below Add column bef…" at bounding box center [866, 266] width 427 height 121
click at [709, 354] on div "Send" at bounding box center [707, 354] width 21 height 35
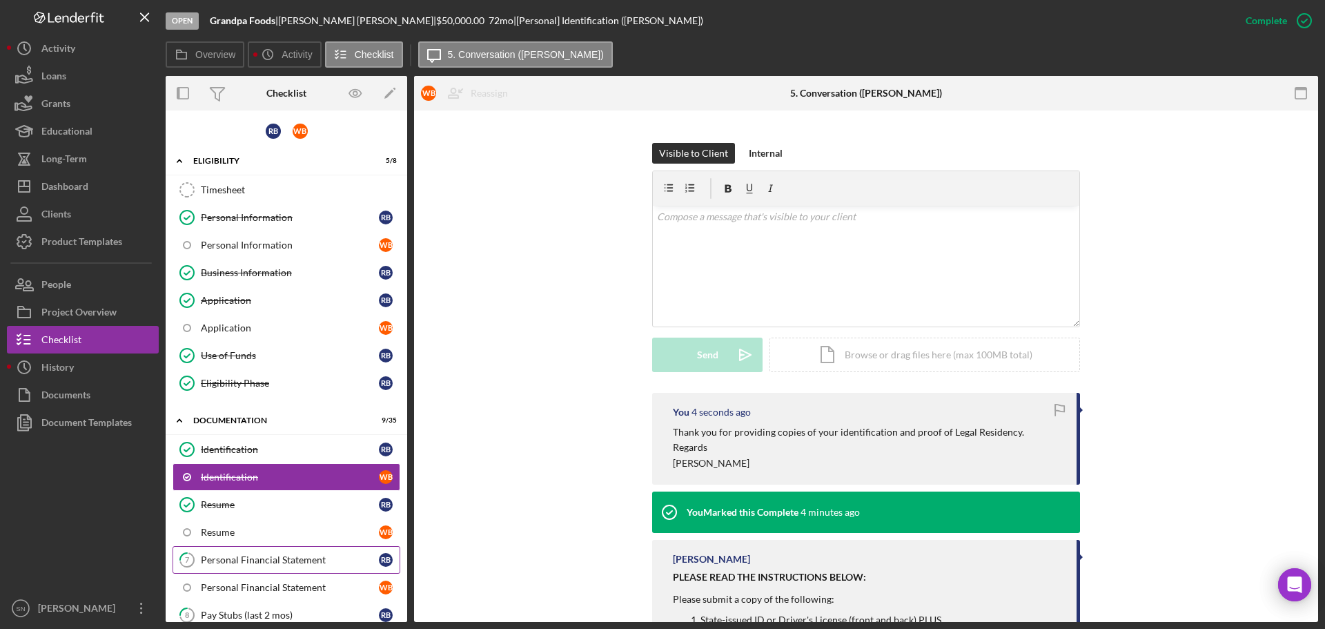
click at [285, 561] on div "Personal Financial Statement" at bounding box center [290, 559] width 178 height 11
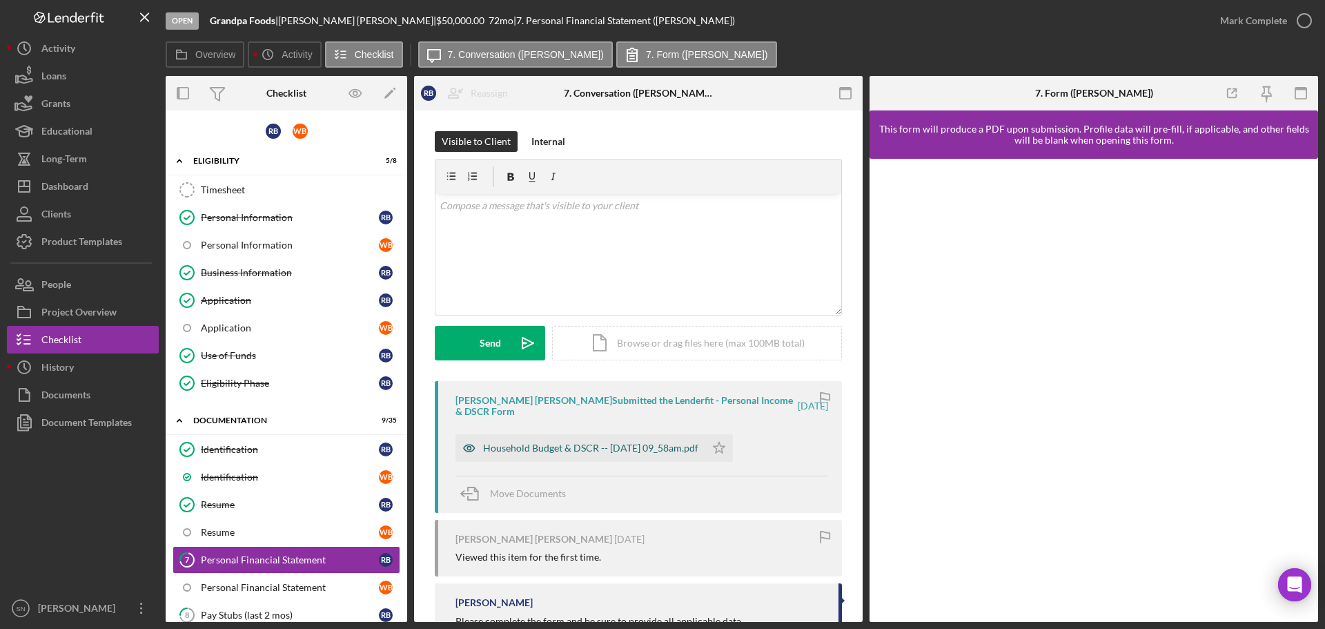
click at [625, 446] on div "Household Budget & DSCR -- [DATE] 09_58am.pdf" at bounding box center [590, 447] width 215 height 11
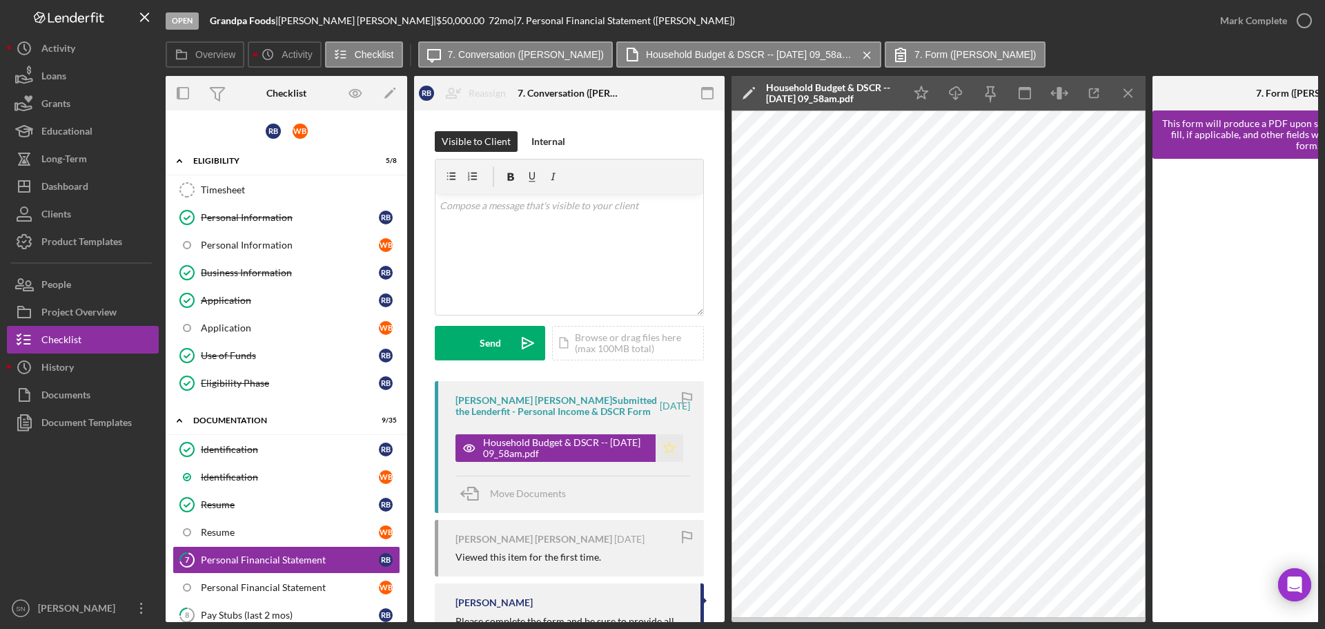
click at [665, 461] on icon "Icon/Star" at bounding box center [670, 448] width 28 height 28
click at [567, 222] on div "v Color teal Color pink Remove color Add row above Add row below Add column bef…" at bounding box center [569, 254] width 268 height 121
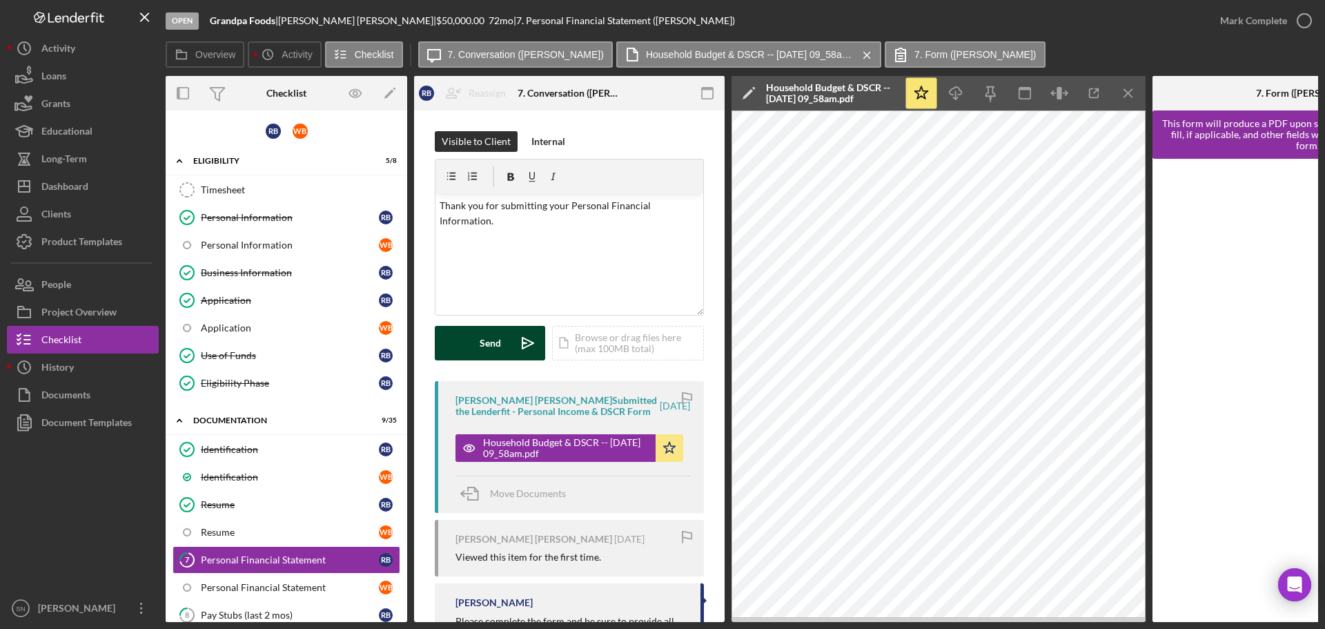
click at [498, 349] on div "Send" at bounding box center [490, 343] width 21 height 35
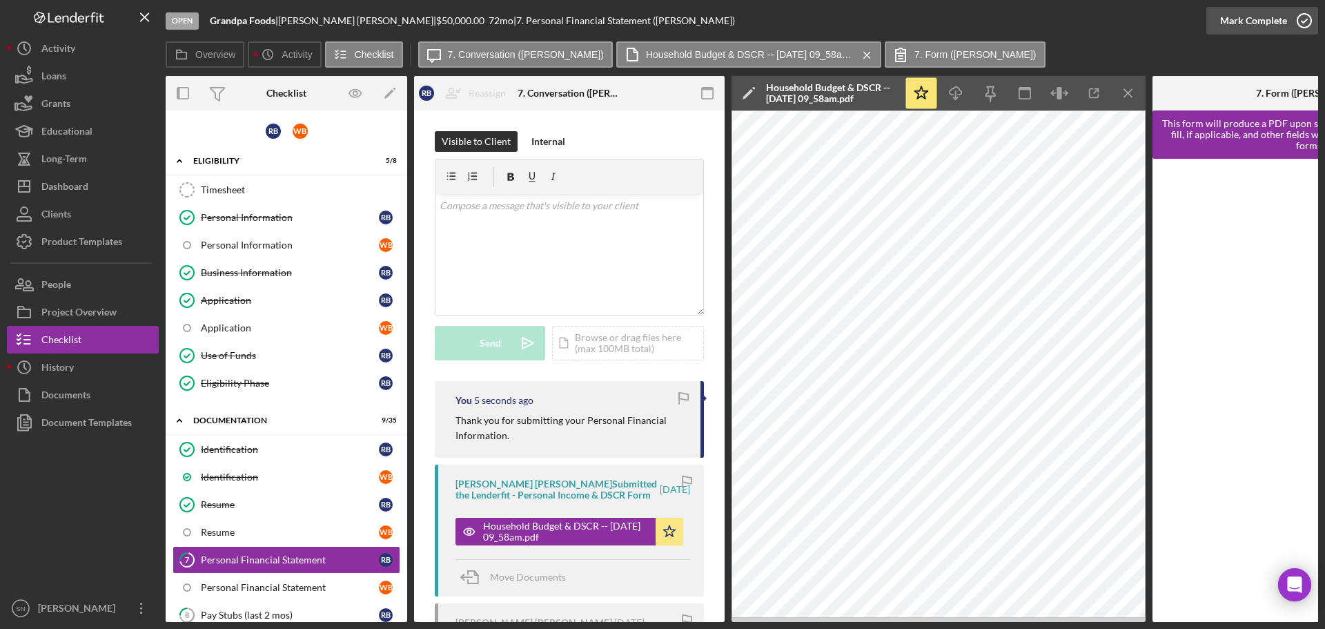
click at [1305, 19] on icon "button" at bounding box center [1304, 20] width 35 height 35
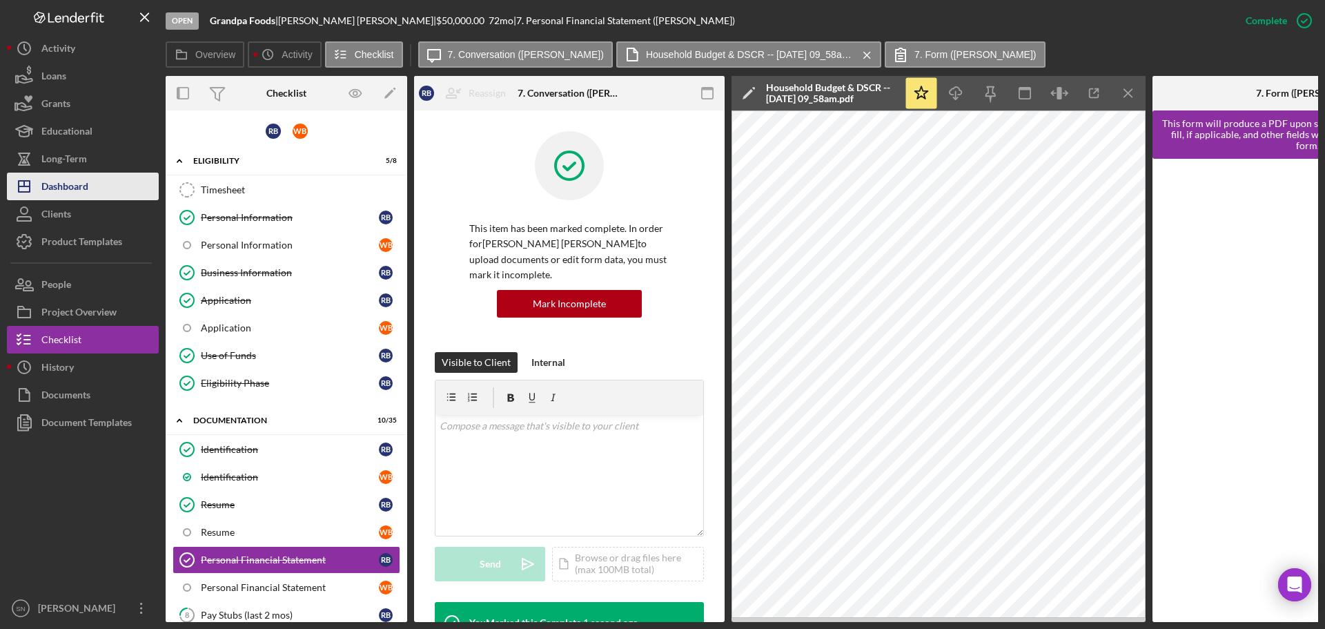
click at [93, 187] on button "Icon/Dashboard Dashboard" at bounding box center [83, 187] width 152 height 28
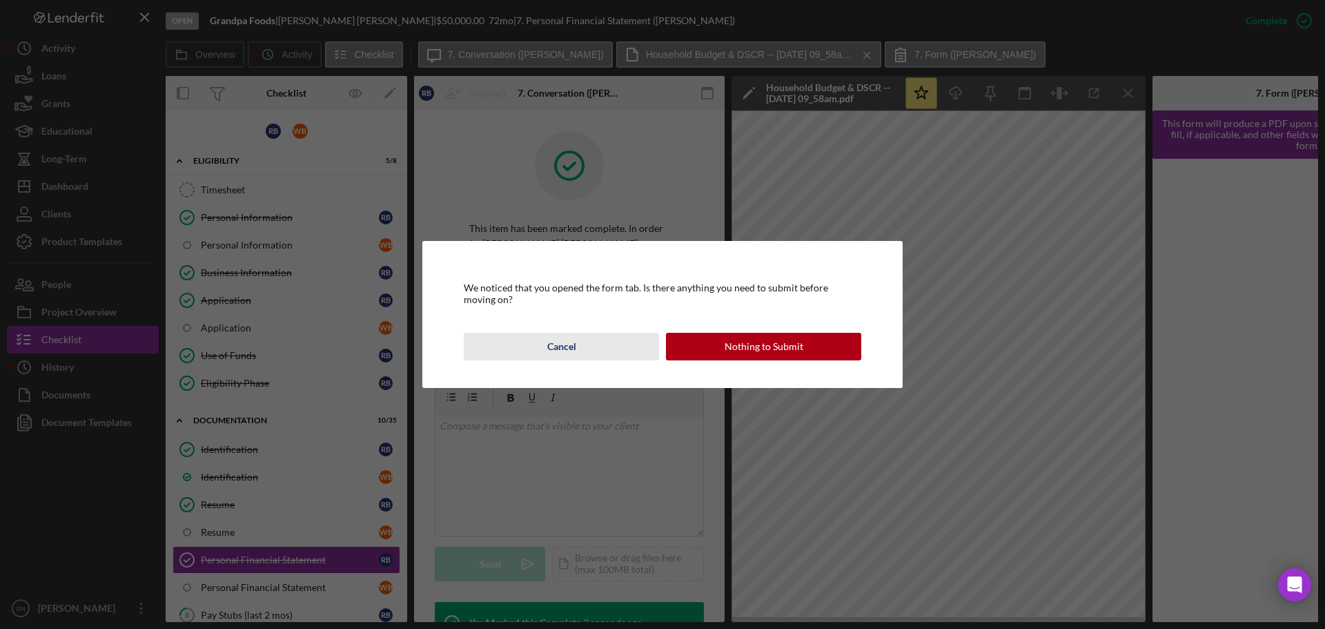
click at [574, 353] on div "Cancel" at bounding box center [561, 347] width 29 height 28
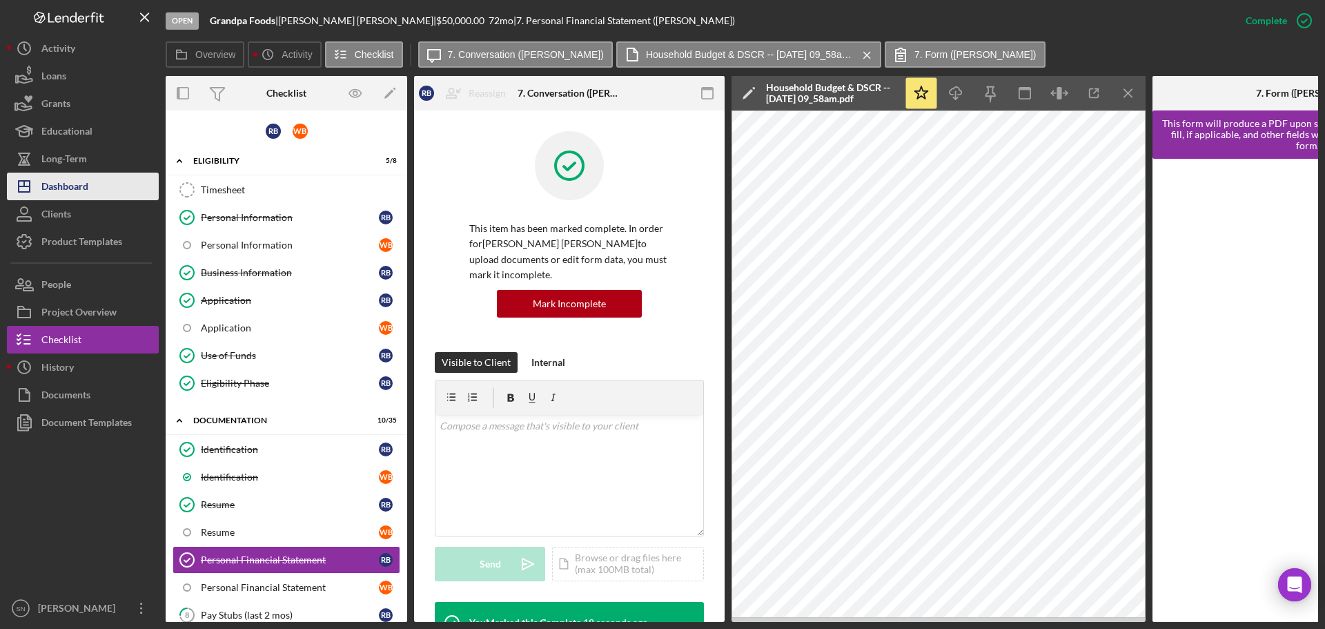
click at [59, 184] on div "Dashboard" at bounding box center [64, 188] width 47 height 31
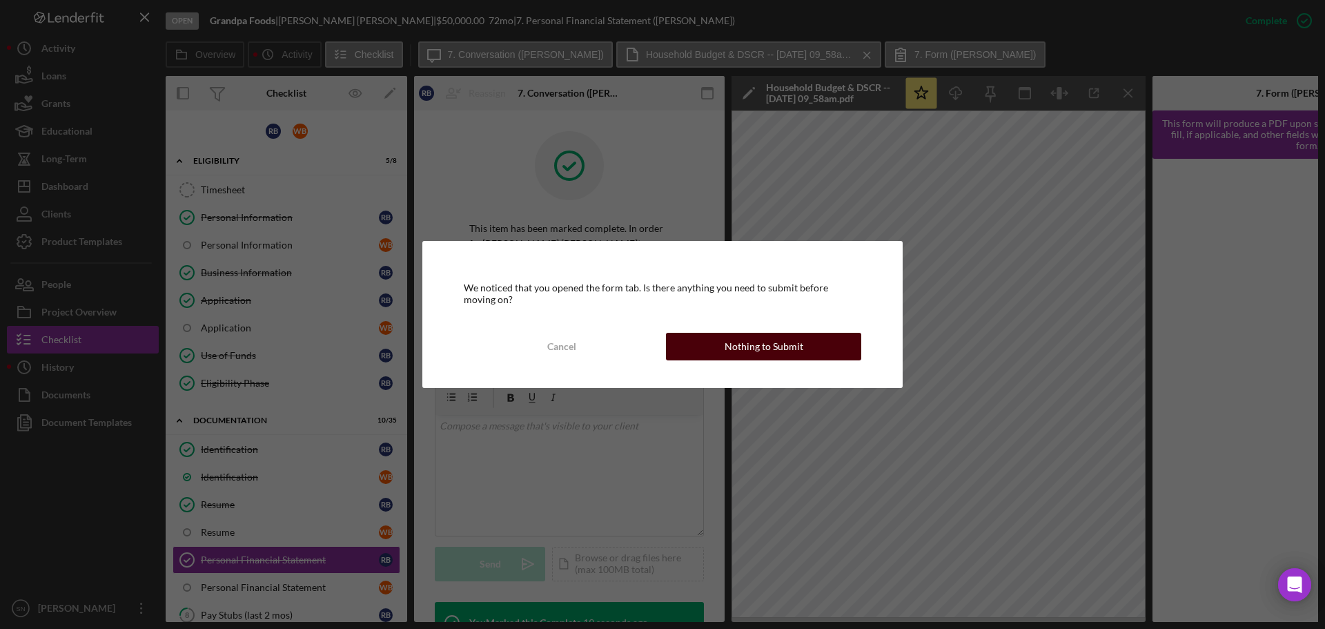
click at [725, 341] on button "Nothing to Submit" at bounding box center [763, 347] width 195 height 28
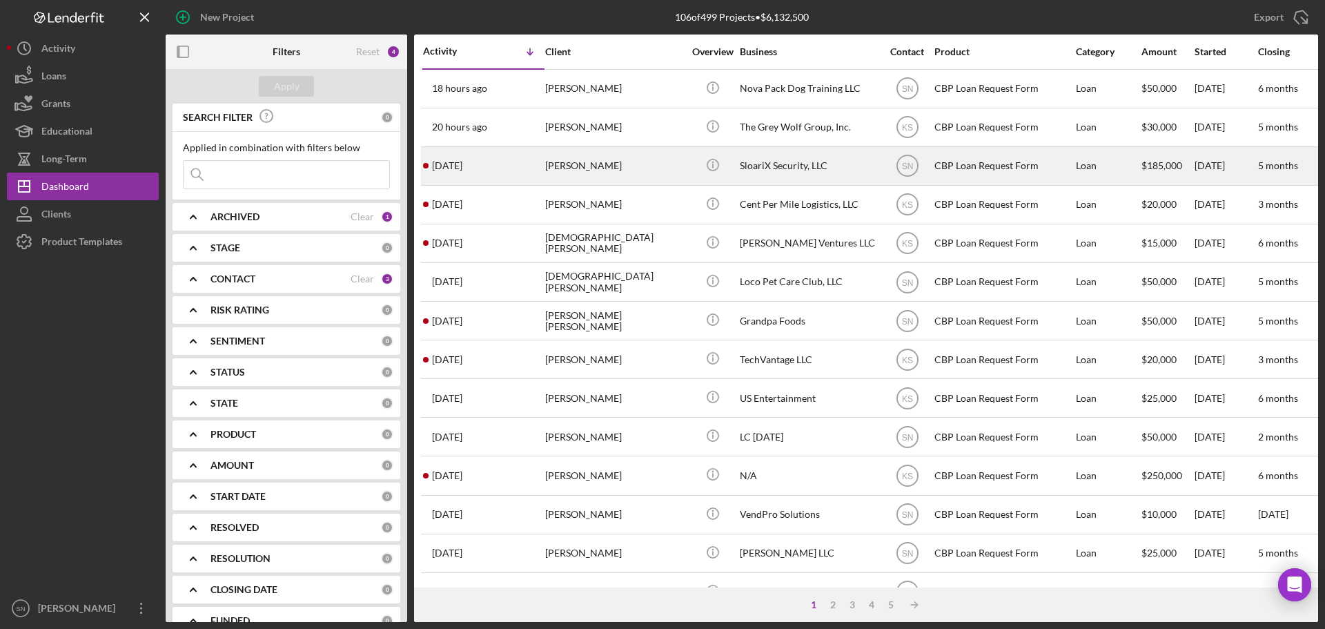
click at [627, 168] on div "[PERSON_NAME]" at bounding box center [614, 166] width 138 height 37
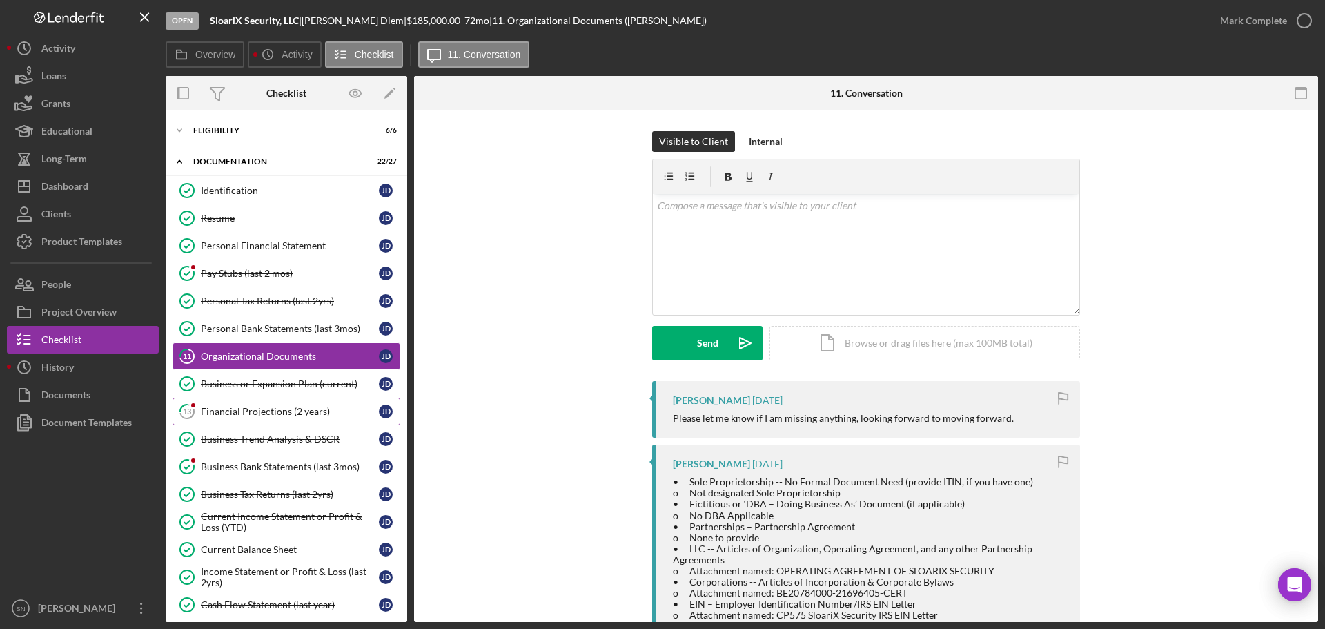
drag, startPoint x: 219, startPoint y: 409, endPoint x: 238, endPoint y: 409, distance: 18.6
click at [220, 409] on div "Financial Projections (2 years)" at bounding box center [290, 411] width 178 height 11
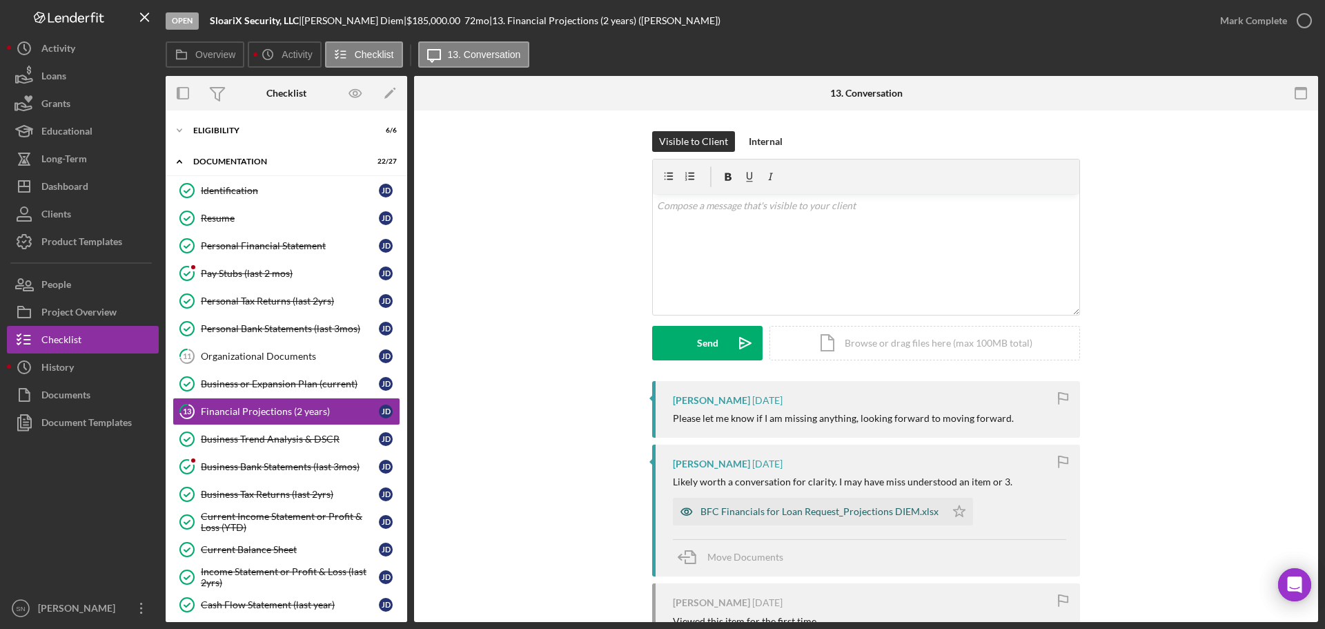
click at [850, 511] on div "BFC Financials for Loan Request_Projections DIEM.xlsx" at bounding box center [819, 511] width 238 height 11
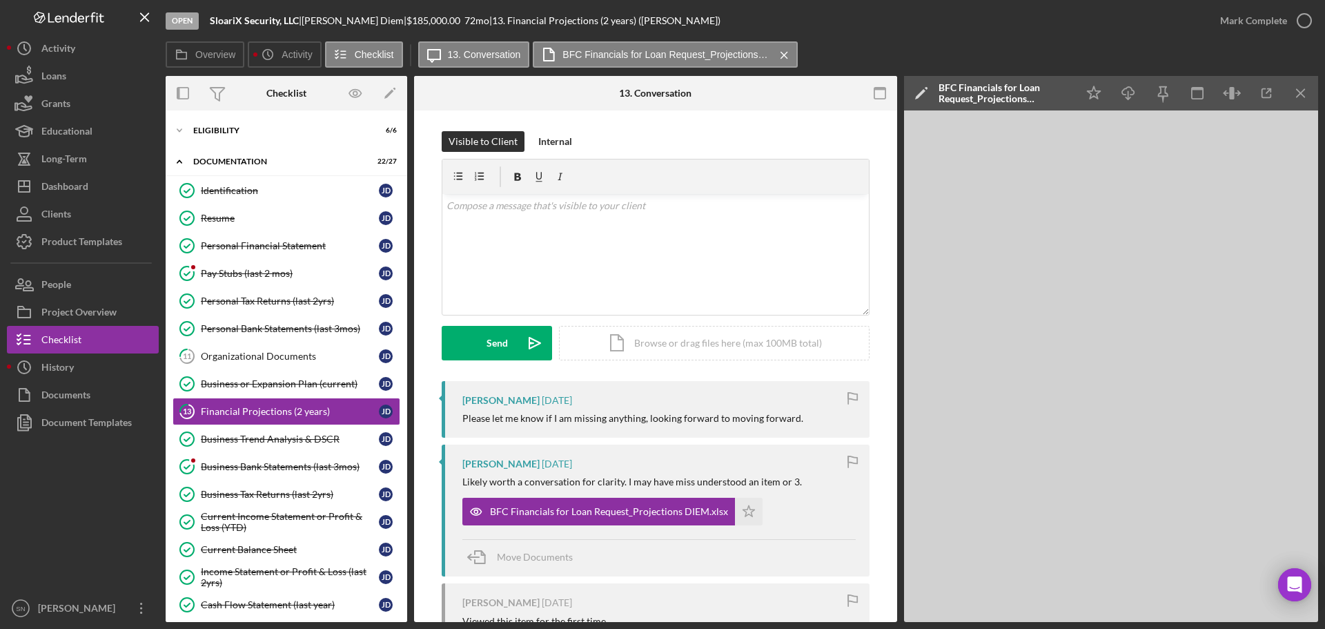
drag, startPoint x: 892, startPoint y: 370, endPoint x: 888, endPoint y: 393, distance: 23.0
click at [890, 393] on div "Visible to Client Internal v Color teal Color pink Remove color Add row above A…" at bounding box center [655, 586] width 483 height 953
